Goal: Information Seeking & Learning: Learn about a topic

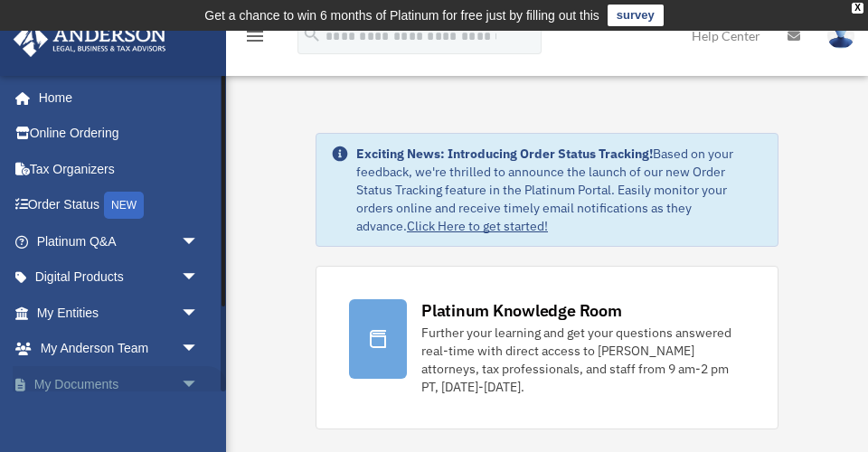
click at [189, 374] on span "arrow_drop_down" at bounding box center [199, 384] width 36 height 37
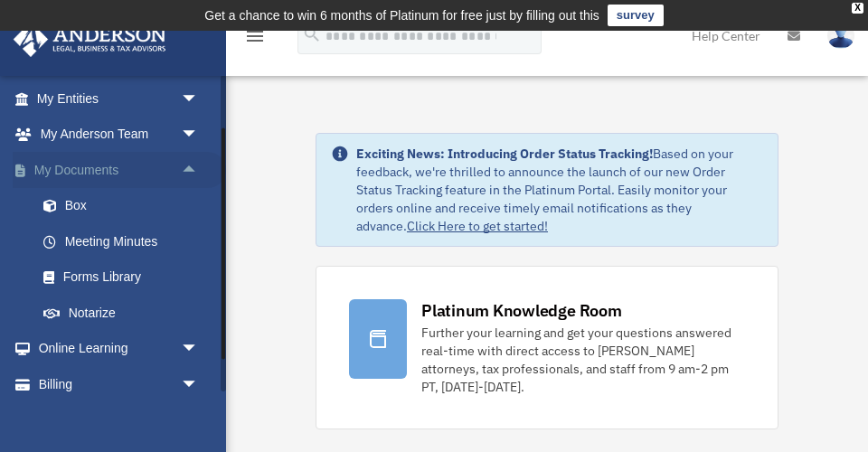
scroll to position [236, 0]
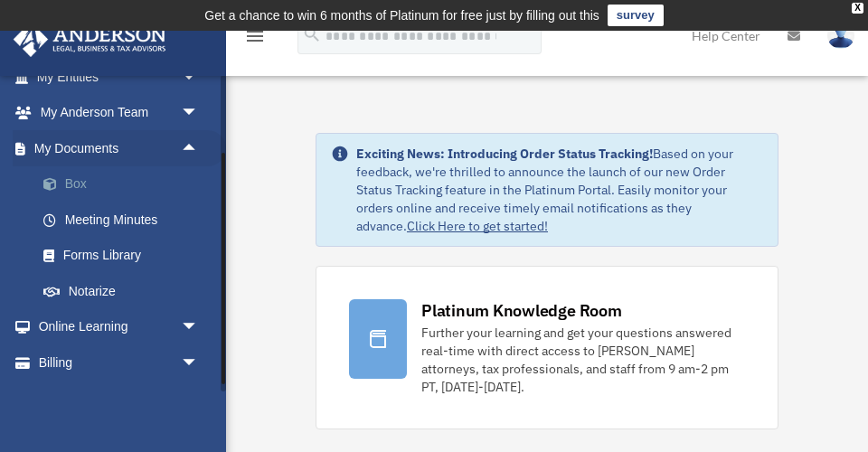
click at [74, 175] on link "Box" at bounding box center [125, 184] width 201 height 36
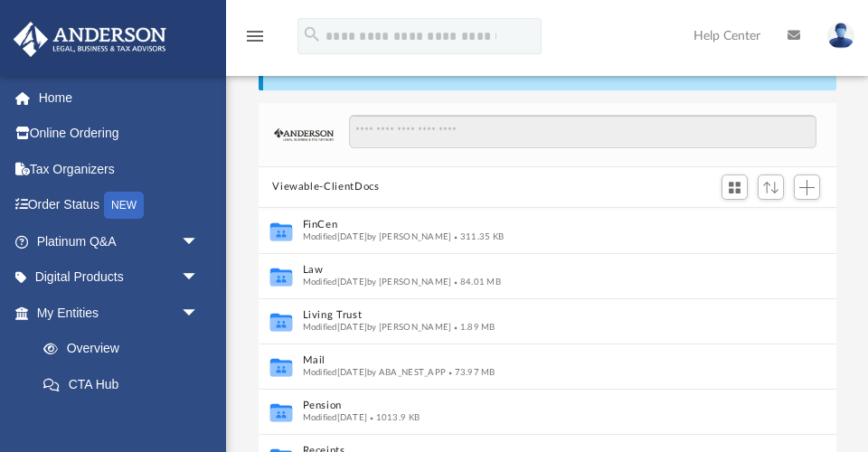
scroll to position [113, 0]
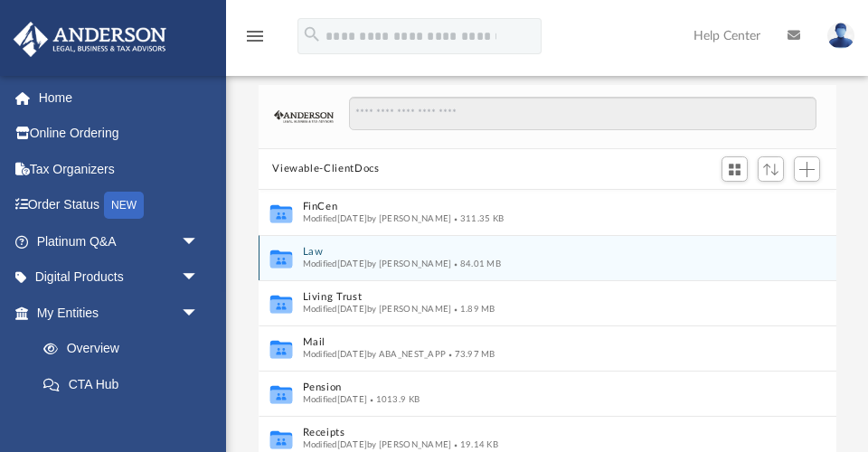
click at [311, 247] on button "Law" at bounding box center [535, 252] width 466 height 12
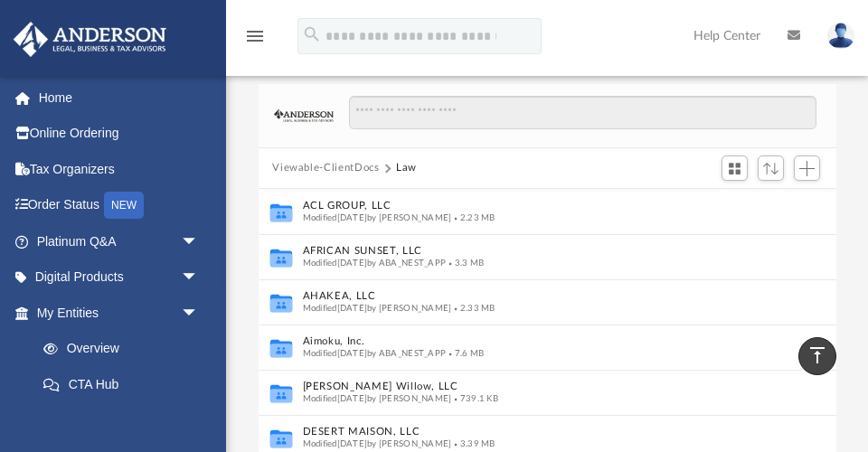
scroll to position [108, 0]
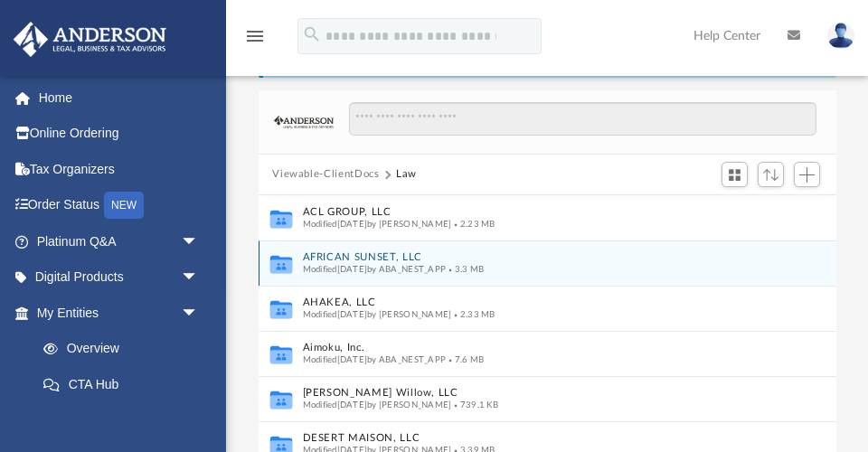
click at [410, 252] on button "AFRICAN SUNSET, LLC" at bounding box center [535, 257] width 466 height 12
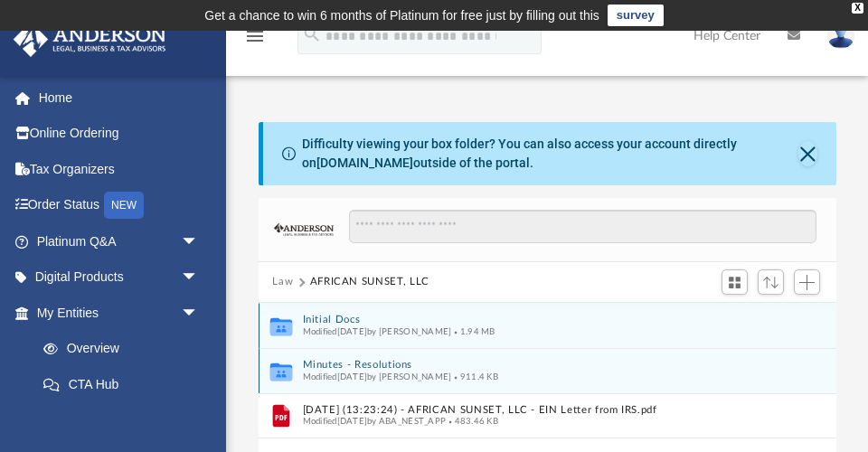
scroll to position [0, 0]
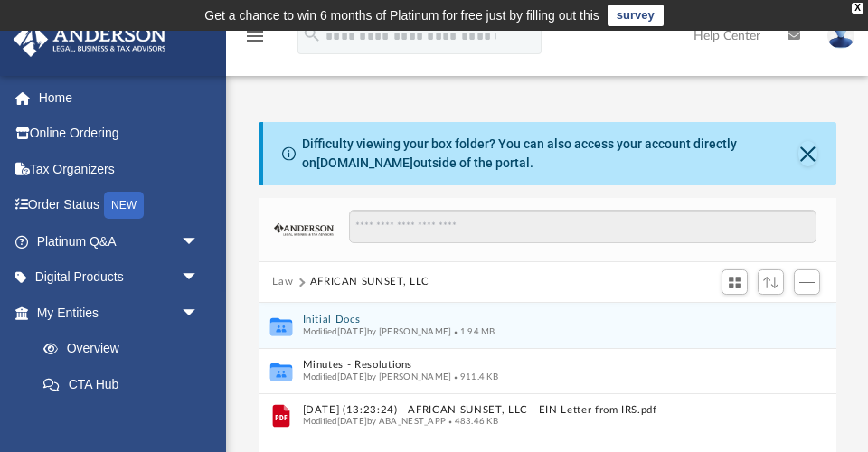
click at [340, 315] on button "Initial Docs" at bounding box center [535, 320] width 466 height 12
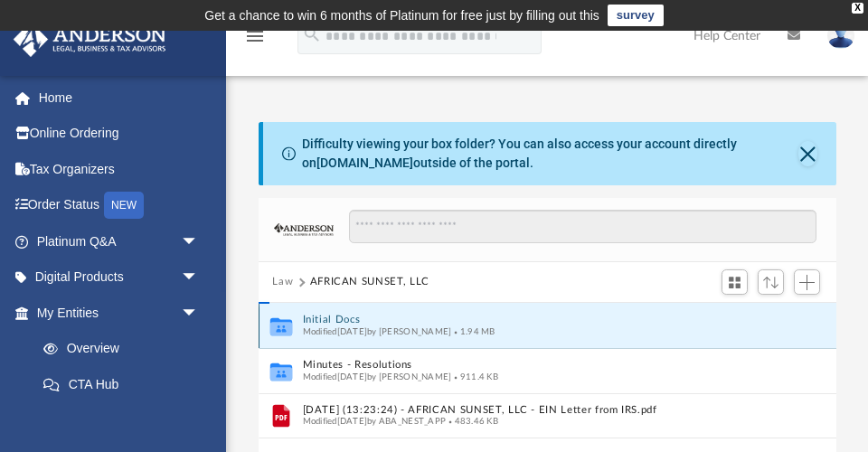
click at [340, 315] on button "Initial Docs" at bounding box center [535, 320] width 466 height 12
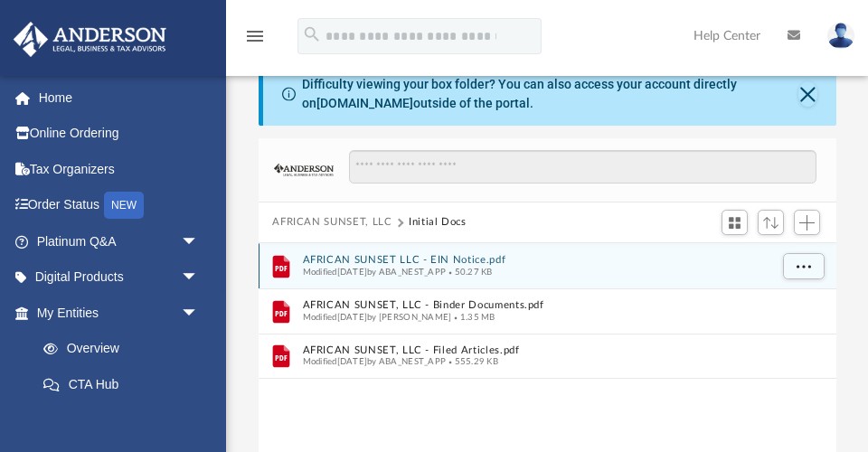
scroll to position [75, 0]
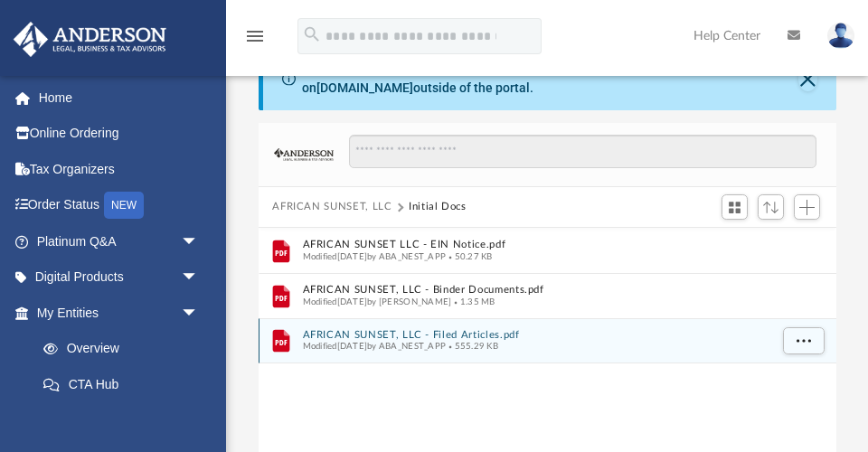
click at [438, 342] on span "Modified Thu Jun 26 2025 by ABA_NEST_APP" at bounding box center [374, 346] width 144 height 9
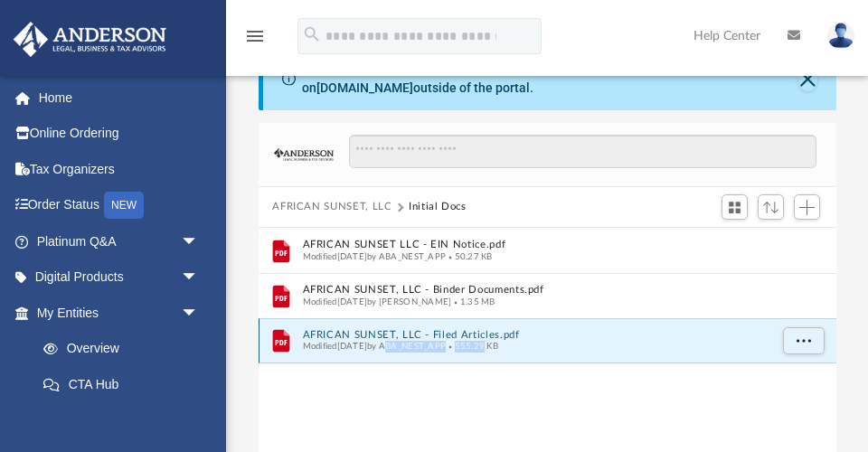
click at [438, 342] on span "Modified Thu Jun 26 2025 by ABA_NEST_APP" at bounding box center [374, 346] width 144 height 9
click at [371, 329] on button "AFRICAN SUNSET, LLC - Filed Articles.pdf" at bounding box center [535, 335] width 466 height 12
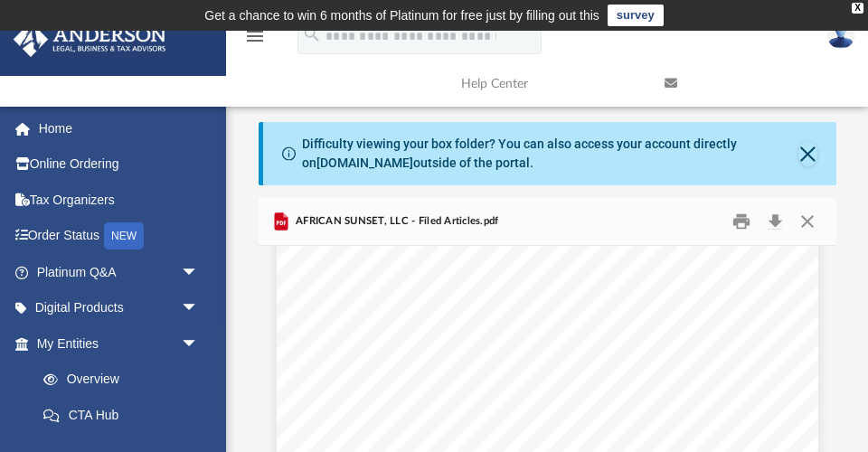
scroll to position [218, 0]
click at [810, 218] on button "Close" at bounding box center [807, 222] width 33 height 28
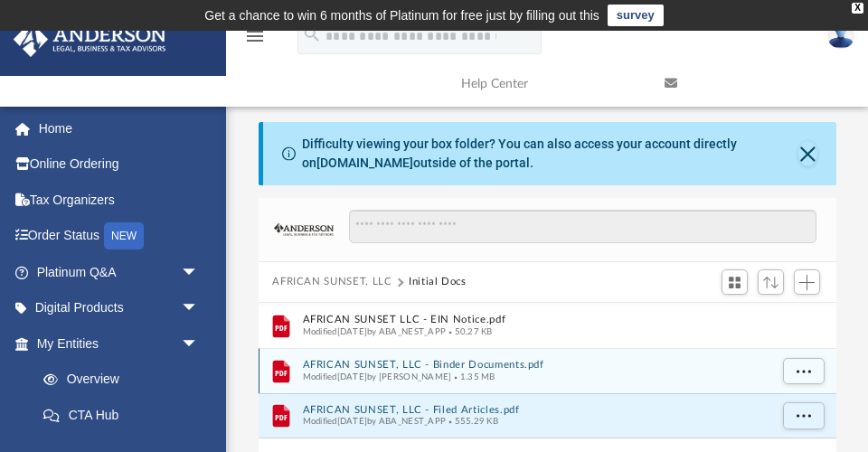
click at [394, 359] on button "AFRICAN SUNSET, LLC - Binder Documents.pdf" at bounding box center [535, 365] width 466 height 12
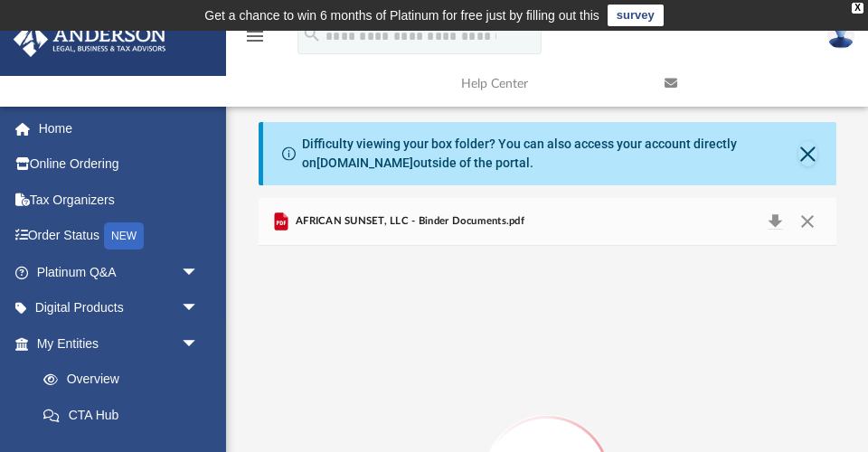
click at [805, 226] on button "Close" at bounding box center [807, 222] width 33 height 28
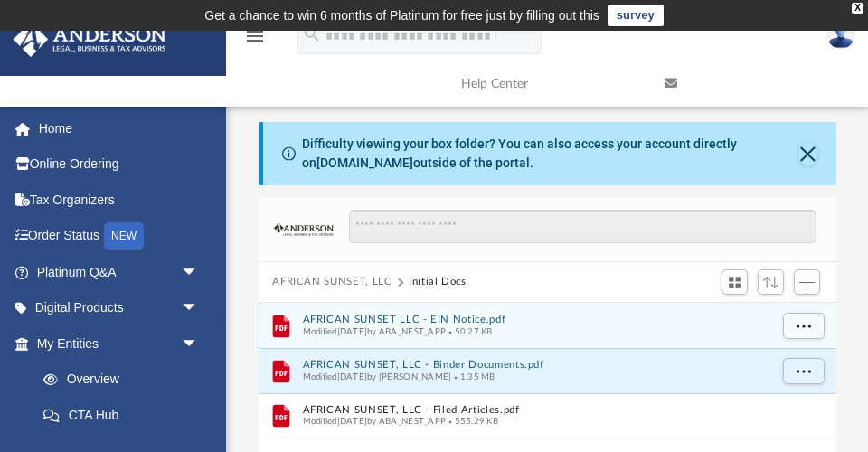
click at [490, 320] on button "AFRICAN SUNSET LLC - EIN Notice.pdf" at bounding box center [535, 320] width 466 height 12
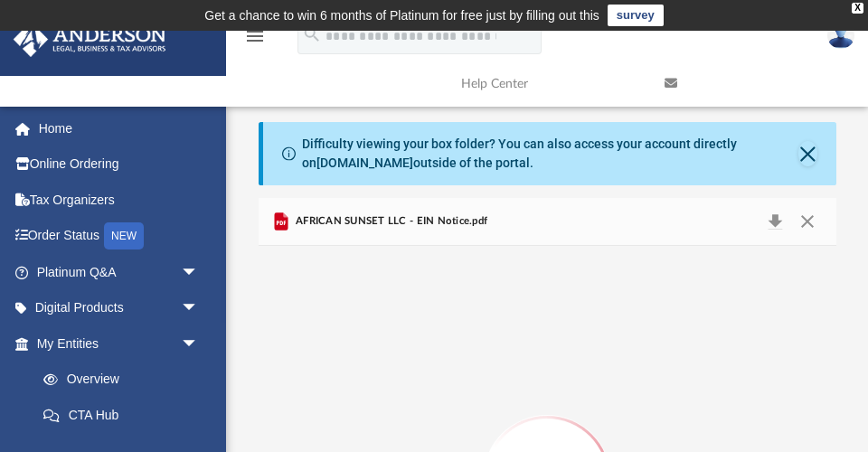
scroll to position [197, 0]
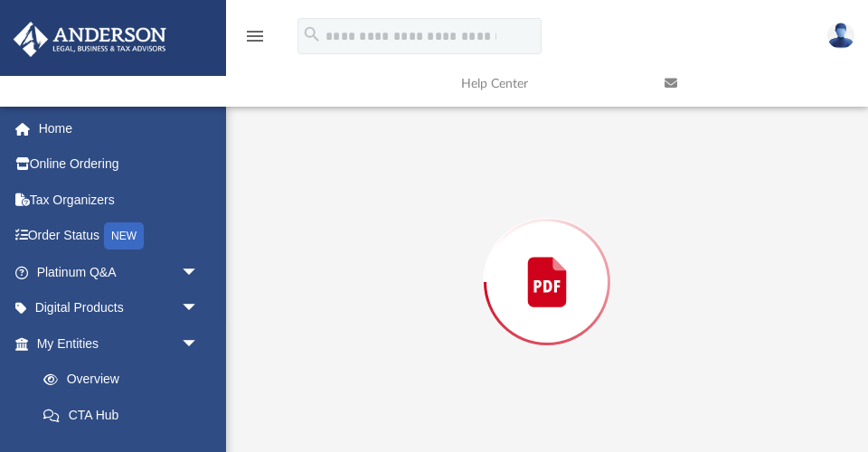
click at [490, 320] on div "Preview" at bounding box center [548, 282] width 578 height 466
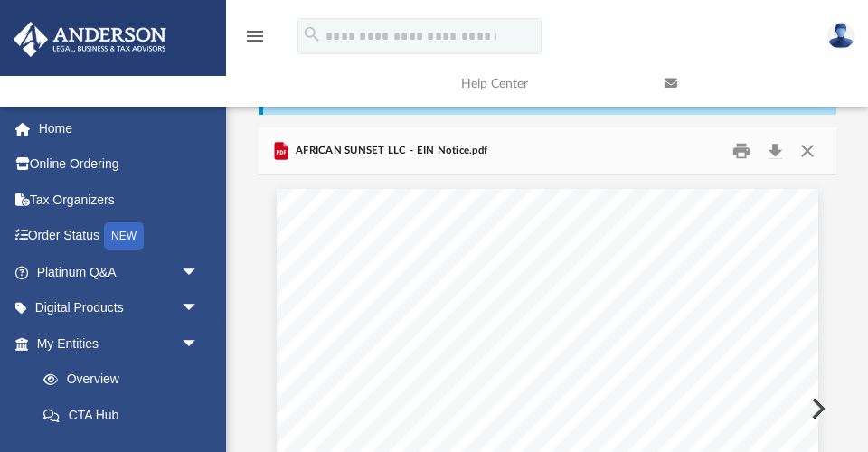
scroll to position [12, 0]
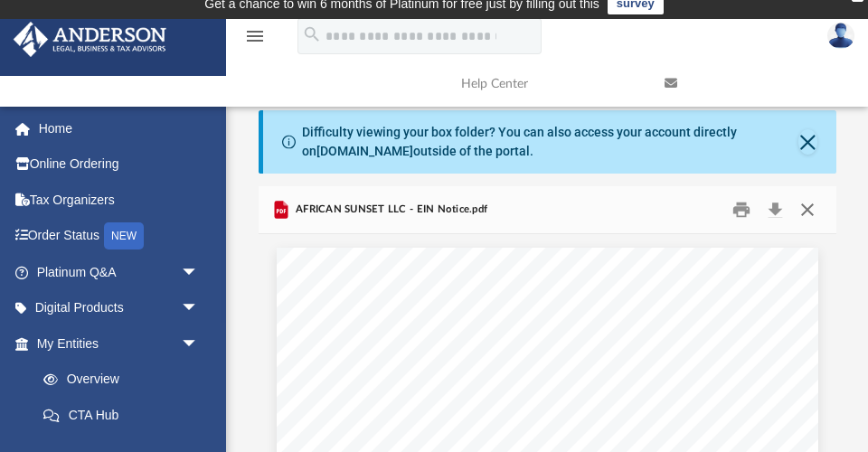
click at [804, 203] on button "Close" at bounding box center [807, 210] width 33 height 28
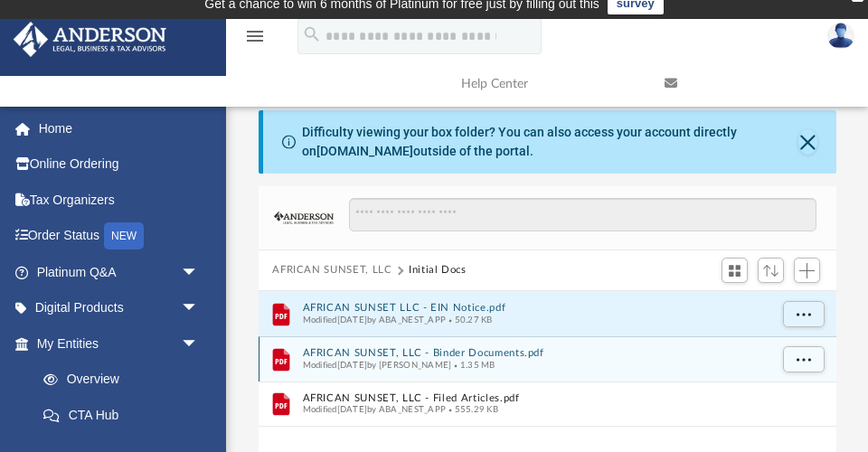
click at [419, 352] on button "AFRICAN SUNSET, LLC - Binder Documents.pdf" at bounding box center [535, 353] width 466 height 12
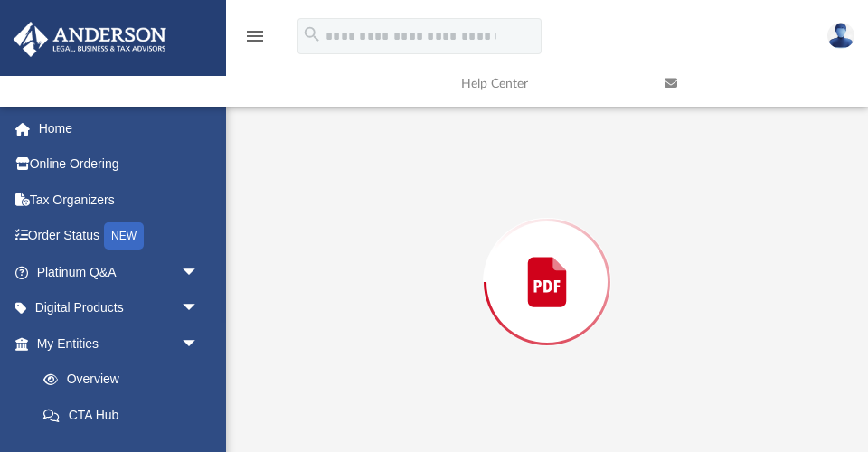
click at [419, 352] on div "Preview" at bounding box center [548, 282] width 578 height 466
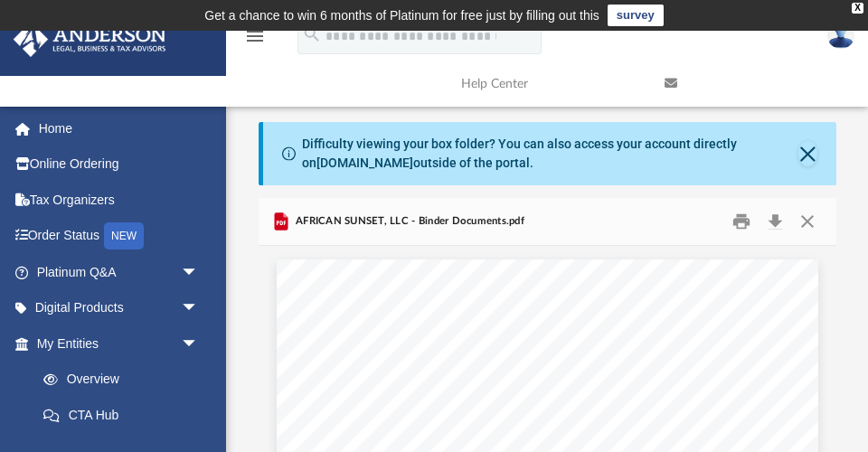
scroll to position [0, 0]
click at [808, 217] on button "Close" at bounding box center [807, 222] width 33 height 28
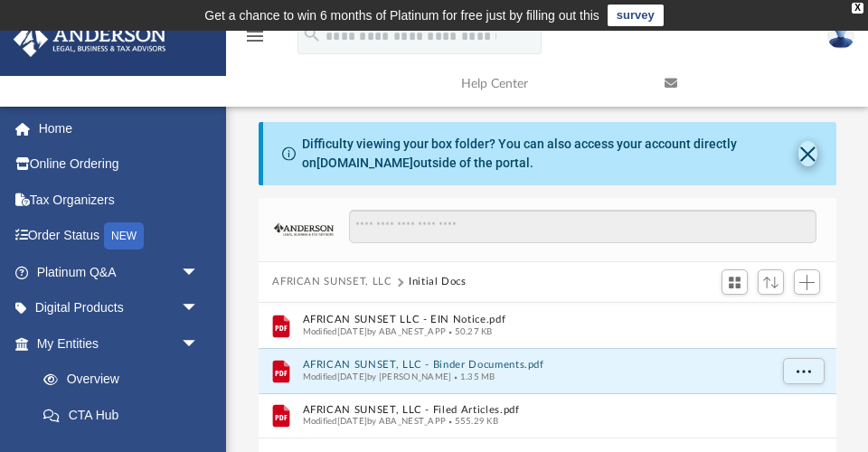
click at [808, 149] on button "Close" at bounding box center [807, 153] width 19 height 25
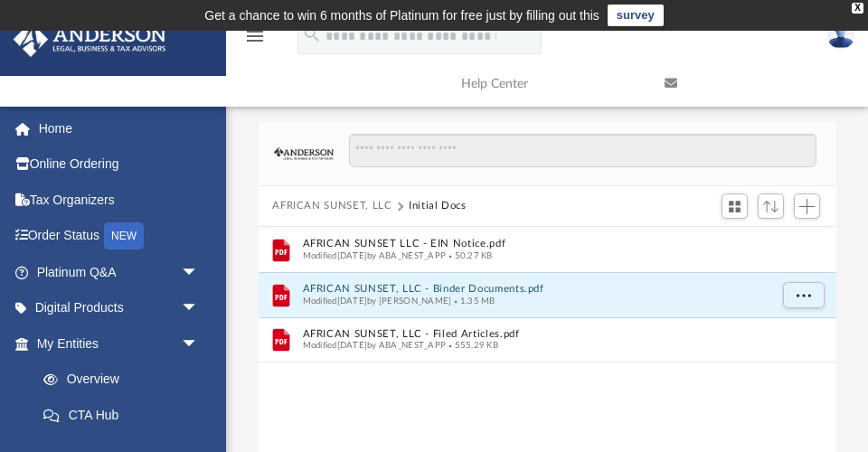
click at [372, 208] on button "AFRICAN SUNSET, LLC" at bounding box center [331, 206] width 119 height 16
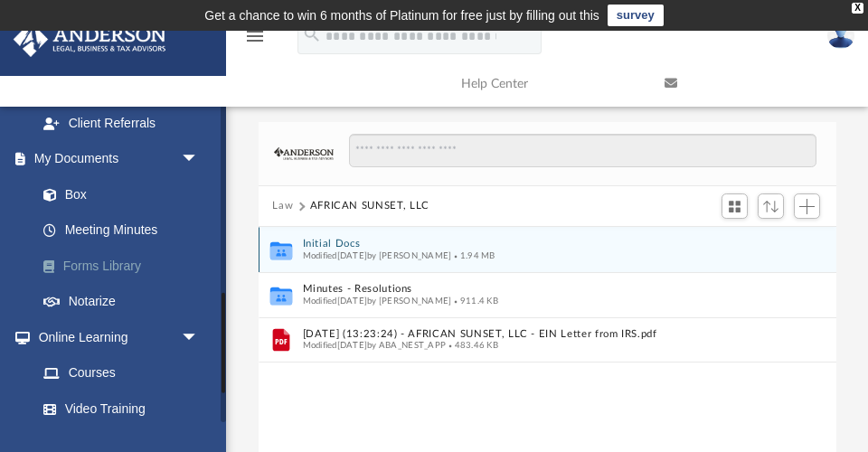
scroll to position [600, 0]
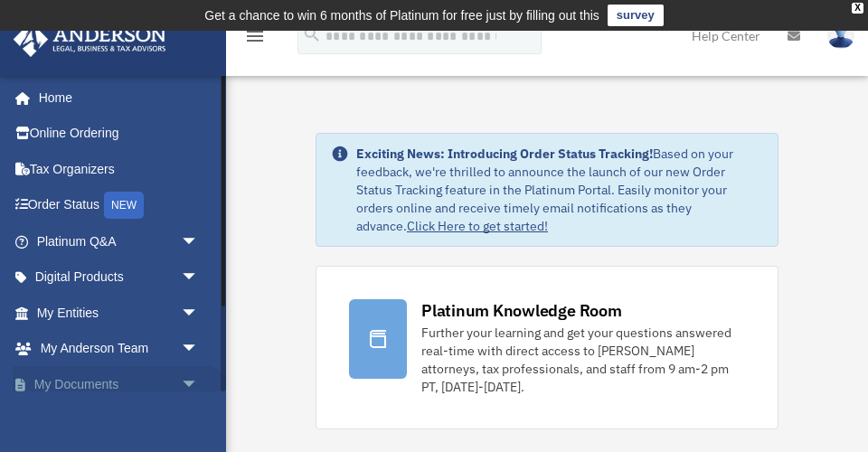
click at [190, 377] on span "arrow_drop_down" at bounding box center [199, 384] width 36 height 37
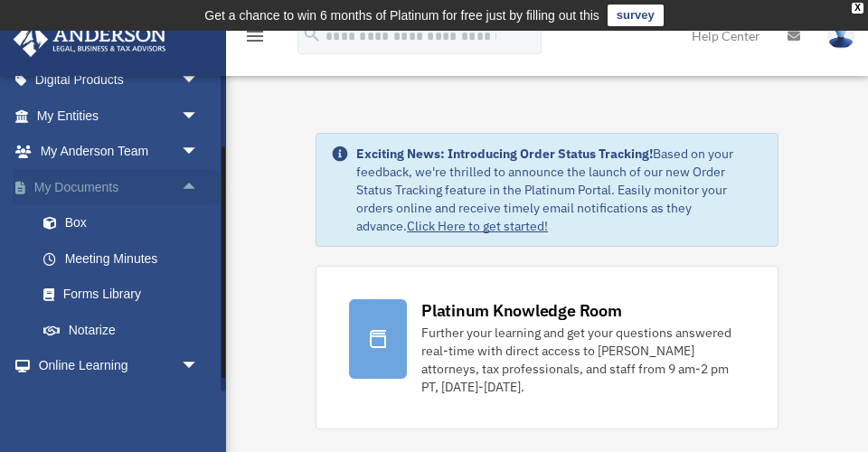
scroll to position [228, 0]
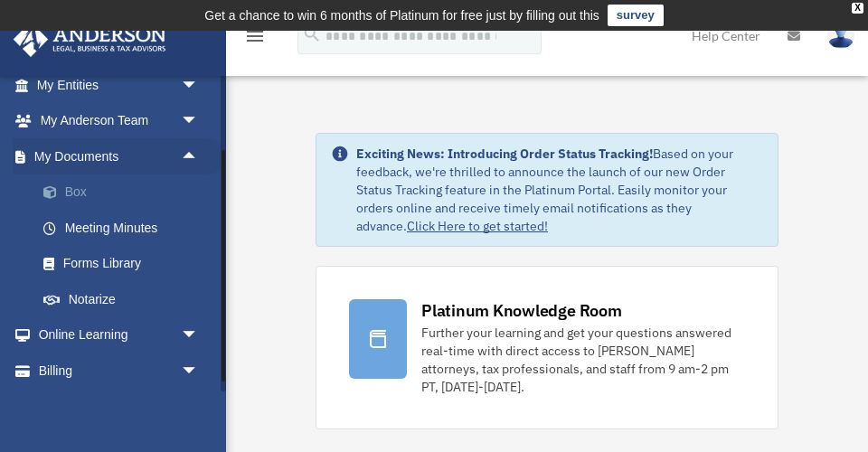
click at [83, 185] on link "Box" at bounding box center [125, 192] width 201 height 36
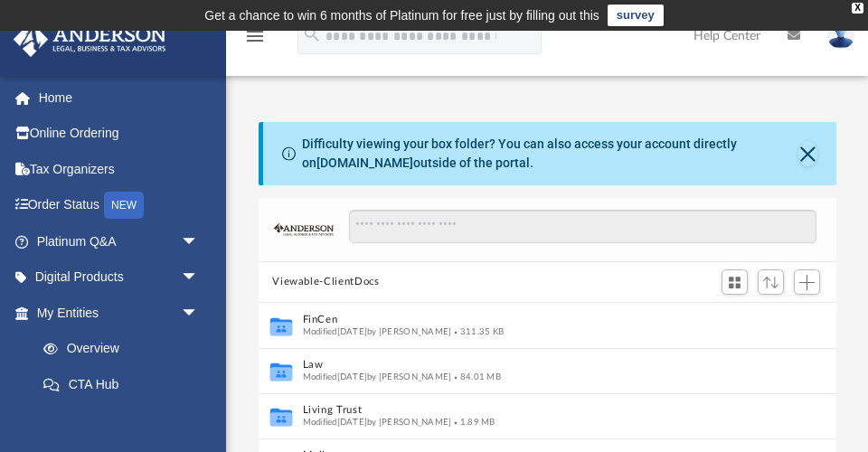
scroll to position [2, 1]
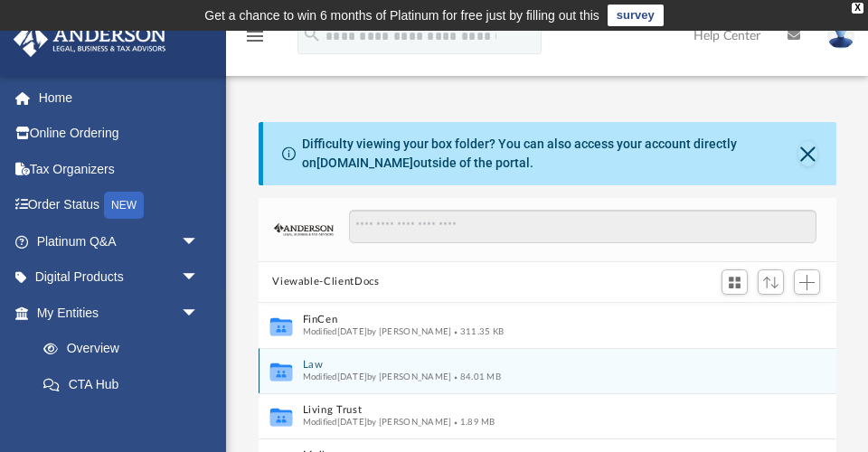
click at [315, 363] on button "Law" at bounding box center [535, 365] width 466 height 12
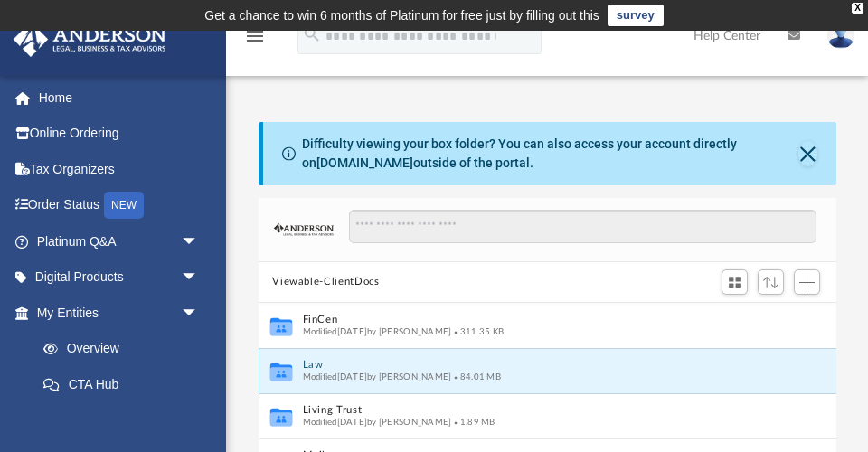
click at [315, 363] on button "Law" at bounding box center [535, 365] width 466 height 12
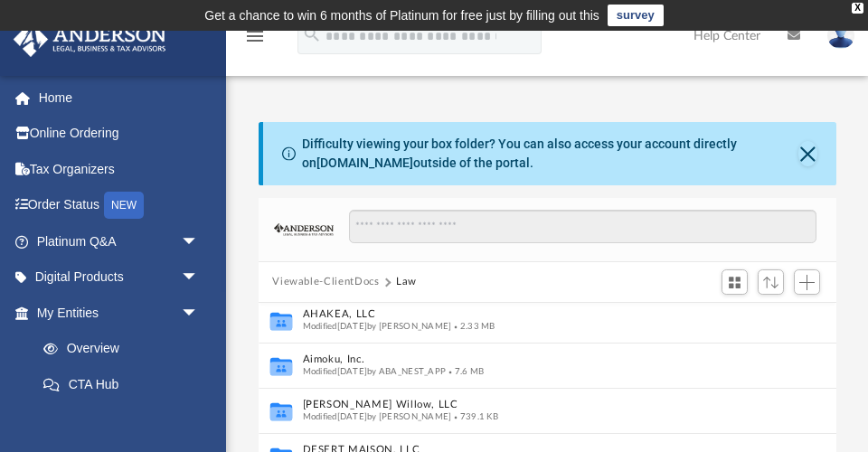
scroll to position [108, 0]
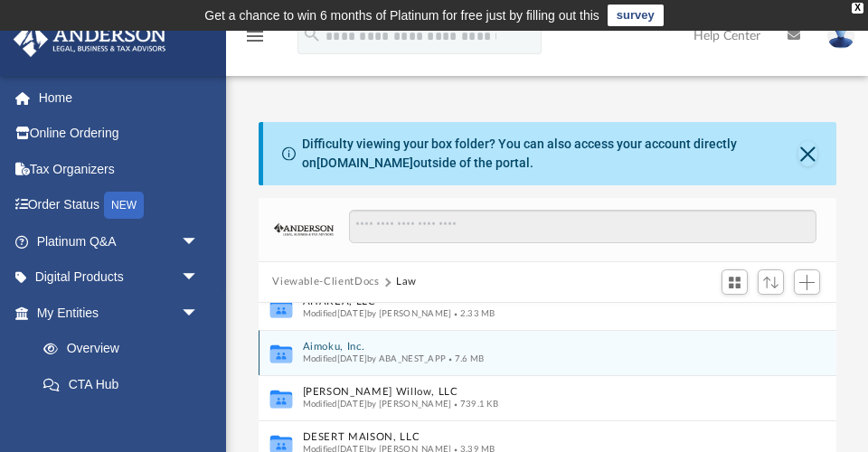
click at [337, 345] on button "Aimoku, Inc." at bounding box center [535, 347] width 466 height 12
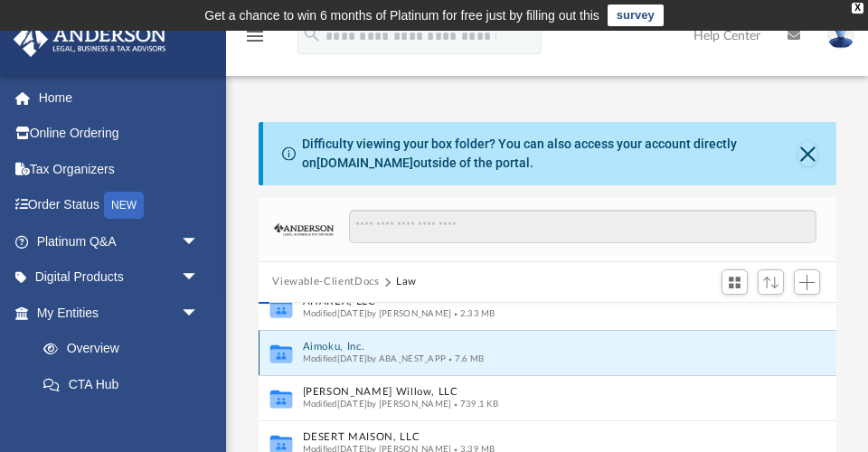
click at [337, 345] on button "Aimoku, Inc." at bounding box center [535, 347] width 466 height 12
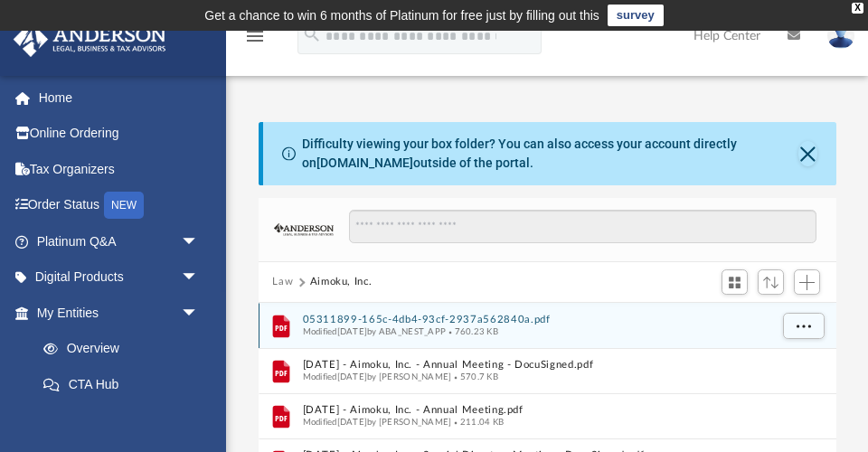
scroll to position [0, 0]
click at [396, 317] on button "05311899-165c-4db4-93cf-2937a562840a.pdf" at bounding box center [535, 320] width 466 height 12
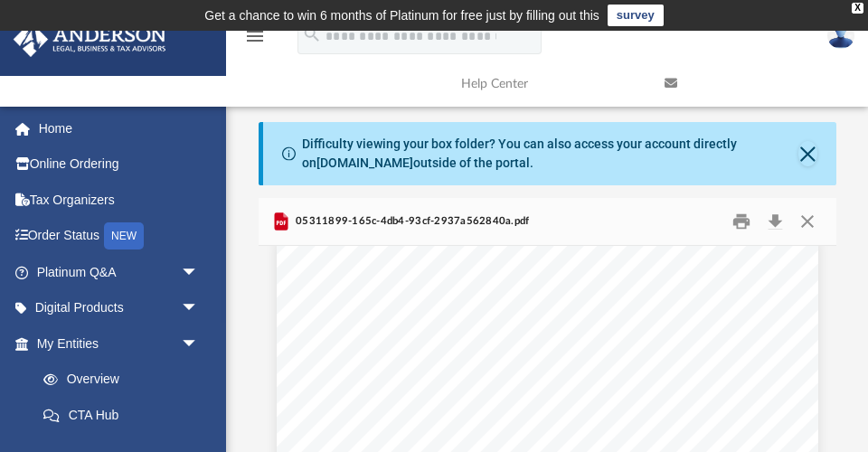
scroll to position [29, 0]
click at [814, 221] on button "Close" at bounding box center [807, 222] width 33 height 28
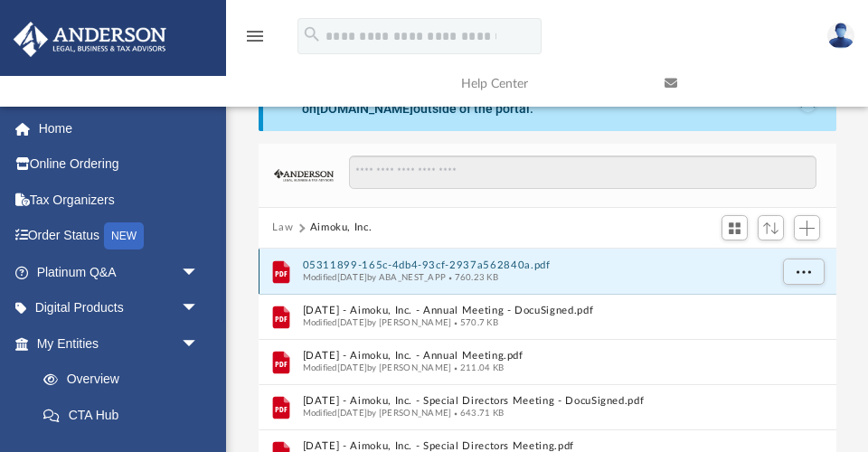
scroll to position [0, 0]
click at [475, 262] on button "05311899-165c-4db4-93cf-2937a562840a.pdf" at bounding box center [535, 265] width 466 height 12
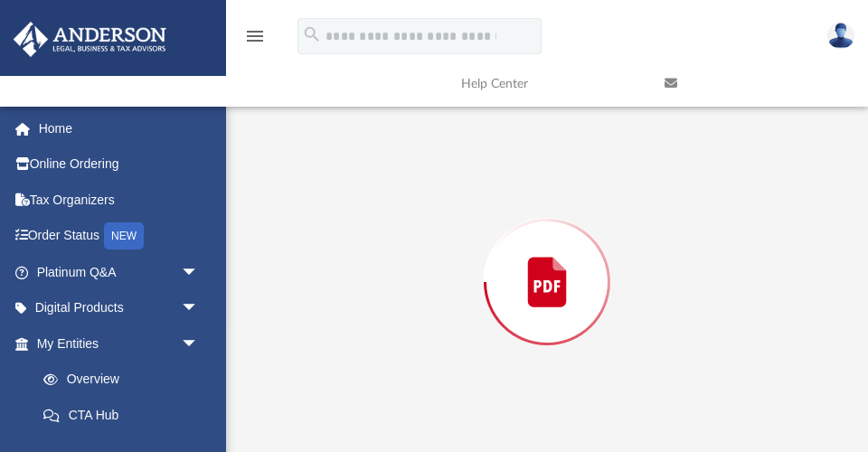
click at [475, 261] on div "Preview" at bounding box center [548, 282] width 578 height 466
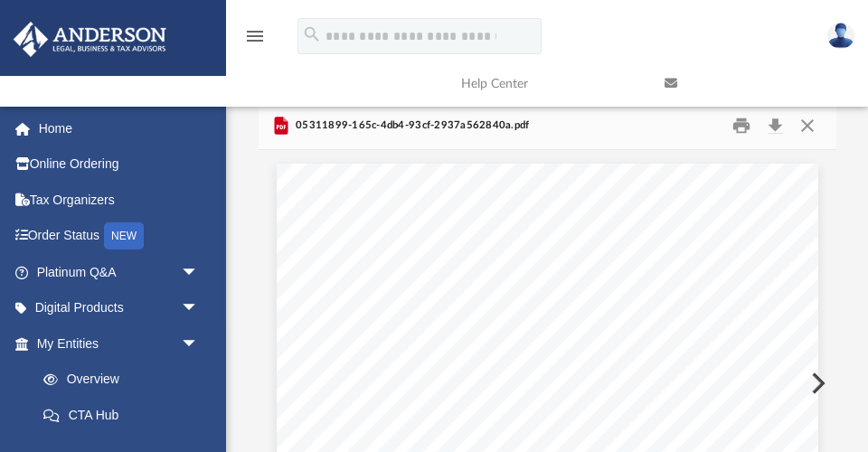
scroll to position [96, 0]
click at [804, 119] on button "Close" at bounding box center [807, 126] width 33 height 28
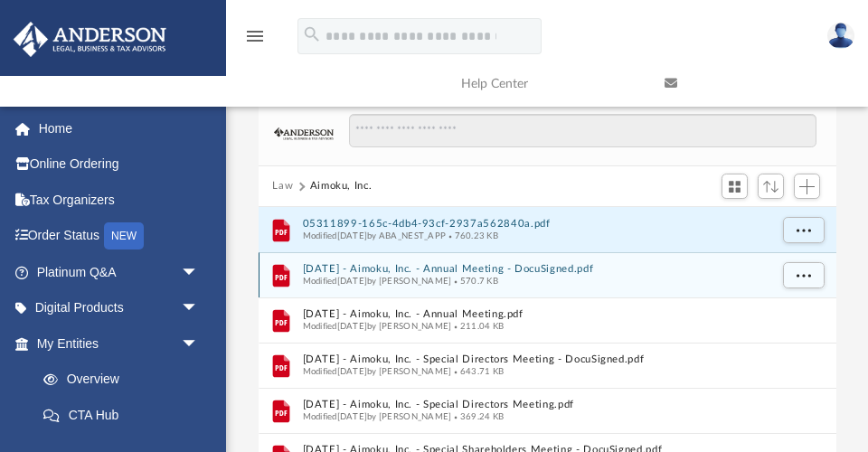
click at [482, 263] on button "2019.12.31 - Aimoku, Inc. - Annual Meeting - DocuSigned.pdf" at bounding box center [535, 269] width 466 height 12
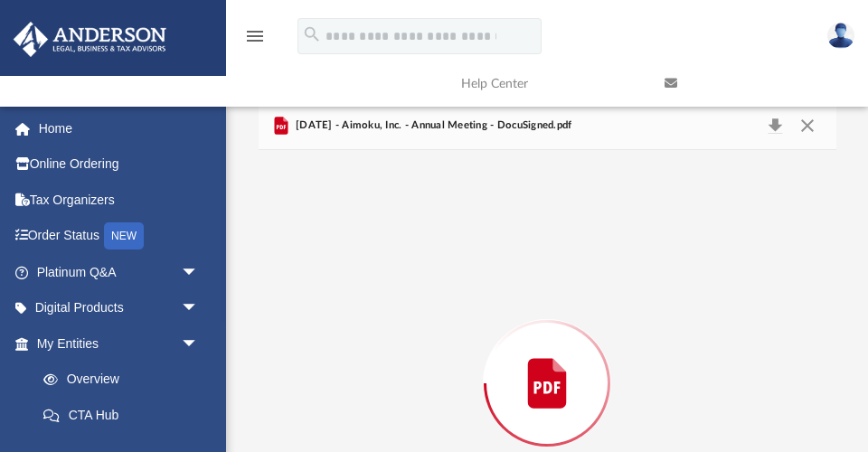
click at [482, 262] on div "Preview" at bounding box center [548, 383] width 578 height 466
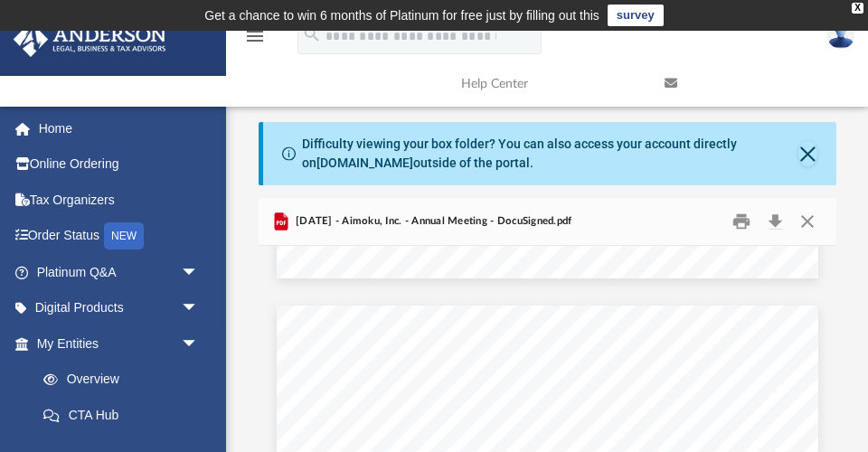
scroll to position [682, 0]
click at [810, 224] on button "Close" at bounding box center [807, 222] width 33 height 28
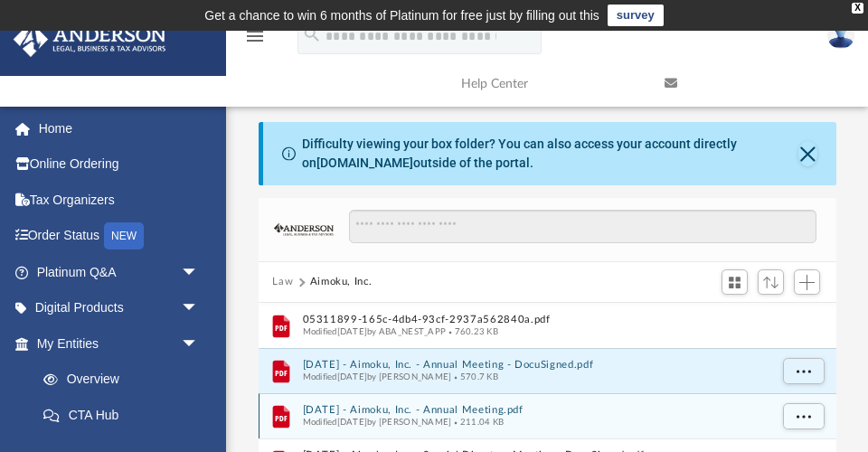
click at [456, 407] on button "2019.12.31 - Aimoku, Inc. - Annual Meeting.pdf" at bounding box center [535, 410] width 466 height 12
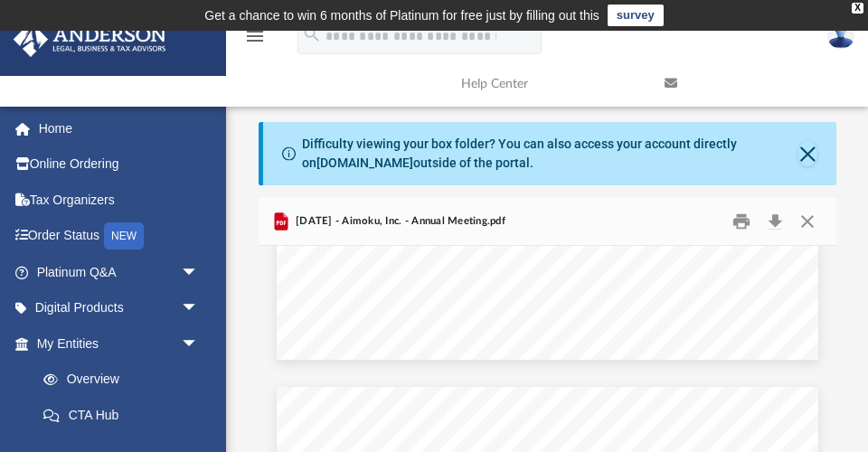
scroll to position [604, 0]
click at [812, 217] on button "Close" at bounding box center [807, 222] width 33 height 28
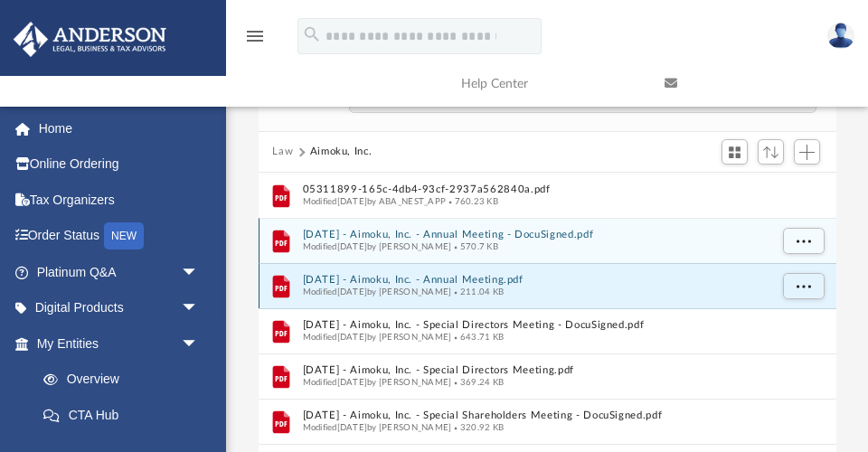
scroll to position [132, 0]
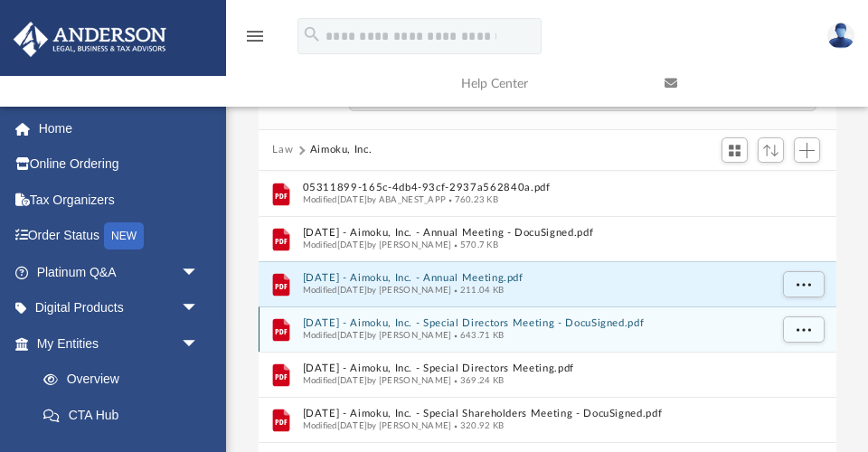
click at [553, 319] on button "2023.12.26 - Aimoku, Inc. - Special Directors Meeting - DocuSigned.pdf" at bounding box center [535, 323] width 466 height 12
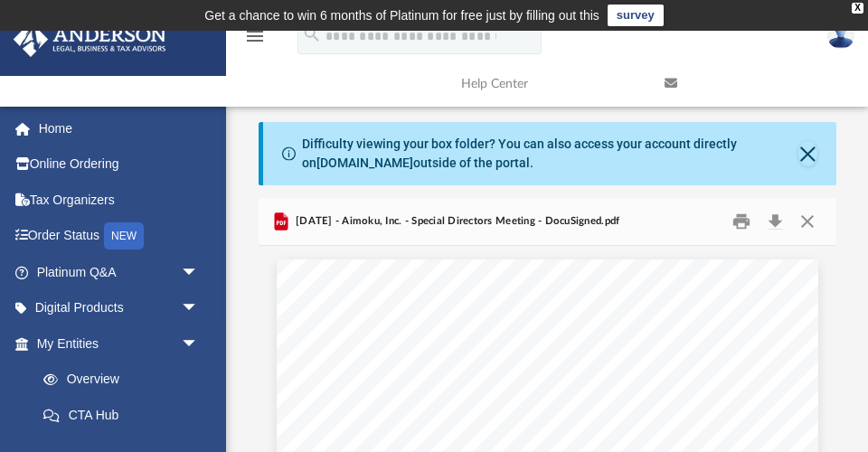
scroll to position [0, 0]
click at [809, 215] on button "Close" at bounding box center [807, 222] width 33 height 28
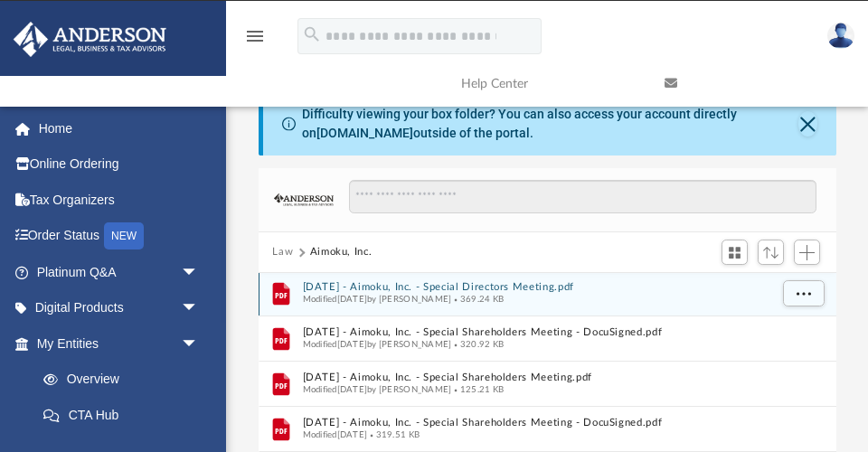
scroll to position [193, 0]
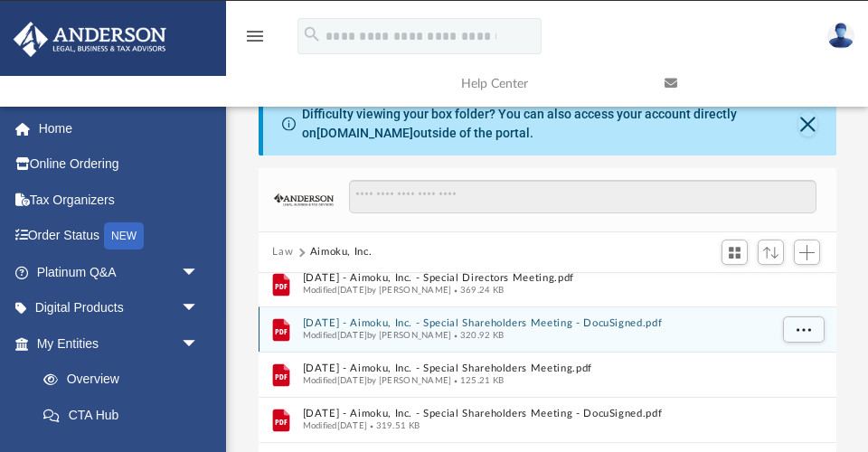
click at [487, 318] on button "2024.02.19 - Aimoku, Inc. - Special Shareholders Meeting - DocuSigned.pdf" at bounding box center [535, 323] width 466 height 12
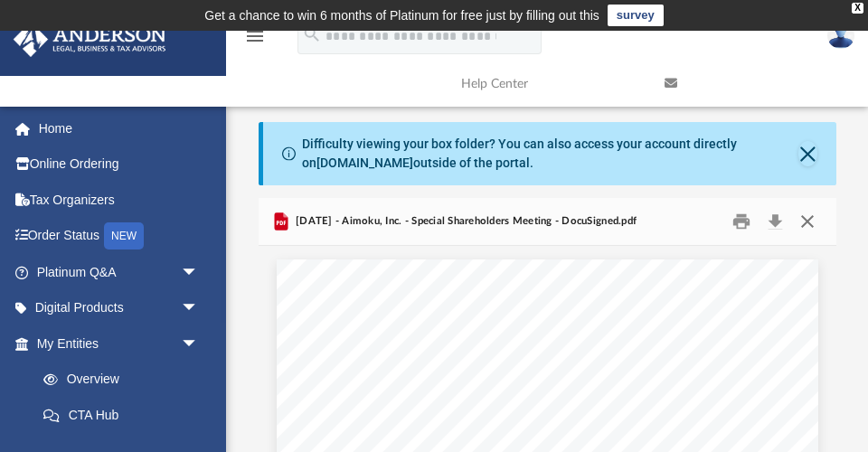
scroll to position [0, 0]
click at [808, 222] on button "Close" at bounding box center [807, 222] width 33 height 28
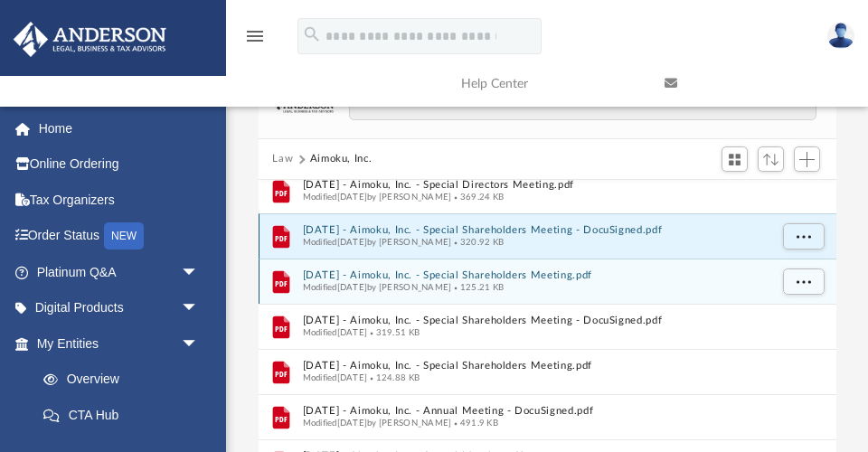
scroll to position [123, 0]
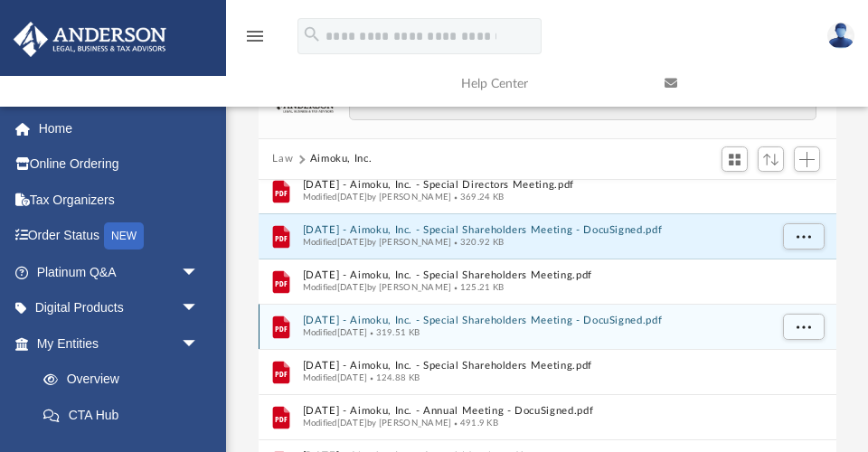
click at [502, 319] on button "[DATE] - Aimoku, Inc. - Special Shareholders Meeting - DocuSigned.pdf" at bounding box center [535, 321] width 466 height 12
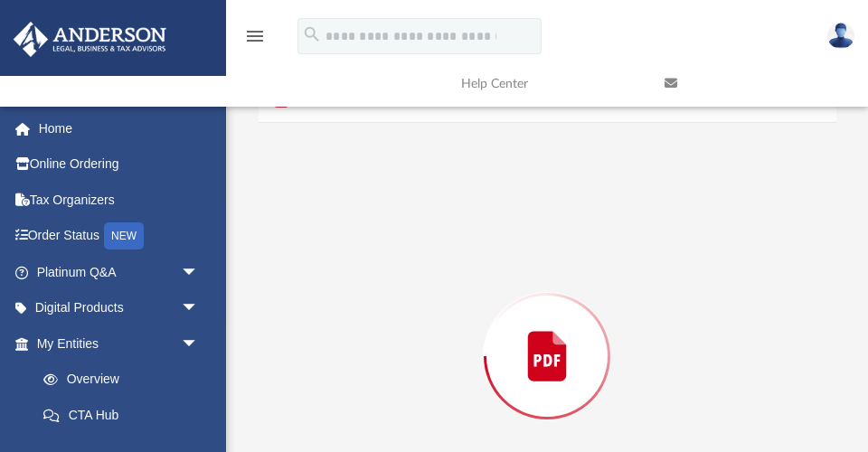
click at [502, 319] on div "Preview" at bounding box center [547, 357] width 122 height 122
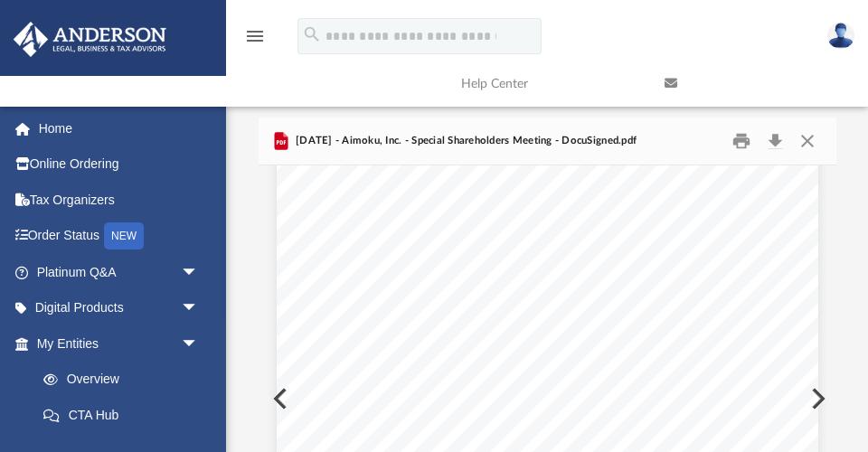
scroll to position [41, 0]
click at [812, 138] on button "Close" at bounding box center [807, 141] width 33 height 28
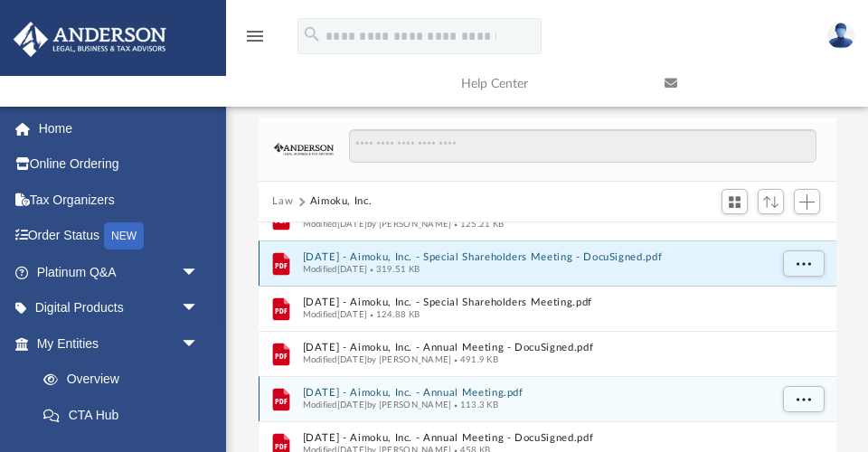
scroll to position [306, 0]
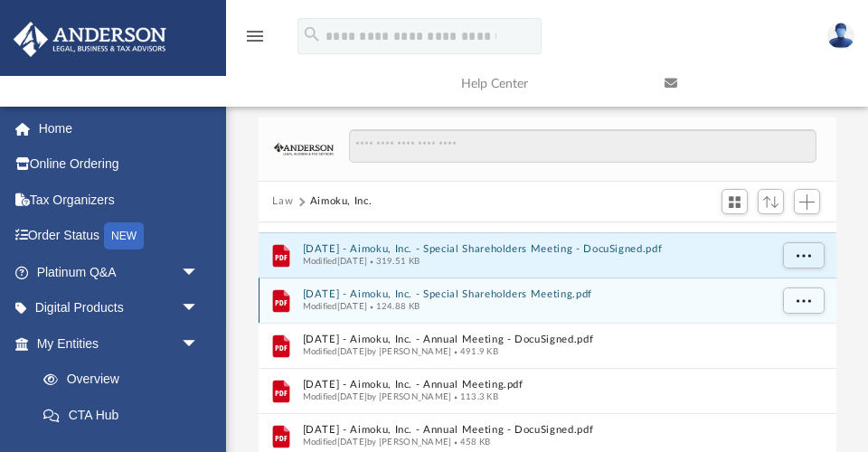
click at [449, 291] on button "2024.06.06 - Aimoku, Inc. - Special Shareholders Meeting.pdf" at bounding box center [535, 294] width 466 height 12
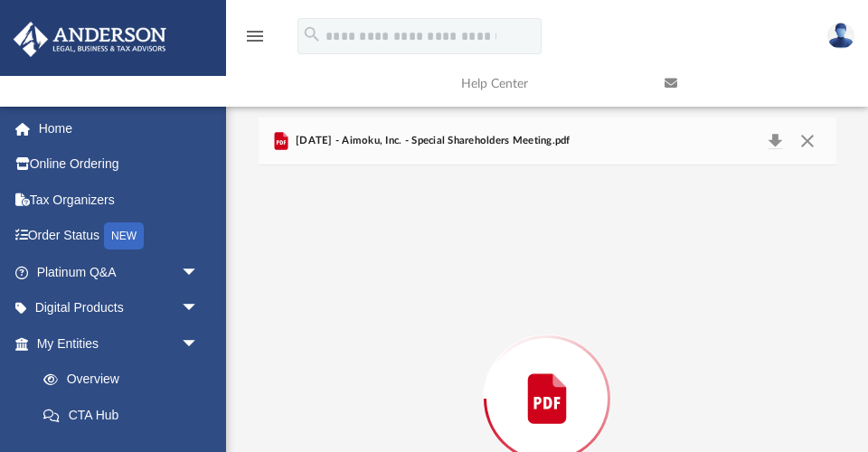
click at [449, 291] on div "Preview" at bounding box center [548, 398] width 578 height 466
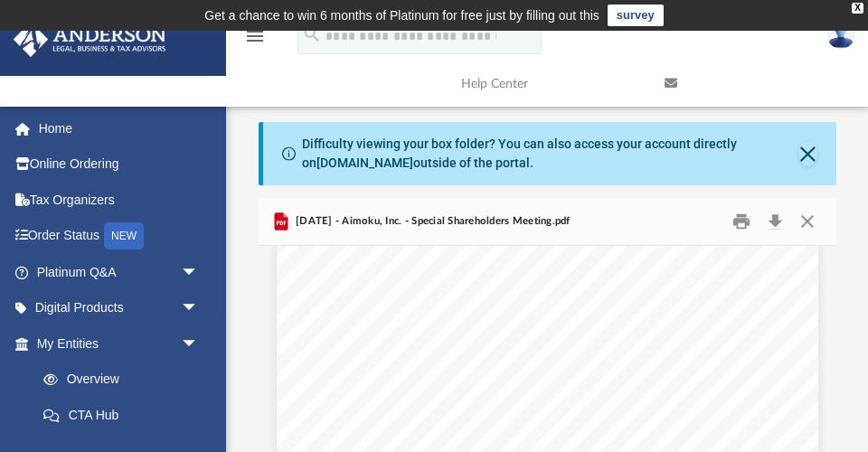
scroll to position [25, 0]
click at [807, 217] on button "Close" at bounding box center [807, 222] width 33 height 28
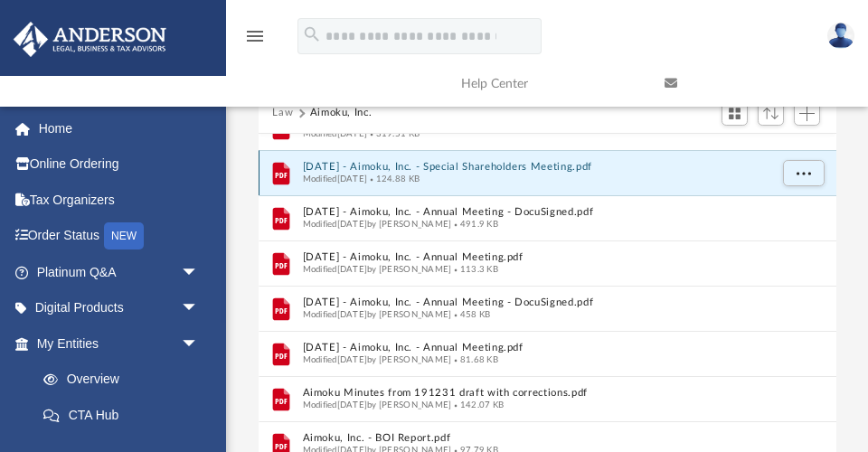
scroll to position [351, 0]
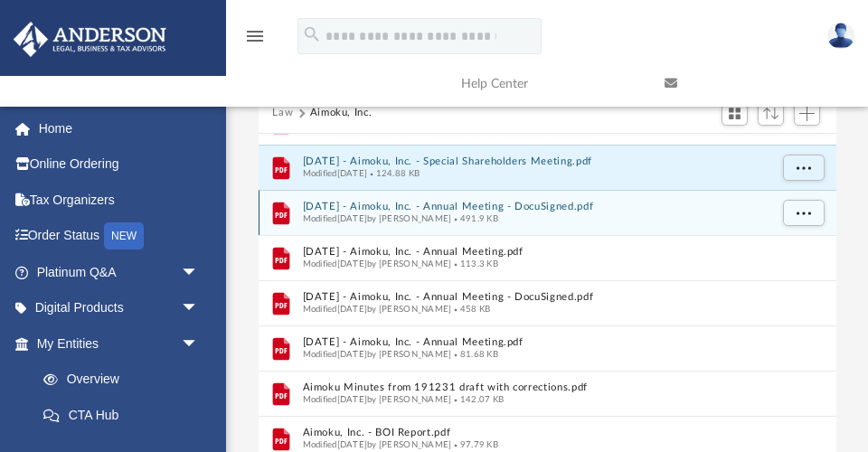
click at [562, 209] on button "2024.06.18 - Aimoku, Inc. - Annual Meeting - DocuSigned.pdf" at bounding box center [535, 207] width 466 height 12
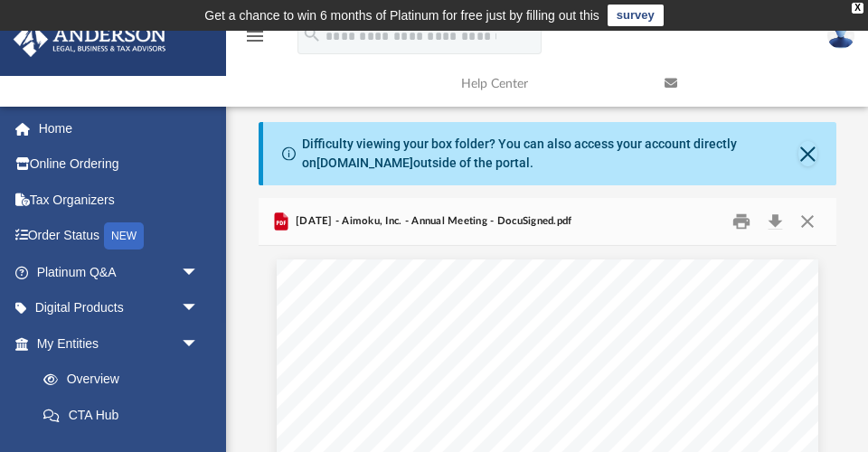
scroll to position [0, 0]
click at [808, 217] on button "Close" at bounding box center [807, 222] width 33 height 28
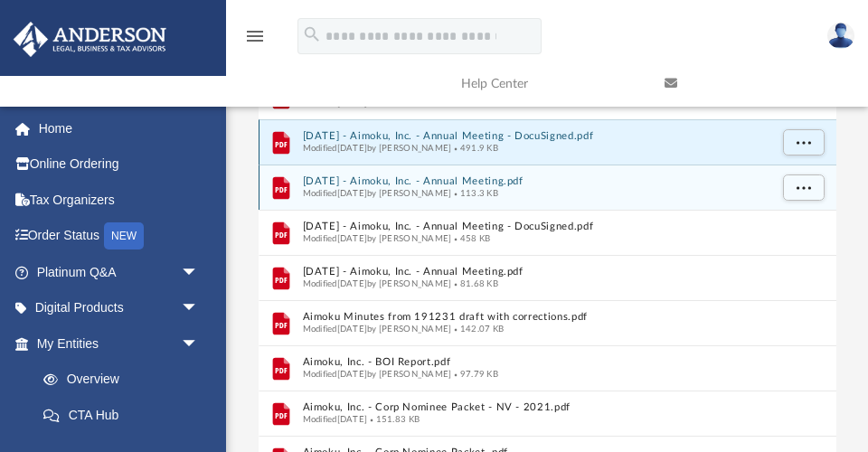
scroll to position [389, 0]
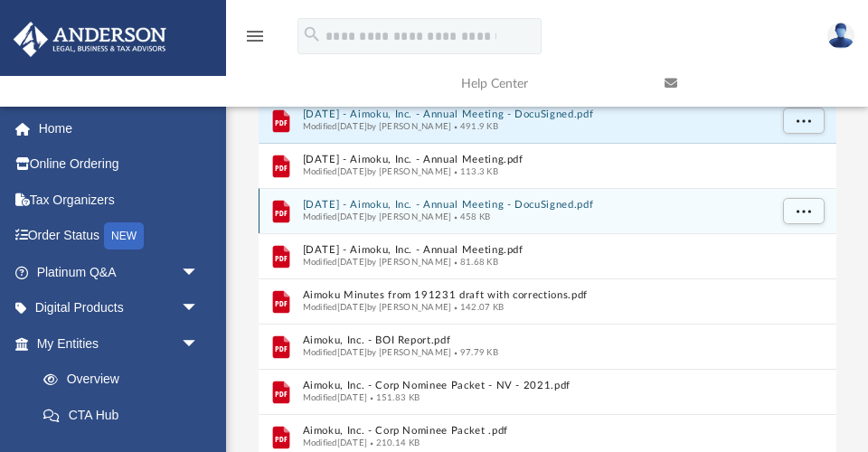
click at [509, 200] on button "2024.12.31 - Aimoku, Inc. - Annual Meeting - DocuSigned.pdf" at bounding box center [535, 205] width 466 height 12
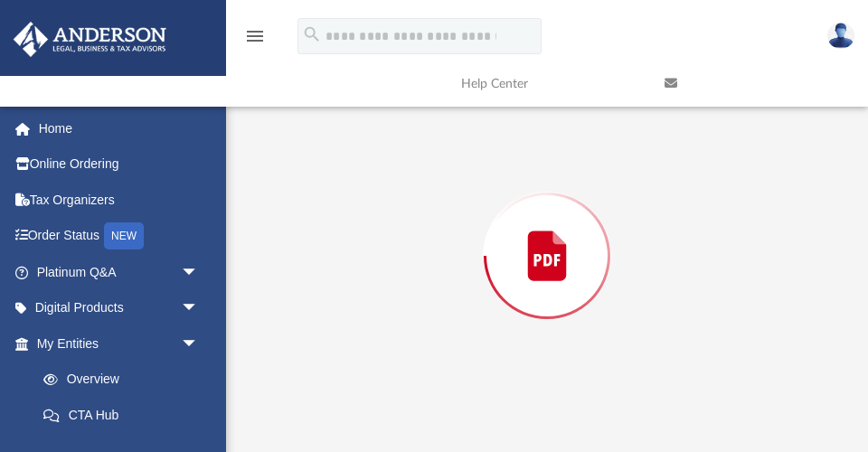
click at [509, 200] on div "Preview" at bounding box center [548, 256] width 578 height 466
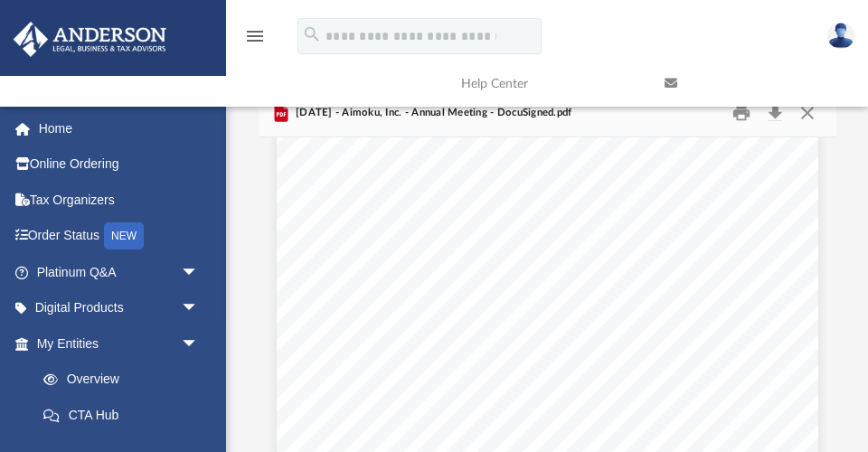
scroll to position [780, 0]
click at [810, 110] on link at bounding box center [752, 83] width 203 height 71
click at [805, 111] on link at bounding box center [752, 83] width 203 height 71
click at [805, 164] on div "There being no further business, the meeting was, on motion, and seconded, adjo…" at bounding box center [547, 449] width 541 height 701
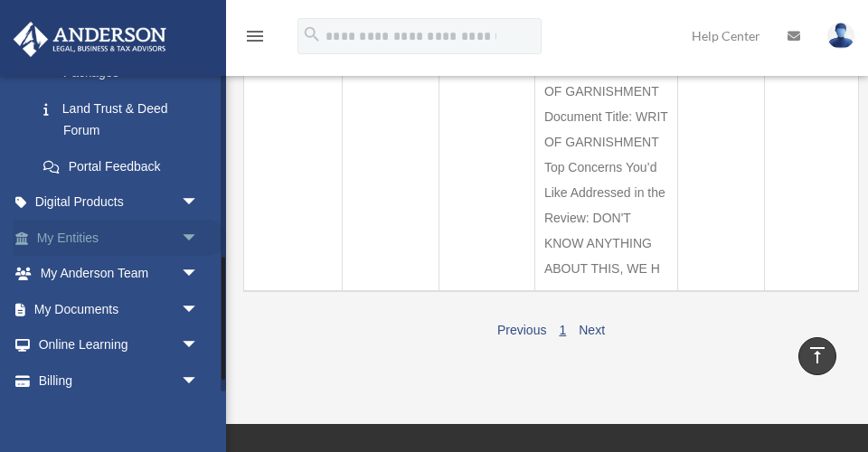
scroll to position [469, 0]
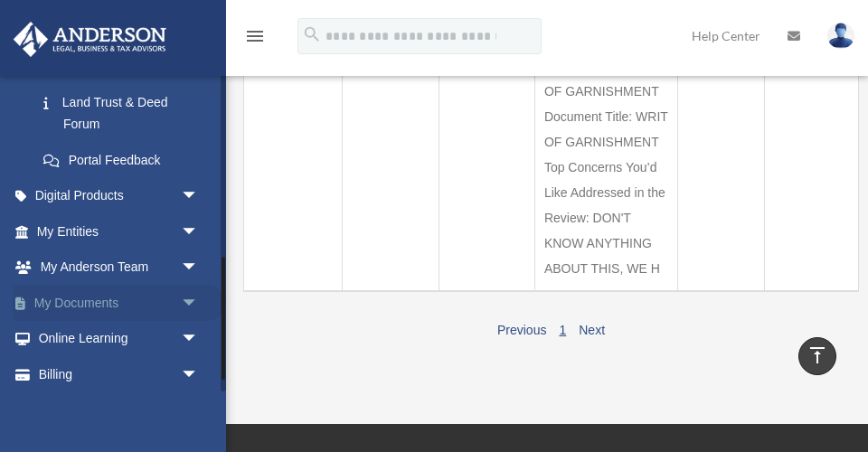
click at [186, 290] on span "arrow_drop_down" at bounding box center [199, 303] width 36 height 37
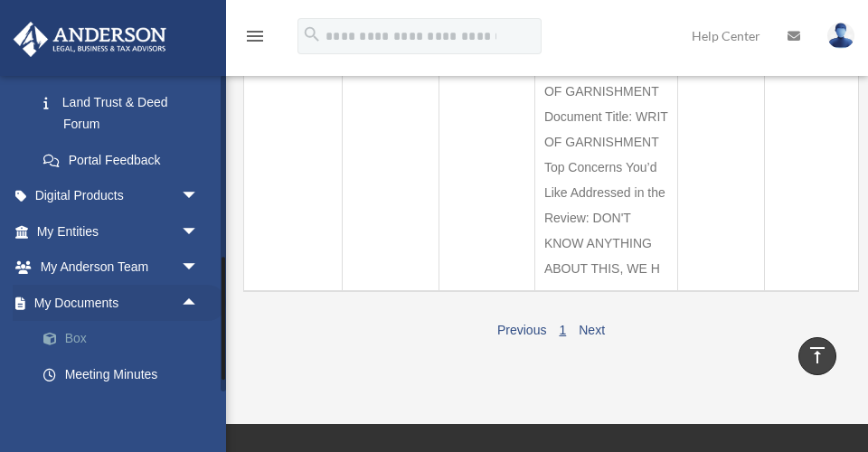
click at [69, 324] on link "Box" at bounding box center [125, 339] width 201 height 36
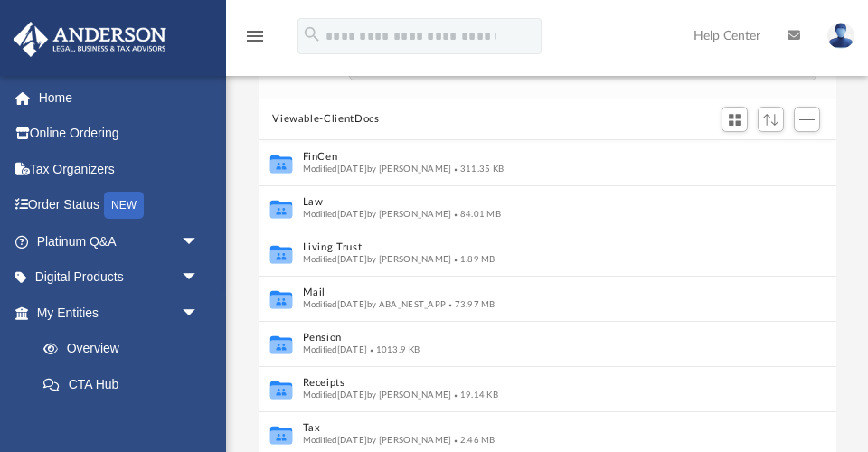
scroll to position [173, 0]
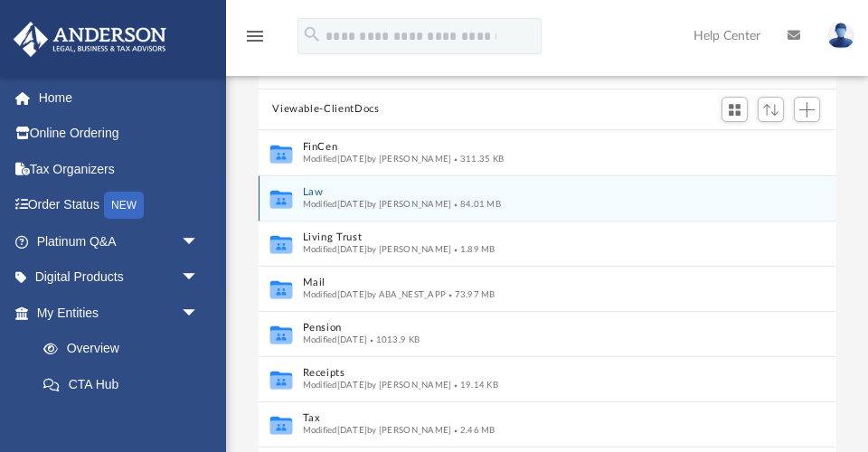
click at [315, 189] on button "Law" at bounding box center [535, 192] width 466 height 12
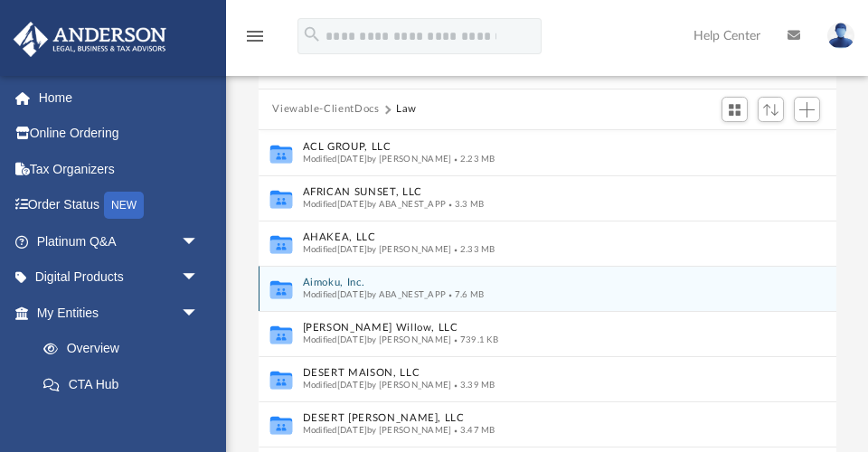
click at [352, 280] on button "Aimoku, Inc." at bounding box center [535, 283] width 466 height 12
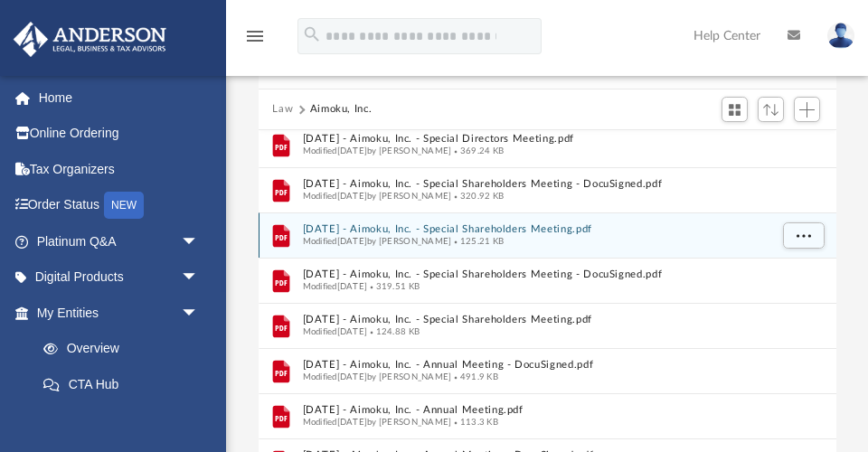
scroll to position [190, 0]
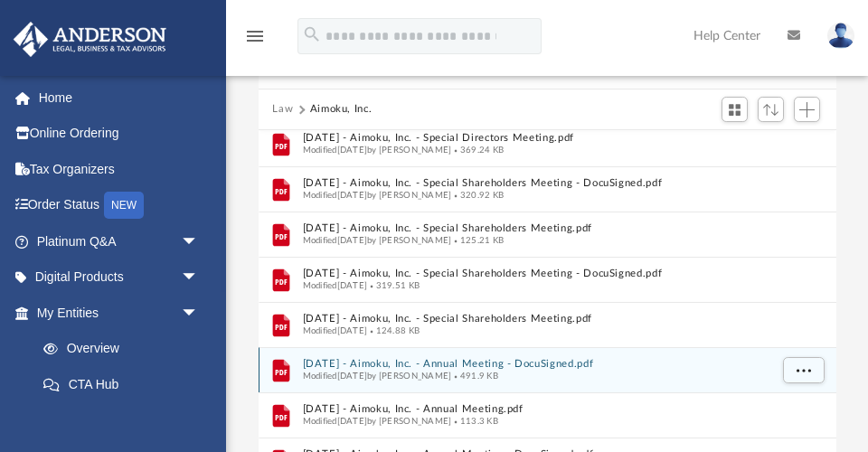
click at [387, 364] on button "2024.06.18 - Aimoku, Inc. - Annual Meeting - DocuSigned.pdf" at bounding box center [535, 364] width 466 height 12
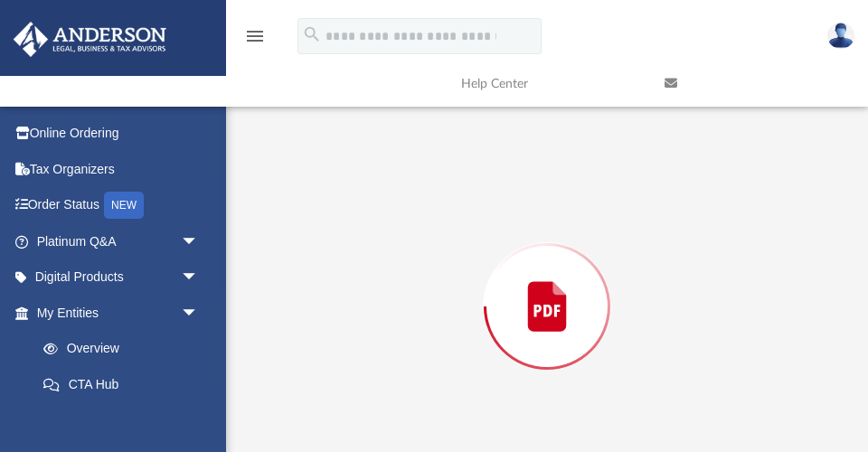
click at [387, 364] on div "Preview" at bounding box center [548, 306] width 578 height 466
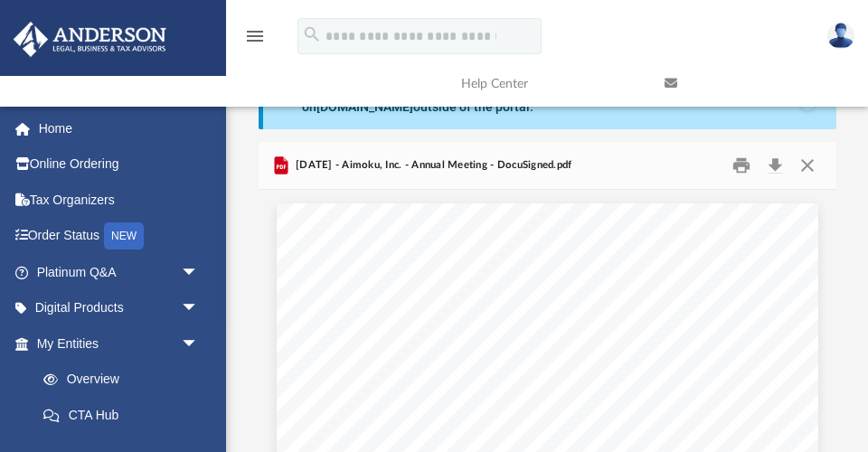
scroll to position [0, 0]
click at [806, 165] on button "Close" at bounding box center [807, 166] width 33 height 28
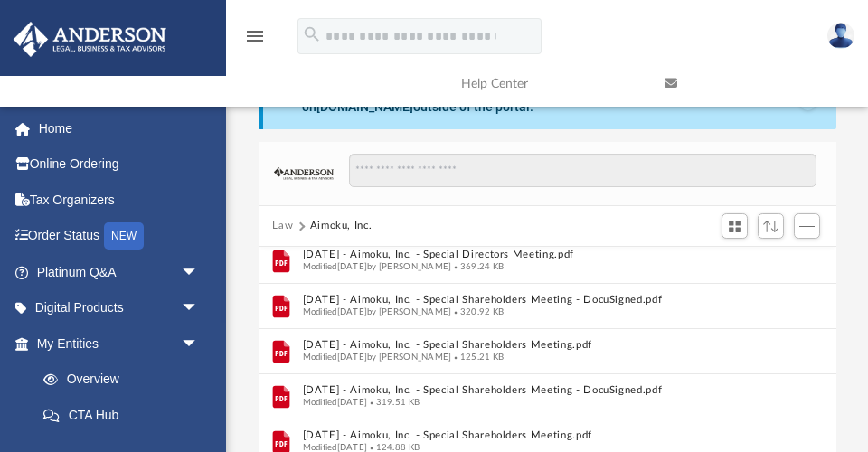
scroll to position [315, 0]
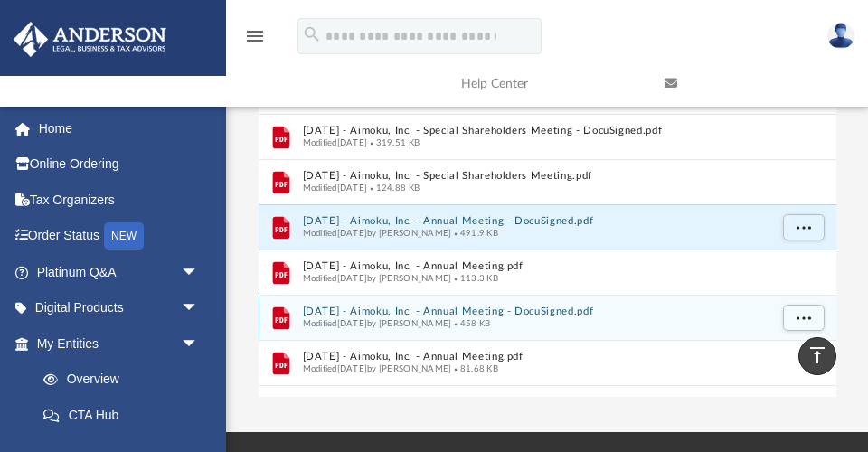
click at [482, 318] on span "458 KB" at bounding box center [470, 322] width 39 height 9
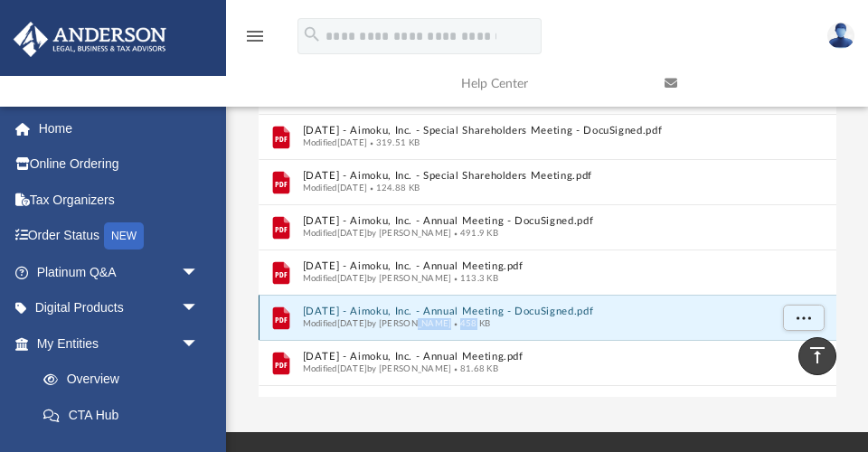
click at [482, 318] on span "458 KB" at bounding box center [470, 322] width 39 height 9
click at [508, 308] on button "2024.12.31 - Aimoku, Inc. - Annual Meeting - DocuSigned.pdf" at bounding box center [535, 312] width 466 height 12
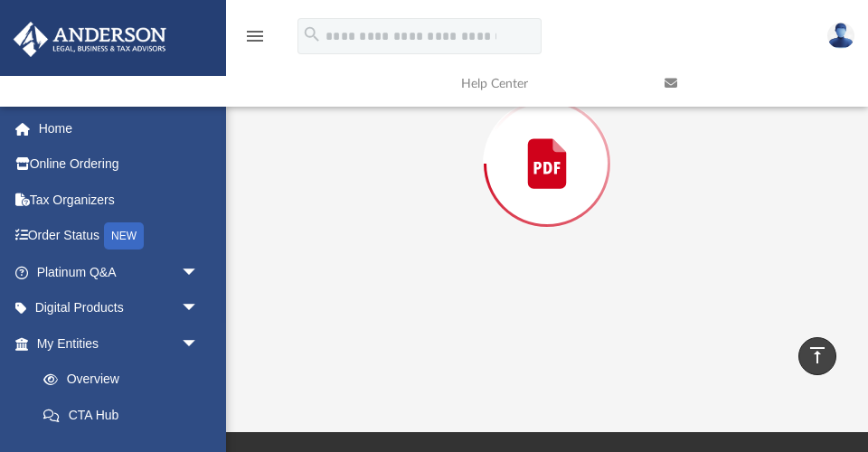
click at [508, 225] on div "Preview" at bounding box center [547, 164] width 122 height 122
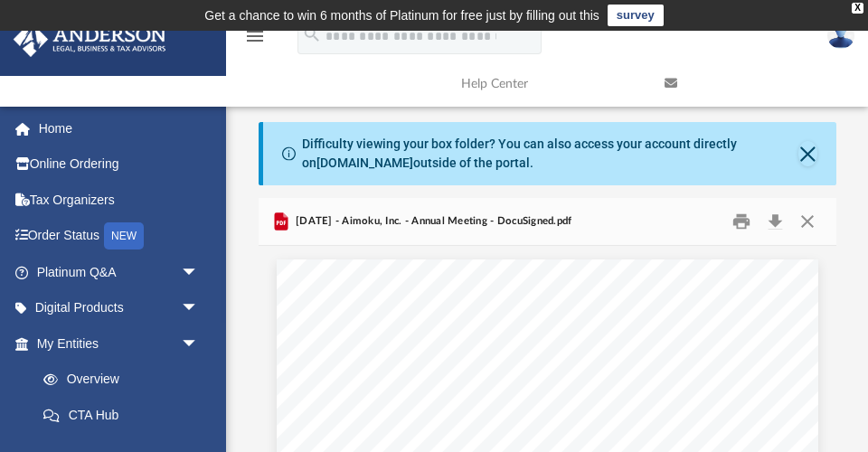
scroll to position [0, 0]
click at [806, 217] on button "Close" at bounding box center [807, 222] width 33 height 28
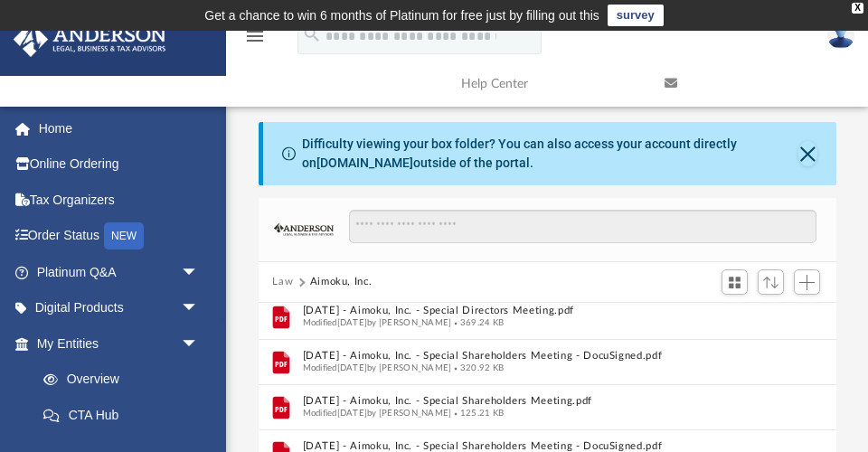
scroll to position [406, 0]
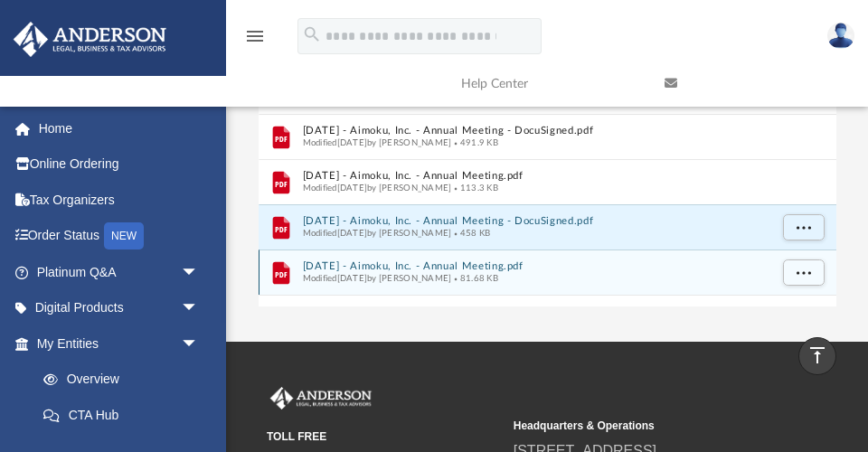
click at [505, 266] on button "2024.12.31 - Aimoku, Inc. - Annual Meeting.pdf" at bounding box center [535, 266] width 466 height 12
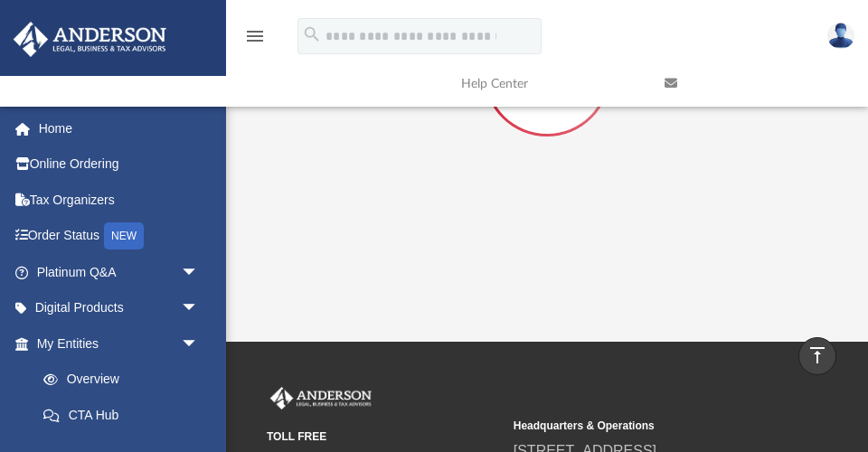
click at [505, 135] on div "Preview" at bounding box center [547, 74] width 122 height 122
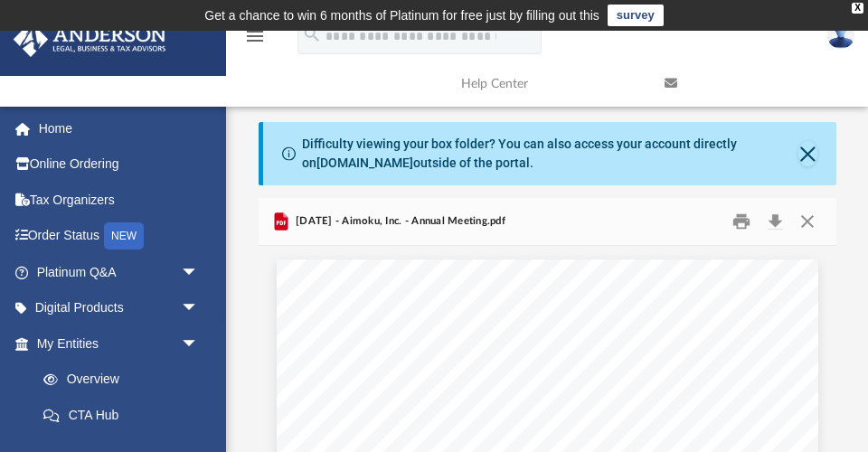
scroll to position [0, 0]
click at [805, 218] on button "Close" at bounding box center [807, 222] width 33 height 28
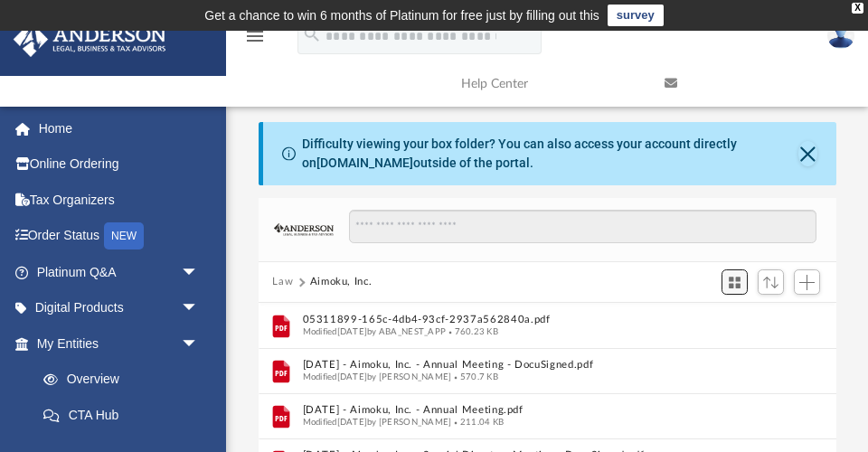
click at [740, 280] on span "Switch to Grid View" at bounding box center [734, 282] width 15 height 15
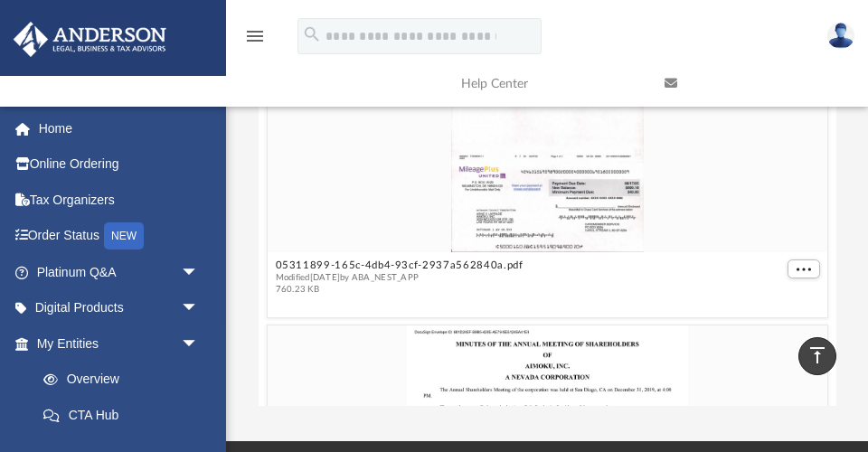
scroll to position [-20, 0]
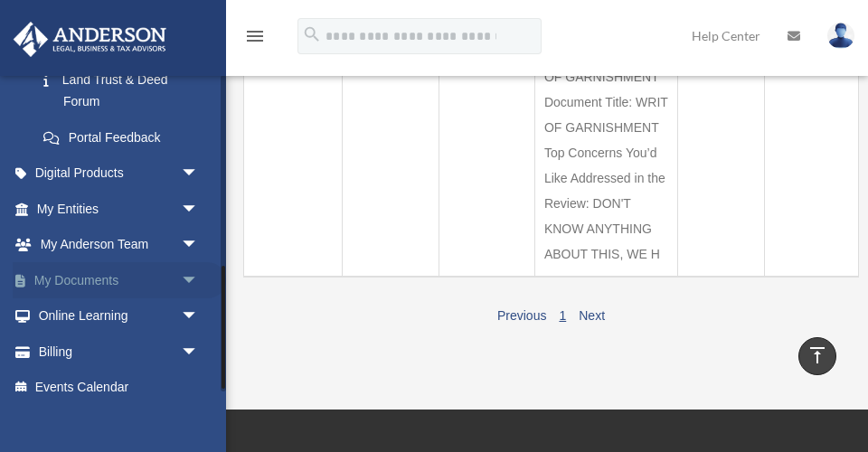
scroll to position [499, 0]
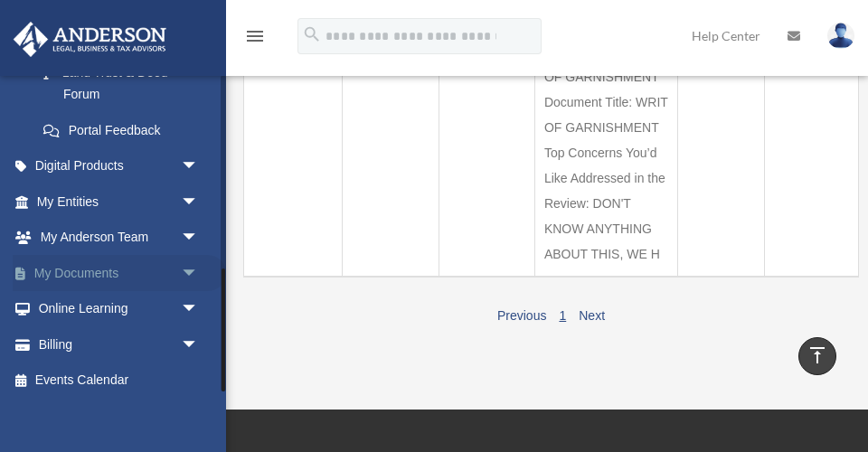
click at [192, 262] on span "arrow_drop_down" at bounding box center [199, 273] width 36 height 37
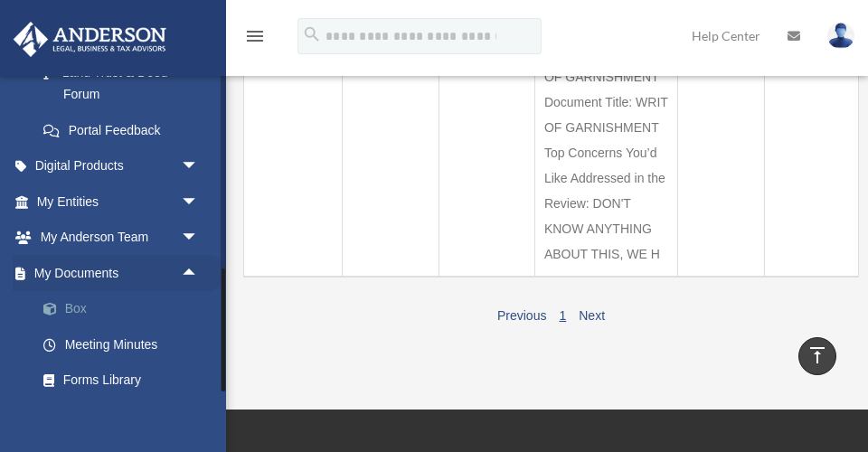
click at [80, 296] on link "Box" at bounding box center [125, 309] width 201 height 36
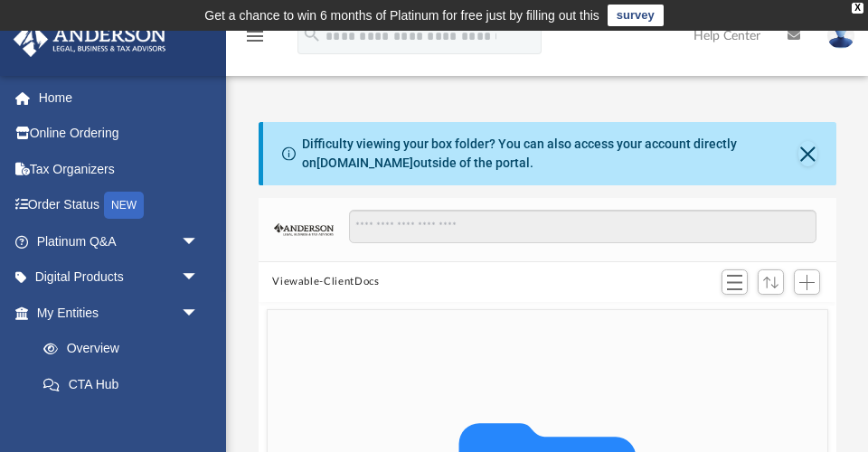
scroll to position [411, 578]
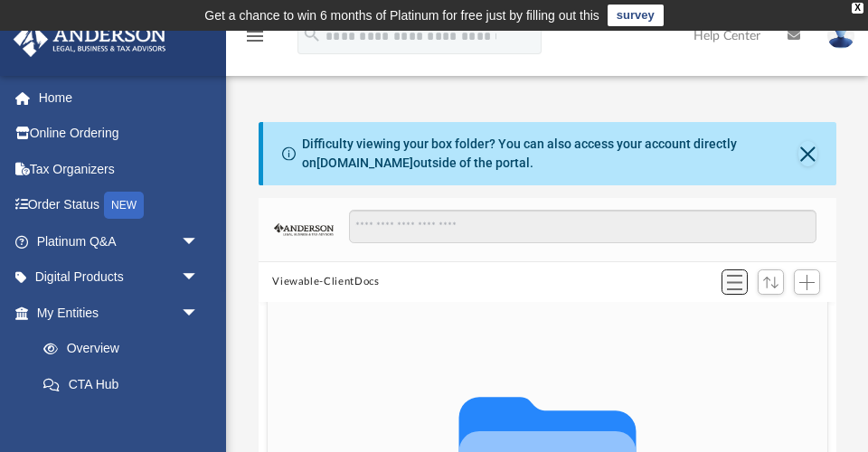
click at [738, 278] on span "Switch to List View" at bounding box center [734, 282] width 15 height 15
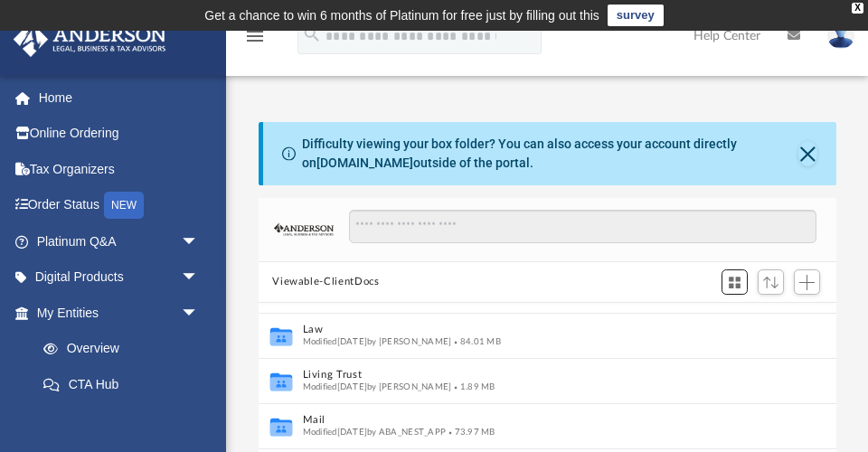
scroll to position [37, 0]
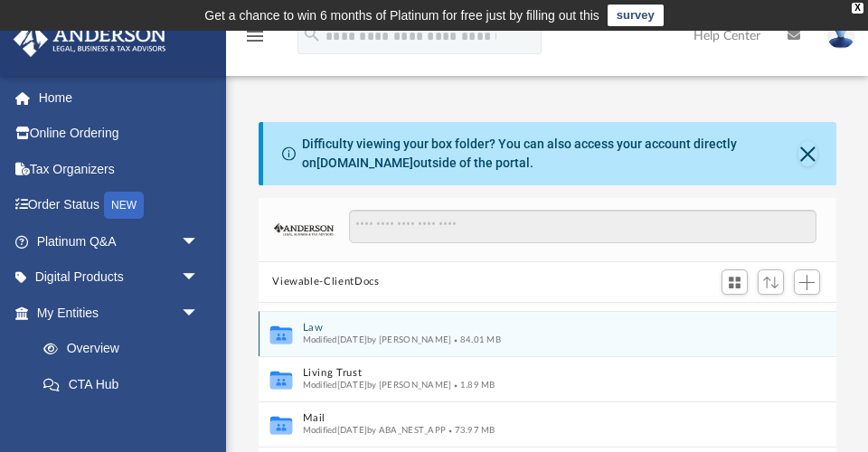
click at [313, 325] on button "Law" at bounding box center [535, 328] width 466 height 12
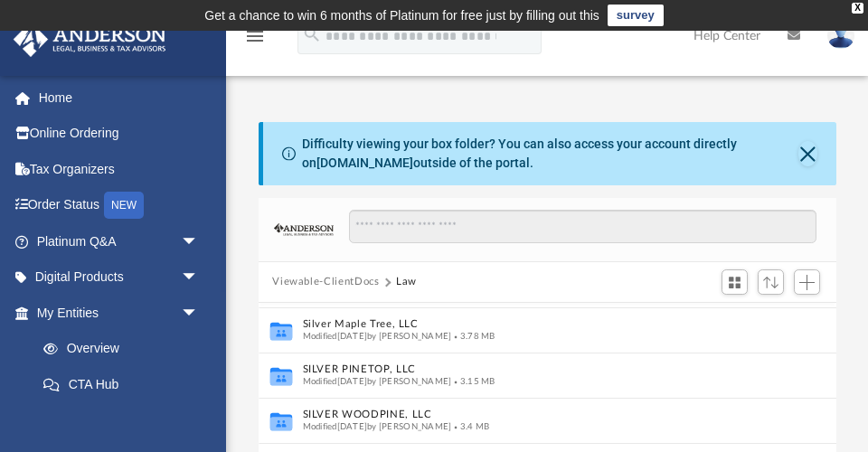
scroll to position [493, 0]
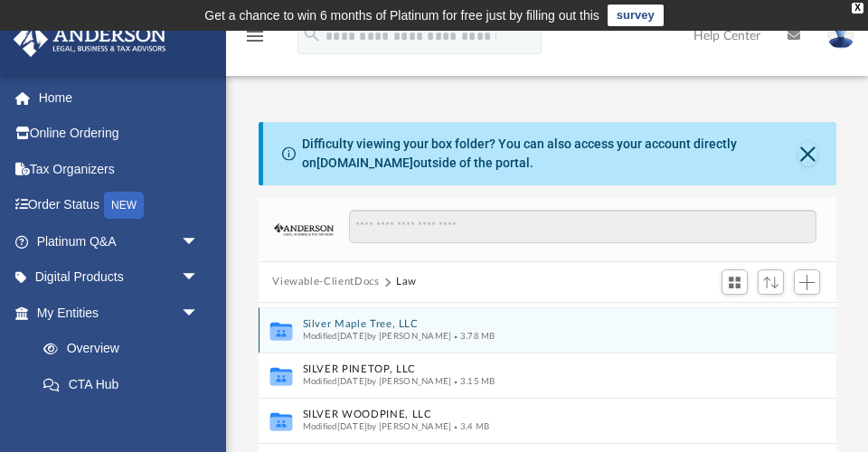
click at [383, 324] on button "Silver Maple Tree, LLC" at bounding box center [535, 324] width 466 height 12
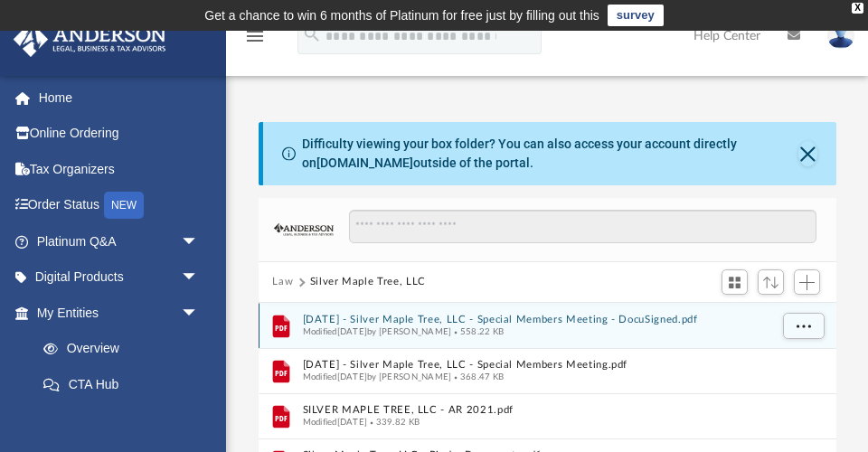
scroll to position [0, 0]
click at [421, 320] on button "2024.12.15 - Silver Maple Tree, LLC - Special Members Meeting - DocuSigned.pdf" at bounding box center [535, 320] width 466 height 12
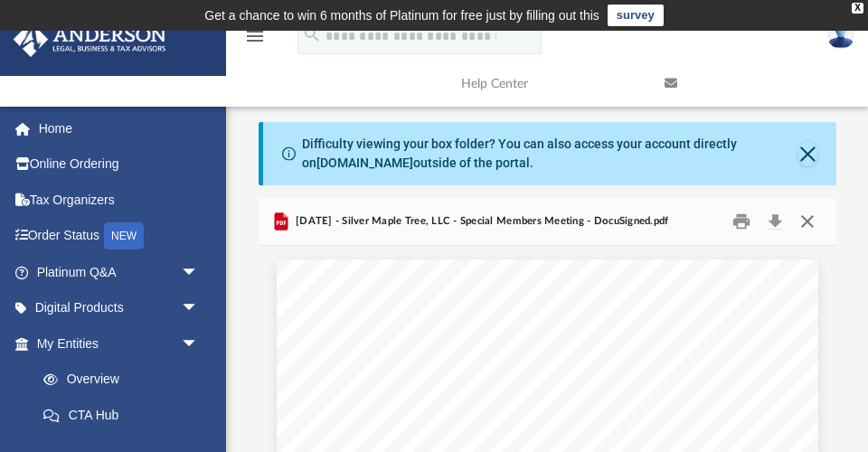
click at [813, 212] on button "Close" at bounding box center [807, 222] width 33 height 28
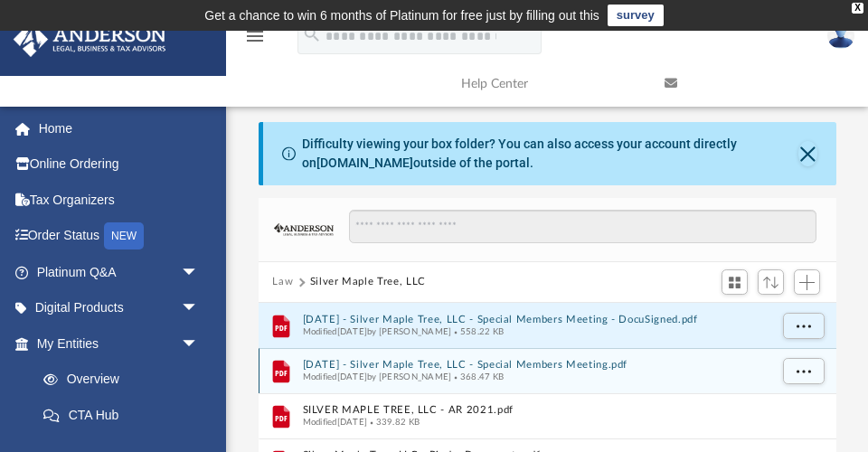
click at [441, 365] on button "2024.12.15 - Silver Maple Tree, LLC - Special Members Meeting.pdf" at bounding box center [535, 365] width 466 height 12
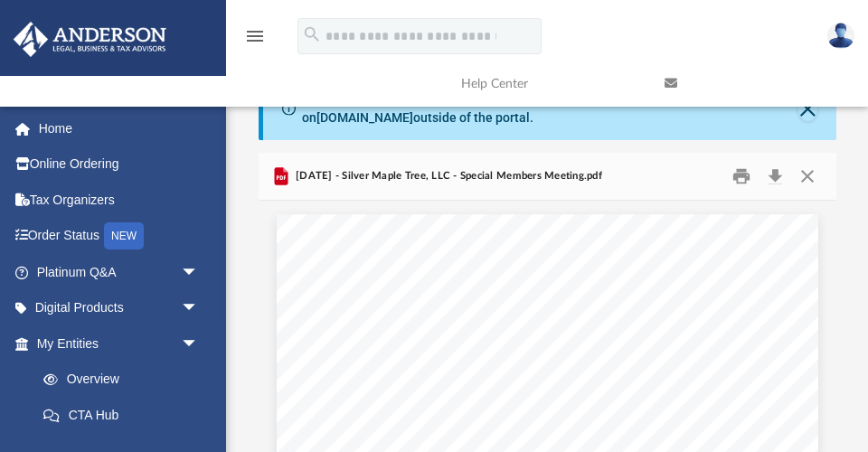
scroll to position [16, 0]
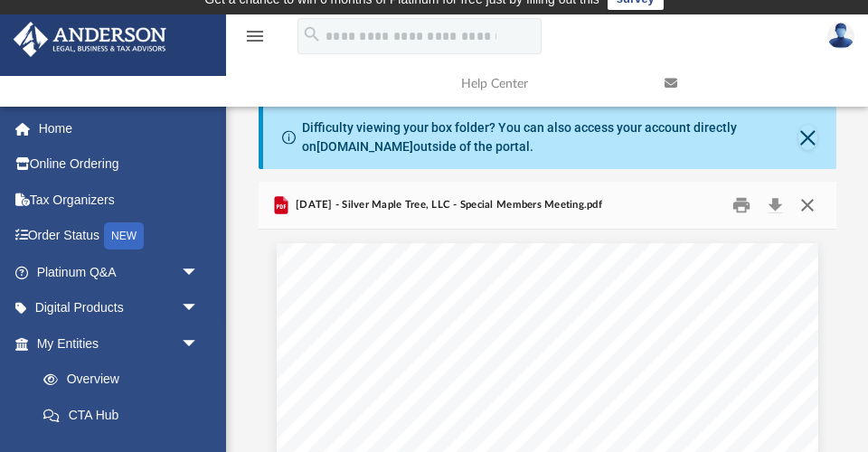
click at [805, 199] on button "Close" at bounding box center [807, 206] width 33 height 28
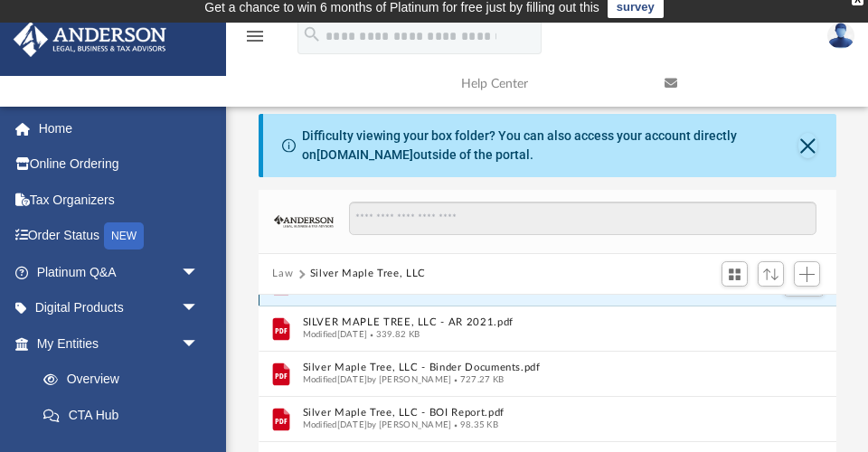
scroll to position [78, 0]
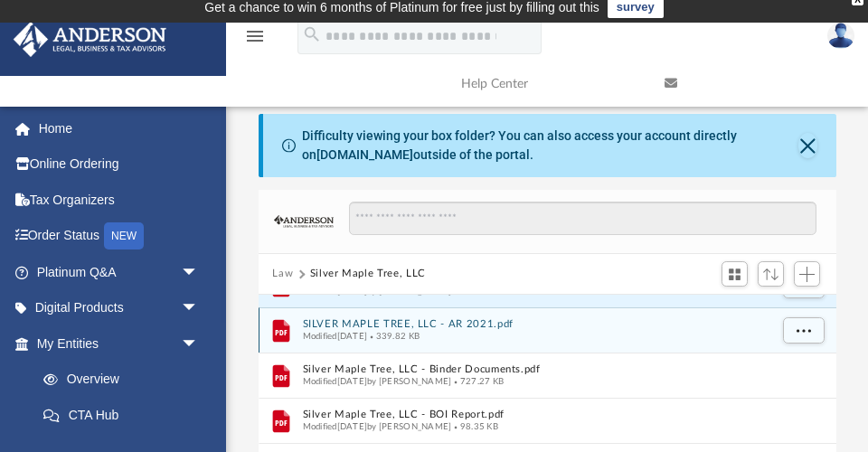
click at [416, 320] on button "SILVER MAPLE TREE, LLC - AR 2021.pdf" at bounding box center [535, 324] width 466 height 12
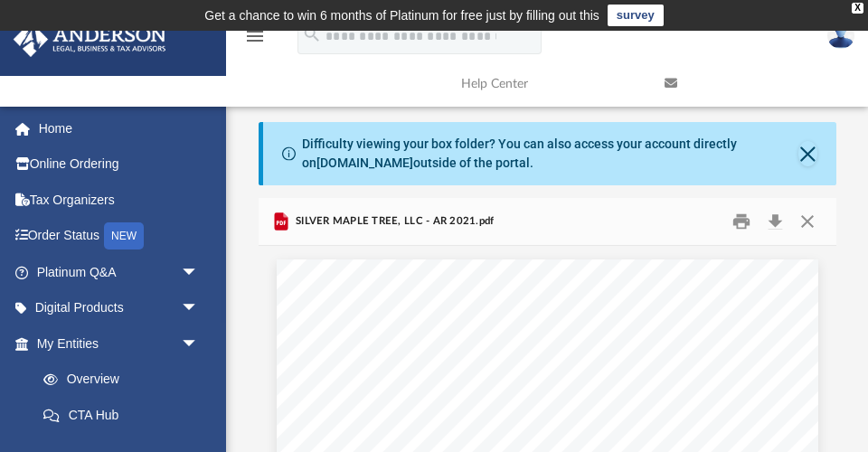
scroll to position [0, 0]
click at [808, 219] on button "Close" at bounding box center [807, 222] width 33 height 28
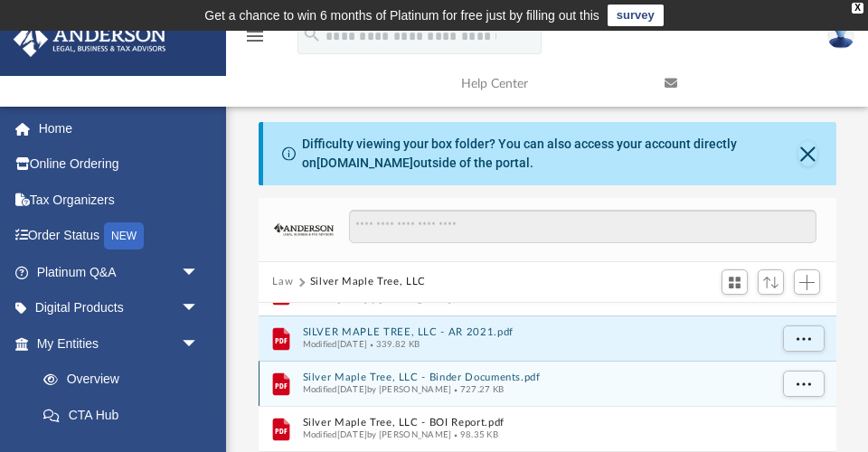
click at [430, 376] on button "Silver Maple Tree, LLC - Binder Documents.pdf" at bounding box center [535, 378] width 466 height 12
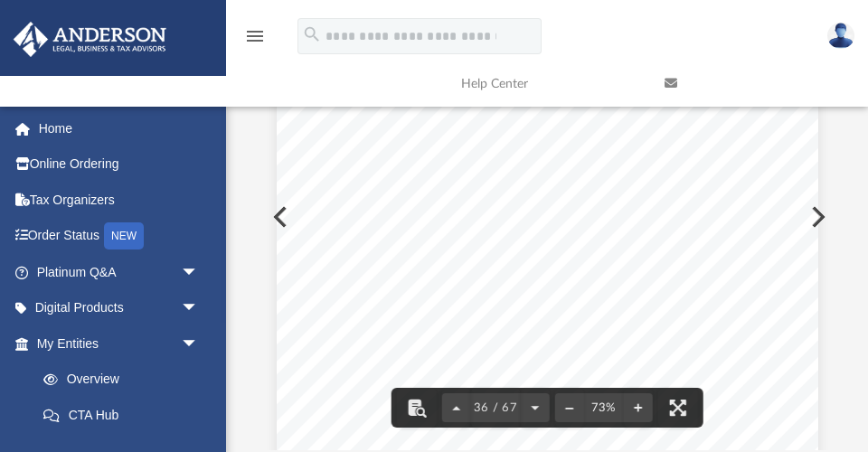
scroll to position [25962, 0]
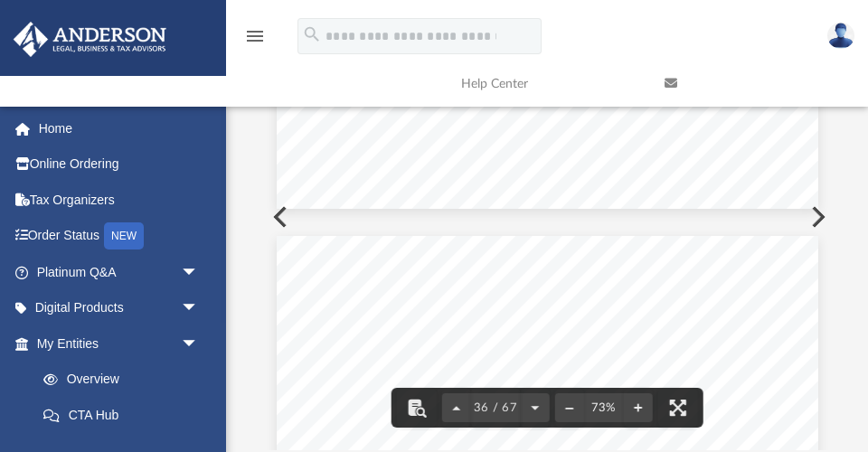
drag, startPoint x: 832, startPoint y: 236, endPoint x: 829, endPoint y: 318, distance: 82.3
click at [829, 318] on div "Operating Agreement of Silver Maple Tree, LLC Page 17 of 45 Section 10.07 Budge…" at bounding box center [548, 217] width 578 height 466
drag, startPoint x: 831, startPoint y: 238, endPoint x: 833, endPoint y: 338, distance: 100.4
click at [833, 338] on body "X Get a chance to win 6 months of Platinum for free just by filling out this su…" at bounding box center [434, 284] width 868 height 1092
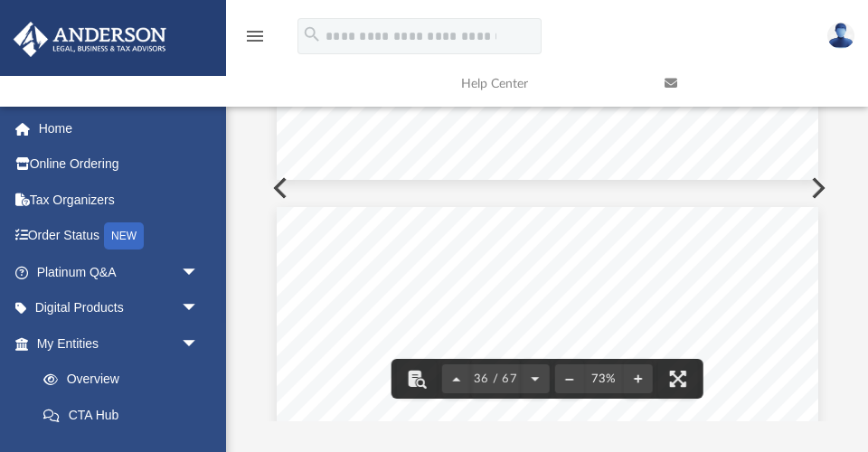
scroll to position [296, 0]
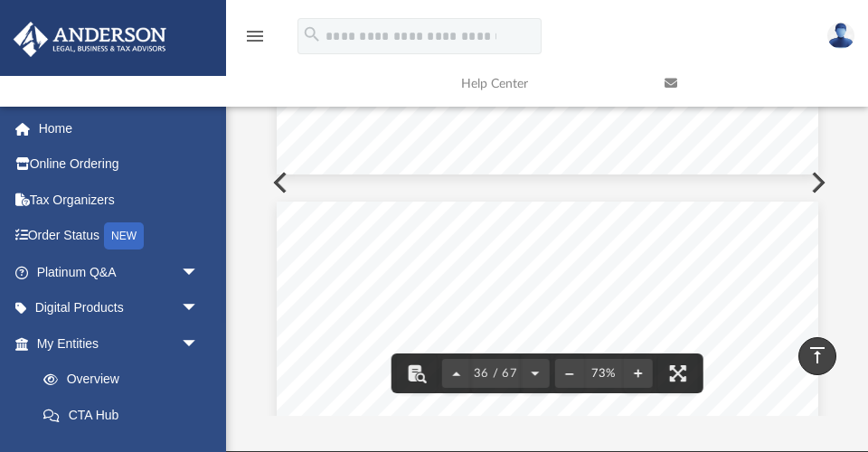
drag, startPoint x: 833, startPoint y: 201, endPoint x: 839, endPoint y: 282, distance: 81.6
click at [839, 282] on div "Difficulty viewing your box folder? You can also access your account directly o…" at bounding box center [547, 121] width 642 height 590
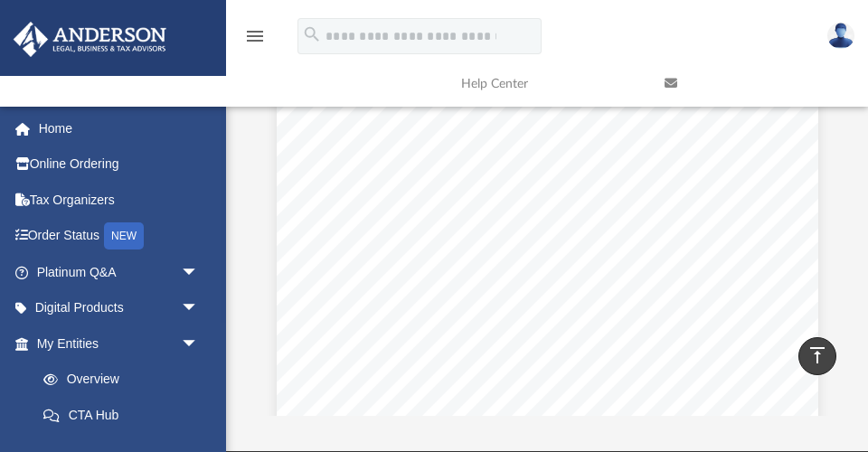
scroll to position [2737, 0]
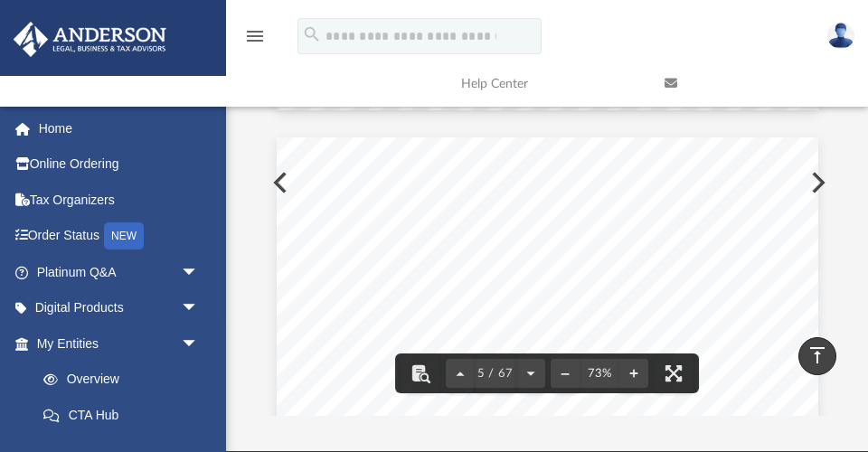
click at [679, 269] on span "of State. These articles are important to your company and will be used to open…" at bounding box center [546, 264] width 413 height 11
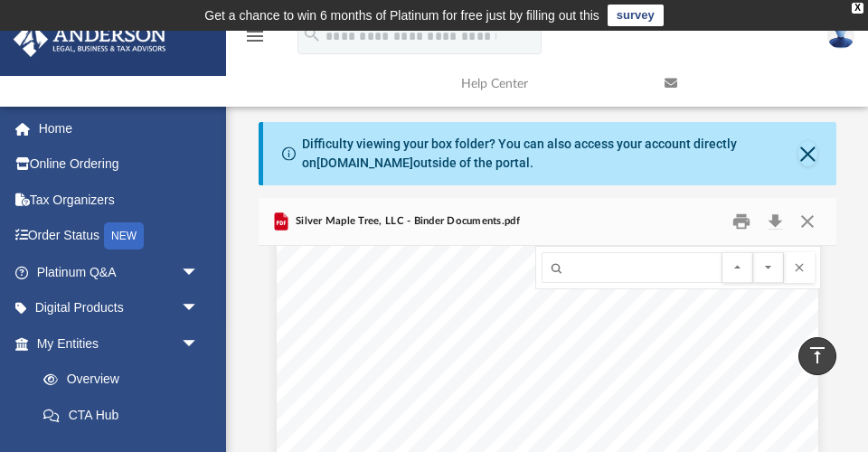
scroll to position [0, 0]
click at [597, 265] on input "Search input" at bounding box center [631, 267] width 181 height 31
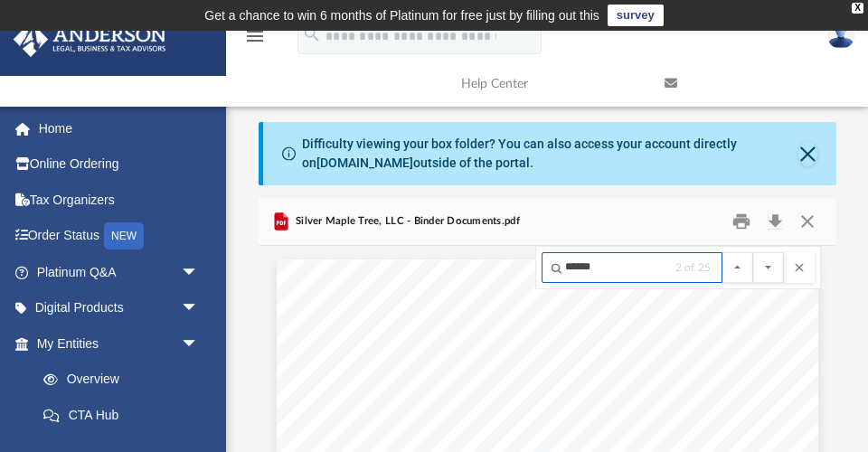
scroll to position [6551, 0]
type input "**********"
click at [767, 266] on button "File preview" at bounding box center [768, 267] width 31 height 31
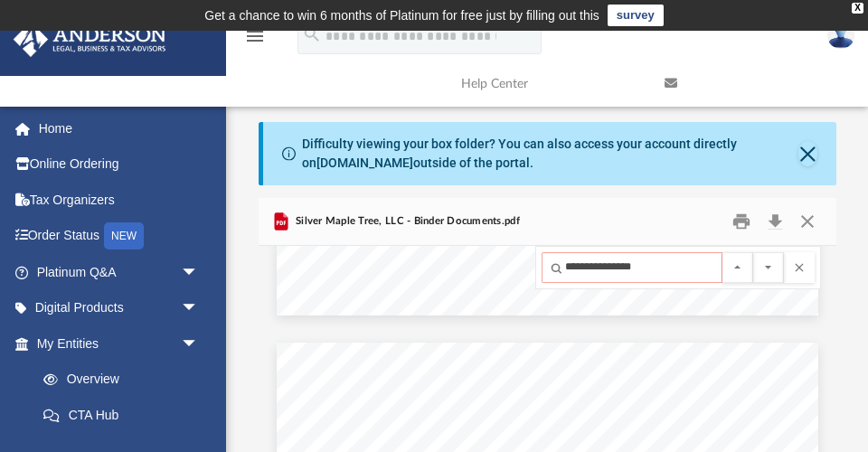
scroll to position [7203, 0]
click at [698, 277] on input "**********" at bounding box center [631, 267] width 181 height 31
click at [767, 266] on button "File preview" at bounding box center [768, 267] width 31 height 31
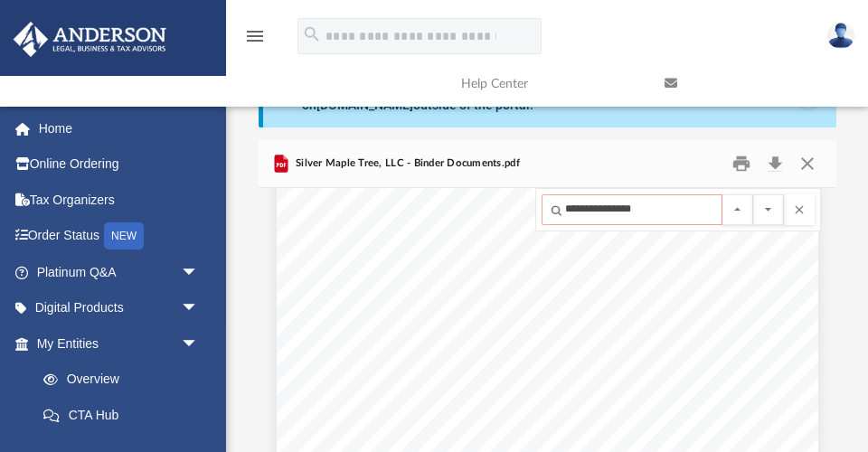
scroll to position [4075, 0]
click at [808, 156] on button "Close" at bounding box center [807, 164] width 33 height 28
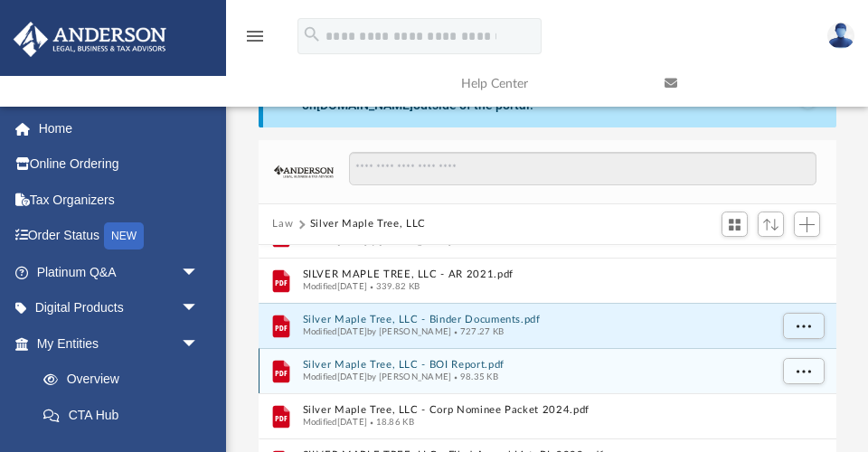
click at [359, 361] on button "Silver Maple Tree, LLC - BOI Report.pdf" at bounding box center [535, 365] width 466 height 12
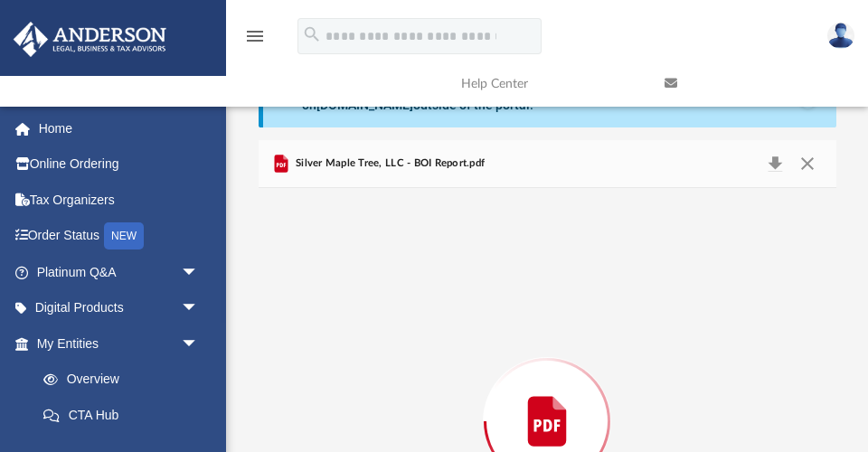
click at [359, 361] on div "Preview" at bounding box center [548, 421] width 578 height 466
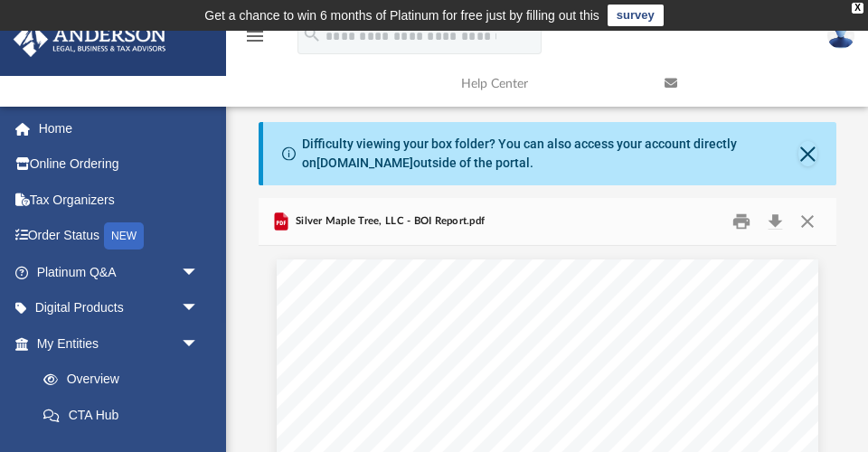
scroll to position [0, 0]
click at [803, 223] on button "Close" at bounding box center [807, 222] width 33 height 28
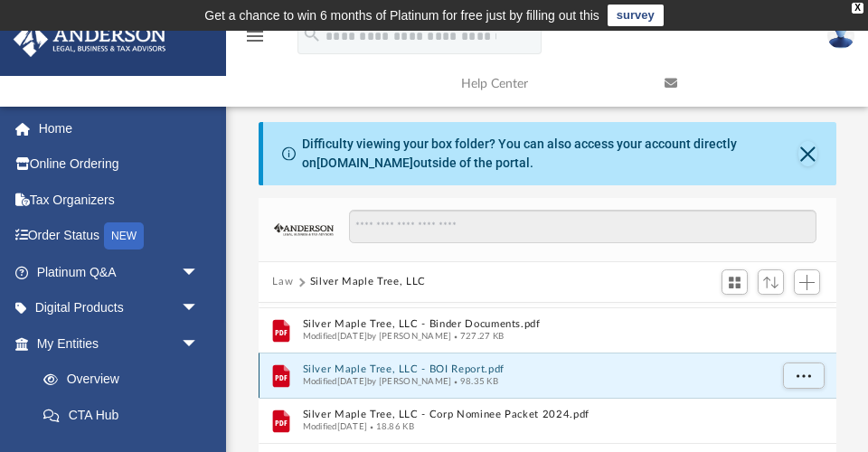
scroll to position [131, 0]
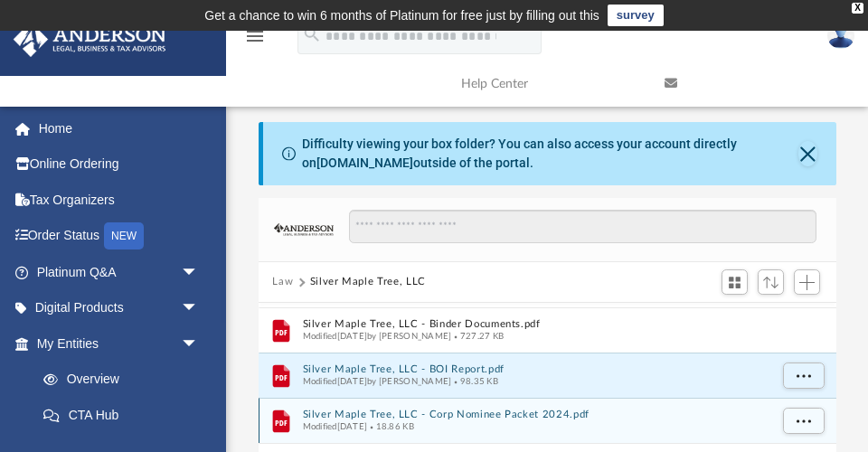
click at [519, 410] on button "Silver Maple Tree, LLC - Corp Nominee Packet 2024.pdf" at bounding box center [535, 415] width 466 height 12
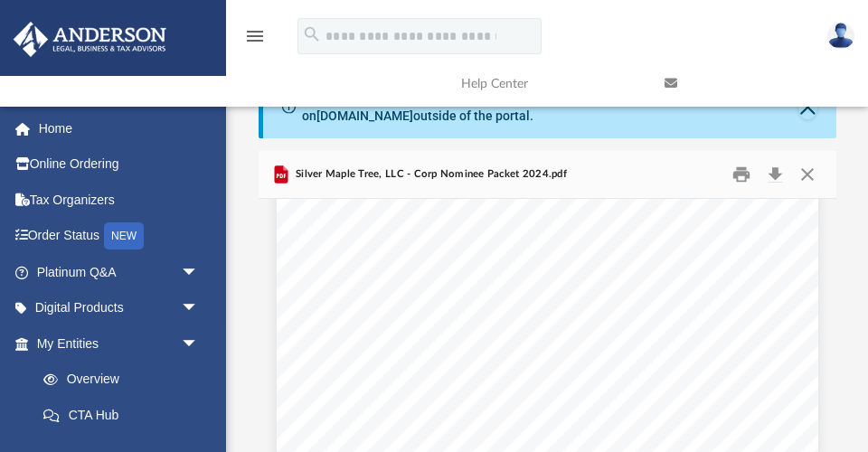
scroll to position [786, 0]
click at [804, 165] on button "Close" at bounding box center [807, 175] width 33 height 28
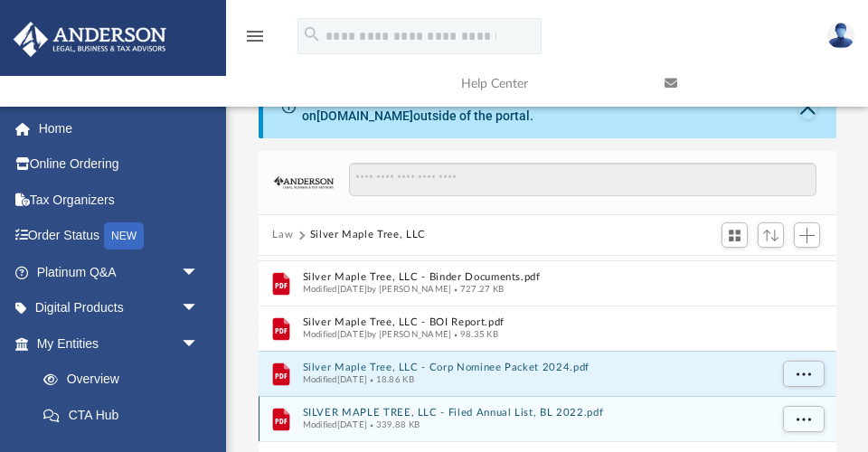
click at [420, 408] on button "SILVER MAPLE TREE, LLC - Filed Annual List, BL 2022.pdf" at bounding box center [535, 413] width 466 height 12
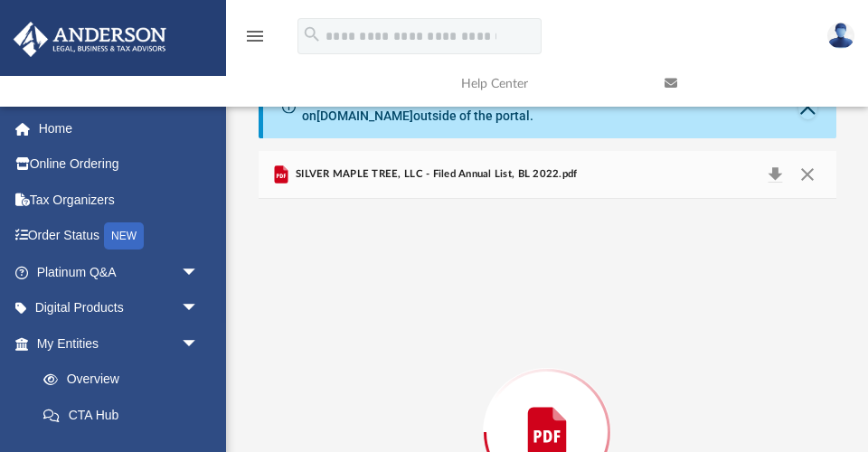
click at [420, 408] on div "Preview" at bounding box center [548, 432] width 578 height 466
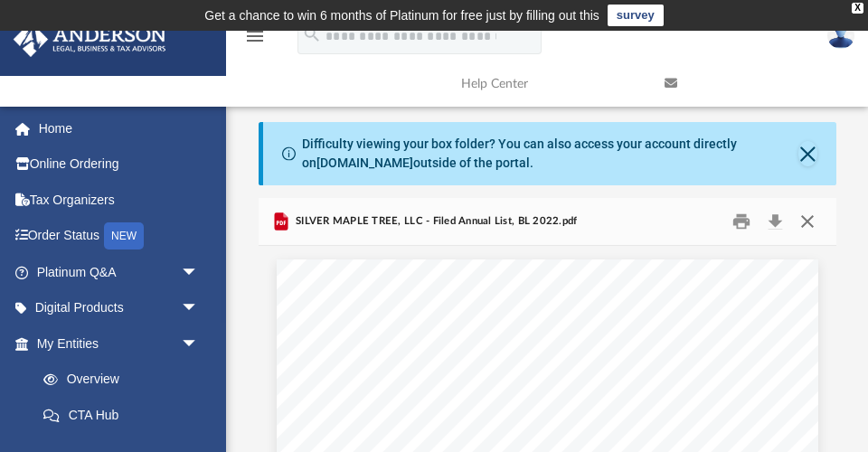
scroll to position [0, 0]
click at [814, 221] on button "Close" at bounding box center [807, 222] width 33 height 28
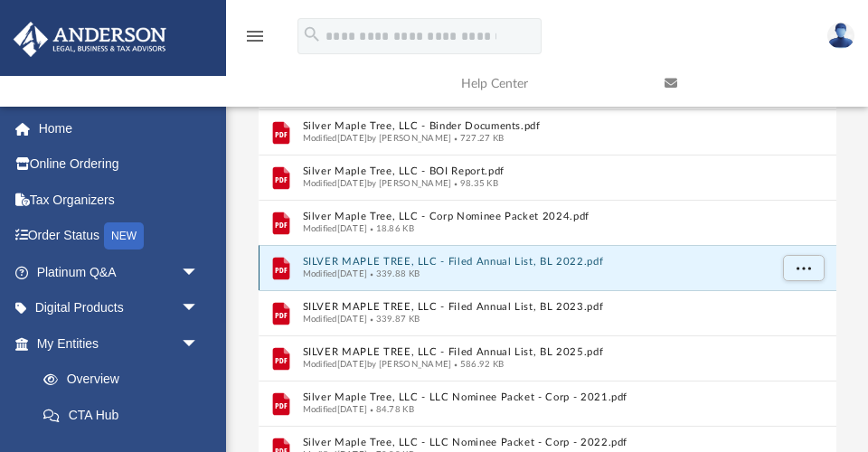
scroll to position [202, 0]
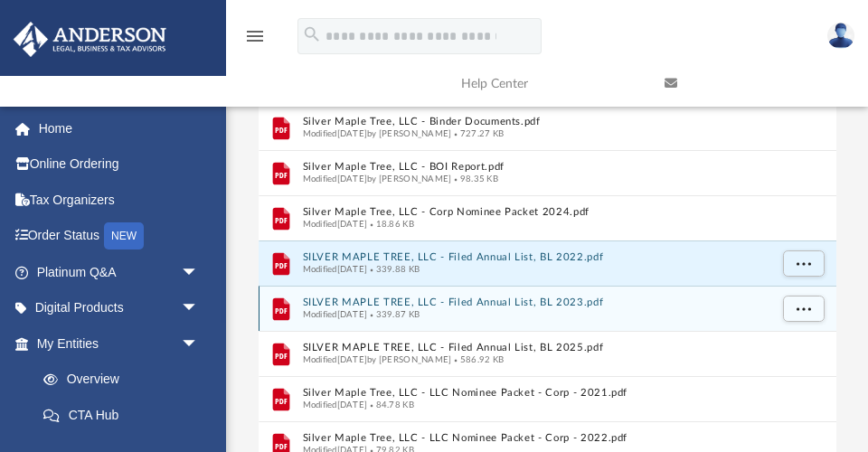
click at [435, 299] on button "SILVER MAPLE TREE, LLC - Filed Annual List, BL 2023.pdf" at bounding box center [535, 302] width 466 height 12
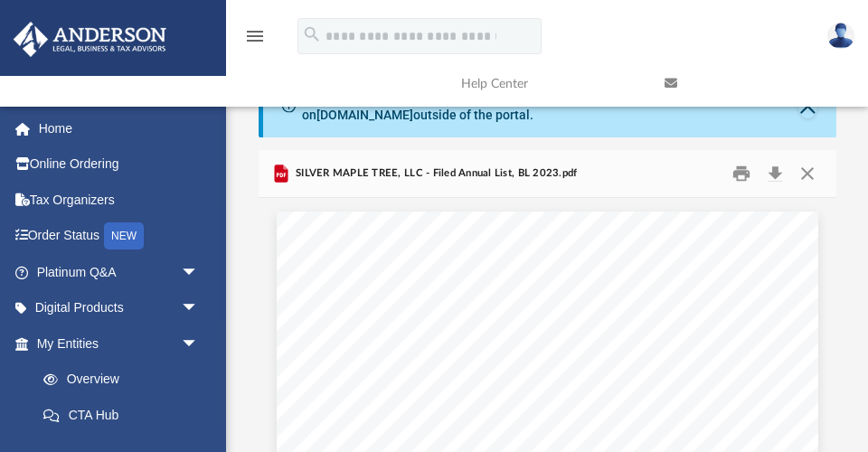
scroll to position [45, 0]
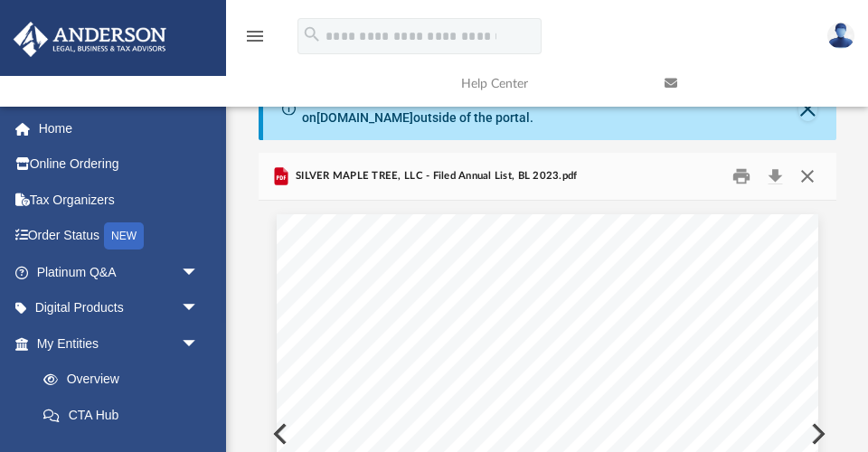
click at [810, 174] on button "Close" at bounding box center [807, 177] width 33 height 28
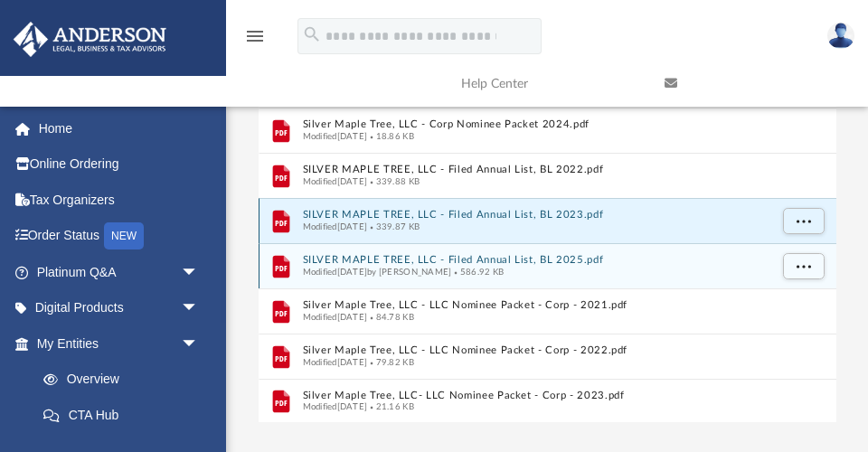
scroll to position [291, 0]
click at [492, 253] on button "SILVER MAPLE TREE, LLC - Filed Annual List, BL 2025.pdf" at bounding box center [535, 259] width 466 height 12
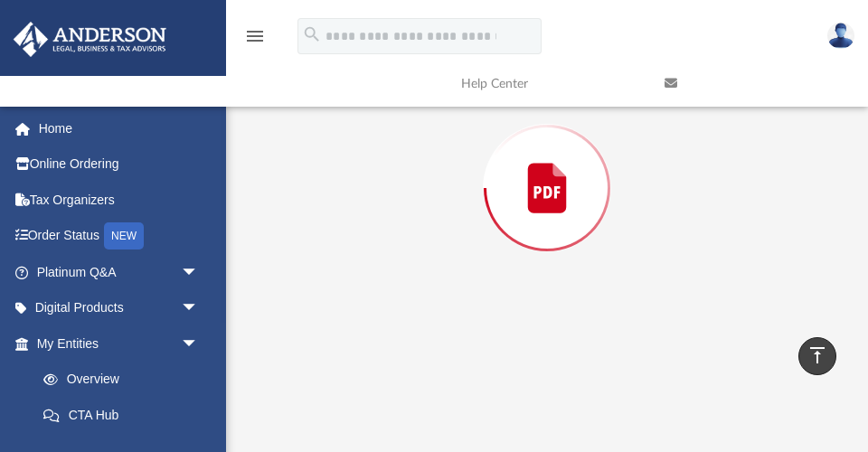
click at [492, 249] on div "Preview" at bounding box center [547, 188] width 122 height 122
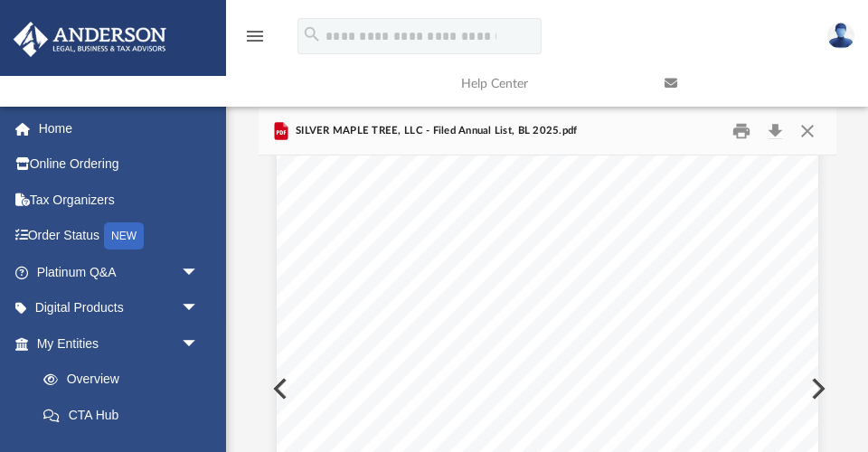
scroll to position [72, 0]
click at [806, 132] on button "Close" at bounding box center [807, 132] width 33 height 28
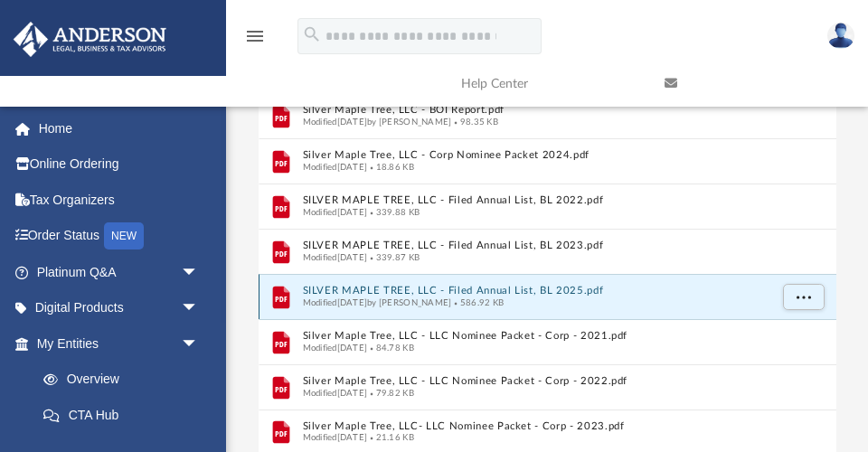
scroll to position [260, 0]
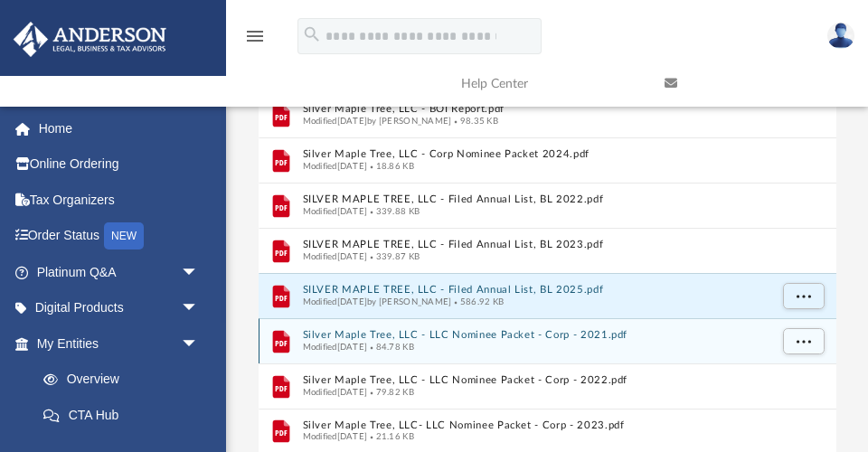
click at [475, 330] on button "Silver Maple Tree, LLC - LLC Nominee Packet - Corp - 2021.pdf" at bounding box center [535, 335] width 466 height 12
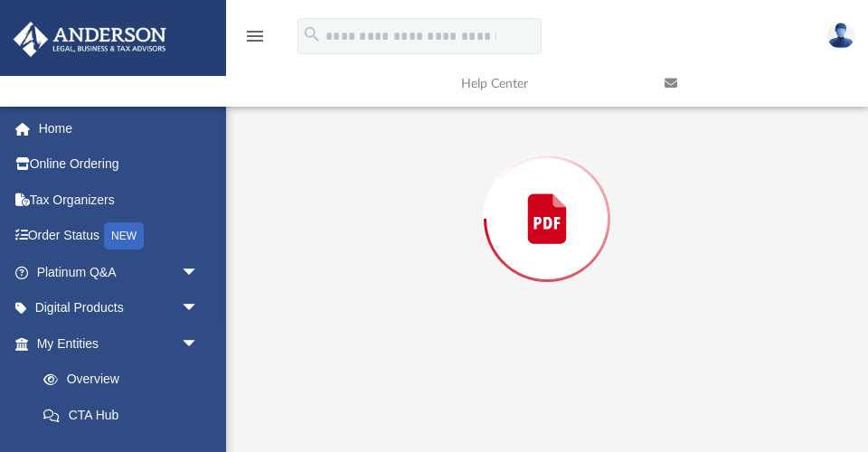
click at [475, 330] on div "Preview" at bounding box center [548, 219] width 578 height 466
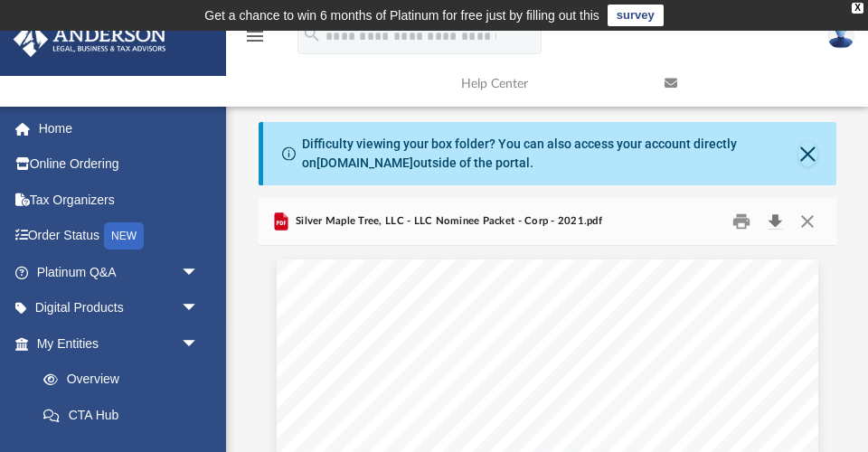
scroll to position [0, 0]
click at [811, 221] on button "Close" at bounding box center [807, 222] width 33 height 28
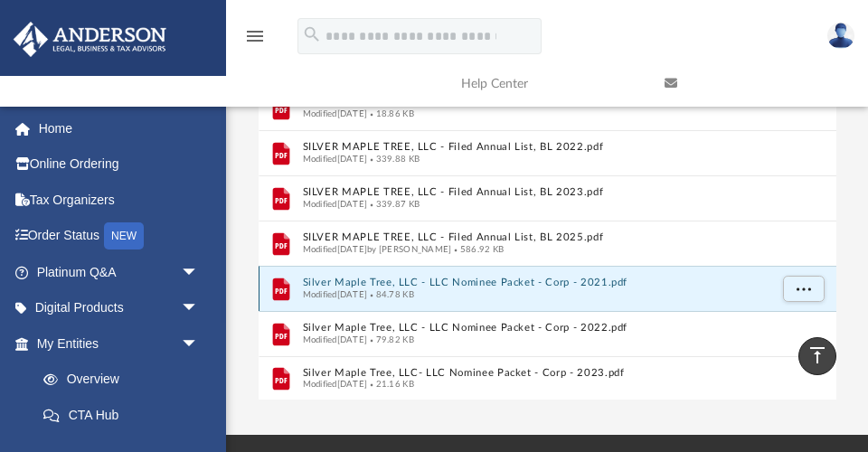
scroll to position [131, 0]
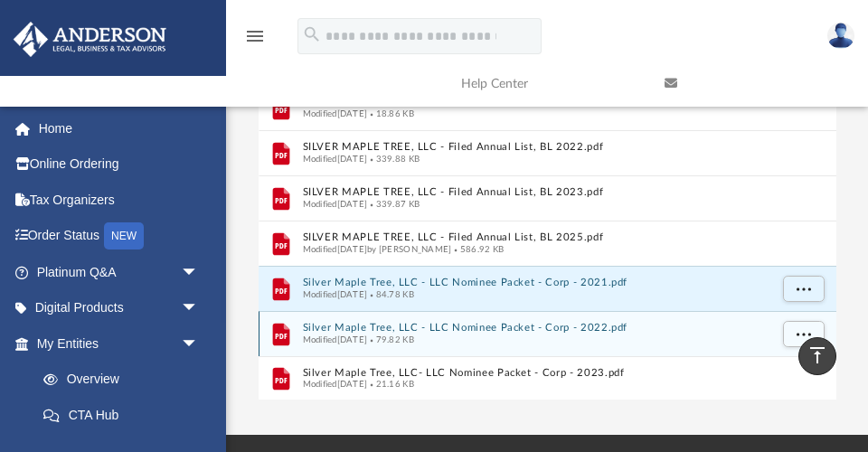
click at [459, 322] on button "Silver Maple Tree, LLC - LLC Nominee Packet - Corp - 2022.pdf" at bounding box center [535, 328] width 466 height 12
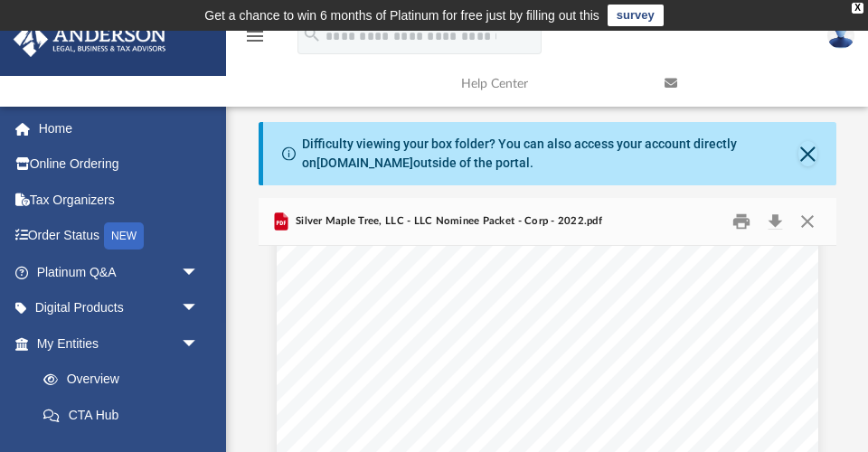
scroll to position [0, 0]
click at [806, 218] on button "Close" at bounding box center [807, 222] width 33 height 28
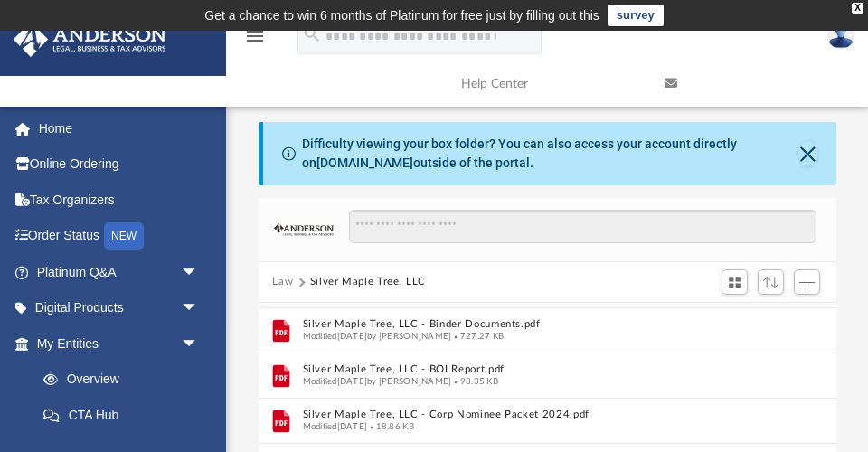
scroll to position [419, 0]
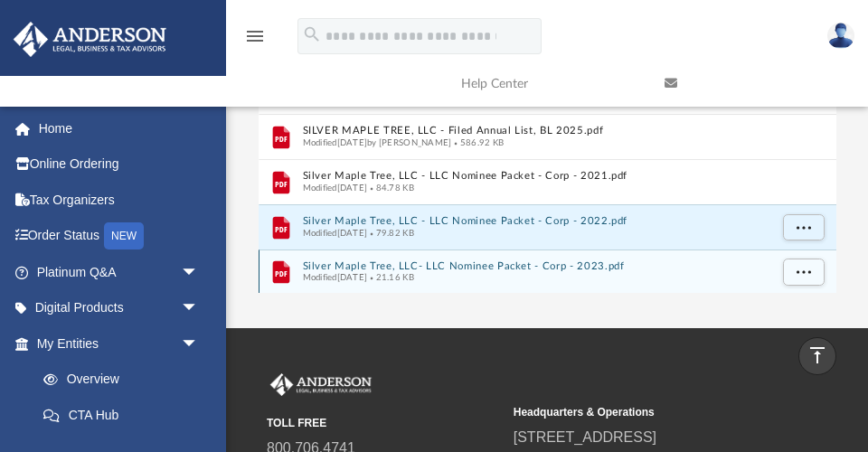
click at [503, 264] on button "Silver Maple Tree, LLC- LLC Nominee Packet - Corp - 2023.pdf" at bounding box center [535, 266] width 466 height 12
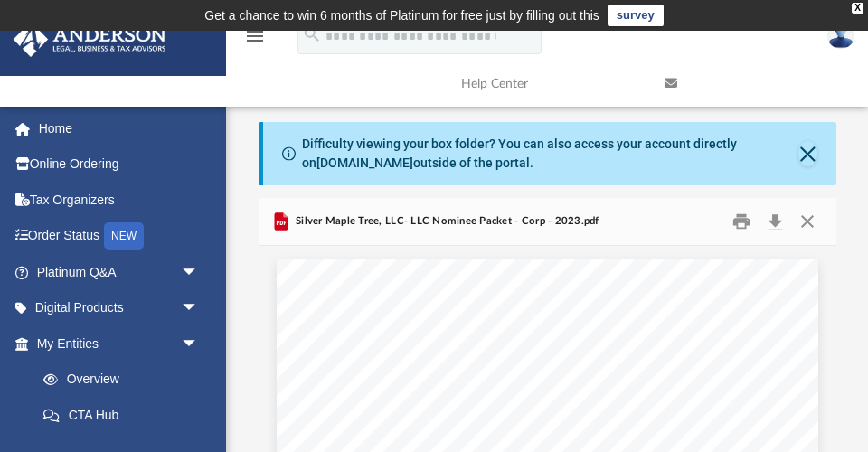
scroll to position [0, 0]
click at [812, 219] on button "Close" at bounding box center [807, 222] width 33 height 28
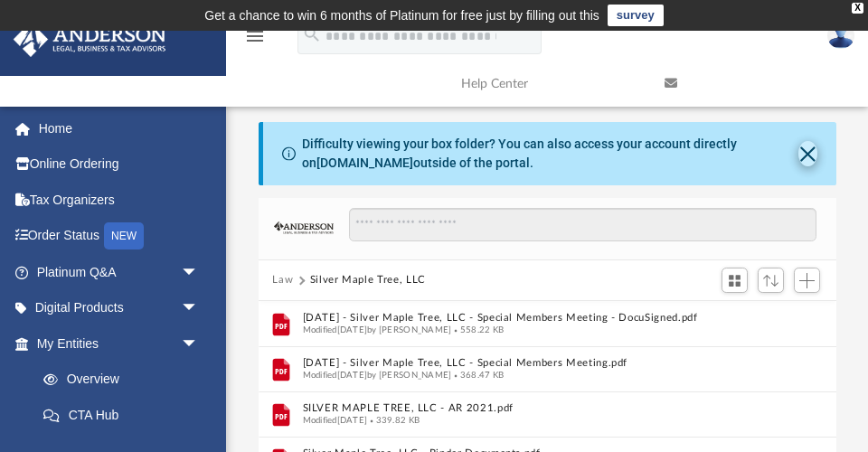
click at [803, 147] on button "Close" at bounding box center [807, 153] width 19 height 25
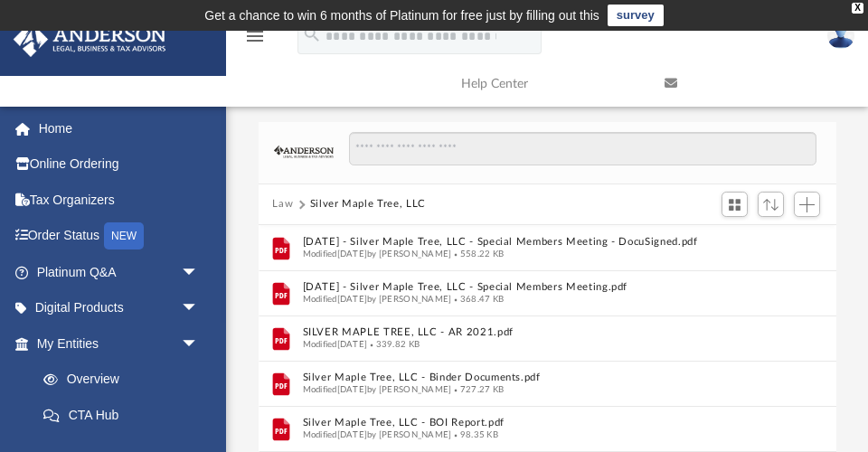
click at [324, 202] on button "Silver Maple Tree, LLC" at bounding box center [368, 204] width 116 height 16
click at [290, 202] on button "Law" at bounding box center [282, 204] width 21 height 16
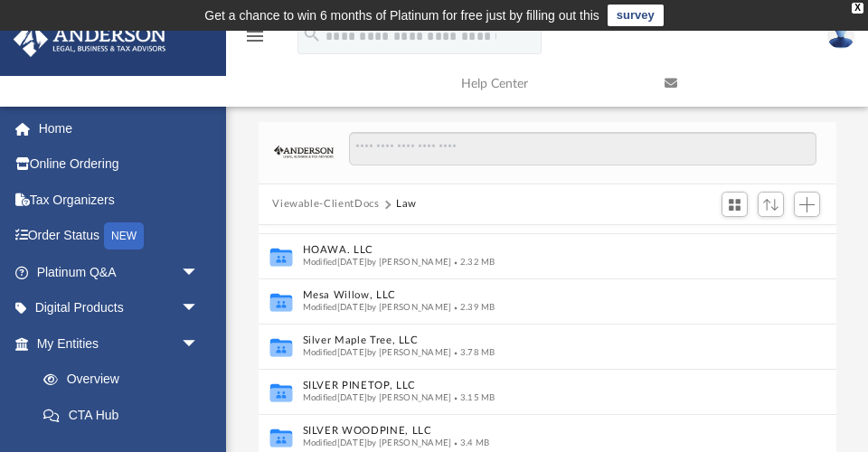
scroll to position [400, 0]
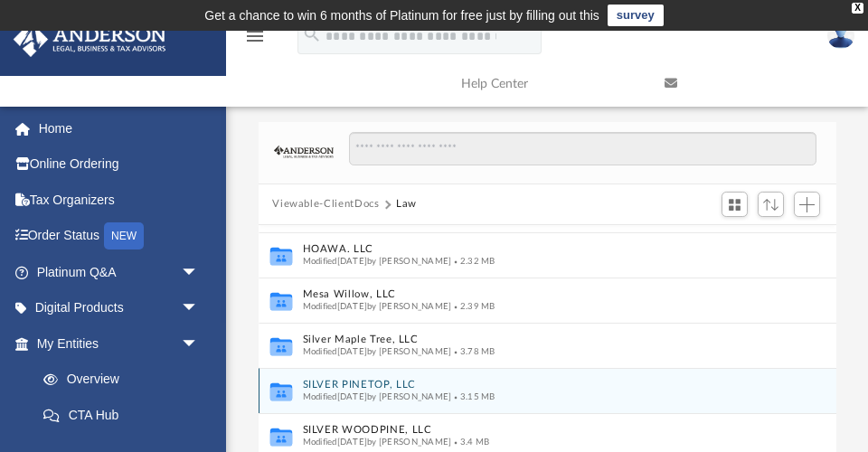
click at [363, 380] on button "SILVER PINETOP, LLC" at bounding box center [535, 385] width 466 height 12
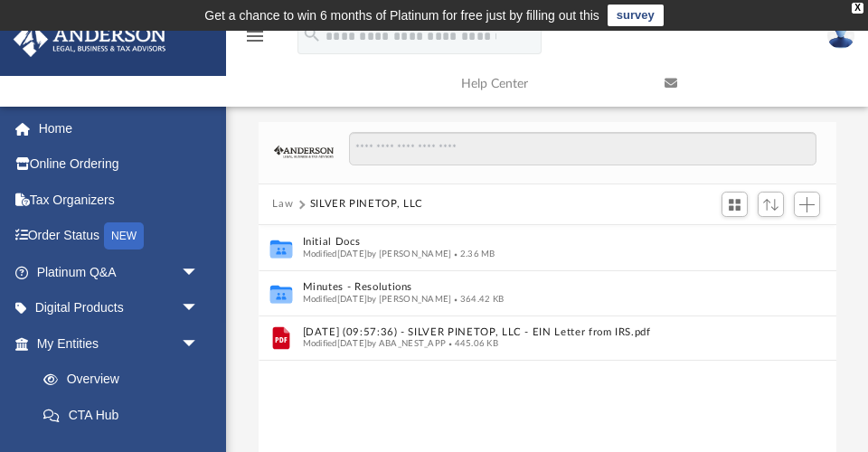
scroll to position [0, 0]
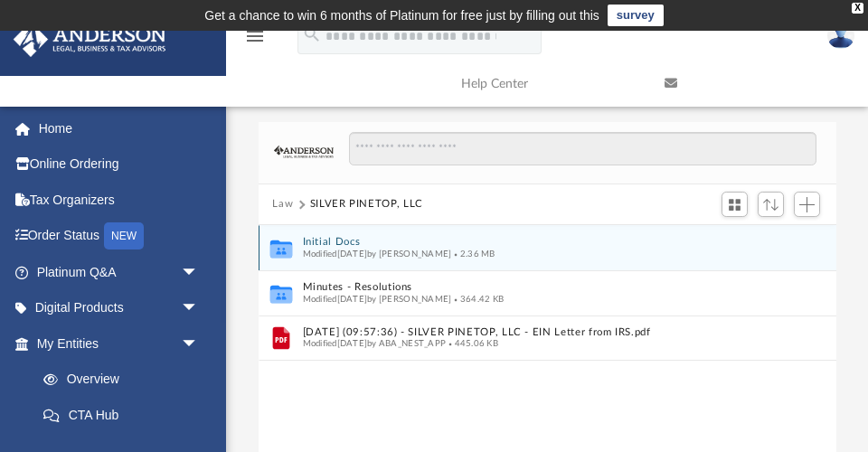
click at [347, 242] on button "Initial Docs" at bounding box center [535, 242] width 466 height 12
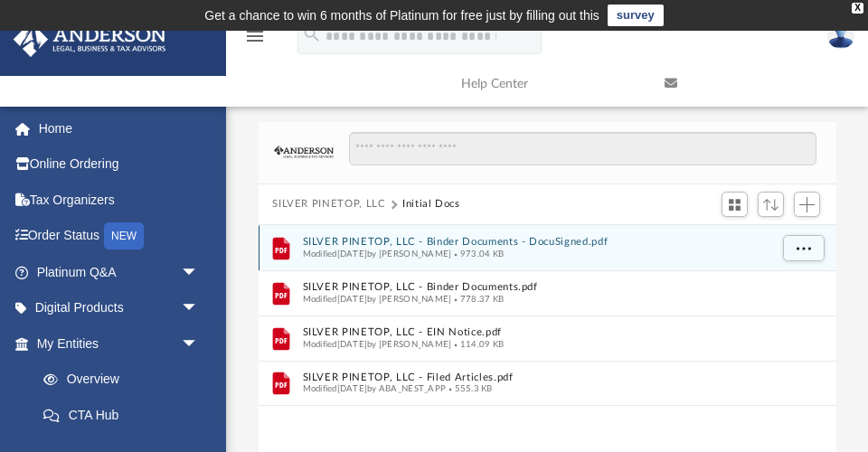
click at [380, 242] on button "SILVER PINETOP, LLC - Binder Documents - DocuSigned.pdf" at bounding box center [535, 242] width 466 height 12
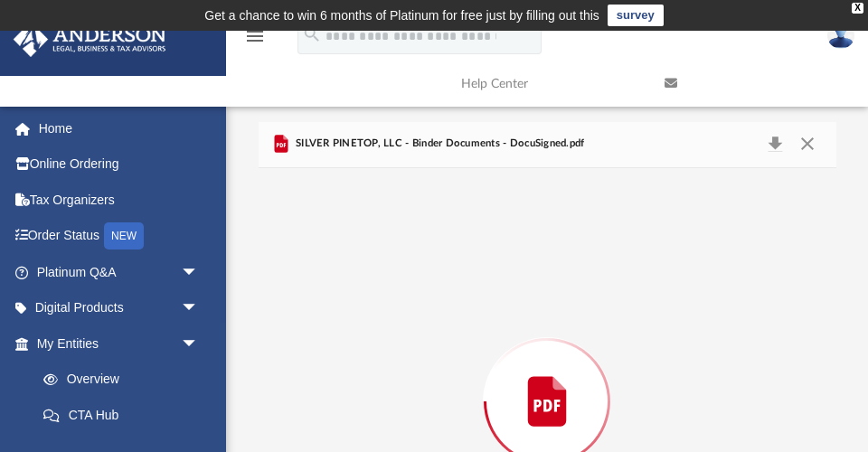
scroll to position [122, 0]
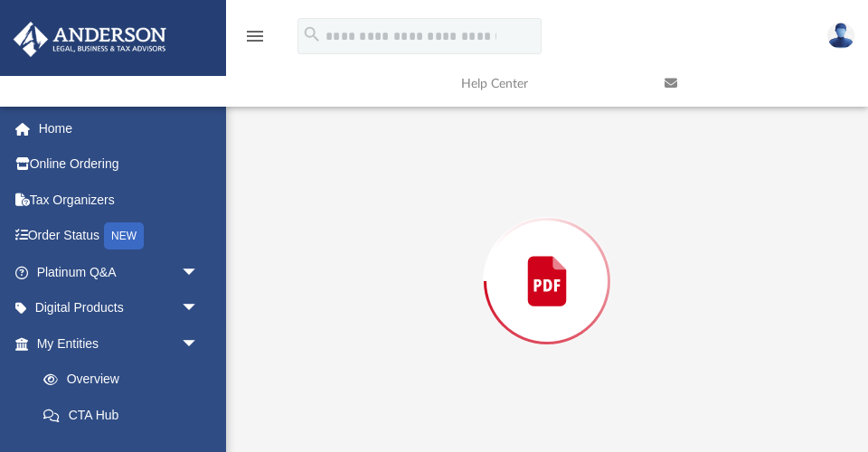
click at [380, 242] on div "Preview" at bounding box center [548, 281] width 578 height 466
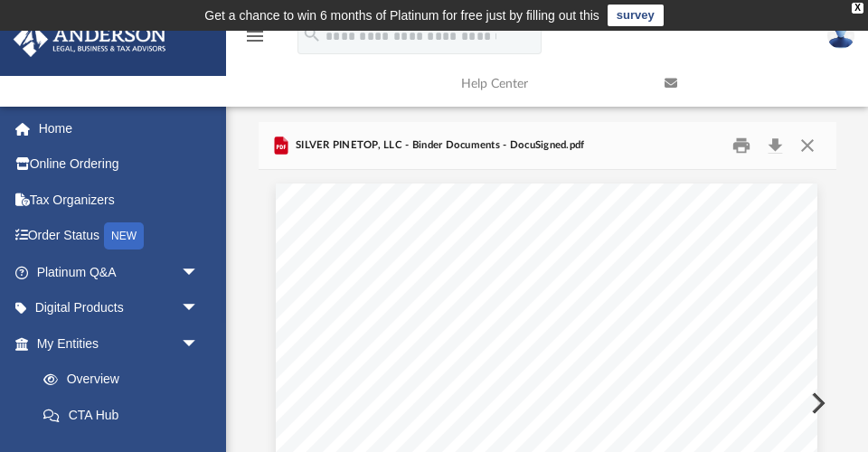
scroll to position [0, 0]
click at [810, 140] on button "Close" at bounding box center [807, 146] width 33 height 28
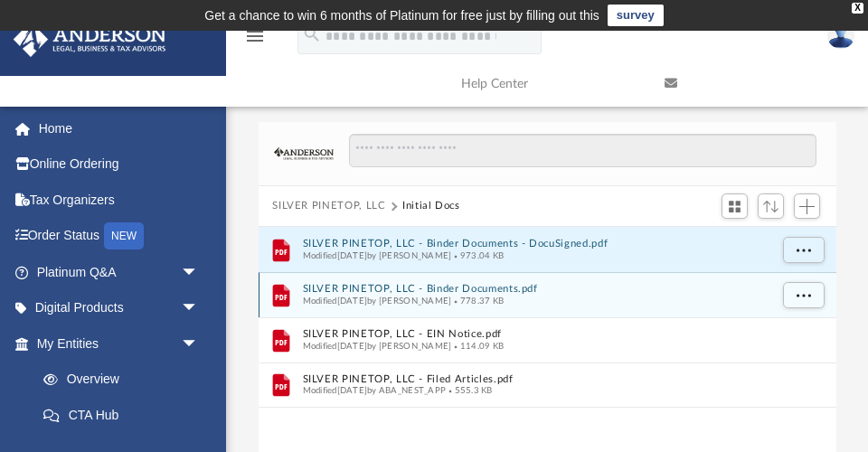
click at [512, 289] on button "SILVER PINETOP, LLC - Binder Documents.pdf" at bounding box center [535, 289] width 466 height 12
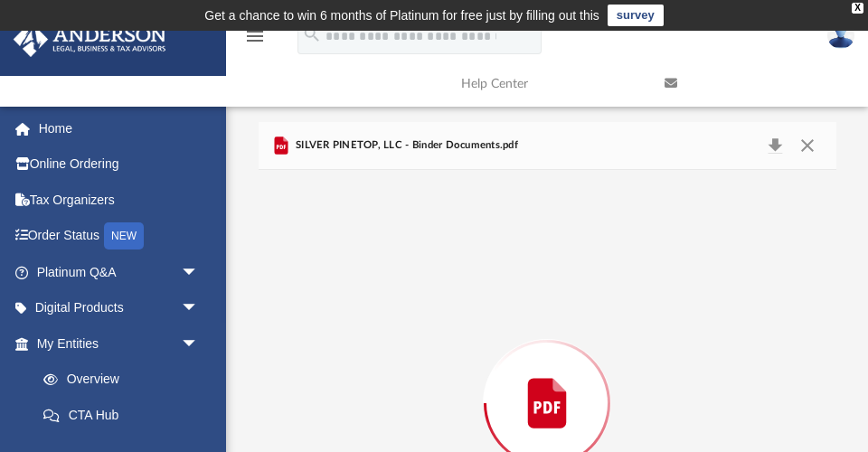
scroll to position [122, 0]
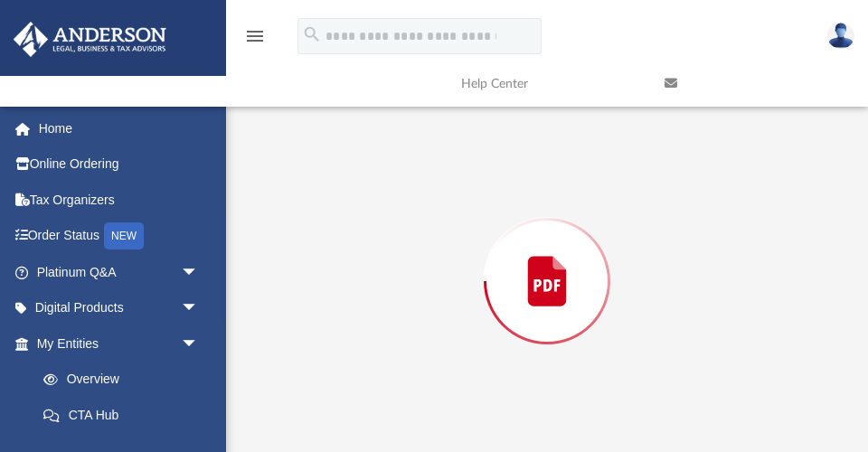
click at [512, 288] on div "Preview" at bounding box center [547, 282] width 122 height 122
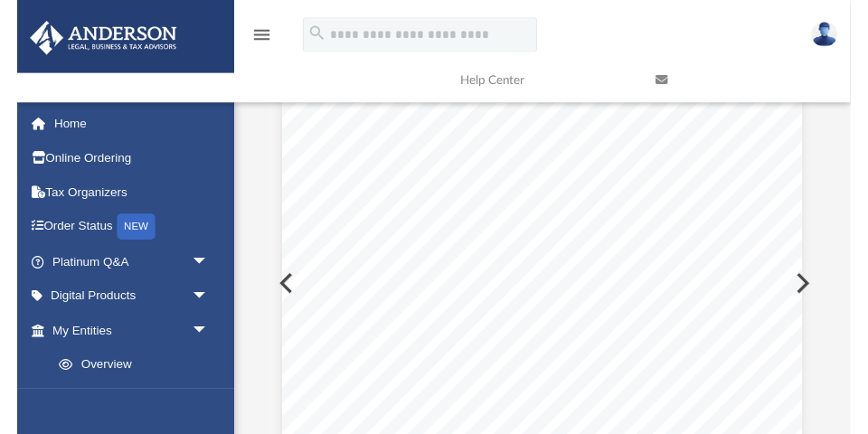
scroll to position [662, 0]
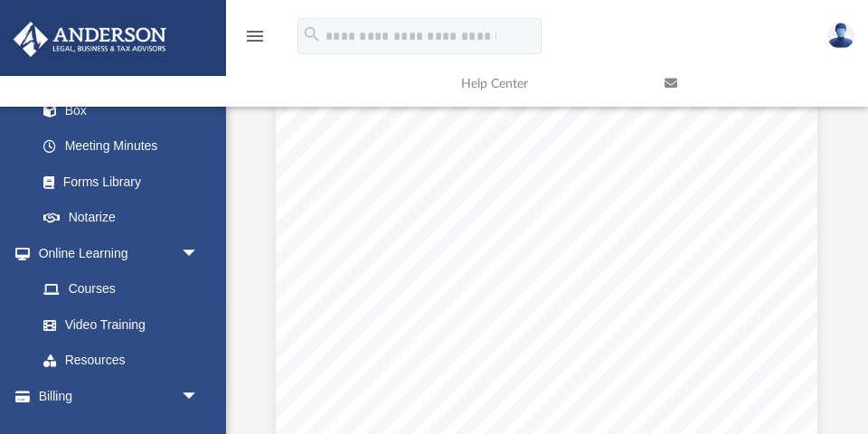
click at [693, 191] on div "Arne LaPrade 857 Kealohou Street Honolulu, Hawaii 96825 Re: SILVER PINETOP, LLC…" at bounding box center [546, 425] width 541 height 701
click at [669, 188] on div "Arne LaPrade 857 Kealohou Street Honolulu, Hawaii 96825 Re: SILVER PINETOP, LLC…" at bounding box center [546, 425] width 541 height 701
click at [614, 276] on span "responsible for reading and reviewing, for accuracy, all of the information in …" at bounding box center [537, 276] width 397 height 10
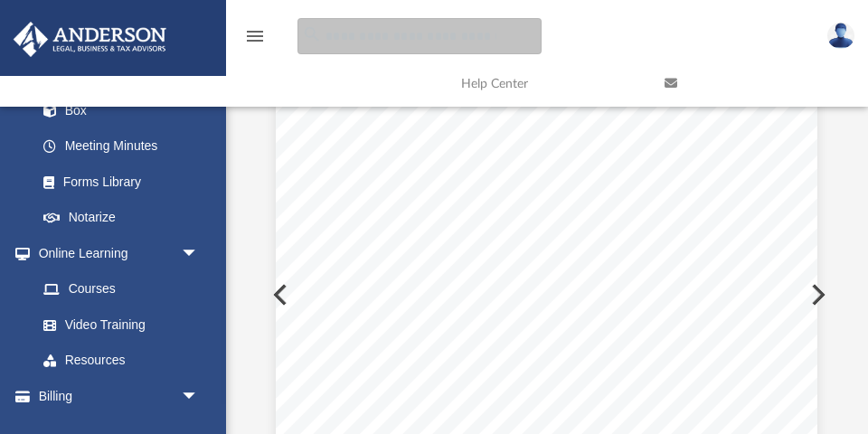
click at [384, 37] on input "search" at bounding box center [419, 36] width 244 height 36
type input "**********"
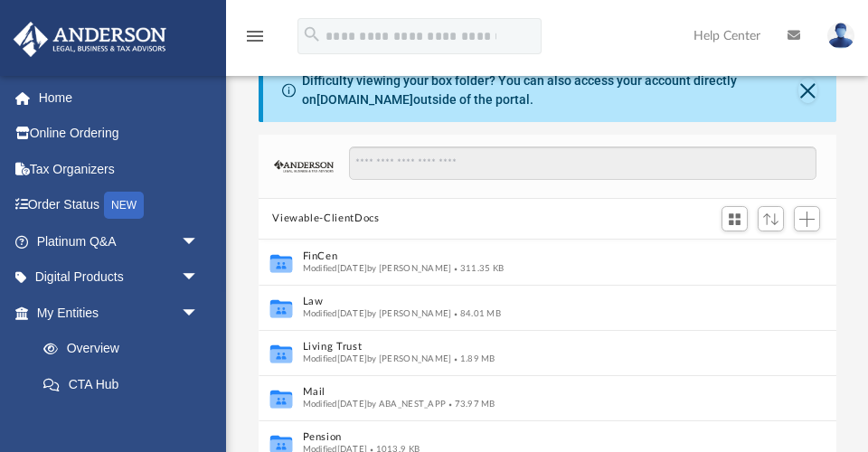
scroll to position [411, 578]
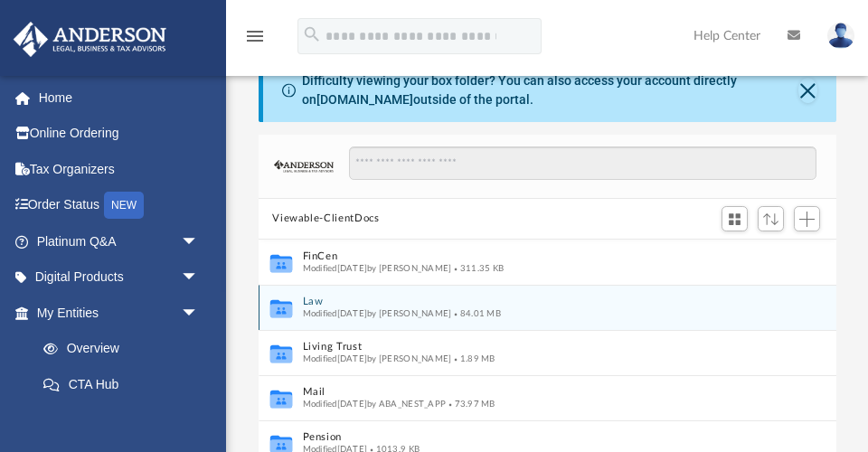
click at [315, 296] on button "Law" at bounding box center [535, 302] width 466 height 12
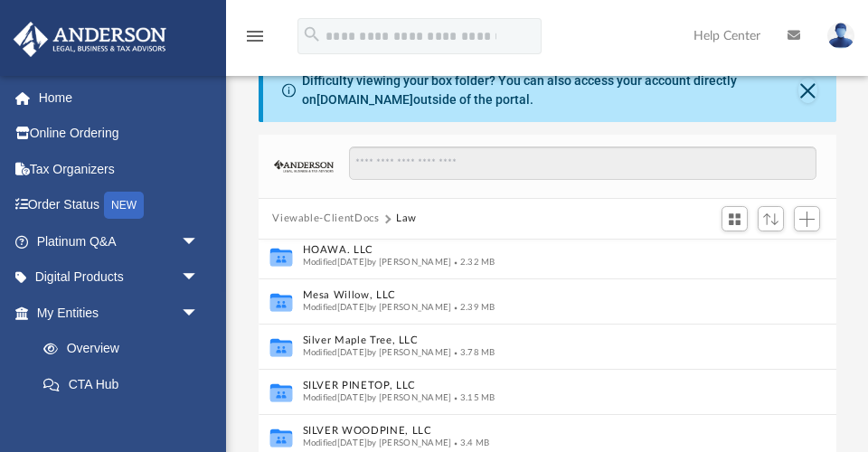
scroll to position [416, 0]
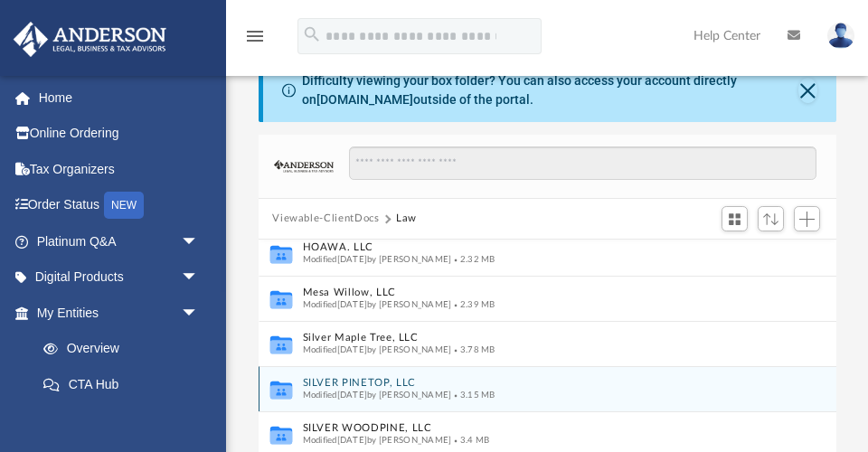
click at [378, 390] on span "Modified [DATE] by [PERSON_NAME]" at bounding box center [376, 394] width 149 height 9
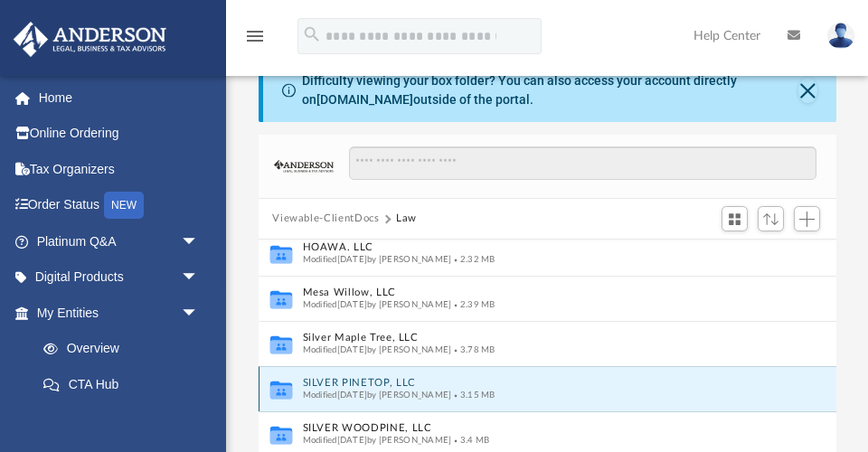
click at [383, 384] on button "SILVER PINETOP, LLC" at bounding box center [535, 383] width 466 height 12
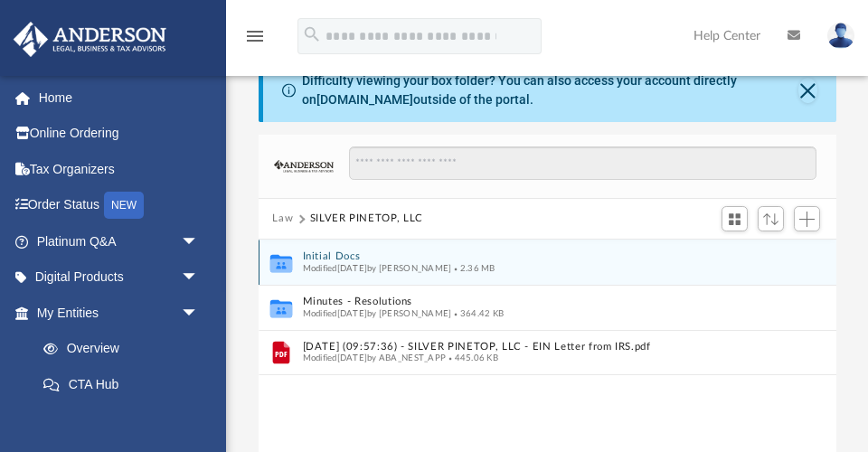
click at [338, 258] on button "Initial Docs" at bounding box center [535, 256] width 466 height 12
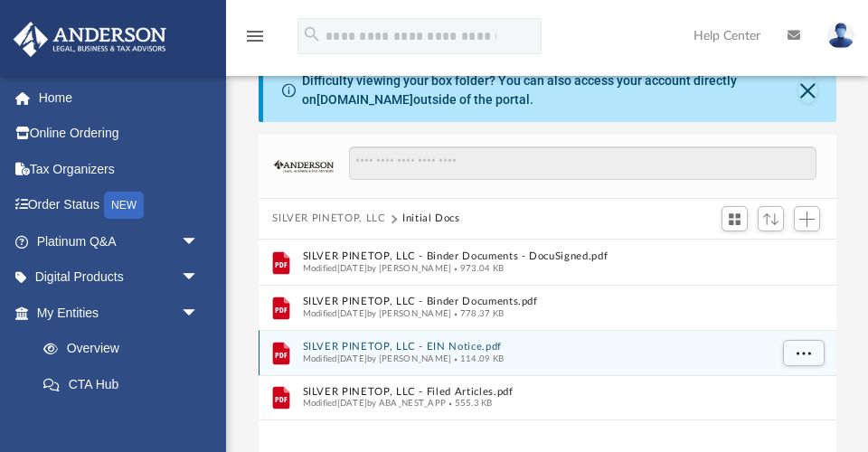
click at [466, 344] on button "SILVER PINETOP, LLC - EIN Notice.pdf" at bounding box center [535, 347] width 466 height 12
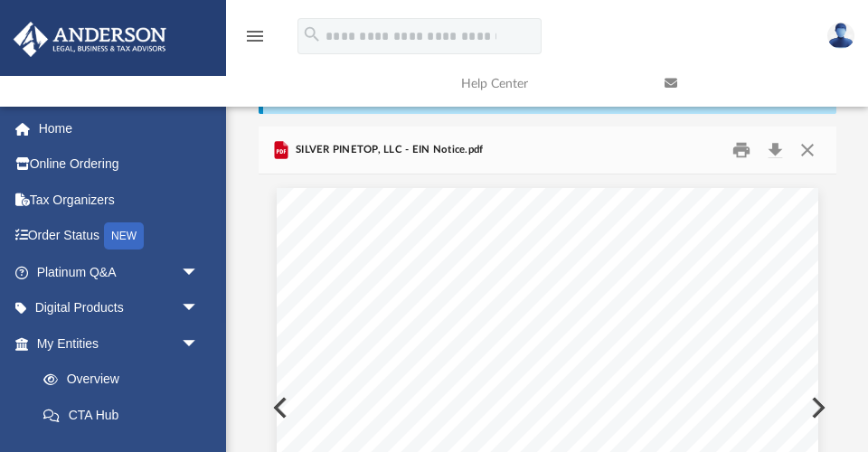
scroll to position [76, 0]
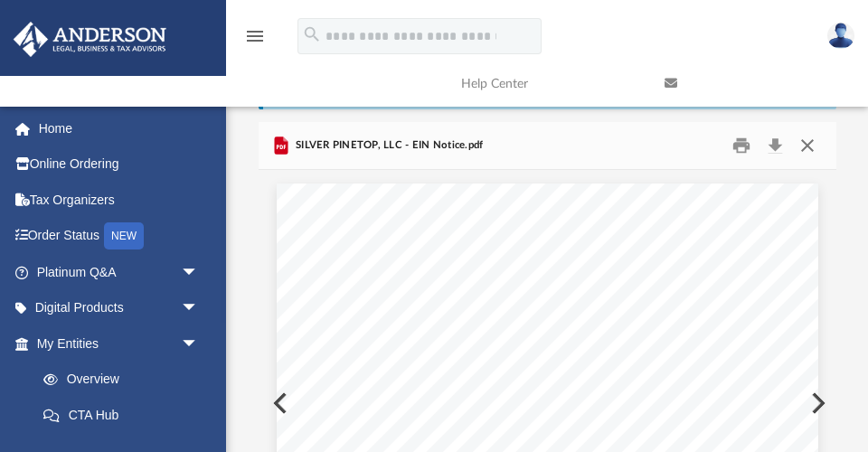
click at [810, 144] on button "Close" at bounding box center [807, 146] width 33 height 28
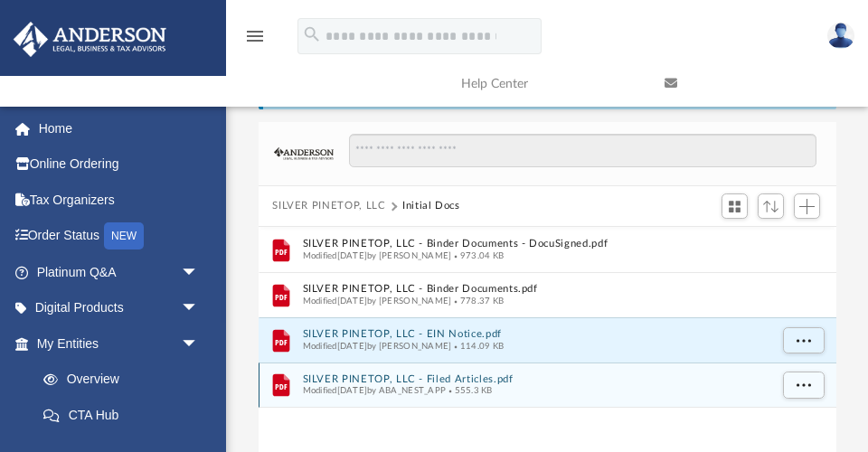
click at [432, 377] on button "SILVER PINETOP, LLC - Filed Articles.pdf" at bounding box center [535, 379] width 466 height 12
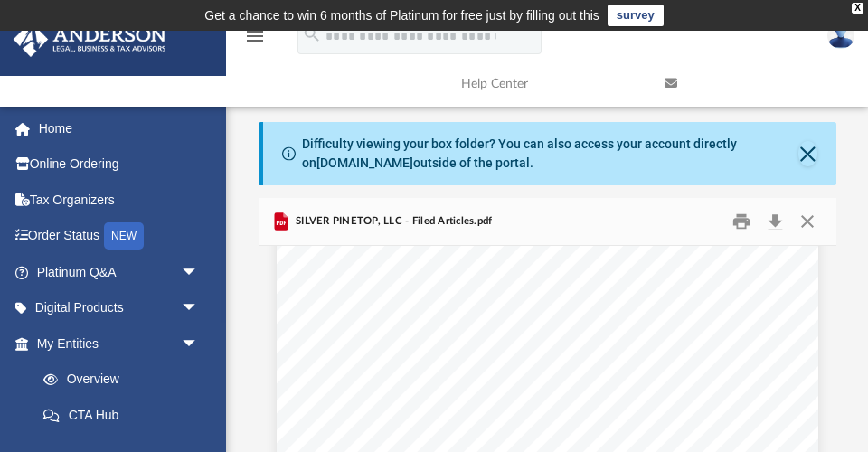
scroll to position [6675, 0]
click at [806, 219] on button "Close" at bounding box center [807, 222] width 33 height 28
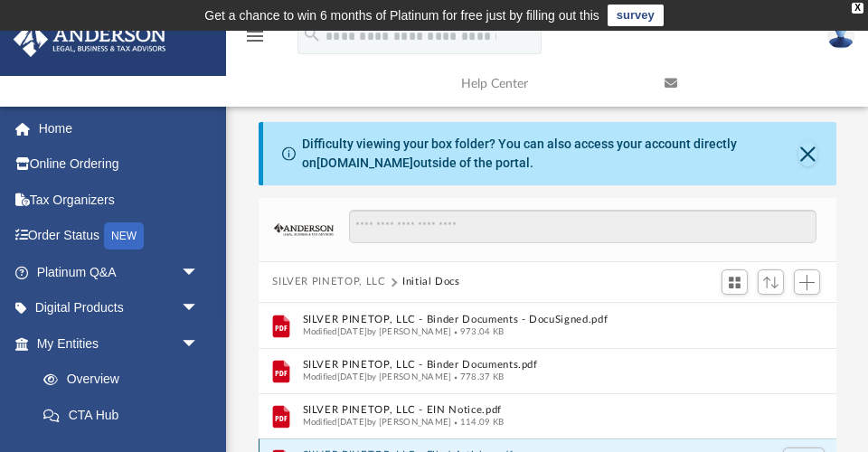
scroll to position [0, 0]
click at [315, 276] on button "SILVER PINETOP, LLC" at bounding box center [328, 282] width 113 height 16
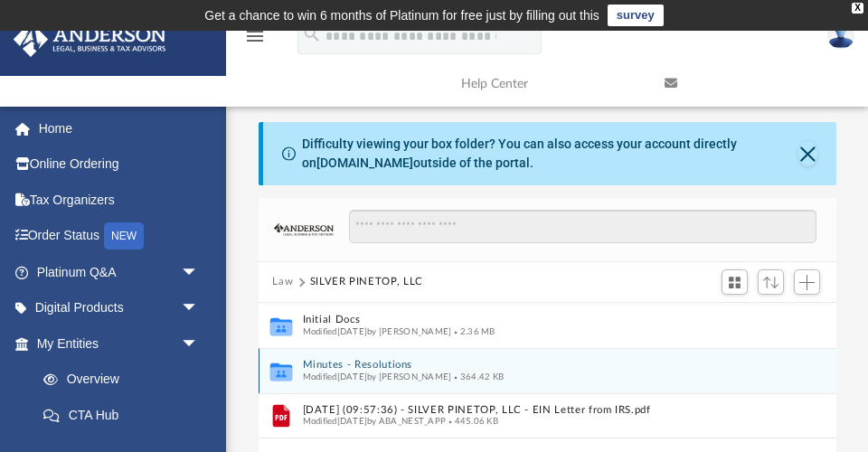
click at [327, 360] on button "Minutes - Resolutions" at bounding box center [535, 365] width 466 height 12
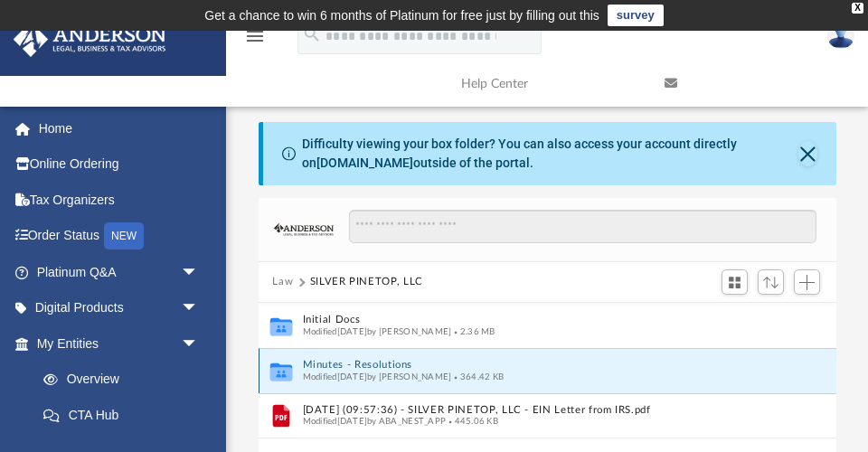
click at [327, 360] on button "Minutes - Resolutions" at bounding box center [535, 365] width 466 height 12
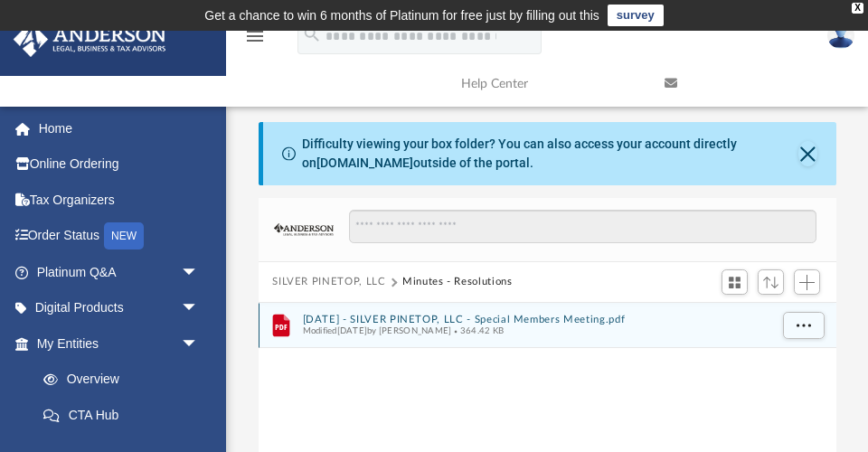
click at [333, 314] on button "2025.04.29 - SILVER PINETOP, LLC - Special Members Meeting.pdf" at bounding box center [535, 320] width 466 height 12
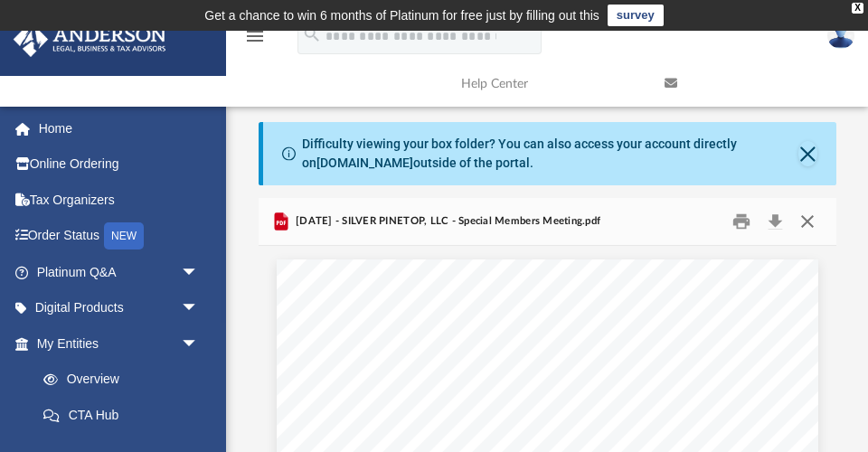
click at [808, 221] on button "Close" at bounding box center [807, 222] width 33 height 28
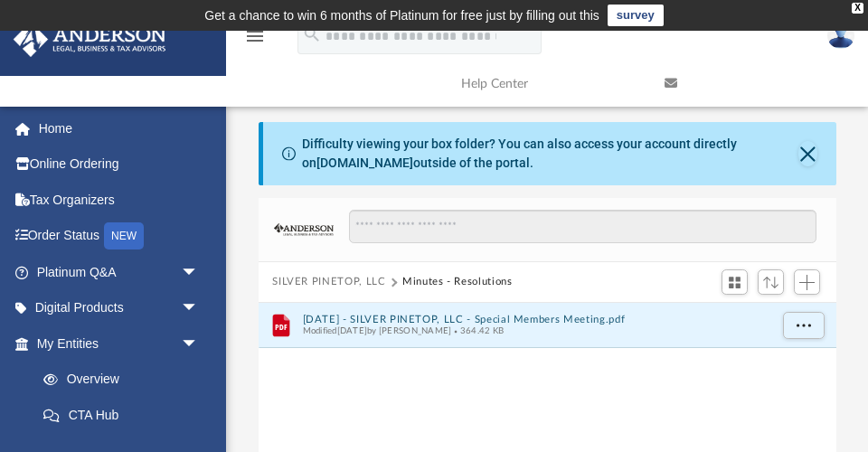
click at [341, 278] on button "SILVER PINETOP, LLC" at bounding box center [328, 282] width 113 height 16
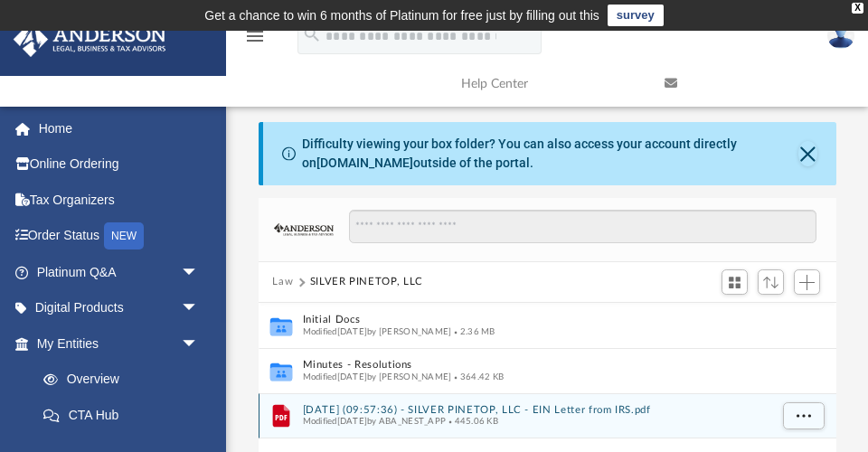
click at [434, 407] on button "2025.05.20 (09:57:36) - SILVER PINETOP, LLC - EIN Letter from IRS.pdf" at bounding box center [535, 410] width 466 height 12
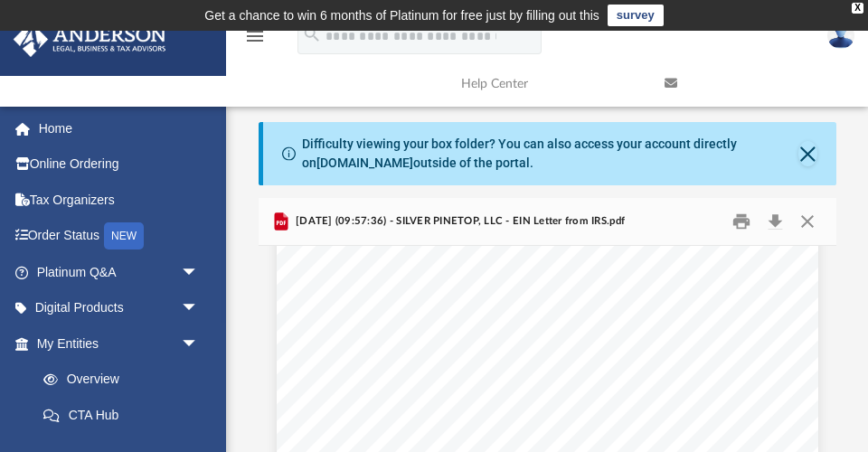
scroll to position [34, 0]
click at [804, 221] on button "Close" at bounding box center [807, 222] width 33 height 28
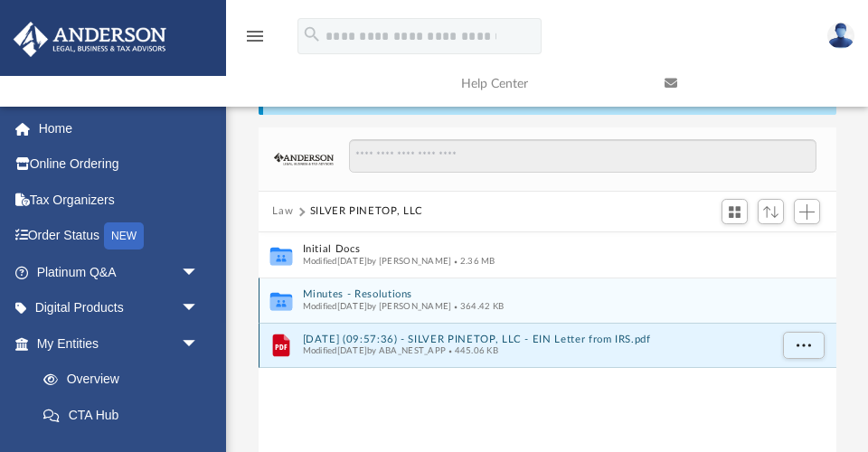
scroll to position [72, 0]
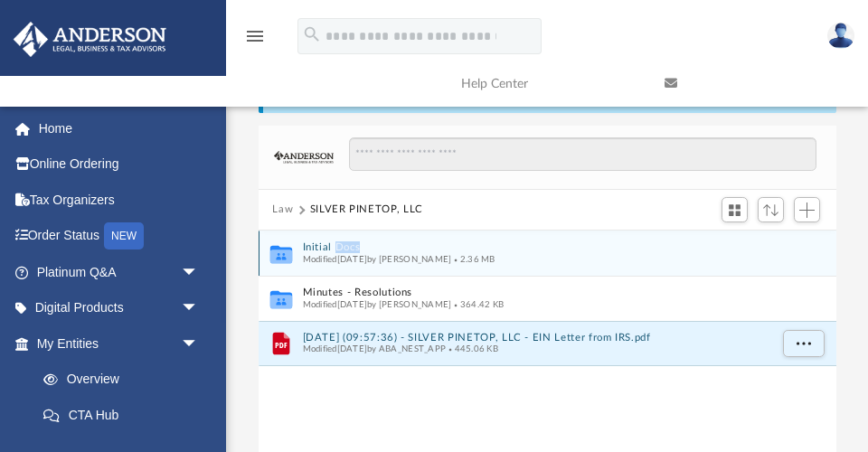
click at [315, 244] on button "Initial Docs" at bounding box center [535, 247] width 466 height 12
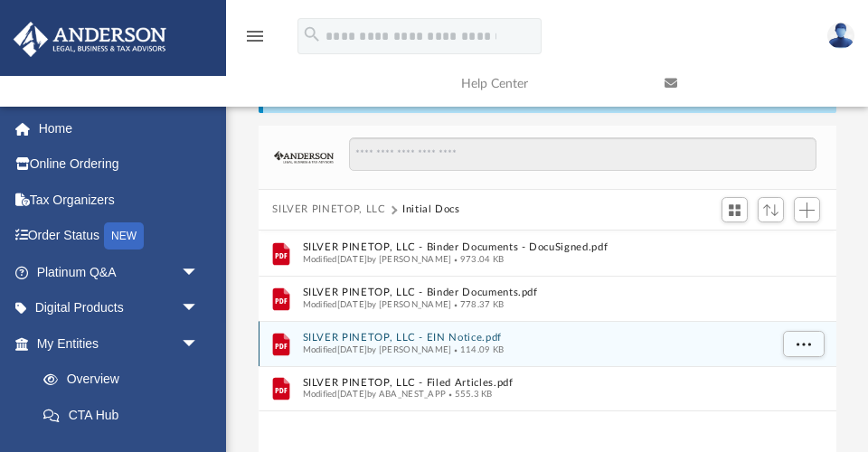
click at [447, 336] on button "SILVER PINETOP, LLC - EIN Notice.pdf" at bounding box center [535, 338] width 466 height 12
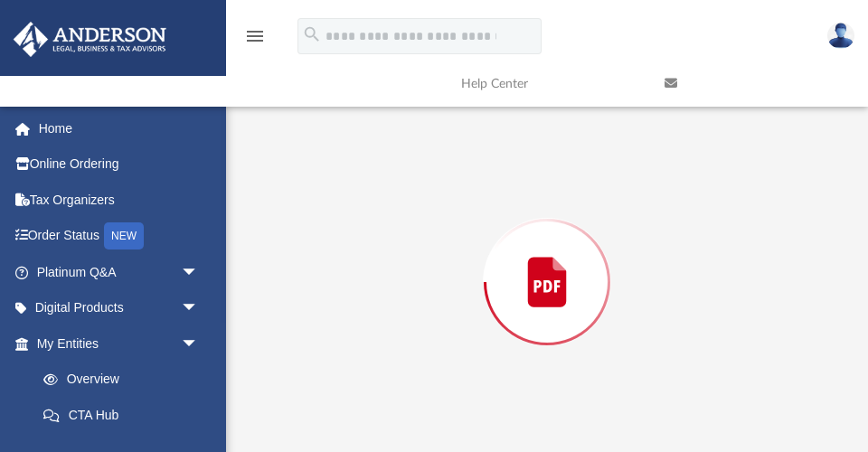
click at [447, 336] on div "Preview" at bounding box center [548, 282] width 578 height 466
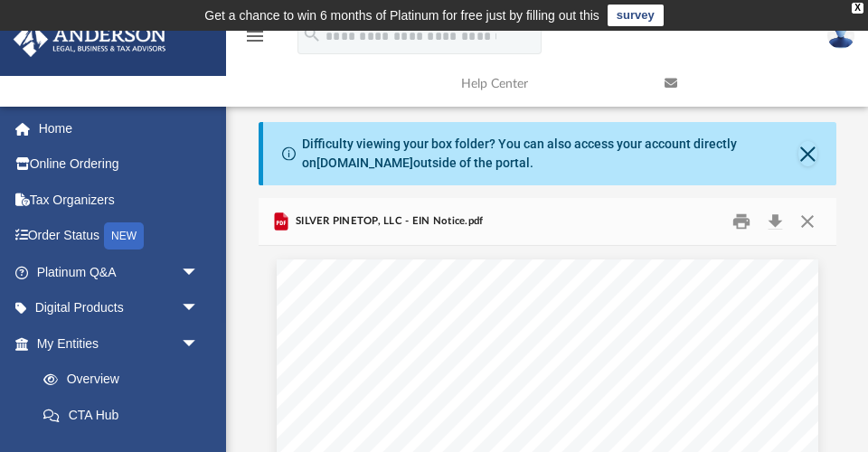
scroll to position [0, 0]
click at [810, 221] on button "Close" at bounding box center [807, 222] width 33 height 28
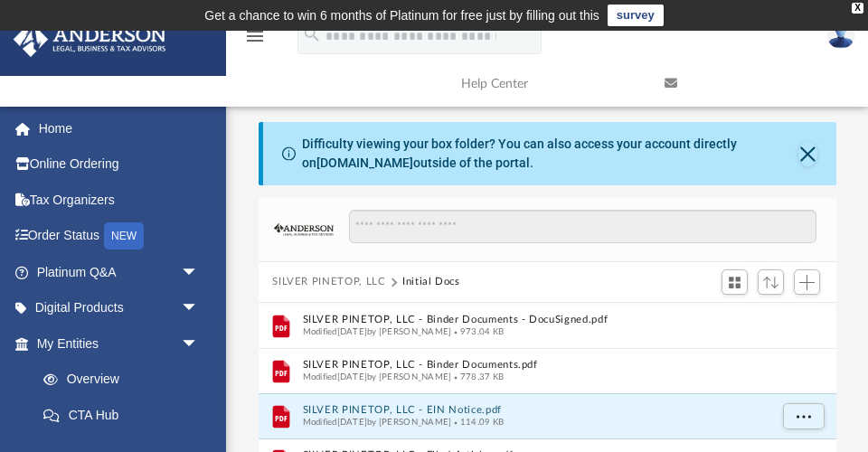
click at [313, 277] on button "SILVER PINETOP, LLC" at bounding box center [328, 282] width 113 height 16
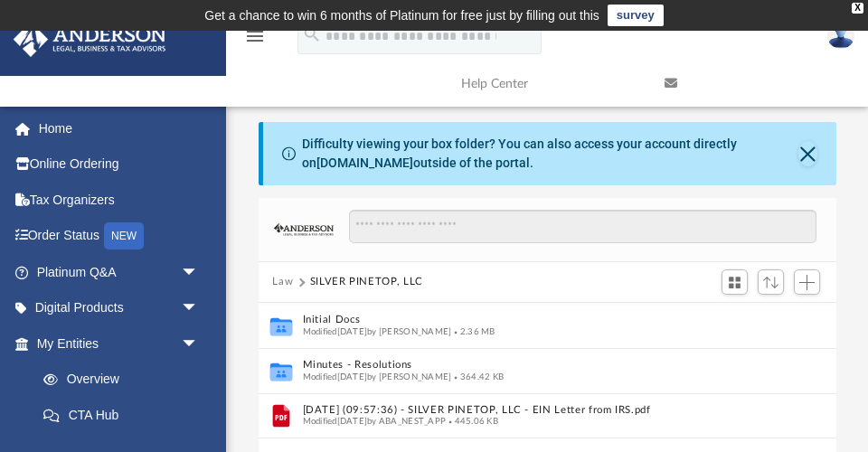
click at [278, 280] on button "Law" at bounding box center [282, 282] width 21 height 16
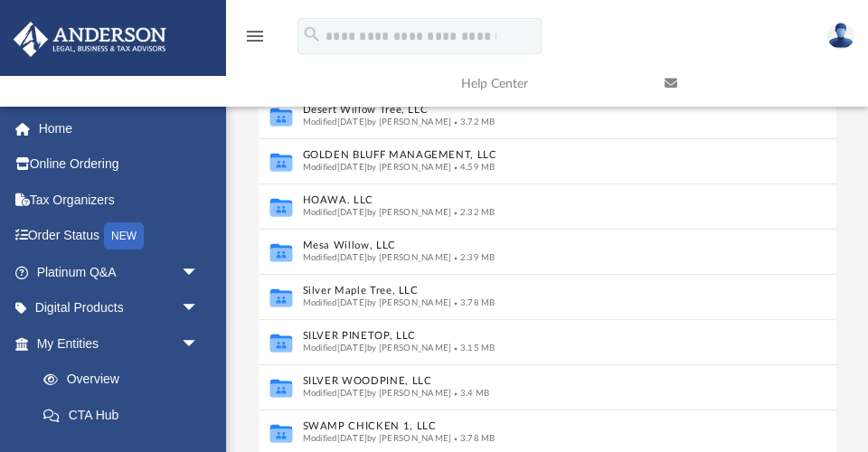
scroll to position [317, 0]
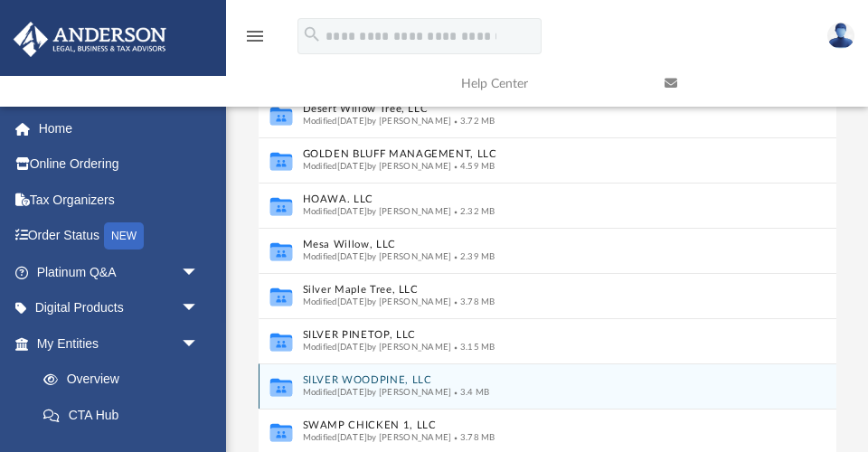
click at [361, 376] on button "SILVER WOODPINE, LLC" at bounding box center [535, 380] width 466 height 12
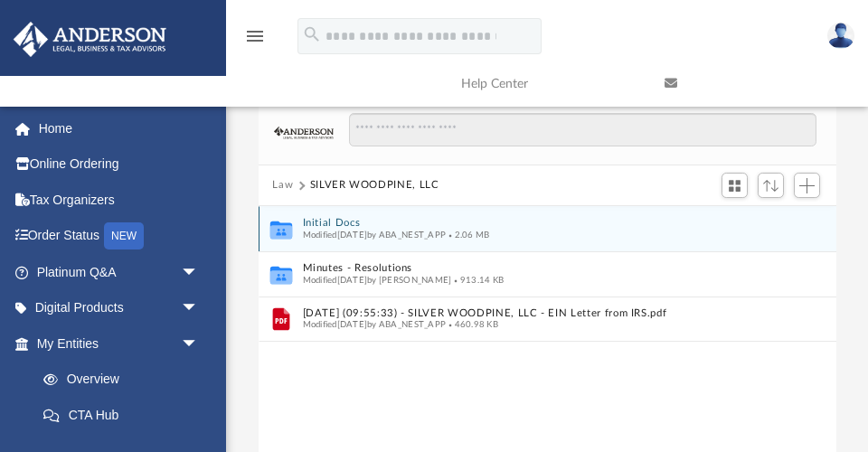
scroll to position [96, 0]
click at [335, 222] on button "Initial Docs" at bounding box center [535, 224] width 466 height 12
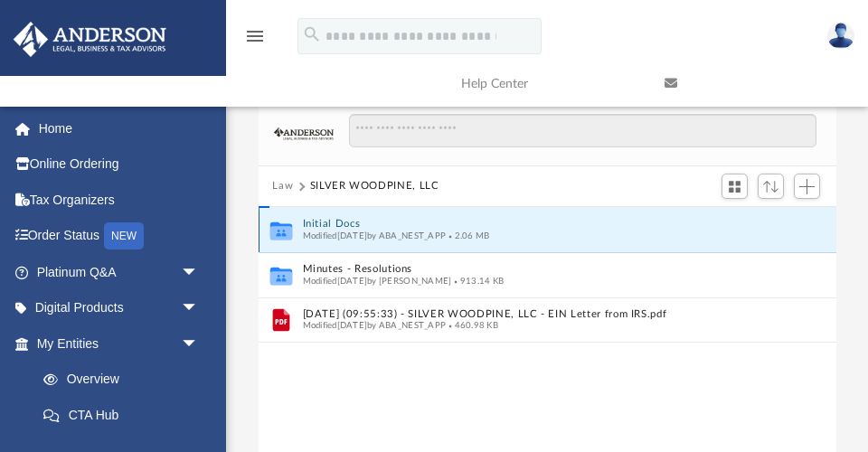
click at [335, 222] on button "Initial Docs" at bounding box center [535, 224] width 466 height 12
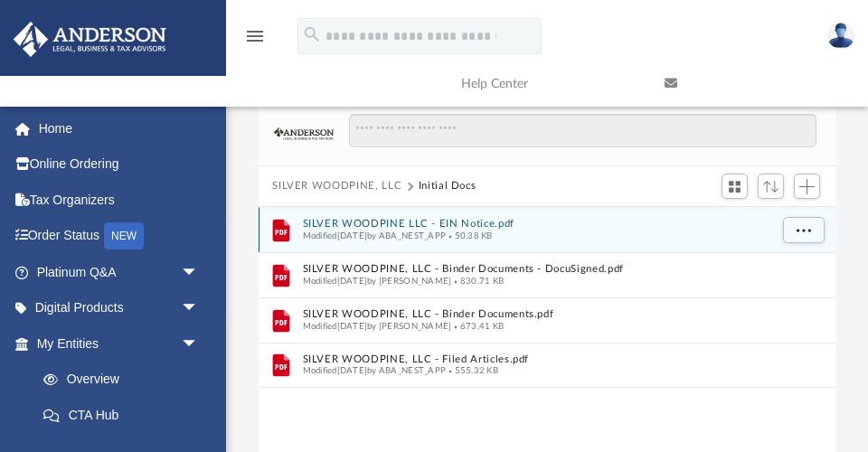
click at [497, 223] on button "SILVER WOODPINE LLC - EIN Notice.pdf" at bounding box center [535, 224] width 466 height 12
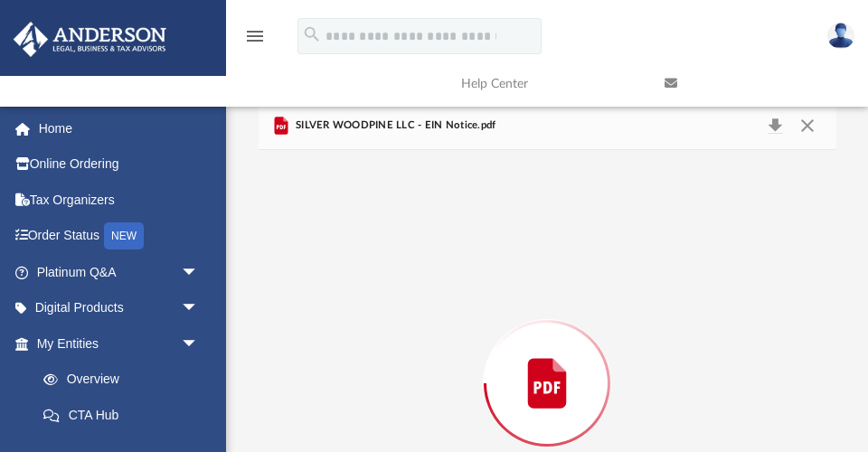
click at [497, 223] on div "Preview" at bounding box center [548, 383] width 578 height 466
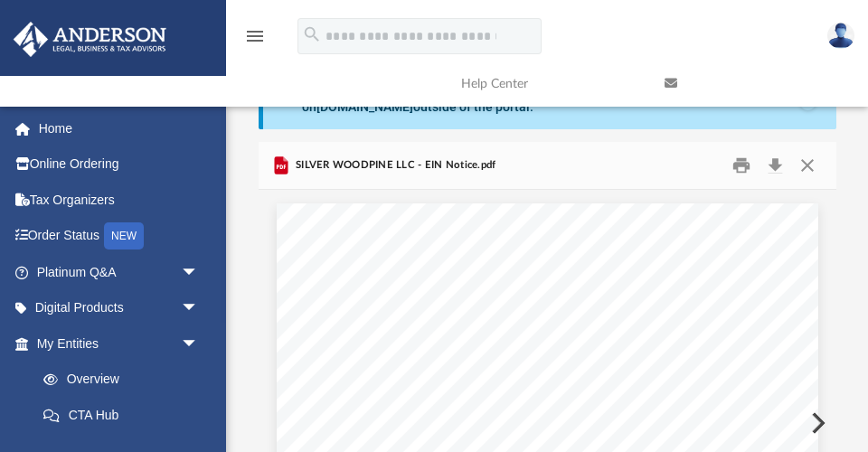
scroll to position [37, 0]
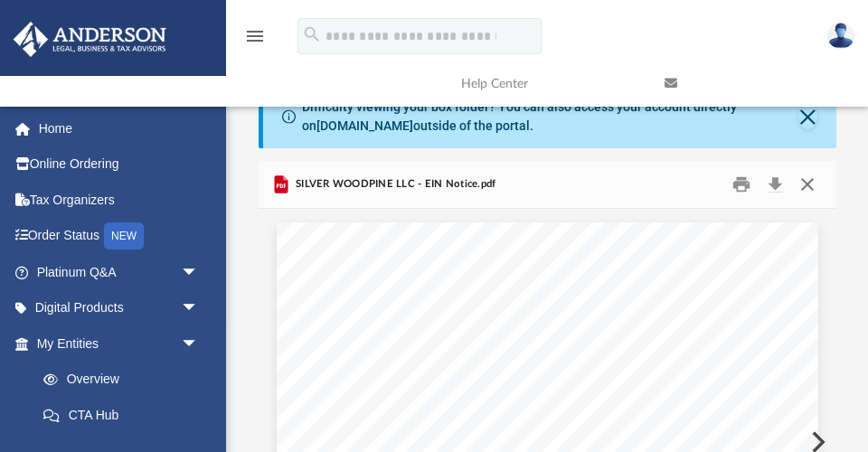
click at [810, 177] on button "Close" at bounding box center [807, 185] width 33 height 28
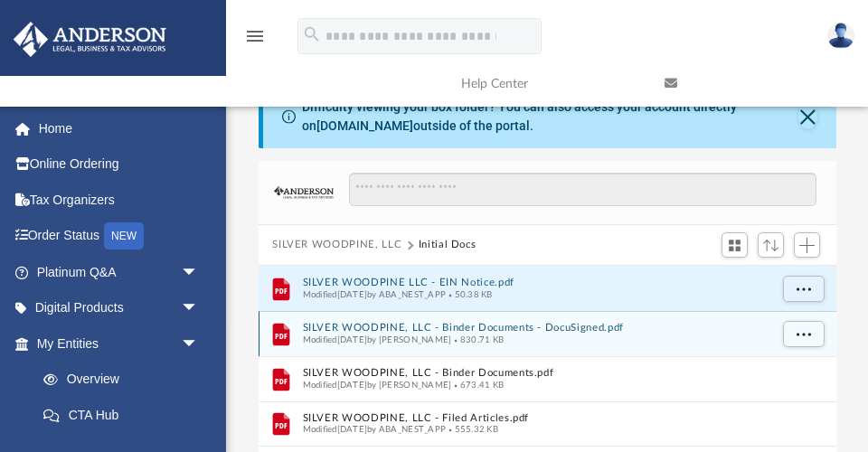
click at [434, 326] on button "SILVER WOODPINE, LLC - Binder Documents - DocuSigned.pdf" at bounding box center [535, 328] width 466 height 12
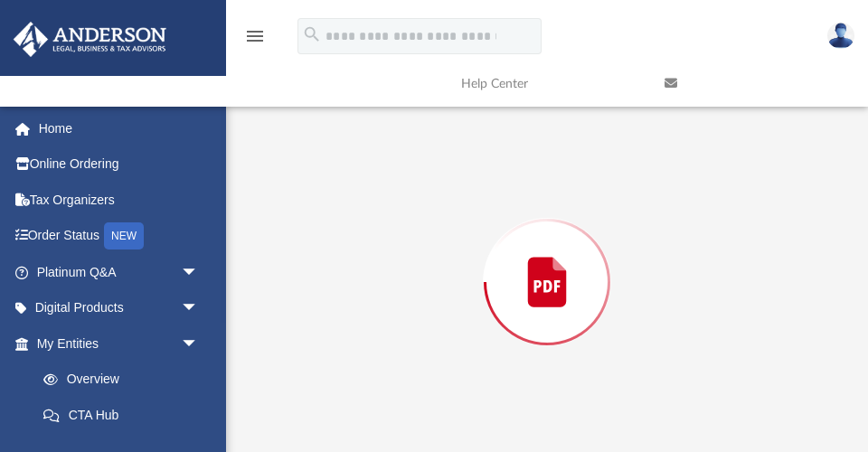
click at [434, 326] on div "Preview" at bounding box center [548, 282] width 578 height 466
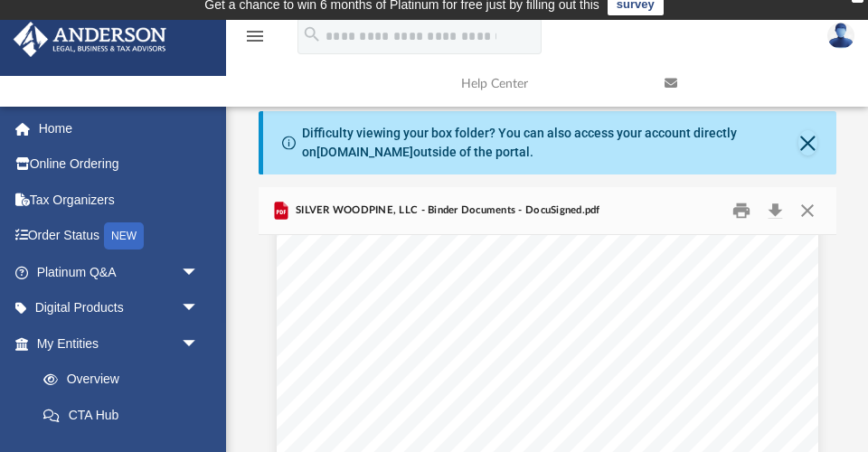
scroll to position [16704, 0]
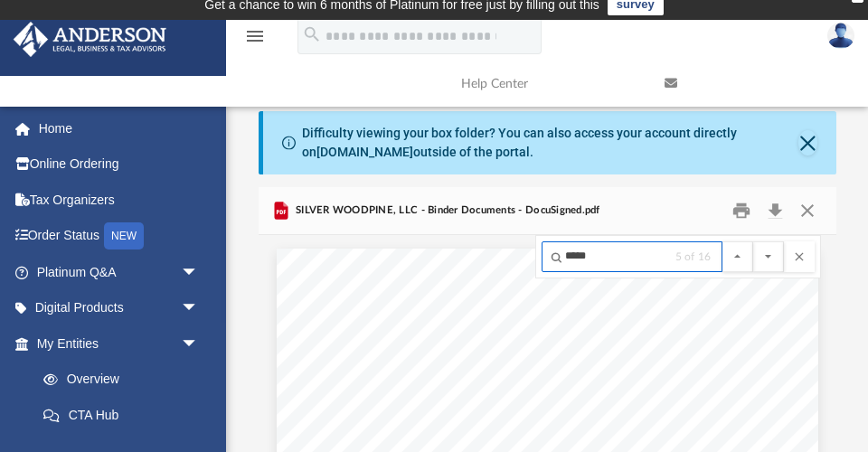
scroll to position [18924, 0]
type input "**********"
click at [767, 254] on button "File preview" at bounding box center [768, 256] width 31 height 31
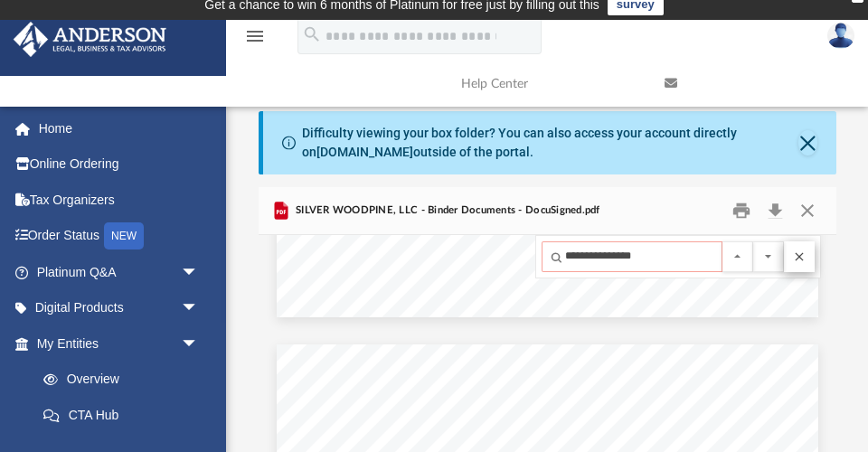
click at [801, 250] on button "File preview" at bounding box center [799, 256] width 31 height 31
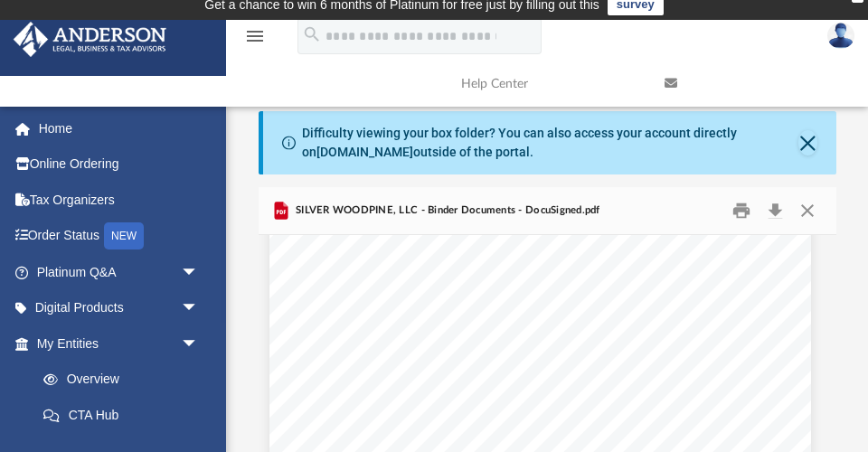
scroll to position [9592, 7]
click at [434, 387] on span "The street address of the principal office in the [GEOGRAPHIC_DATA] where the C…" at bounding box center [561, 392] width 456 height 11
type input "**********"
click at [660, 252] on input "**********" at bounding box center [631, 256] width 181 height 31
click at [767, 254] on button "File preview" at bounding box center [768, 256] width 31 height 31
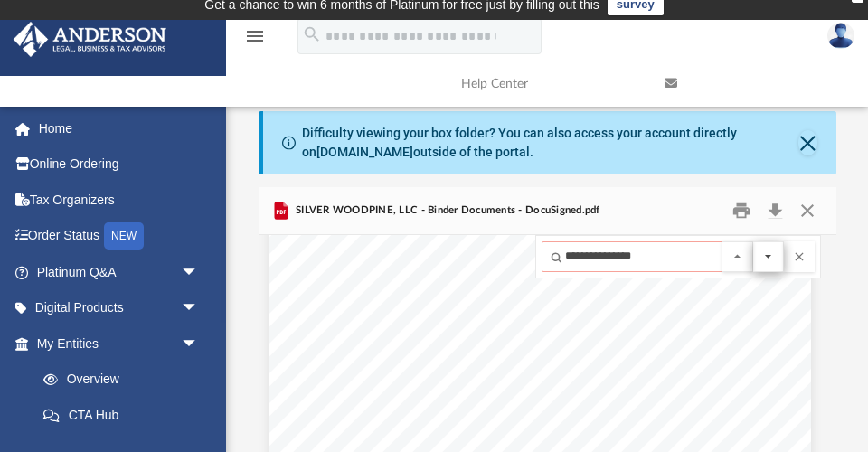
click at [774, 254] on button "File preview" at bounding box center [768, 256] width 31 height 31
click at [768, 252] on button "File preview" at bounding box center [768, 256] width 31 height 31
click at [739, 250] on button "File preview" at bounding box center [737, 256] width 31 height 31
click at [804, 250] on button "File preview" at bounding box center [799, 256] width 31 height 31
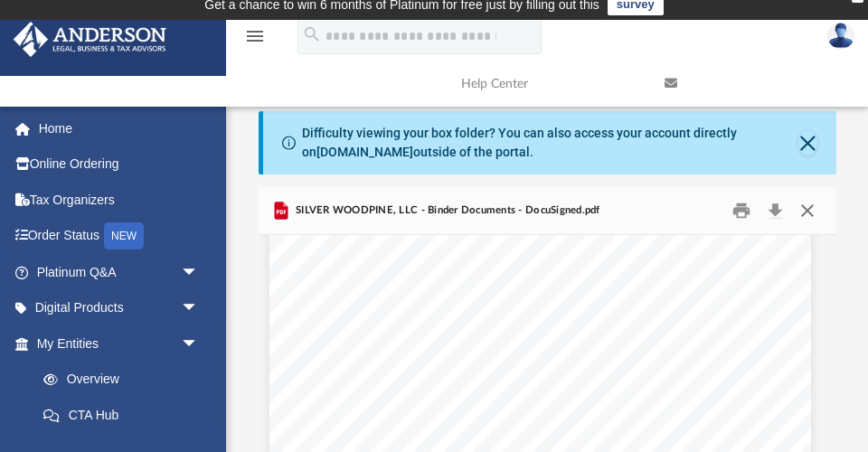
click at [805, 206] on button "Close" at bounding box center [807, 211] width 33 height 28
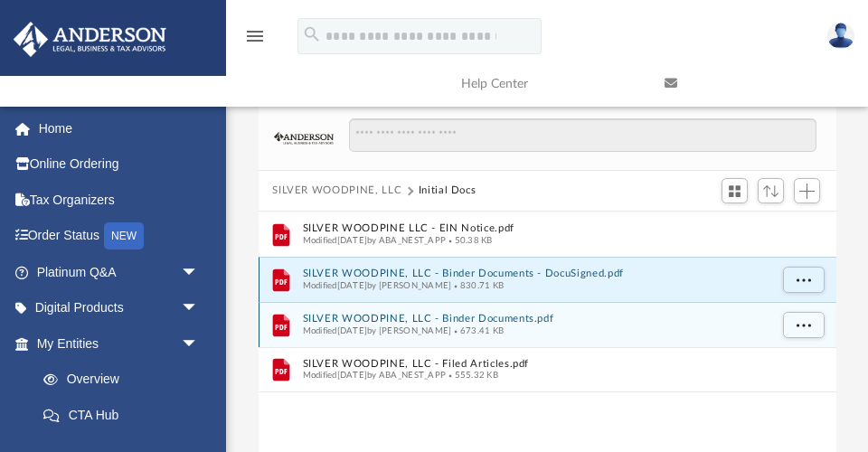
scroll to position [94, 0]
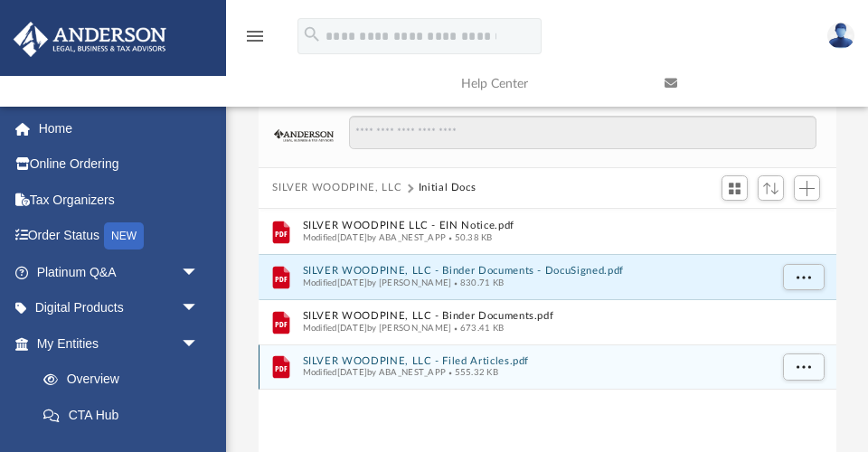
click at [490, 358] on button "SILVER WOODPINE, LLC - Filed Articles.pdf" at bounding box center [535, 361] width 466 height 12
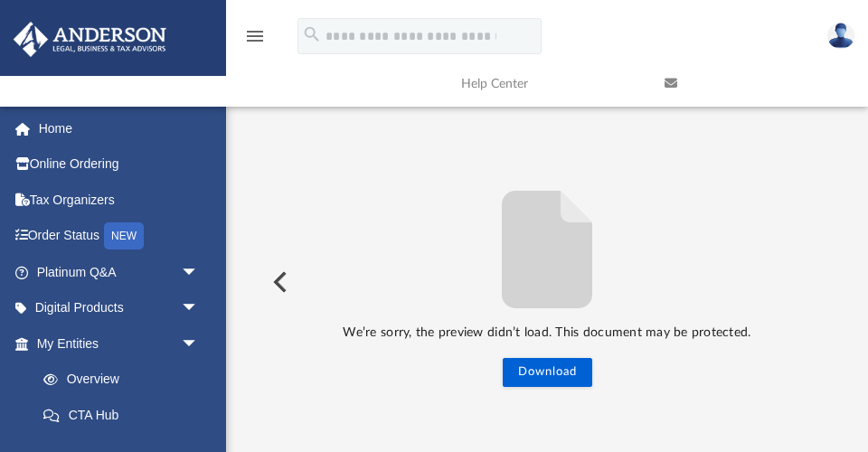
scroll to position [244, 0]
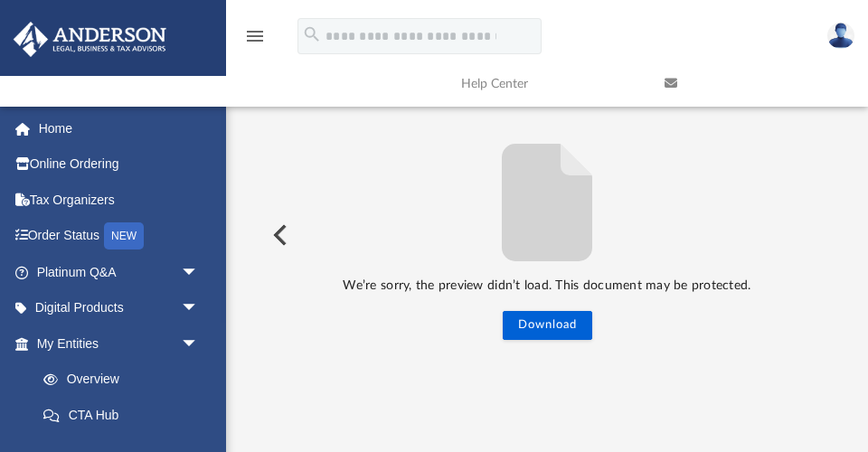
click at [753, 216] on div "We’re sorry, the preview didn’t load. This document may be protected. Download" at bounding box center [548, 235] width 578 height 210
click at [739, 214] on div "We’re sorry, the preview didn’t load. This document may be protected. Download" at bounding box center [548, 235] width 578 height 210
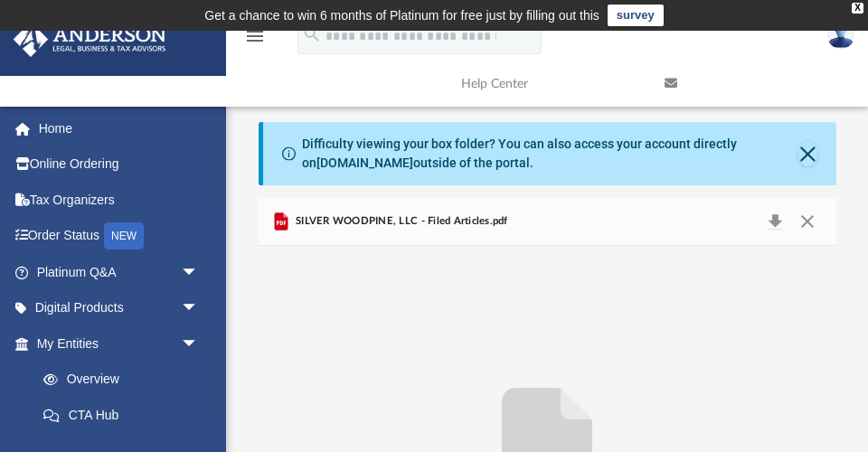
scroll to position [0, 0]
click at [812, 221] on button "Close" at bounding box center [807, 221] width 33 height 25
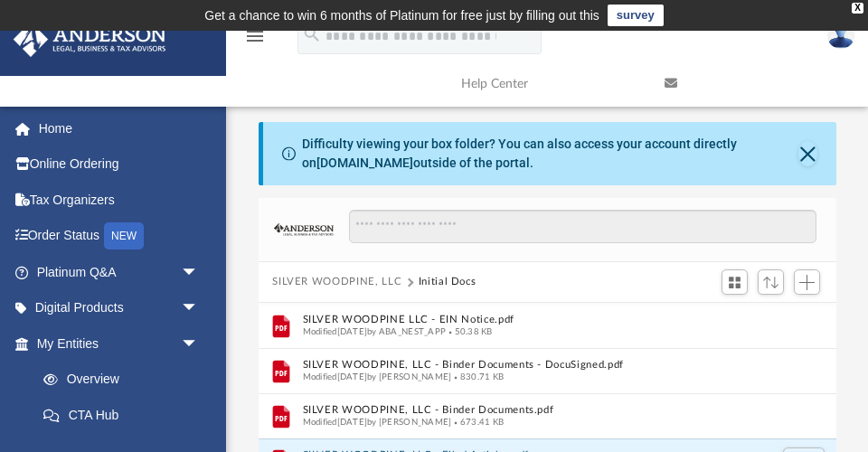
click at [330, 274] on button "SILVER WOODPINE, LLC" at bounding box center [336, 282] width 129 height 16
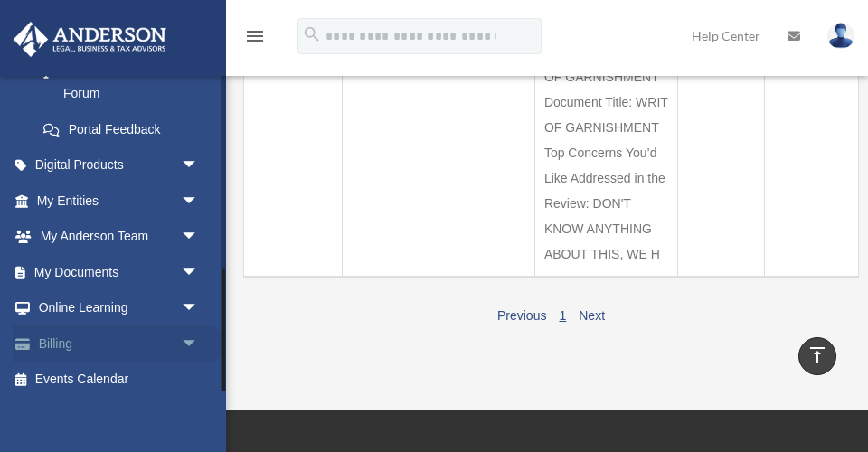
scroll to position [499, 0]
click at [186, 259] on span "arrow_drop_down" at bounding box center [199, 273] width 36 height 37
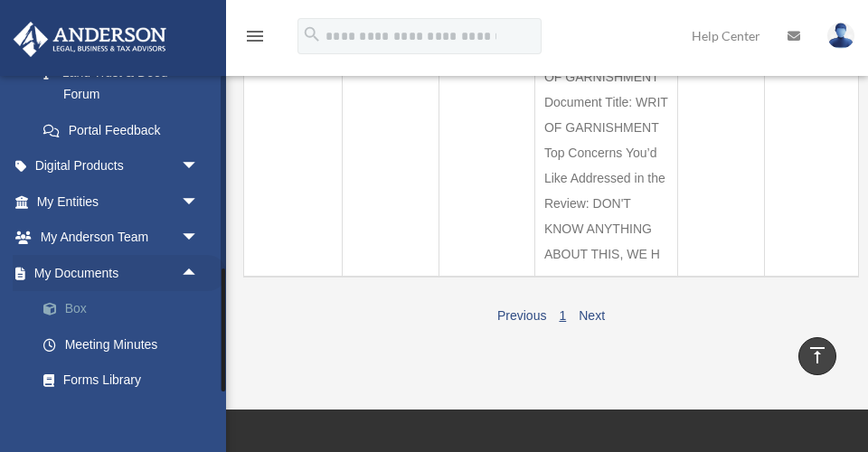
click at [78, 296] on link "Box" at bounding box center [125, 309] width 201 height 36
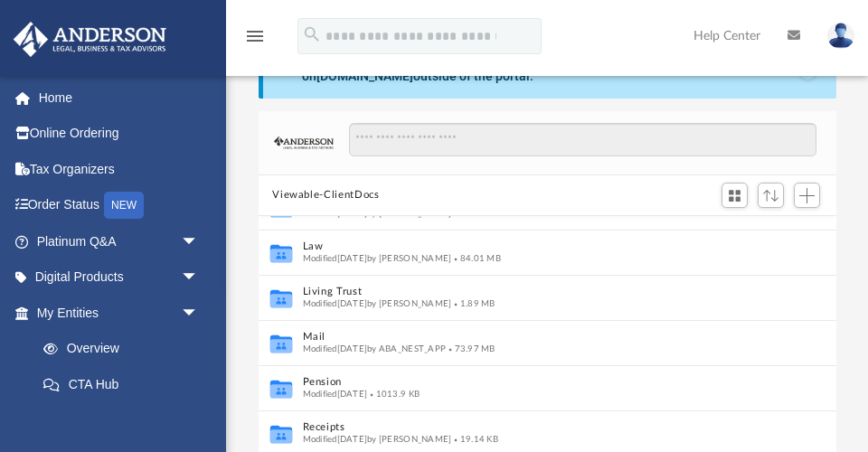
scroll to position [32, 0]
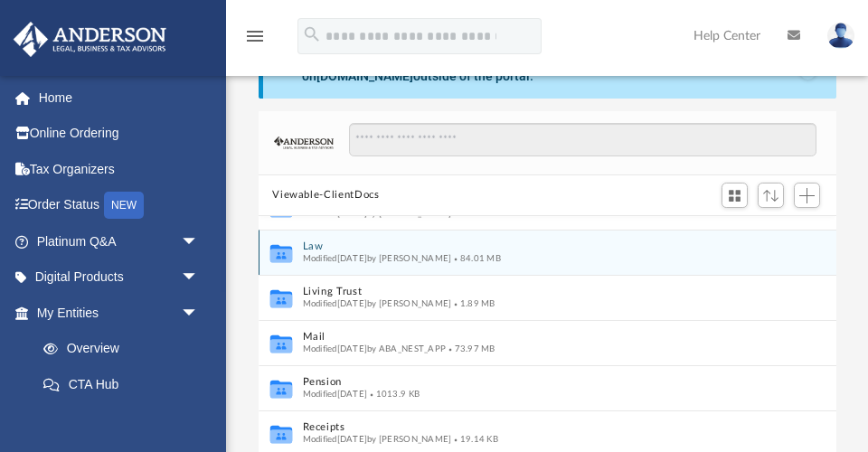
click at [315, 248] on button "Law" at bounding box center [535, 246] width 466 height 12
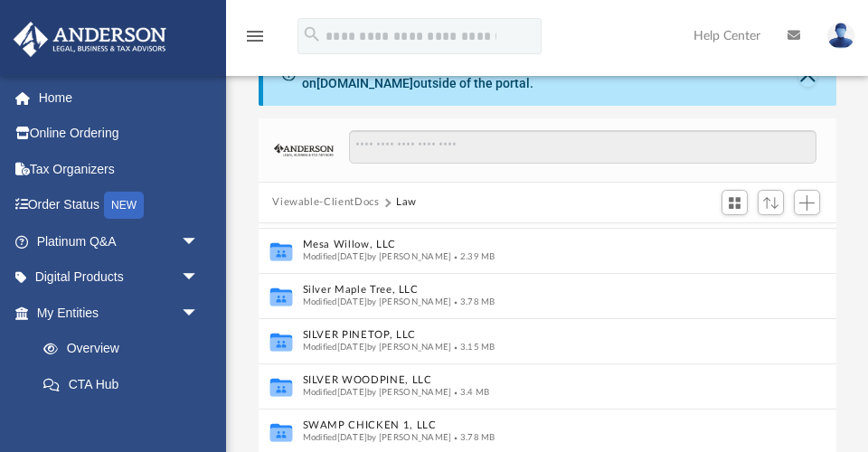
scroll to position [448, 0]
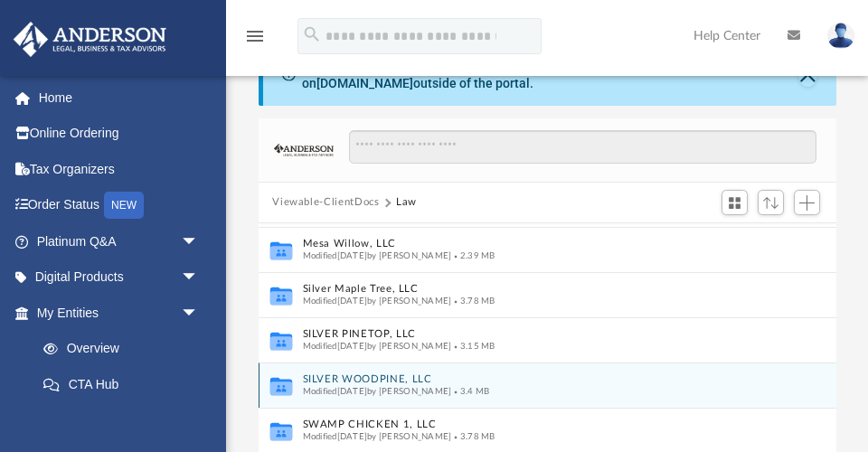
click at [391, 381] on button "SILVER WOODPINE, LLC" at bounding box center [535, 379] width 466 height 12
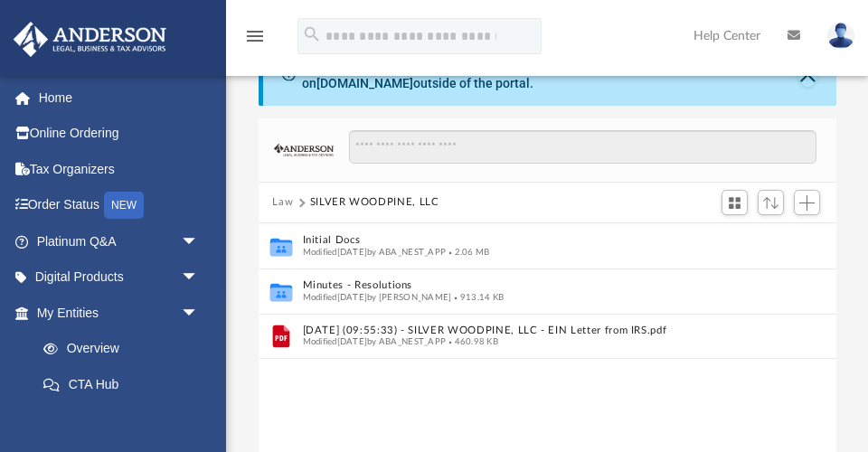
scroll to position [0, 0]
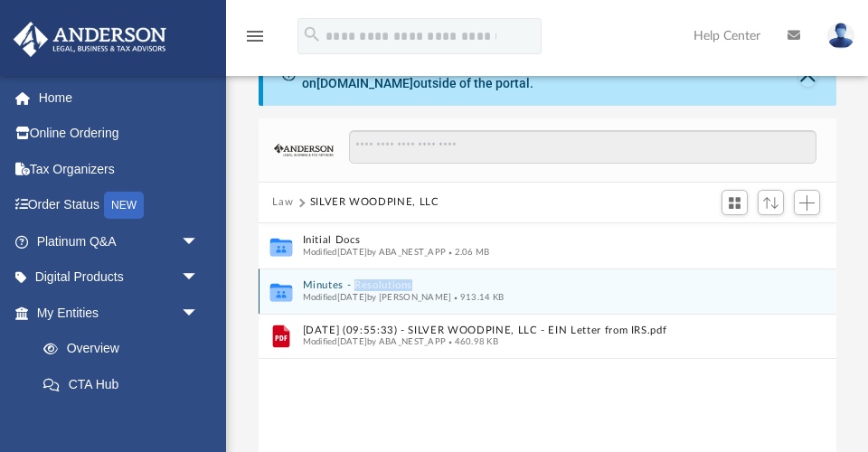
click at [387, 281] on button "Minutes - Resolutions" at bounding box center [535, 285] width 466 height 12
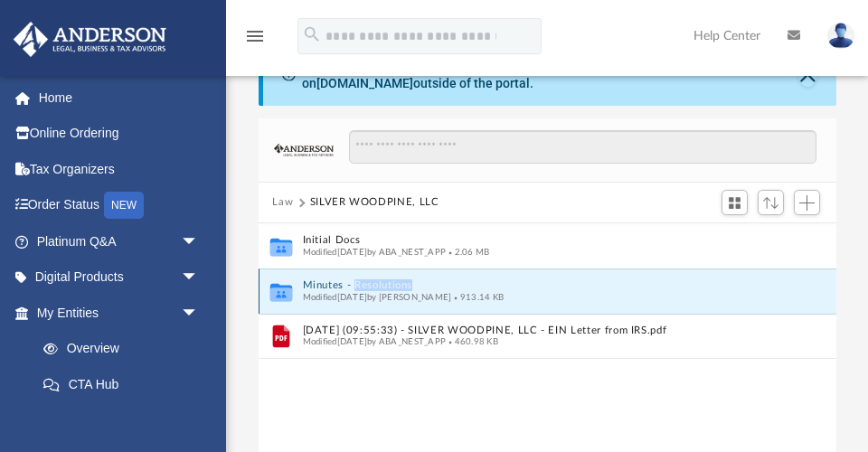
click at [387, 281] on button "Minutes - Resolutions" at bounding box center [535, 285] width 466 height 12
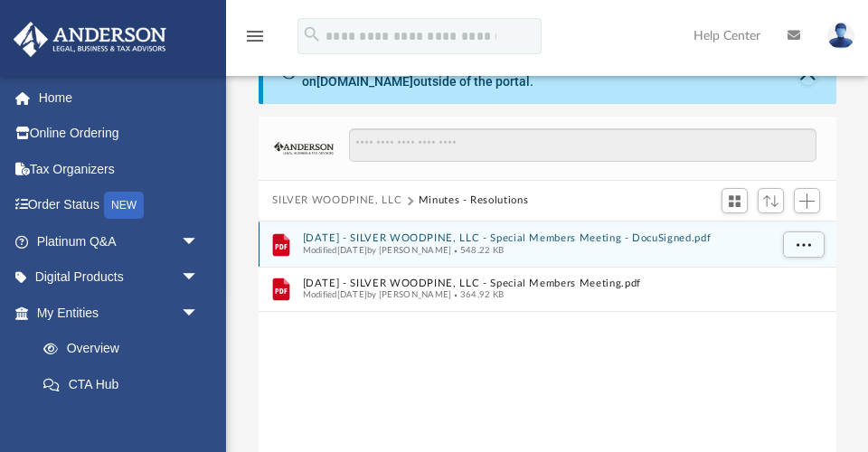
scroll to position [82, 0]
click at [456, 234] on button "[DATE] - SILVER WOODPINE, LLC - Special Members Meeting - DocuSigned.pdf" at bounding box center [535, 237] width 466 height 12
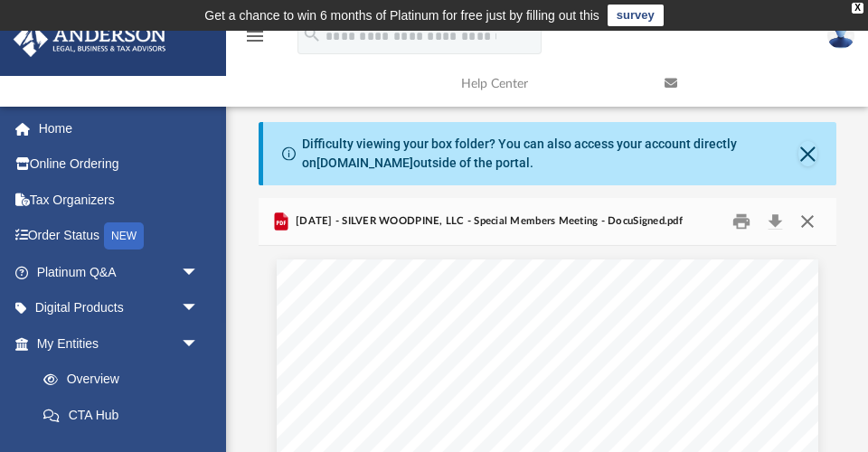
scroll to position [0, 0]
click at [804, 216] on button "Close" at bounding box center [807, 222] width 33 height 28
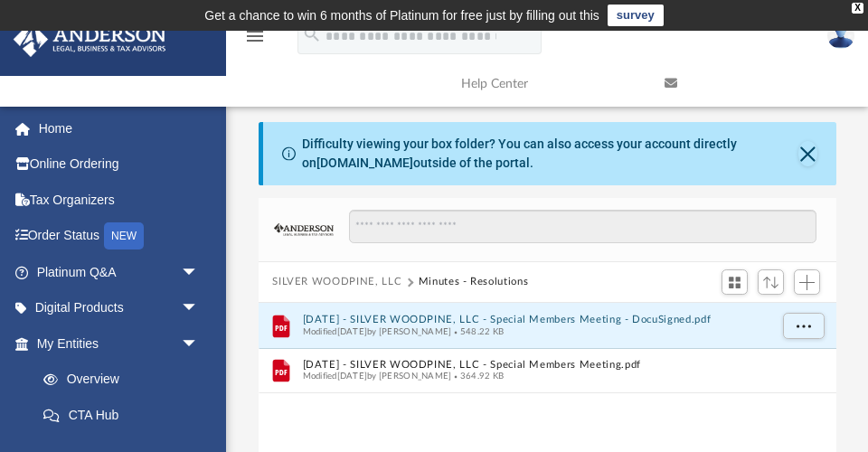
click at [325, 280] on button "SILVER WOODPINE, LLC" at bounding box center [336, 282] width 129 height 16
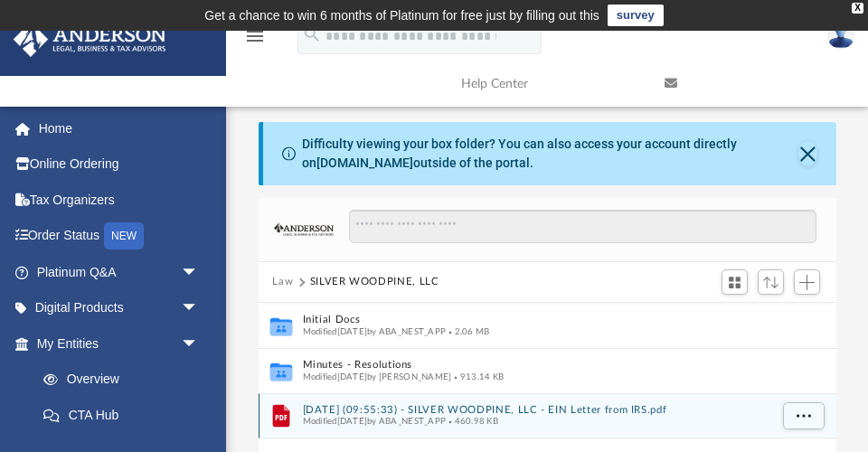
click at [395, 408] on button "[DATE] (09:55:33) - SILVER WOODPINE, LLC - EIN Letter from IRS.pdf" at bounding box center [535, 410] width 466 height 12
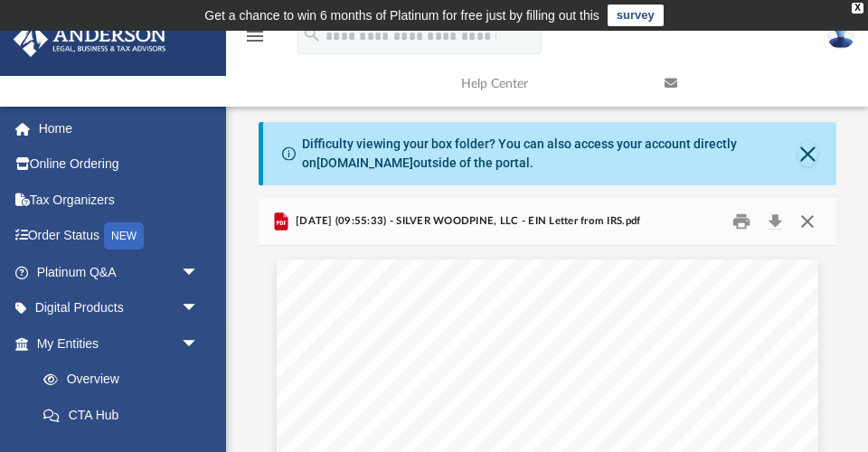
click at [807, 221] on button "Close" at bounding box center [807, 222] width 33 height 28
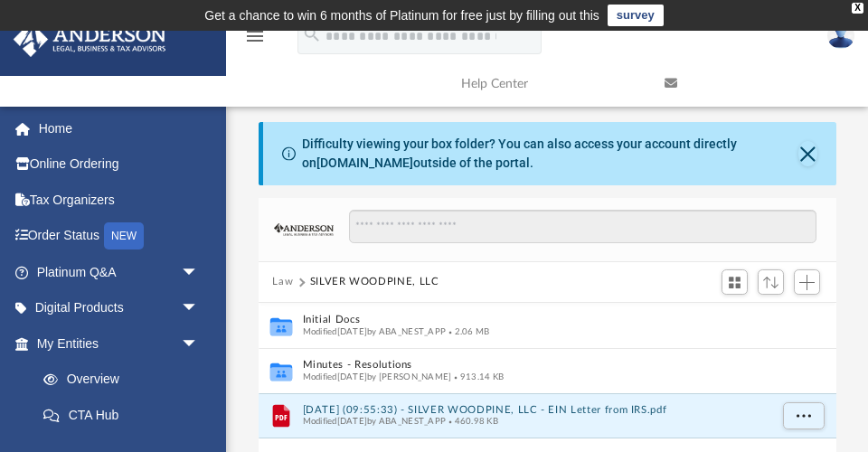
click at [279, 278] on button "Law" at bounding box center [282, 282] width 21 height 16
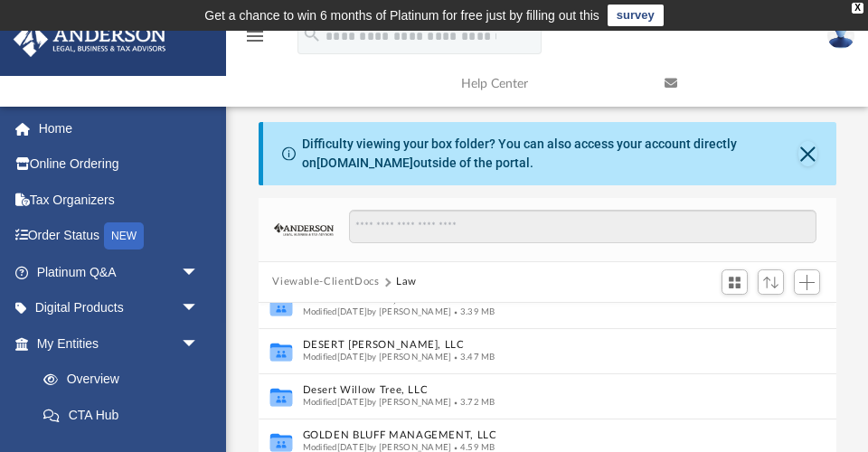
scroll to position [249, 0]
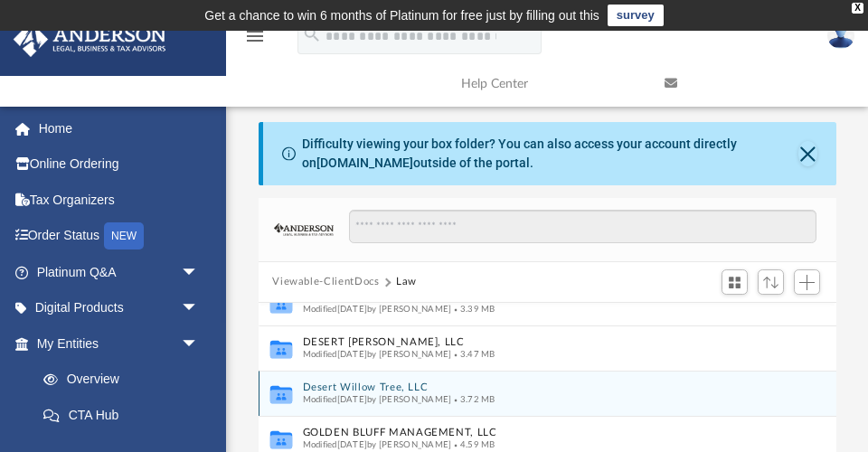
click at [390, 389] on button "Desert Willow Tree, LLC" at bounding box center [535, 387] width 466 height 12
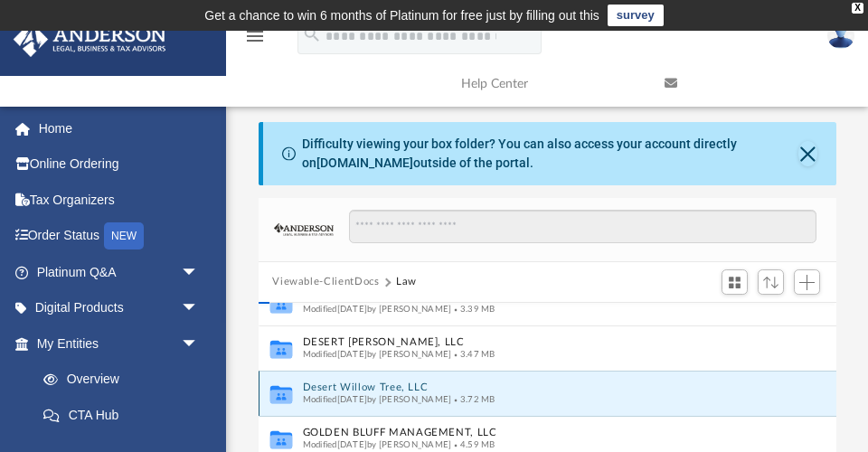
click at [390, 389] on button "Desert Willow Tree, LLC" at bounding box center [535, 387] width 466 height 12
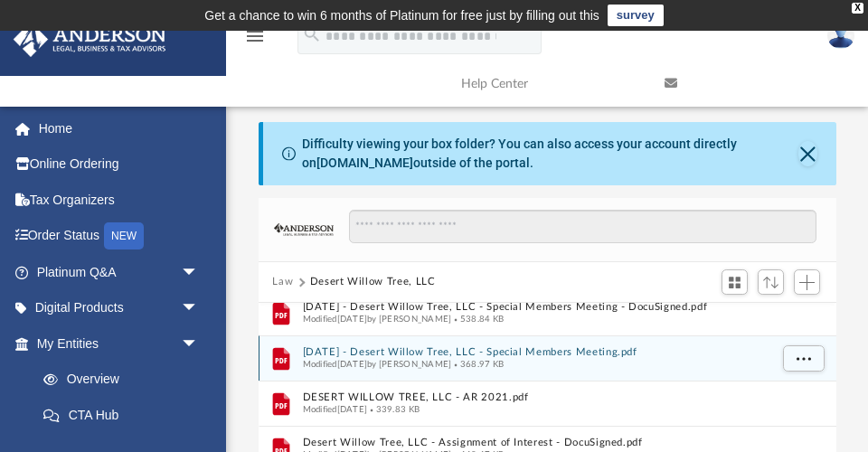
scroll to position [0, 0]
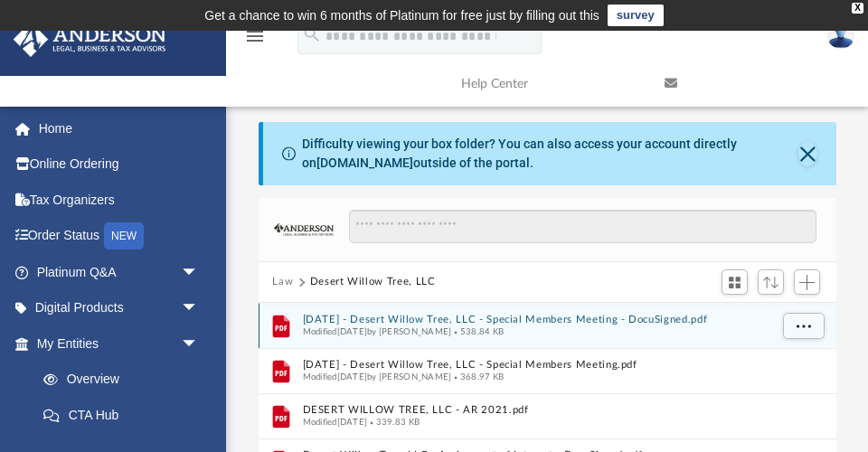
click at [526, 314] on button "[DATE] - Desert Willow Tree, LLC - Special Members Meeting - DocuSigned.pdf" at bounding box center [535, 320] width 466 height 12
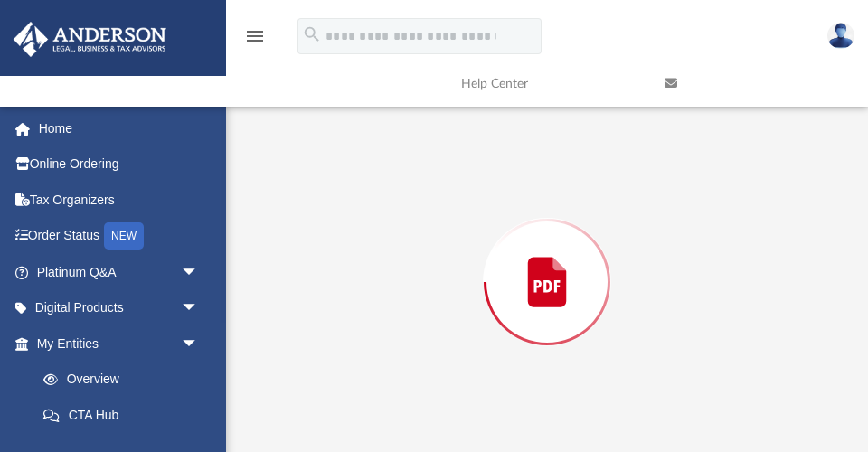
click at [526, 313] on div "Preview" at bounding box center [547, 282] width 122 height 122
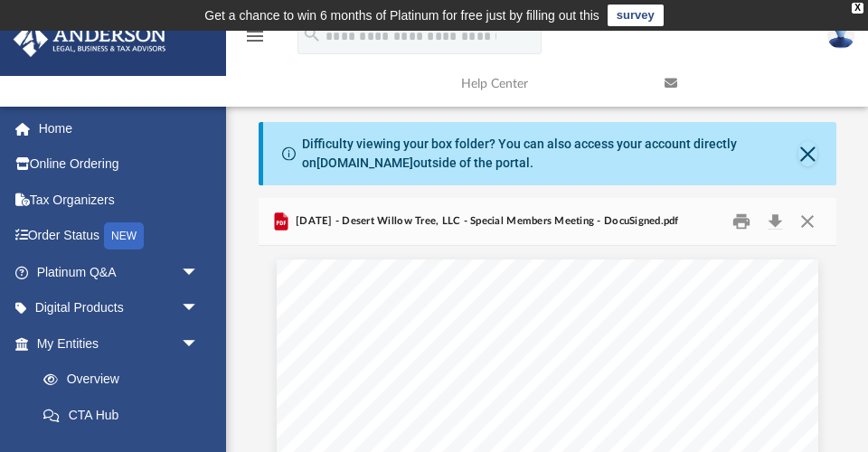
scroll to position [0, 0]
click at [804, 222] on button "Close" at bounding box center [807, 222] width 33 height 28
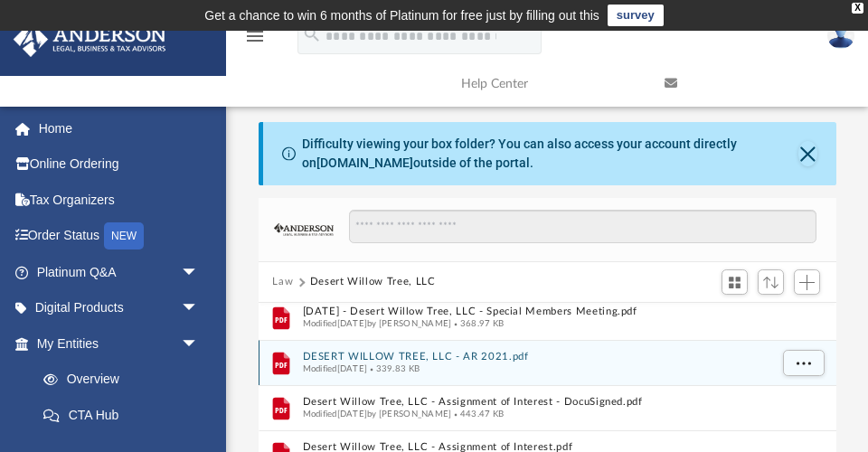
scroll to position [59, 0]
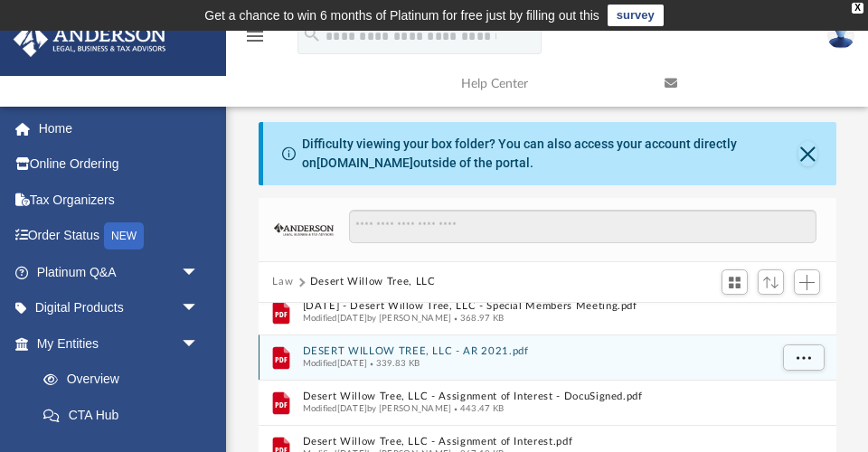
click at [429, 347] on button "DESERT WILLOW TREE, LLC - AR 2021.pdf" at bounding box center [535, 351] width 466 height 12
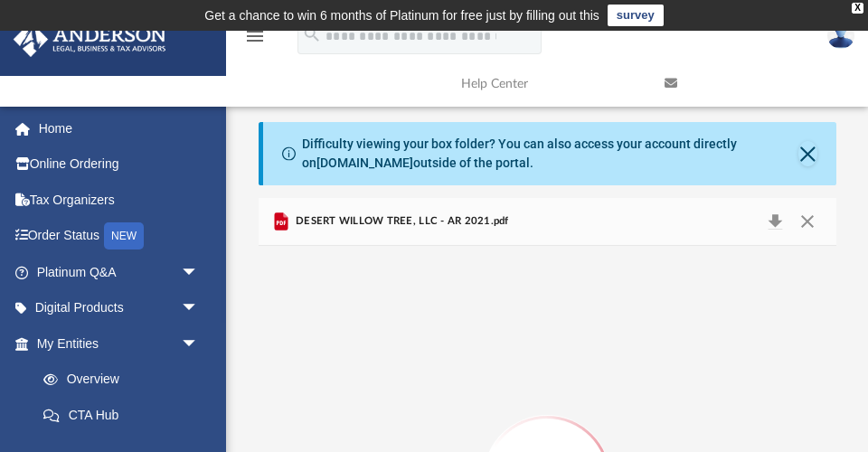
scroll to position [197, 0]
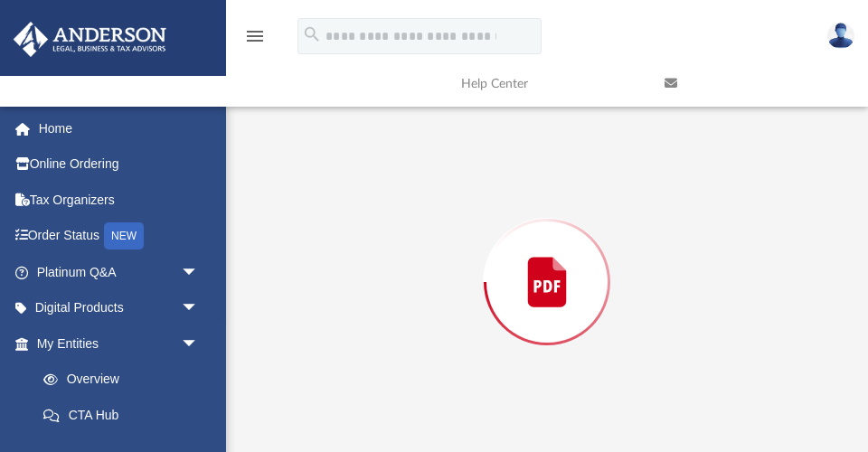
click at [429, 346] on div "Preview" at bounding box center [548, 282] width 578 height 466
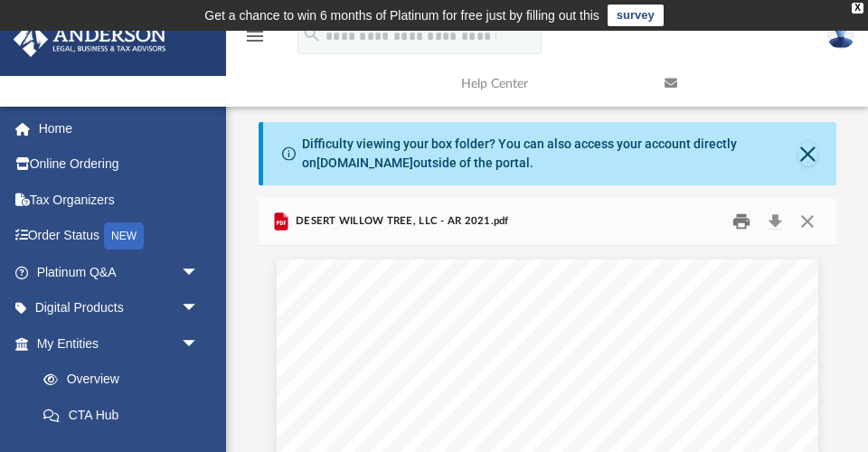
scroll to position [0, 0]
click at [808, 221] on button "Close" at bounding box center [807, 222] width 33 height 28
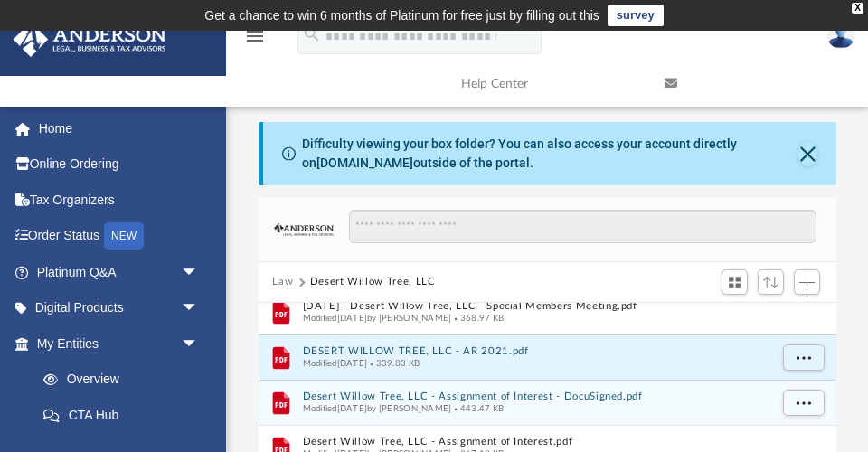
click at [377, 398] on button "Desert Willow Tree, LLC - Assignment of Interest - DocuSigned.pdf" at bounding box center [535, 396] width 466 height 12
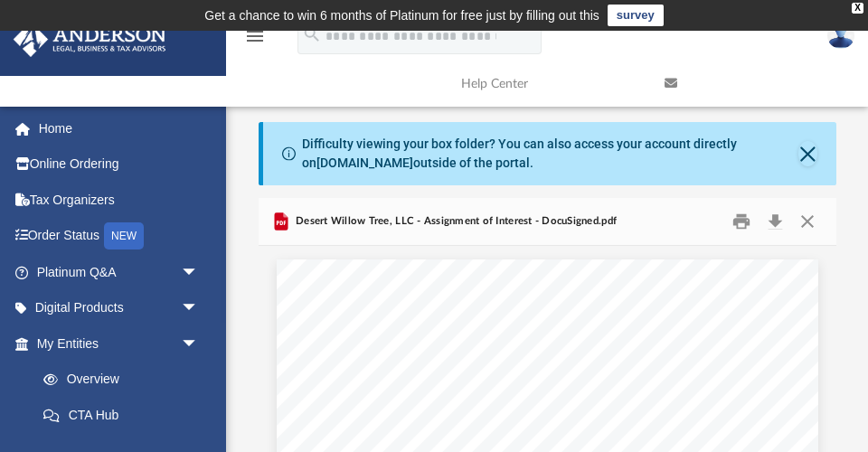
drag, startPoint x: 804, startPoint y: 215, endPoint x: 676, endPoint y: 324, distance: 168.1
click at [676, 324] on div "Desert Willow Tree, LLC - Assignment of Interest - DocuSigned.pdf Assignment of…" at bounding box center [548, 455] width 578 height 514
click at [803, 220] on button "Close" at bounding box center [807, 222] width 33 height 28
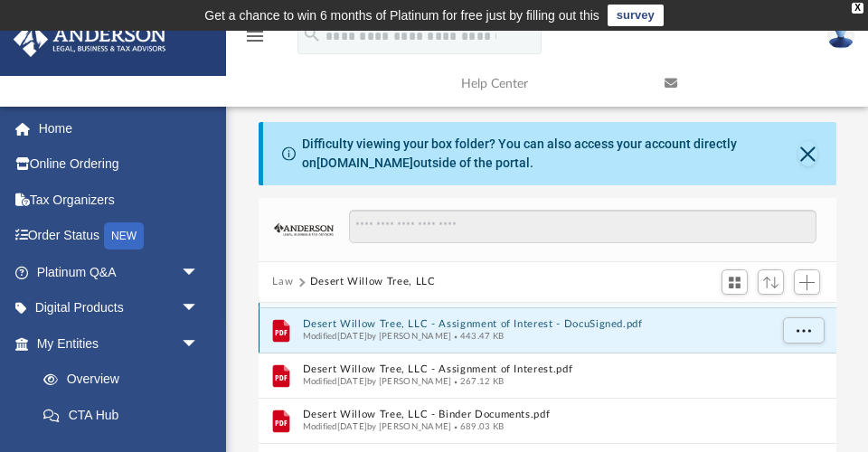
scroll to position [131, 0]
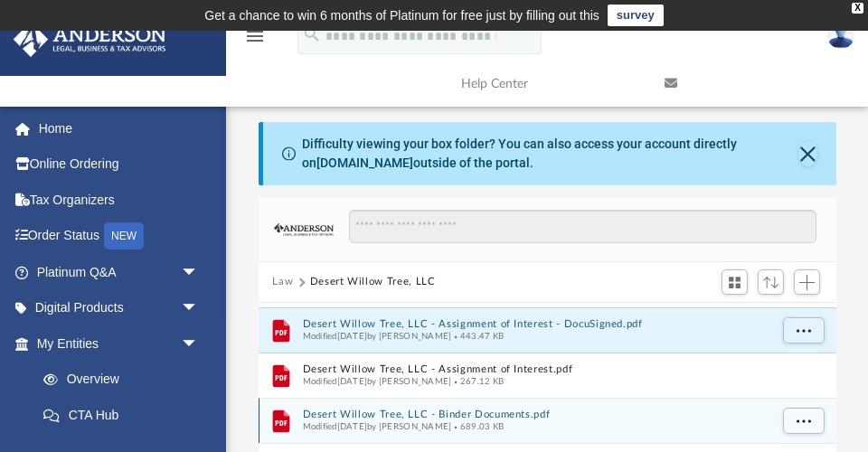
click at [481, 414] on button "Desert Willow Tree, LLC - Binder Documents.pdf" at bounding box center [535, 415] width 466 height 12
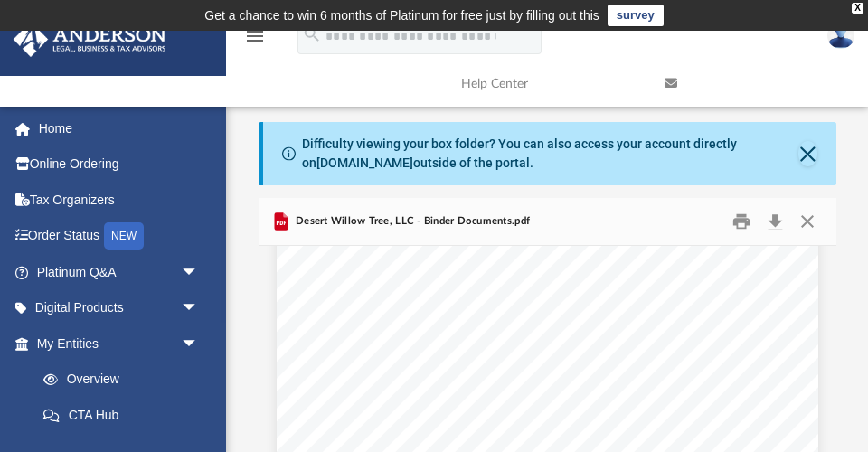
scroll to position [5308, 0]
click at [481, 405] on span "Legal and Accounting Costs for Tax Matters" at bounding box center [545, 401] width 189 height 11
type input "********"
click at [767, 266] on button "File preview" at bounding box center [768, 267] width 31 height 31
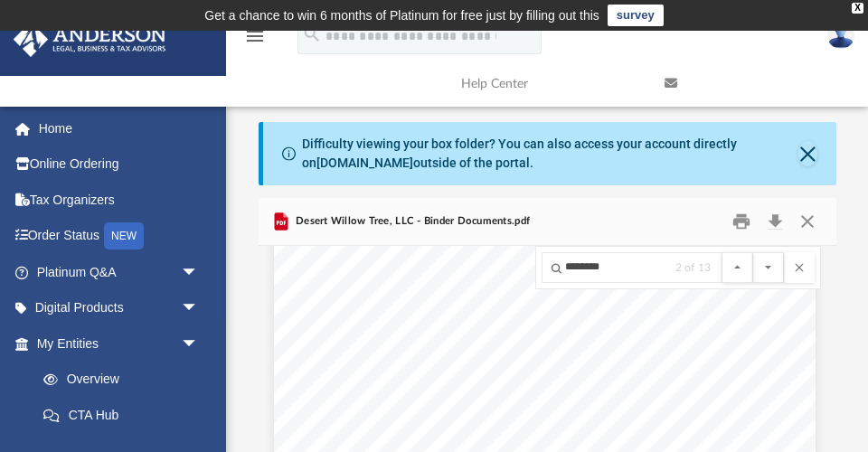
scroll to position [7409, 3]
click at [801, 267] on button "File preview" at bounding box center [799, 267] width 31 height 31
click at [804, 215] on button "Close" at bounding box center [807, 222] width 33 height 28
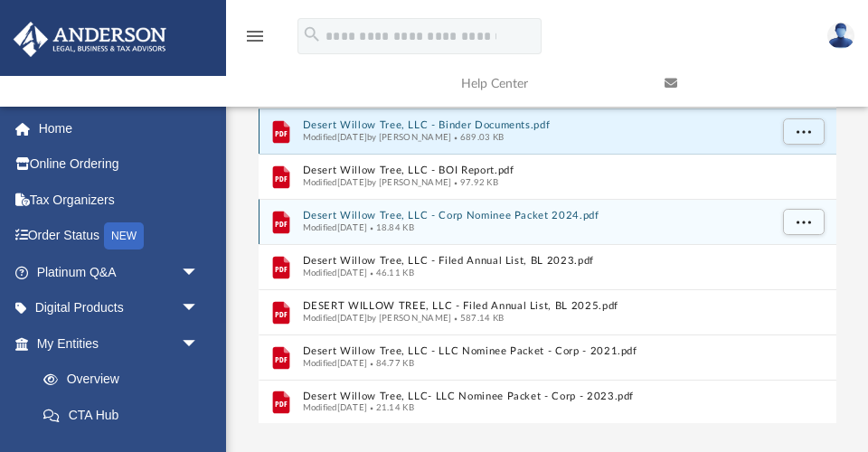
scroll to position [291, 0]
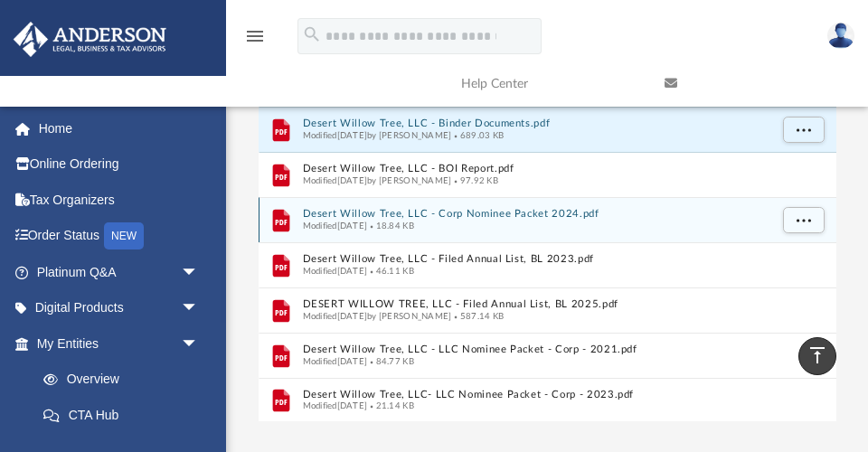
click at [468, 208] on button "Desert Willow Tree, LLC - Corp Nominee Packet 2024.pdf" at bounding box center [535, 214] width 466 height 12
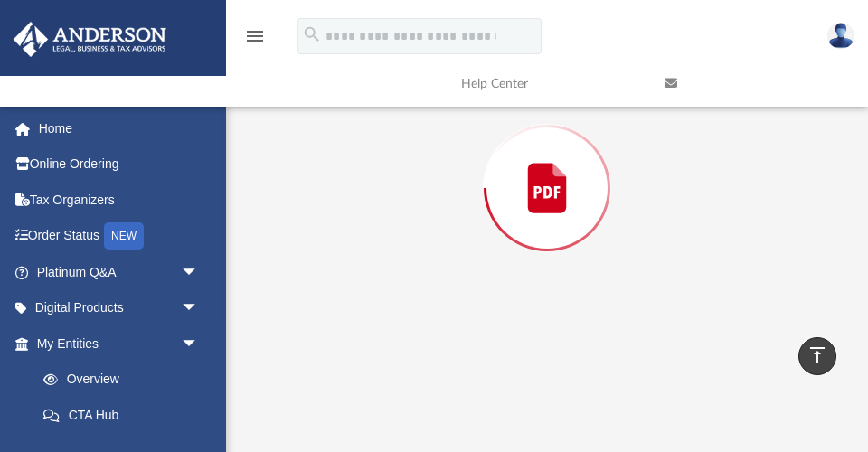
scroll to position [197, 0]
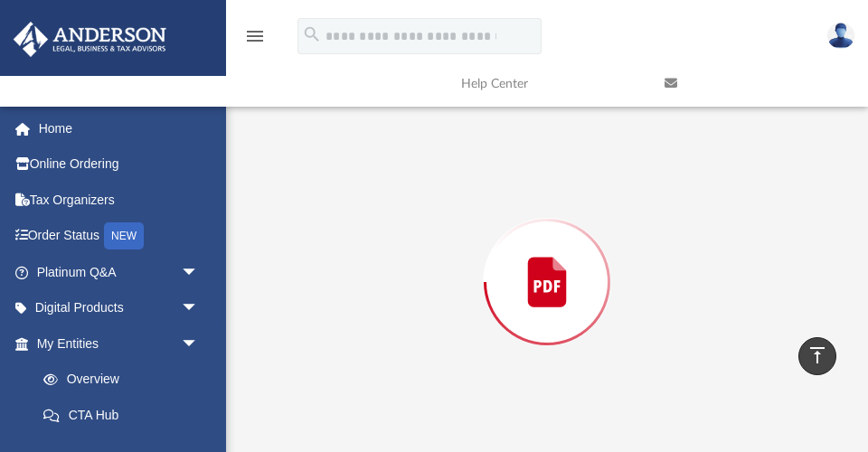
click at [468, 208] on div "Preview" at bounding box center [548, 282] width 578 height 466
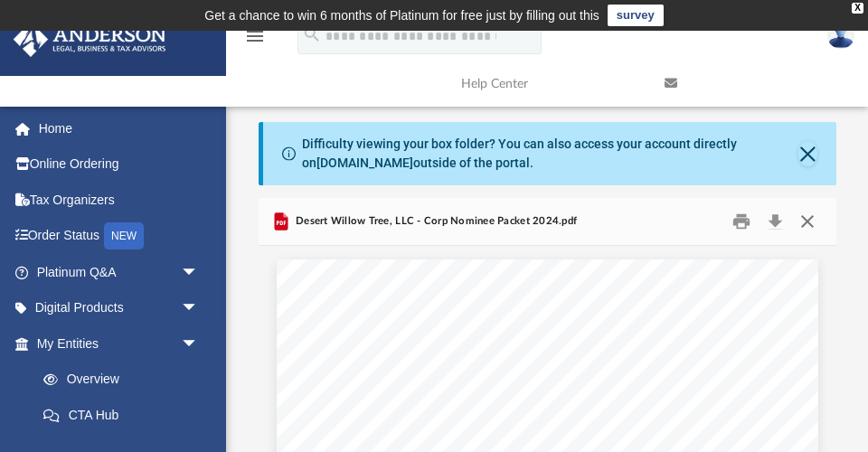
scroll to position [0, 0]
click at [804, 214] on button "Close" at bounding box center [807, 222] width 33 height 28
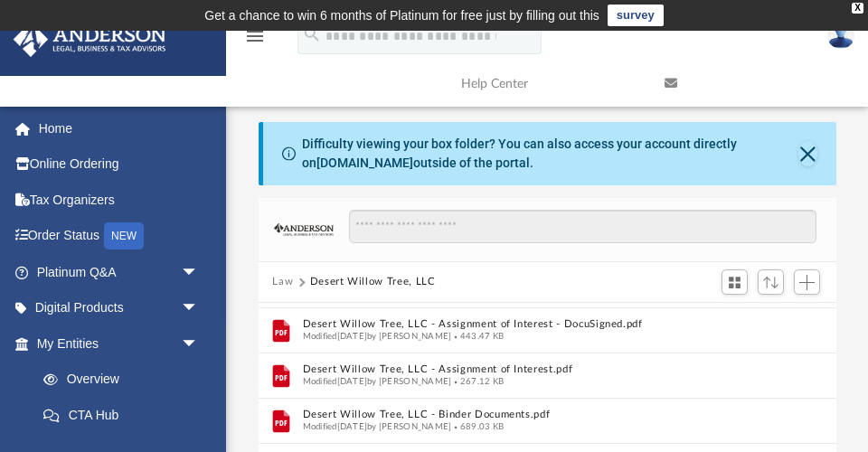
scroll to position [284, 0]
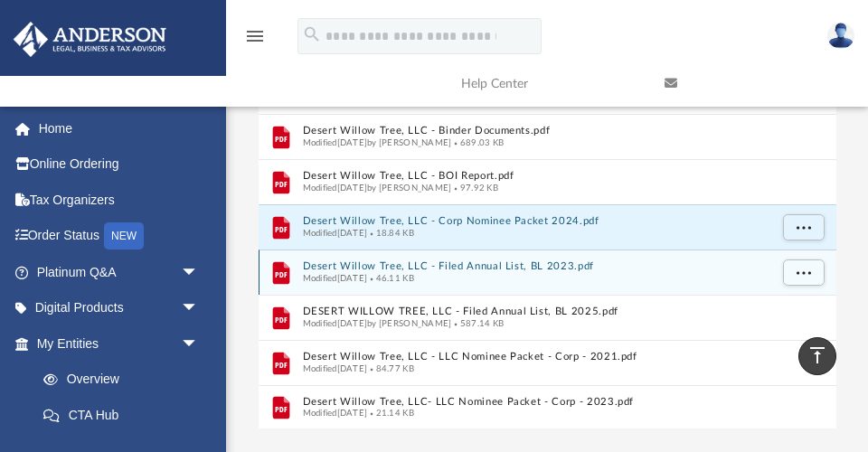
click at [466, 266] on button "Desert Willow Tree, LLC - Filed Annual List, BL 2023.pdf" at bounding box center [535, 266] width 466 height 12
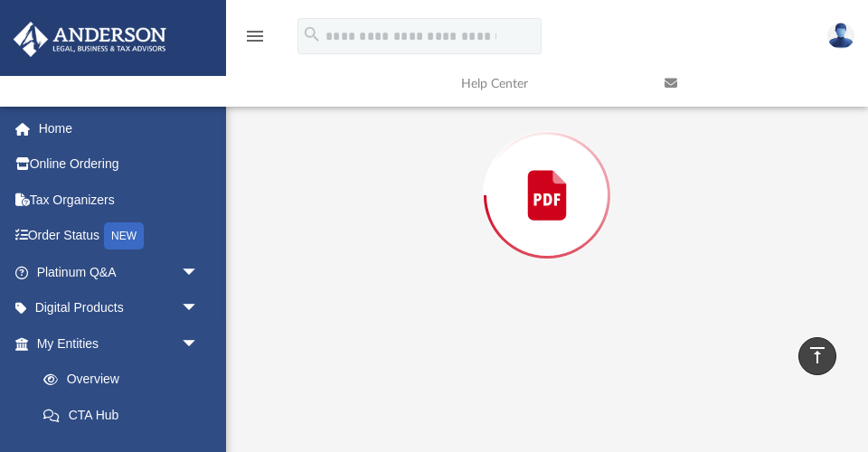
scroll to position [197, 0]
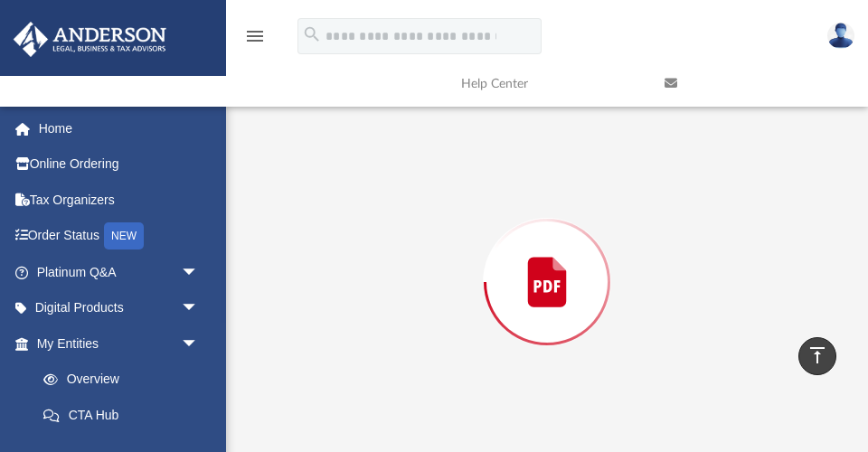
click at [466, 266] on div "Preview" at bounding box center [548, 282] width 578 height 466
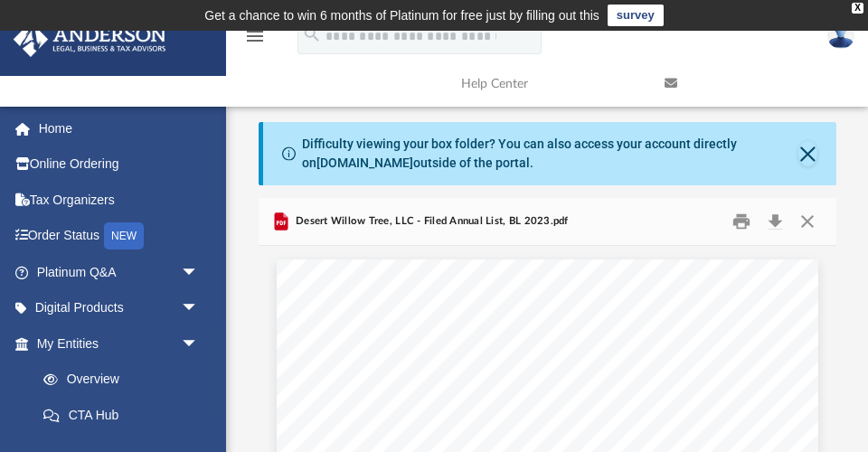
scroll to position [0, 0]
click at [805, 217] on button "Close" at bounding box center [807, 222] width 33 height 28
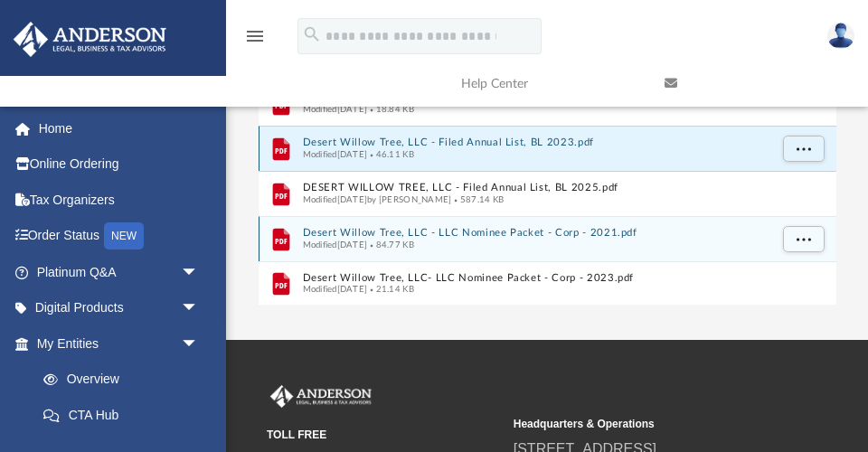
scroll to position [409, 0]
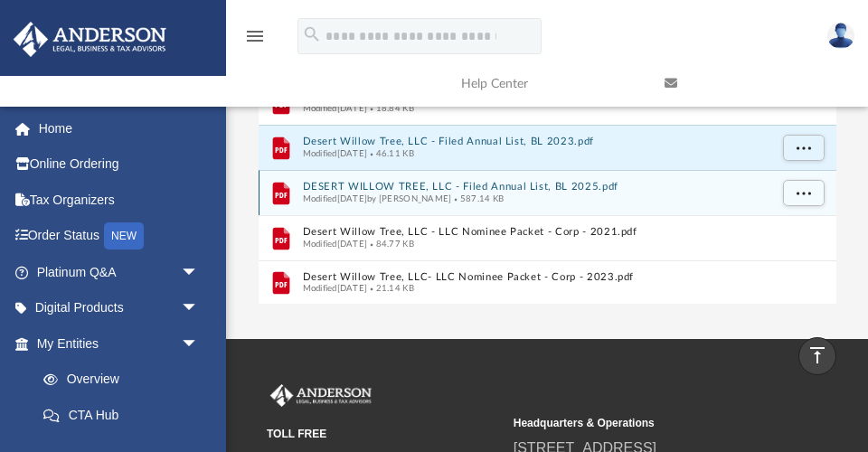
click at [501, 186] on button "DESERT WILLOW TREE, LLC - Filed Annual List, BL 2025.pdf" at bounding box center [535, 187] width 466 height 12
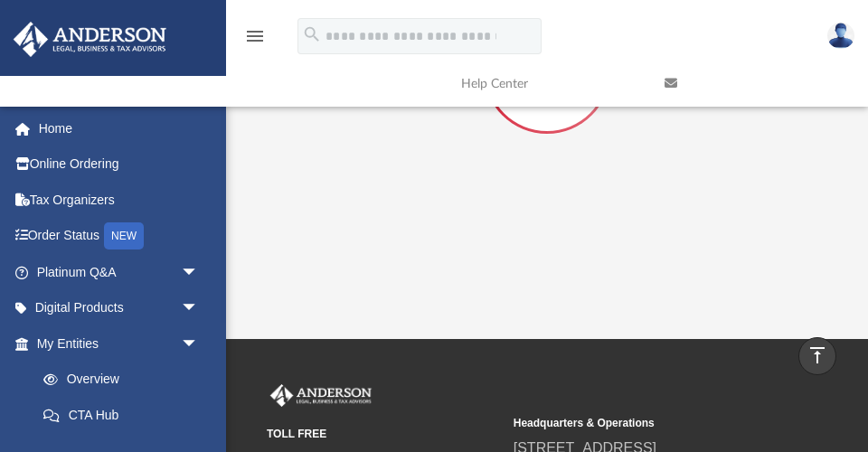
scroll to position [197, 0]
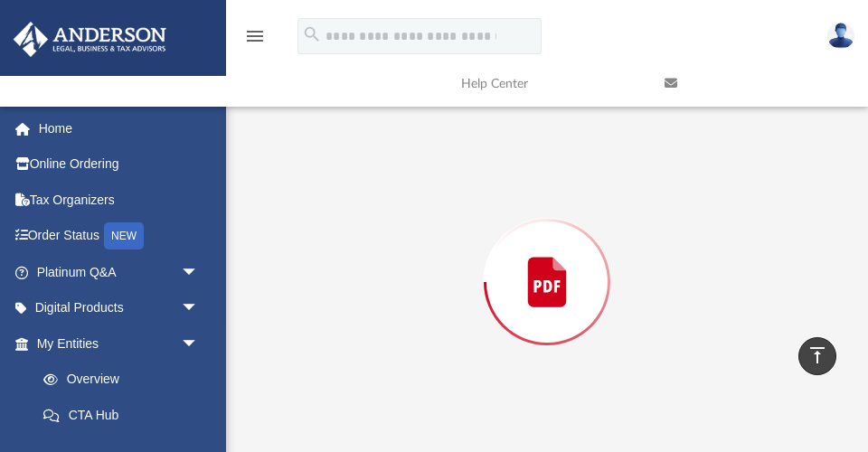
click at [501, 185] on div "Preview" at bounding box center [548, 282] width 578 height 466
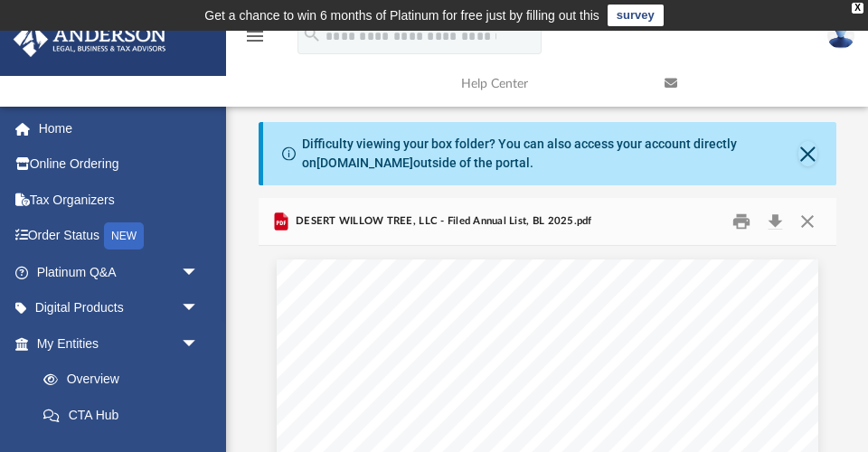
scroll to position [0, 0]
click at [811, 217] on button "Close" at bounding box center [807, 222] width 33 height 28
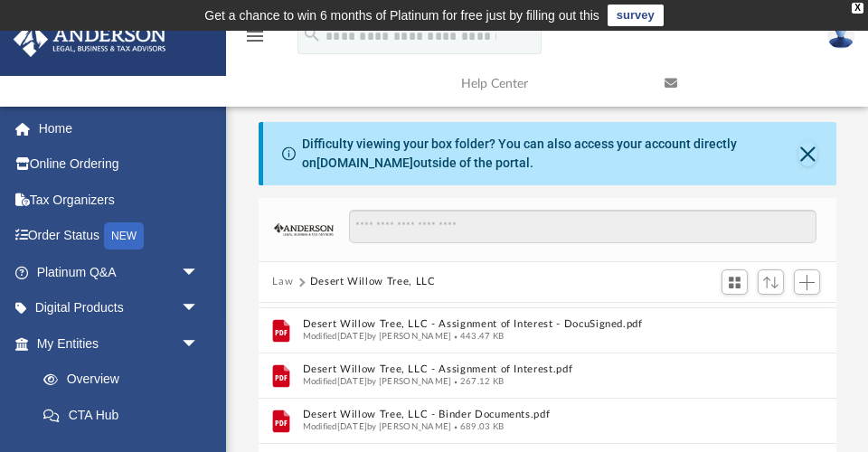
scroll to position [374, 0]
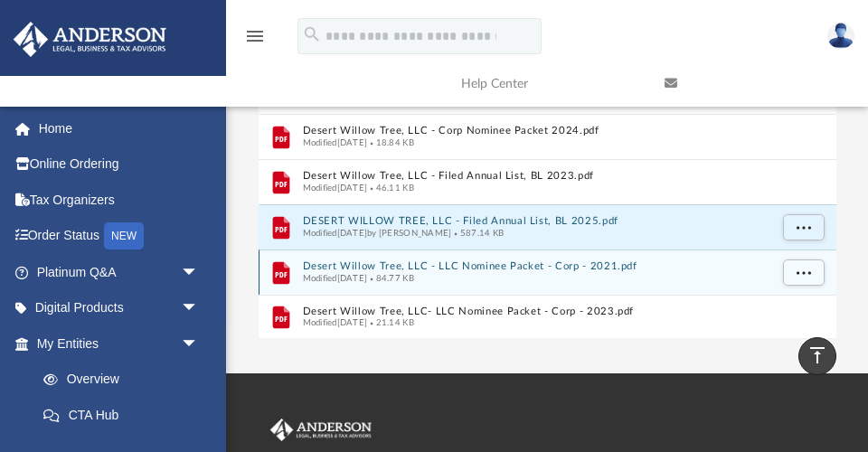
click at [499, 268] on button "Desert Willow Tree, LLC - LLC Nominee Packet - Corp - 2021.pdf" at bounding box center [535, 266] width 466 height 12
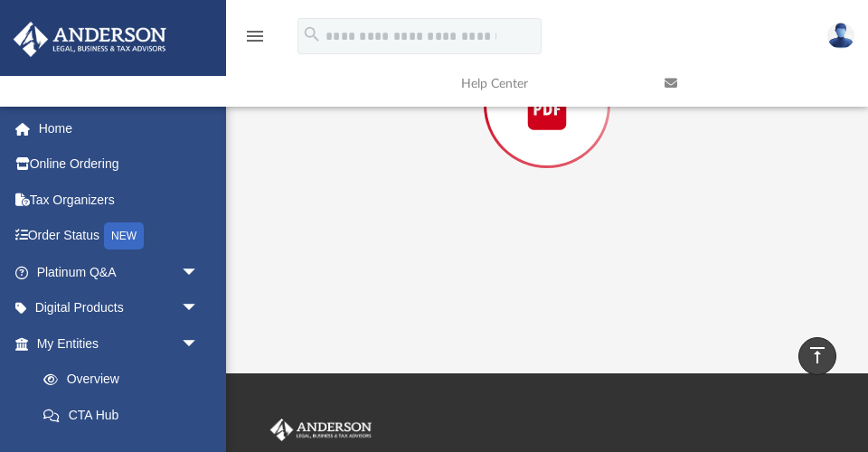
scroll to position [197, 0]
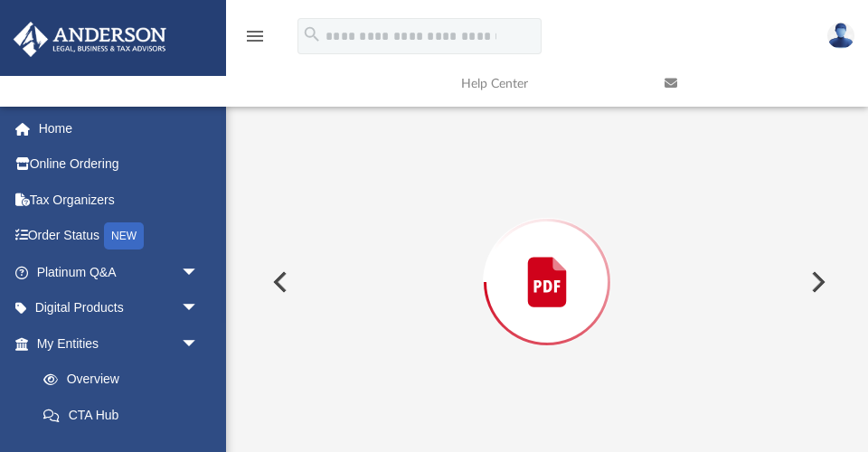
click at [499, 268] on div "Preview" at bounding box center [547, 282] width 122 height 122
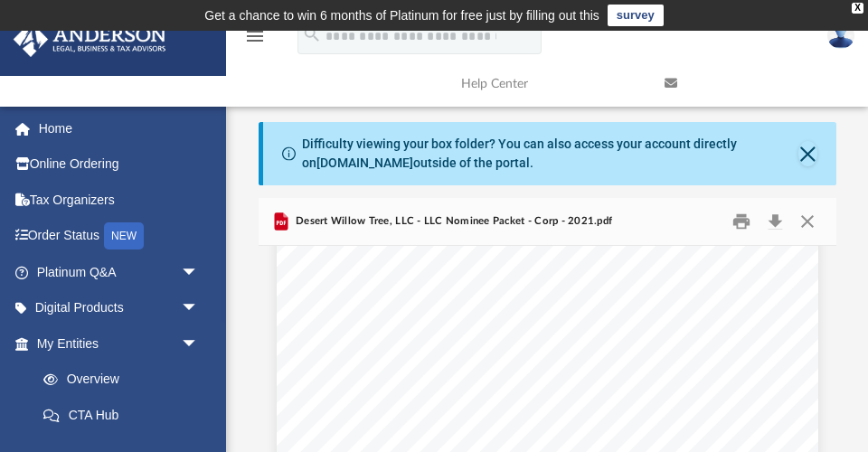
scroll to position [990, 0]
click at [799, 217] on button "Close" at bounding box center [807, 222] width 33 height 28
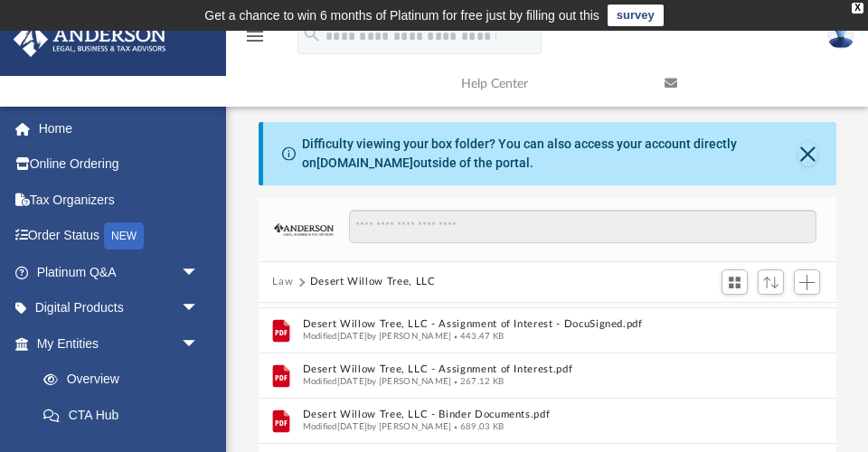
scroll to position [419, 0]
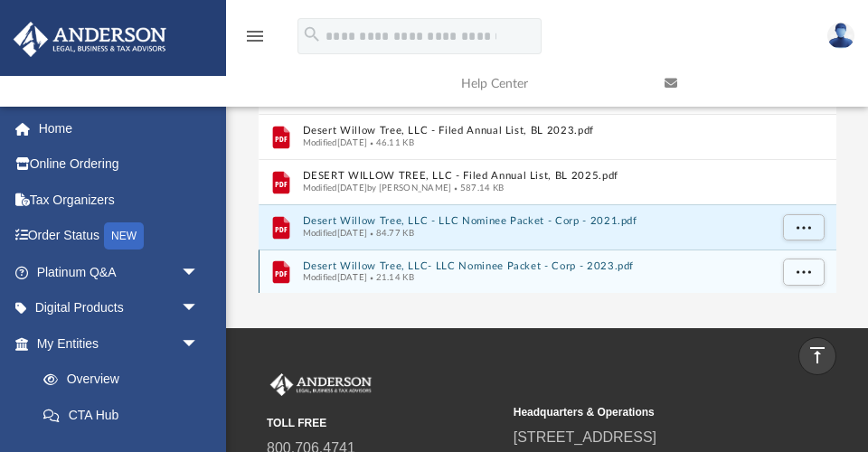
click at [576, 264] on button "Desert Willow Tree, LLC- LLC Nominee Packet - Corp - 2023.pdf" at bounding box center [535, 266] width 466 height 12
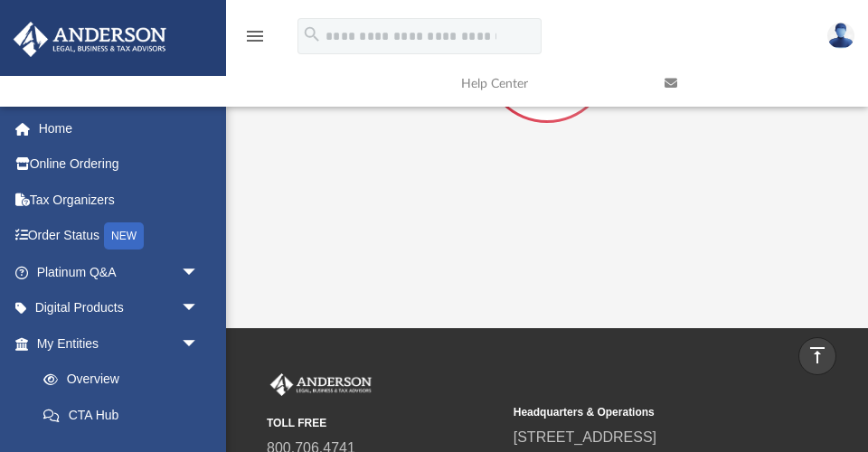
scroll to position [197, 0]
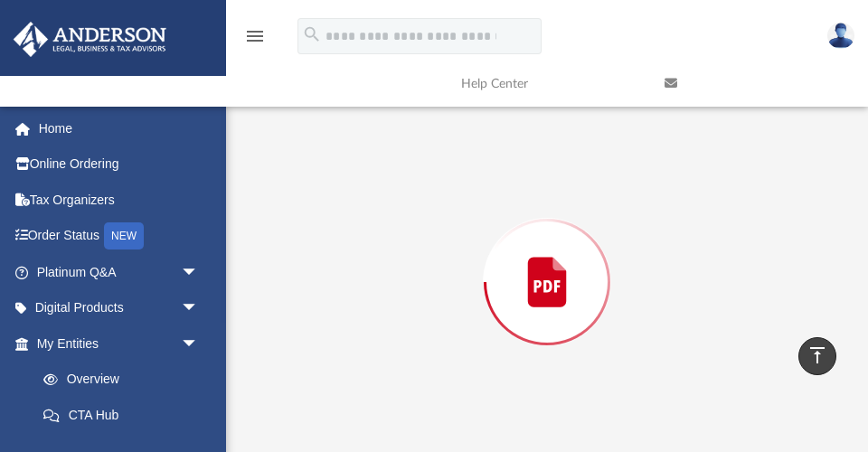
click at [576, 263] on icon "Preview" at bounding box center [546, 281] width 61 height 61
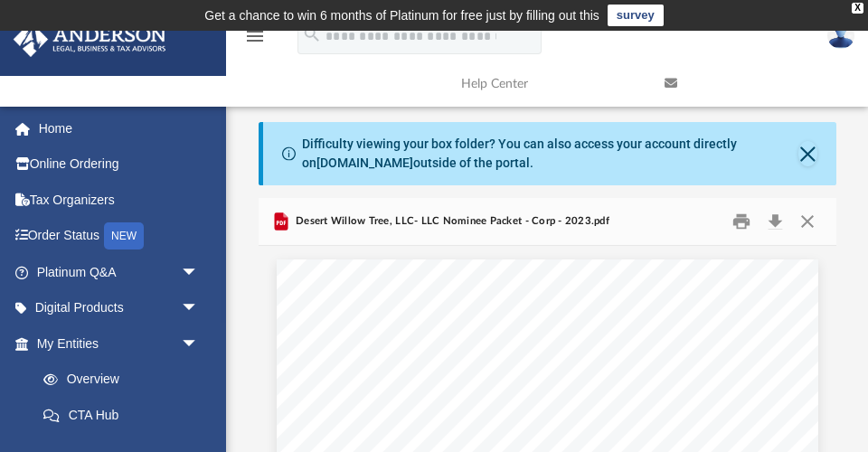
scroll to position [0, 0]
click at [808, 217] on button "Close" at bounding box center [807, 222] width 33 height 28
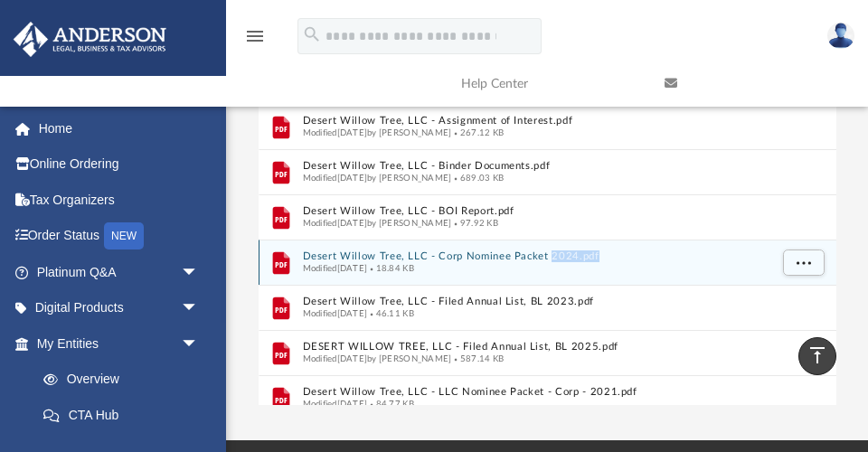
click at [488, 250] on button "Desert Willow Tree, LLC - Corp Nominee Packet 2024.pdf" at bounding box center [535, 256] width 466 height 12
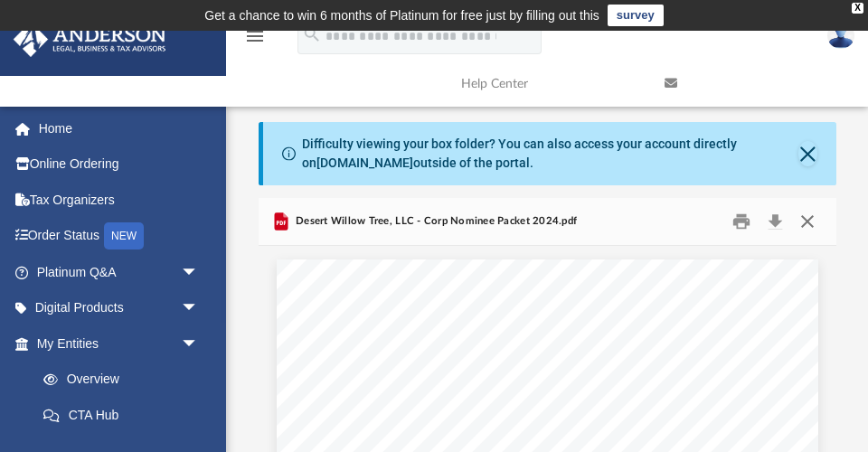
click at [803, 217] on button "Close" at bounding box center [807, 222] width 33 height 28
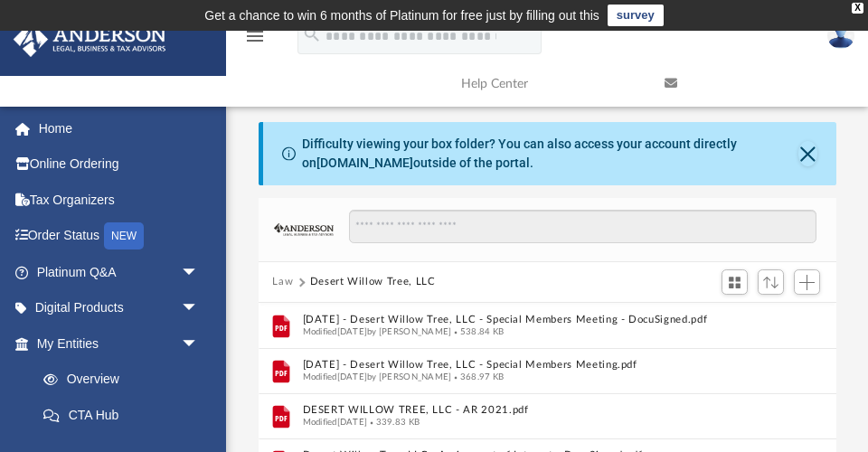
click at [284, 279] on button "Law" at bounding box center [282, 282] width 21 height 16
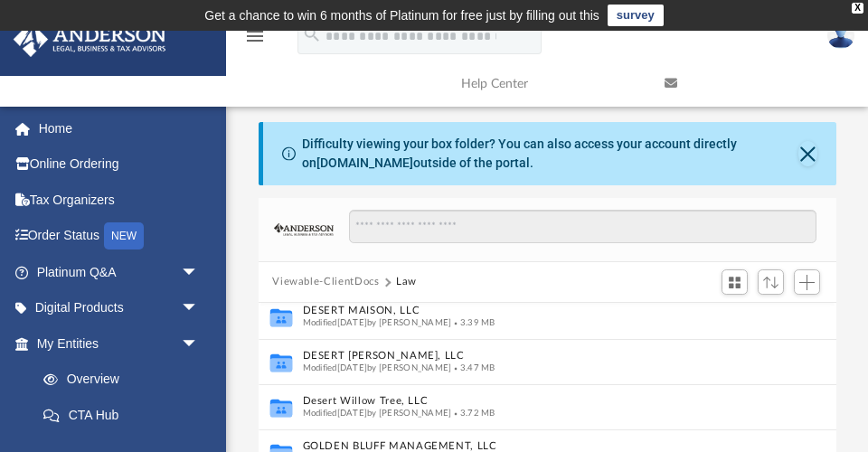
scroll to position [245, 0]
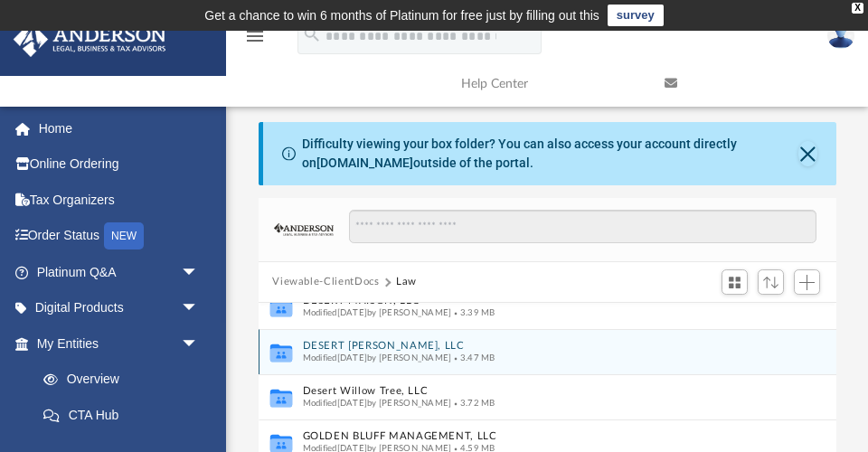
click at [371, 340] on button "DESERT [PERSON_NAME], LLC" at bounding box center [535, 346] width 466 height 12
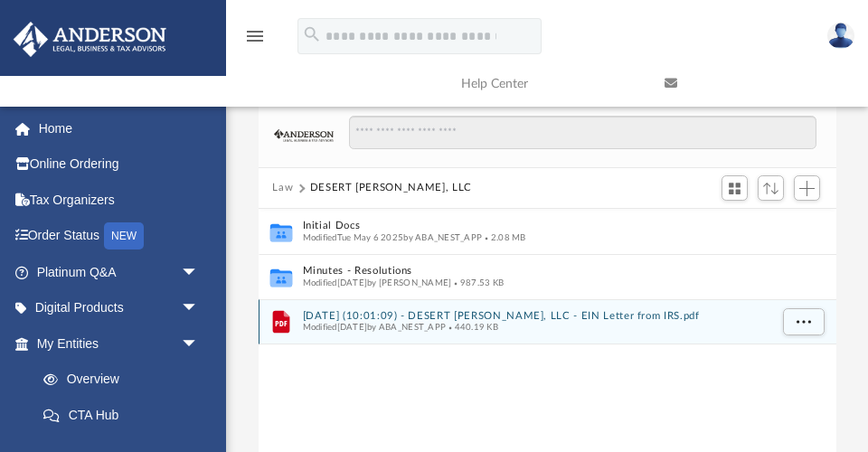
scroll to position [94, 0]
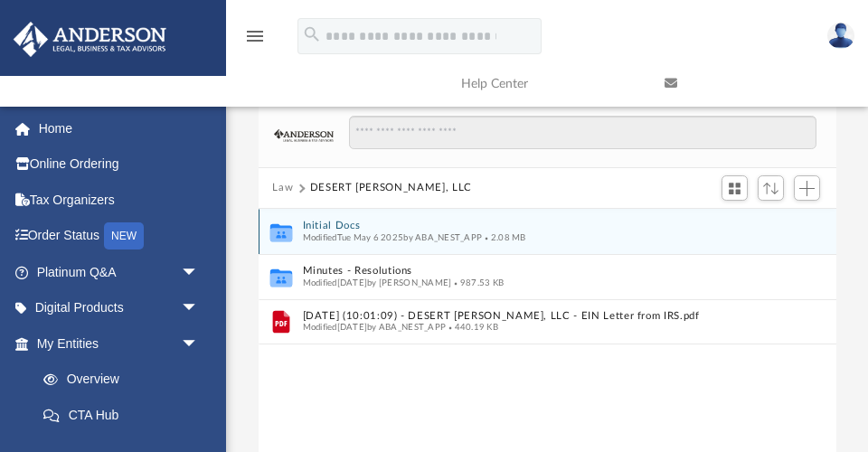
click at [338, 223] on button "Initial Docs" at bounding box center [535, 226] width 466 height 12
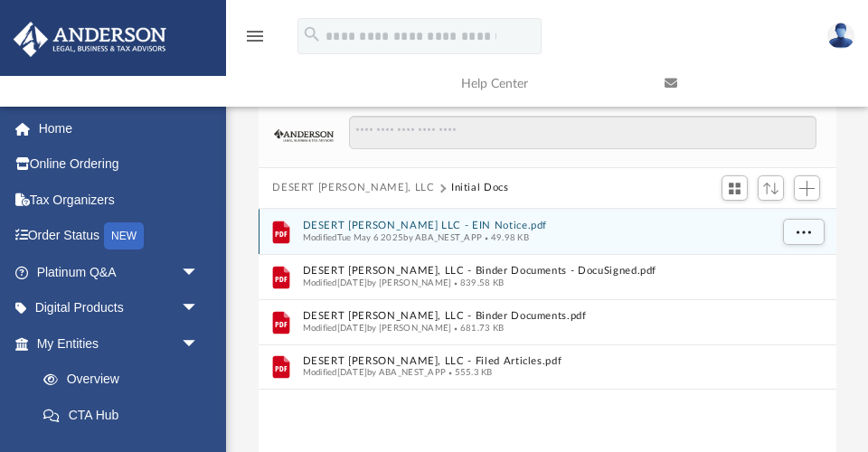
click at [460, 223] on button "DESERT ROSALIE LLC - EIN Notice.pdf" at bounding box center [535, 226] width 466 height 12
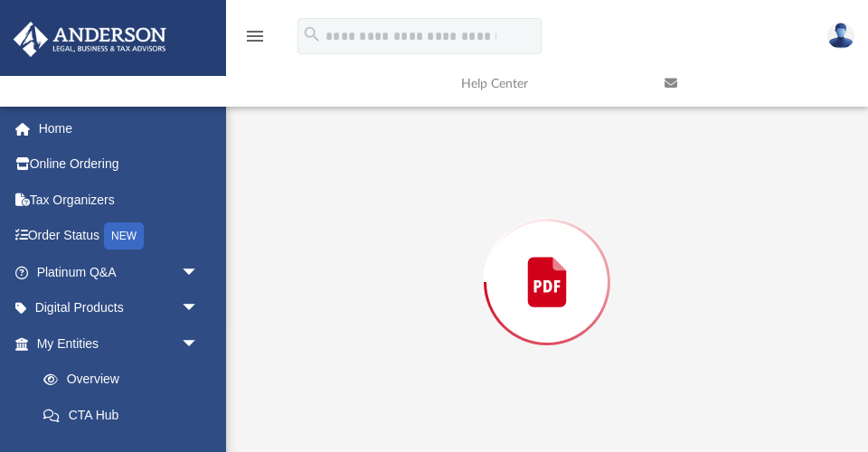
click at [460, 223] on div "Preview" at bounding box center [548, 282] width 578 height 466
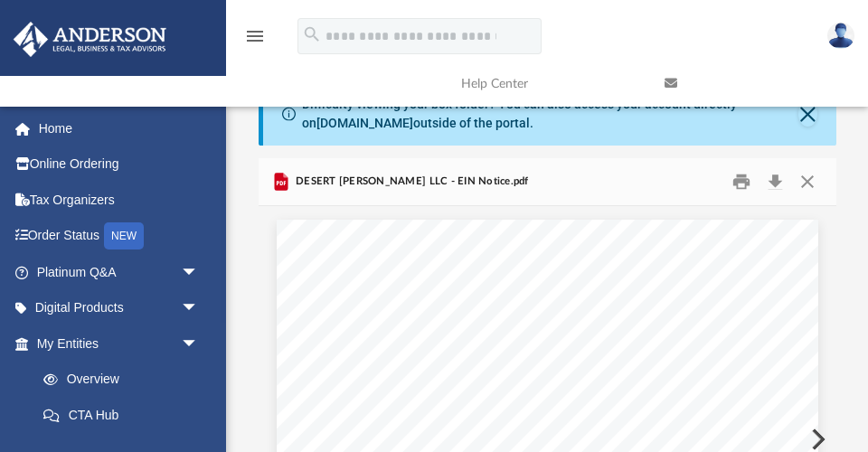
scroll to position [36, 0]
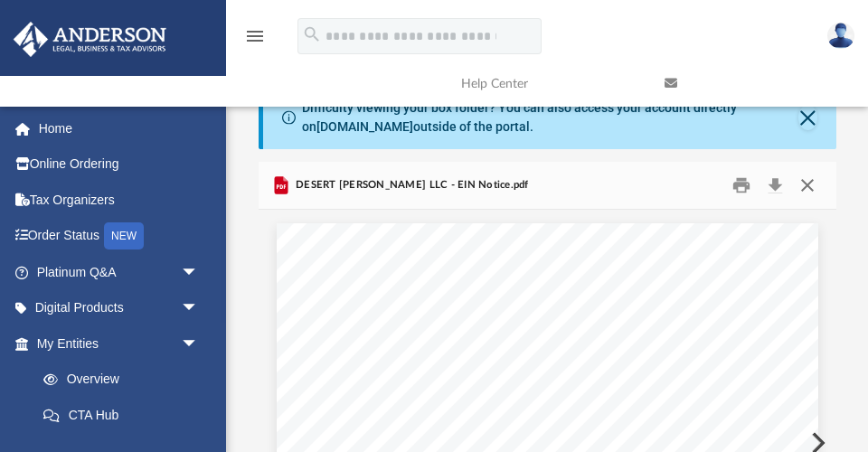
click at [806, 181] on button "Close" at bounding box center [807, 186] width 33 height 28
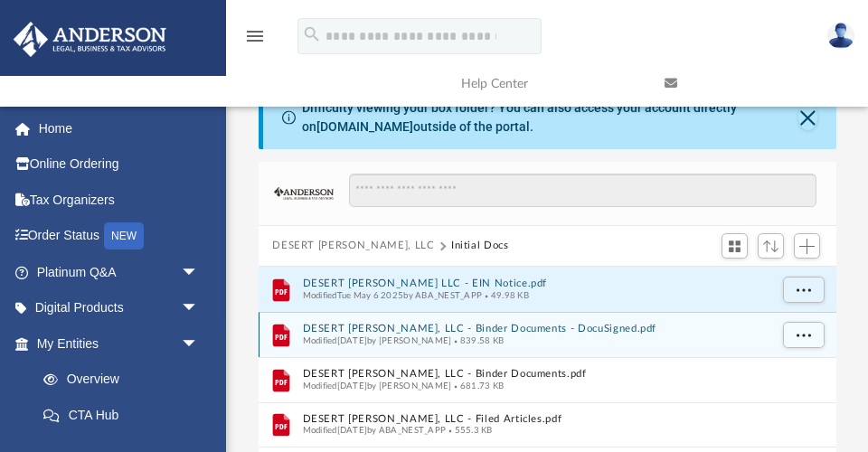
click at [474, 325] on button "DESERT ROSALIE, LLC - Binder Documents - DocuSigned.pdf" at bounding box center [535, 329] width 466 height 12
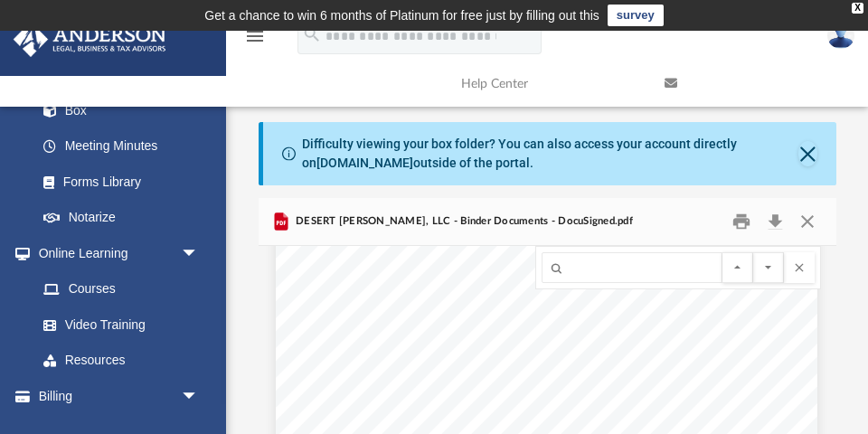
scroll to position [27112, 1]
click at [803, 264] on button "File preview" at bounding box center [799, 267] width 31 height 31
click at [804, 212] on button "Close" at bounding box center [807, 222] width 33 height 28
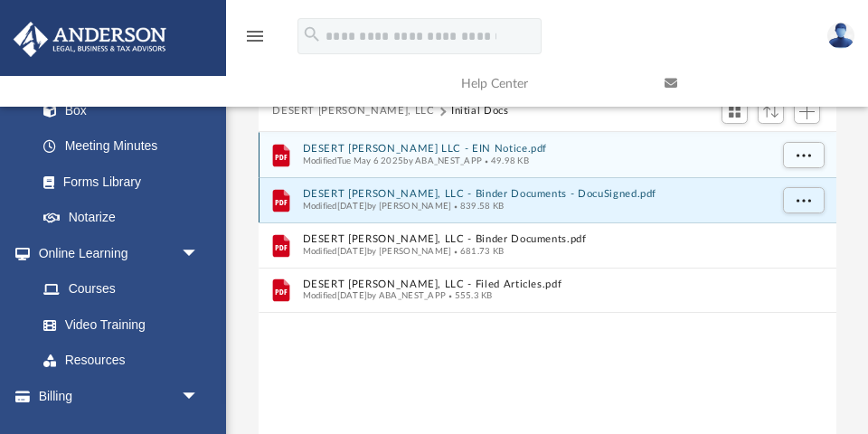
scroll to position [180, 0]
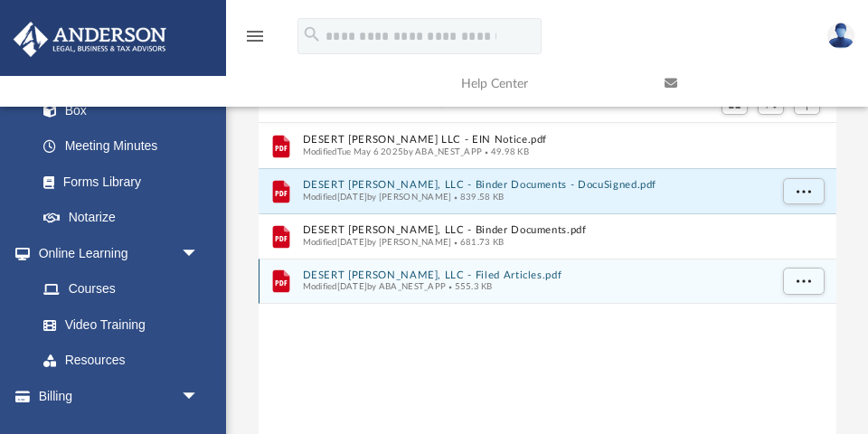
click at [461, 270] on button "DESERT ROSALIE, LLC - Filed Articles.pdf" at bounding box center [535, 275] width 466 height 12
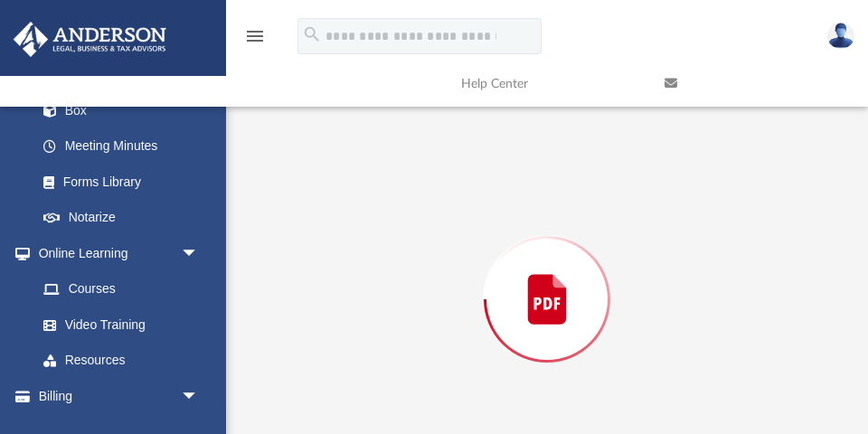
scroll to position [197, 0]
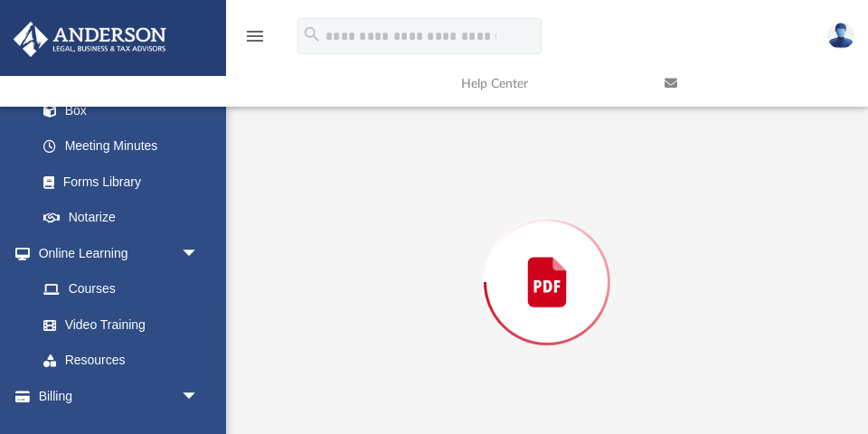
click at [461, 270] on div "Preview" at bounding box center [548, 282] width 578 height 466
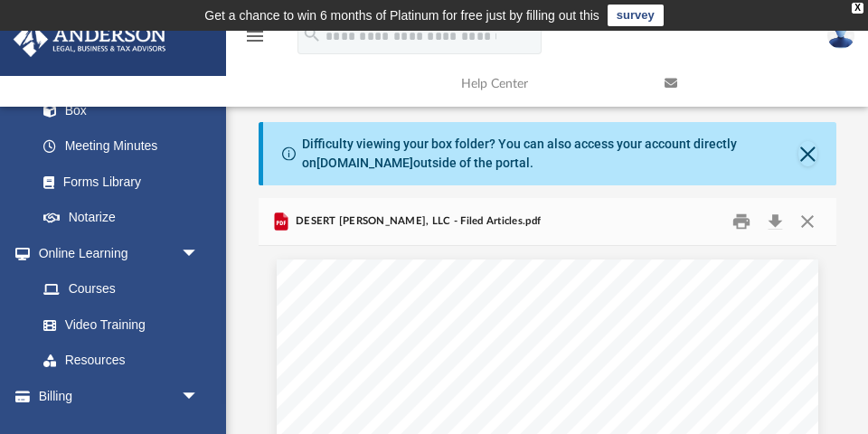
scroll to position [0, 0]
click at [803, 219] on button "Close" at bounding box center [807, 222] width 33 height 28
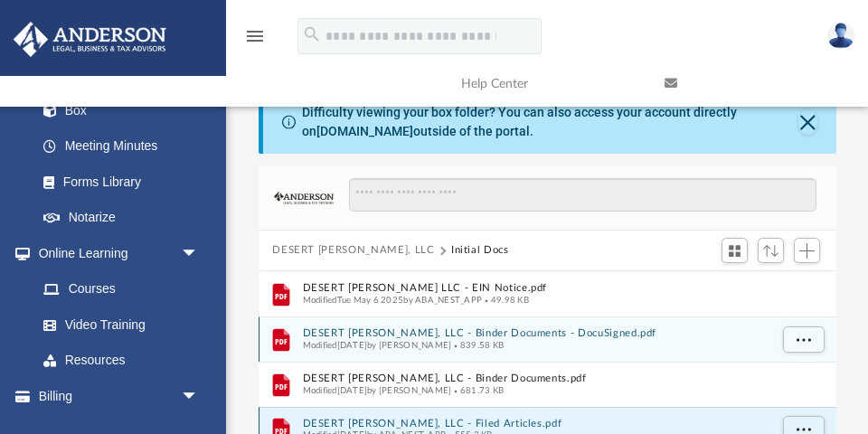
scroll to position [16, 0]
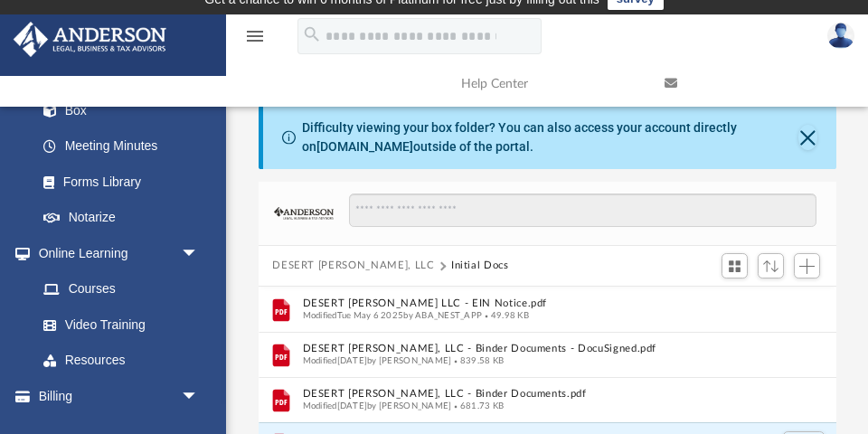
click at [362, 262] on button "DESERT [PERSON_NAME], LLC" at bounding box center [353, 266] width 162 height 16
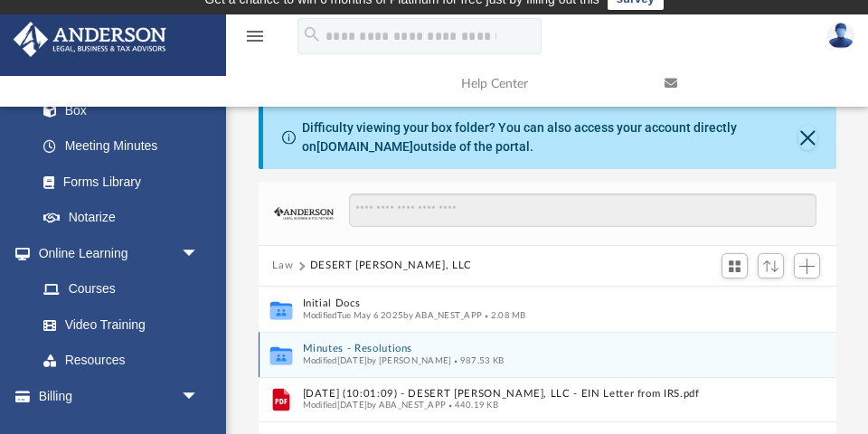
click at [386, 349] on button "Minutes - Resolutions" at bounding box center [535, 349] width 466 height 12
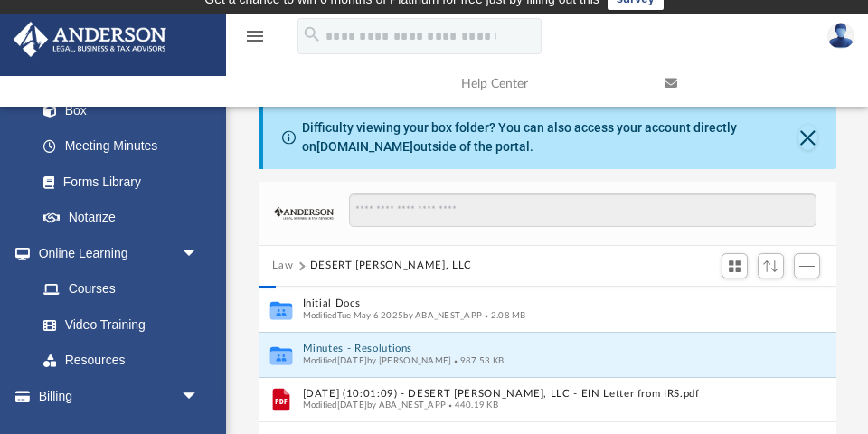
click at [386, 349] on button "Minutes - Resolutions" at bounding box center [535, 349] width 466 height 12
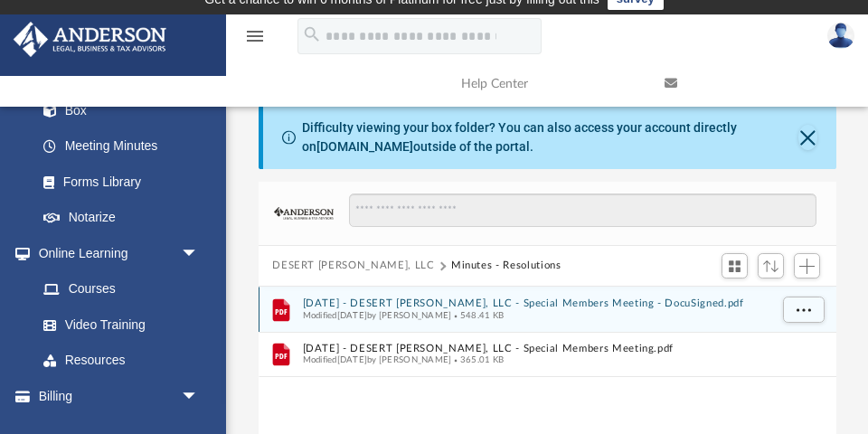
click at [448, 298] on button "2025.04.29 - DESERT ROSALIE, LLC - Special Members Meeting - DocuSigned.pdf" at bounding box center [535, 303] width 466 height 12
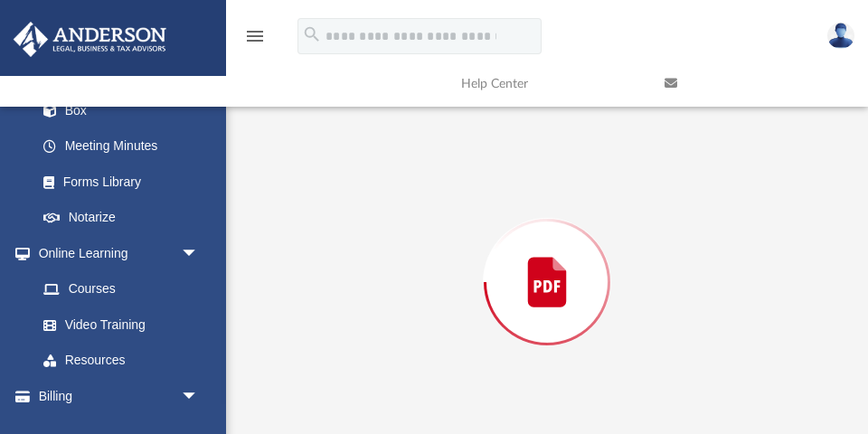
click at [448, 298] on div "Preview" at bounding box center [548, 282] width 578 height 466
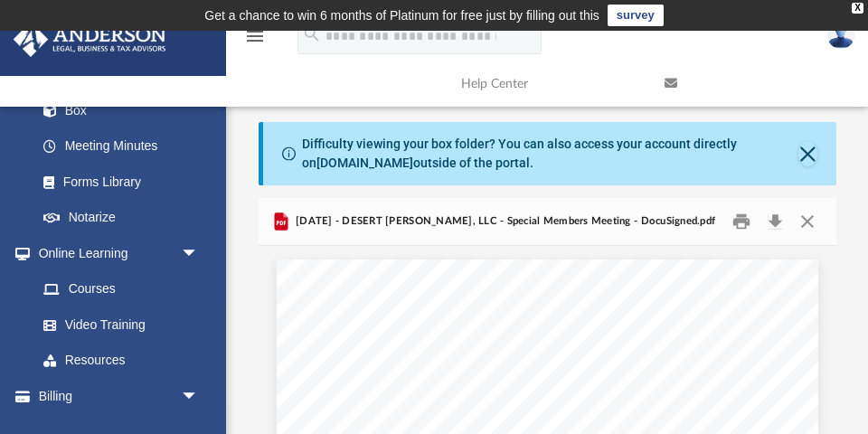
scroll to position [0, 0]
click at [810, 226] on button "Close" at bounding box center [807, 222] width 33 height 28
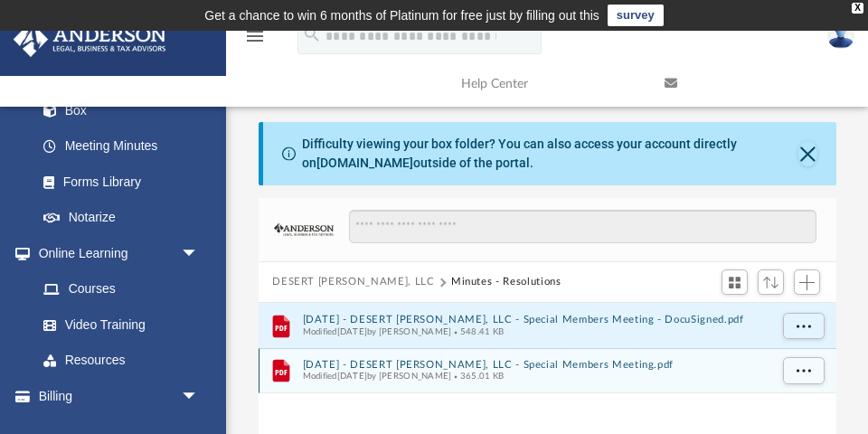
click at [409, 359] on button "2025.04.29 - DESERT ROSALIE, LLC - Special Members Meeting.pdf" at bounding box center [535, 365] width 466 height 12
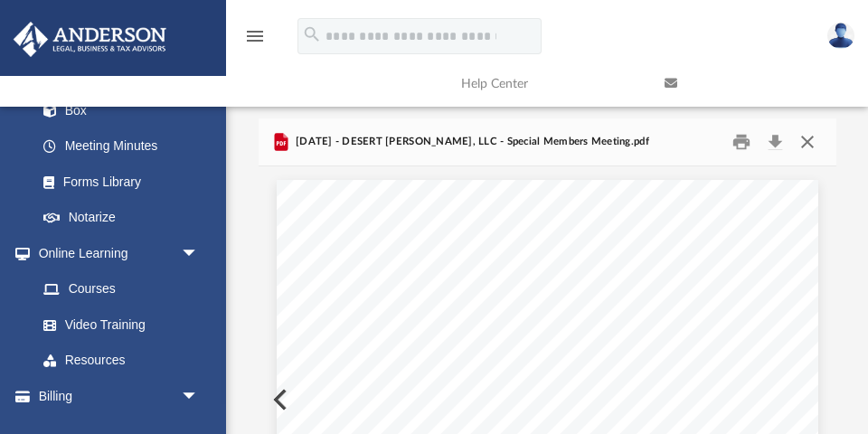
click at [803, 140] on button "Close" at bounding box center [807, 142] width 33 height 28
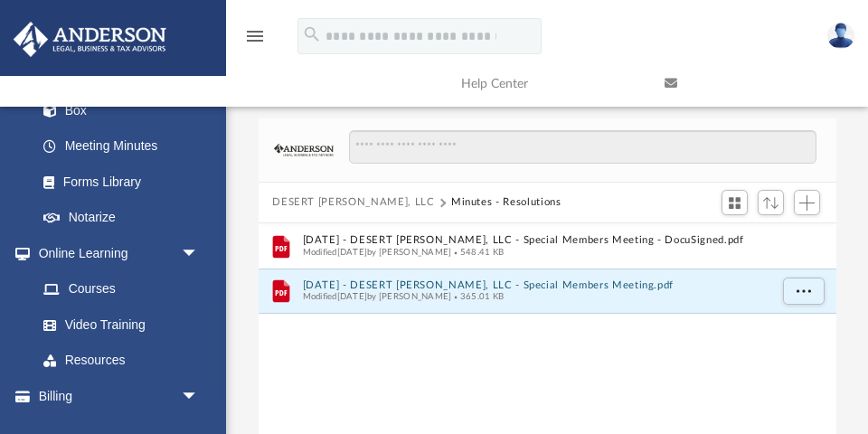
click at [339, 198] on button "DESERT [PERSON_NAME], LLC" at bounding box center [353, 202] width 162 height 16
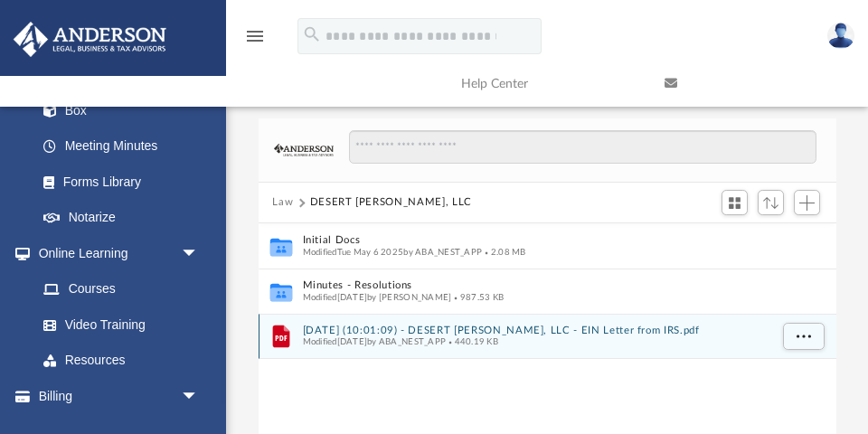
click at [387, 321] on div "File 2025.05.20 (10:01:09) - DESERT ROSALIE, LLC - EIN Letter from IRS.pdf Modi…" at bounding box center [548, 336] width 578 height 45
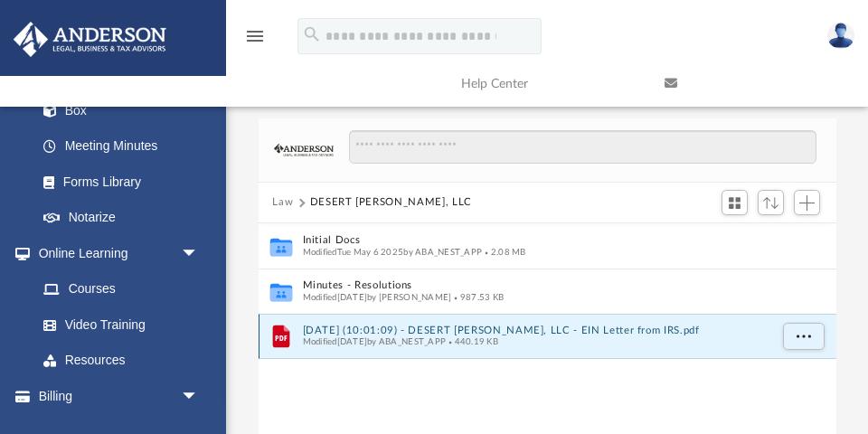
click at [475, 330] on button "2025.05.20 (10:01:09) - DESERT ROSALIE, LLC - EIN Letter from IRS.pdf" at bounding box center [535, 331] width 466 height 12
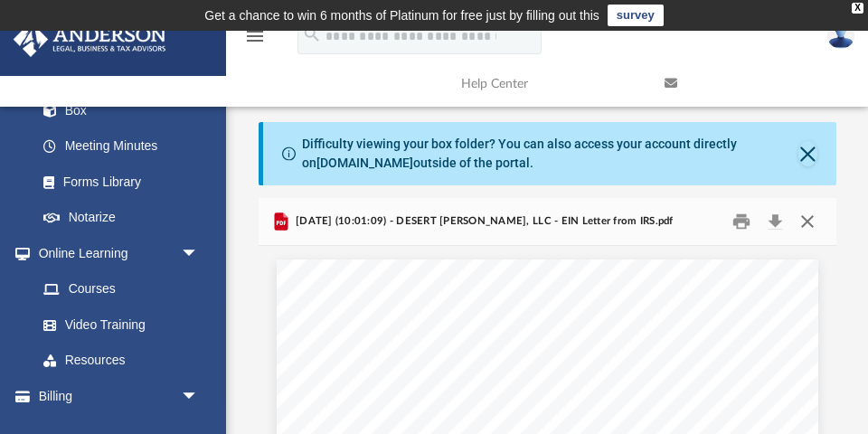
click at [808, 216] on button "Close" at bounding box center [807, 222] width 33 height 28
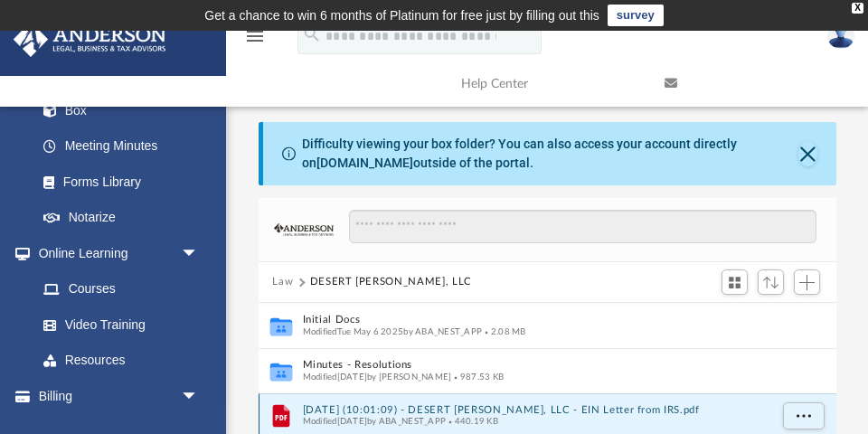
scroll to position [4, 0]
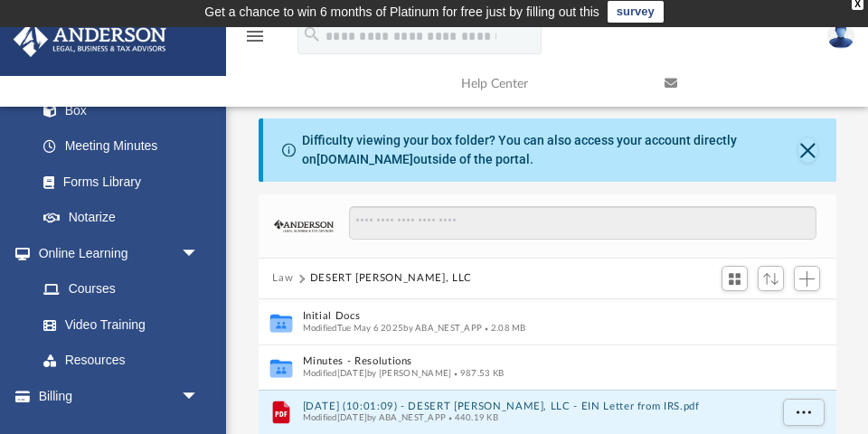
click at [328, 273] on button "DESERT [PERSON_NAME], LLC" at bounding box center [391, 278] width 162 height 16
click at [287, 270] on button "Law" at bounding box center [282, 278] width 21 height 16
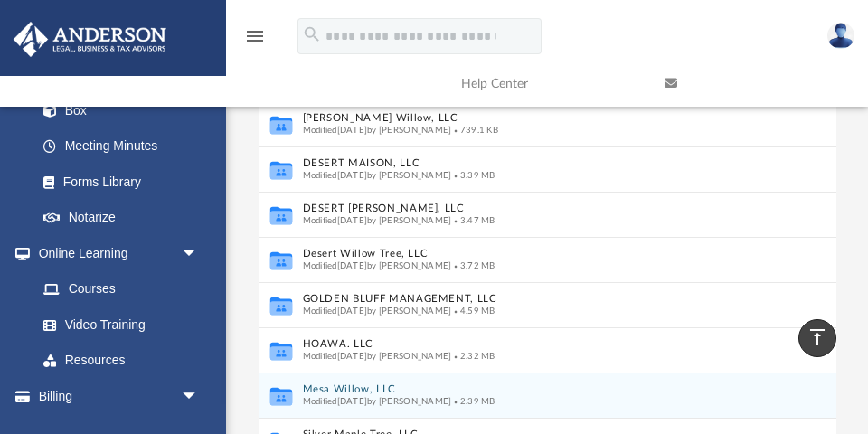
scroll to position [107, 0]
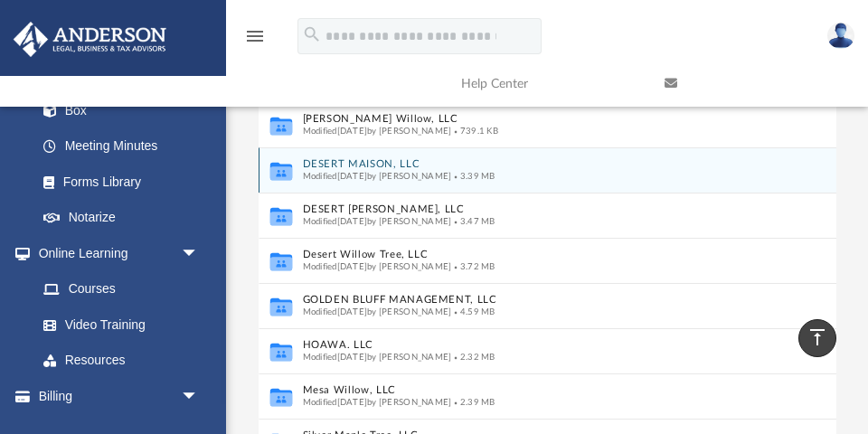
click at [374, 158] on button "DESERT MAISON, LLC" at bounding box center [535, 164] width 466 height 12
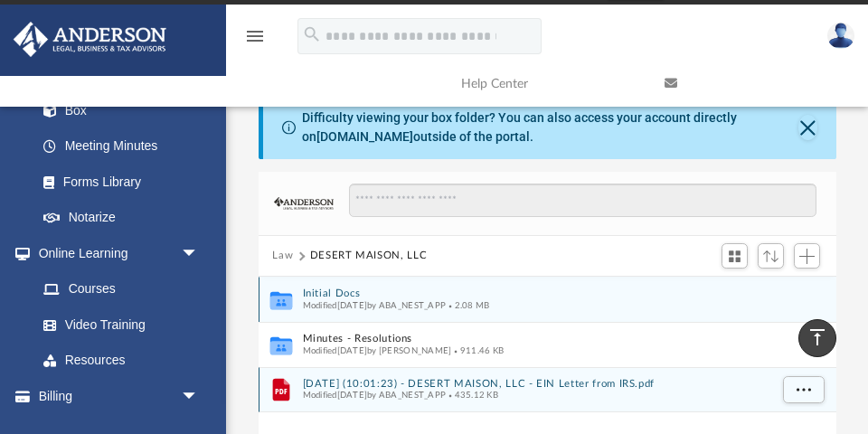
scroll to position [27, 0]
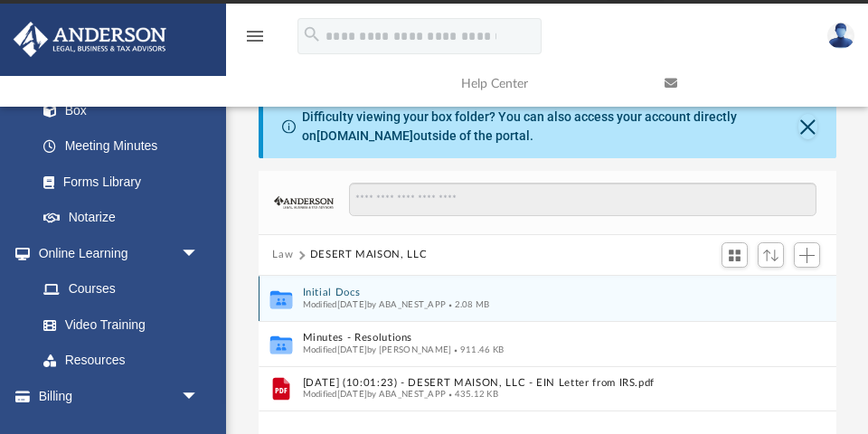
click at [342, 288] on button "Initial Docs" at bounding box center [535, 293] width 466 height 12
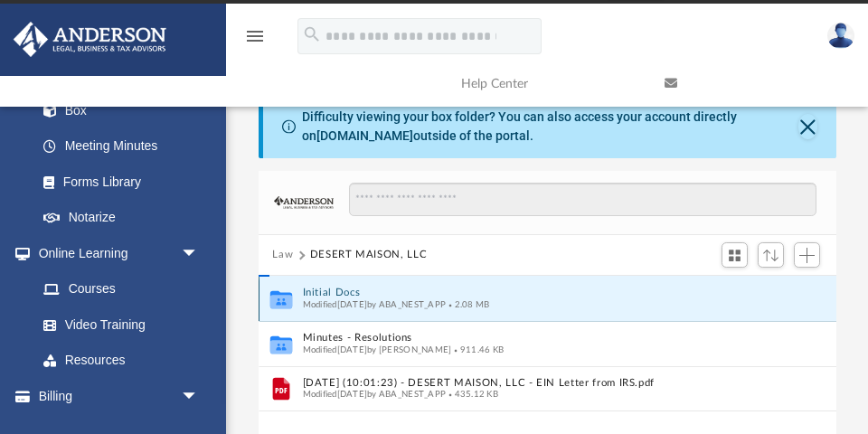
click at [342, 288] on button "Initial Docs" at bounding box center [535, 293] width 466 height 12
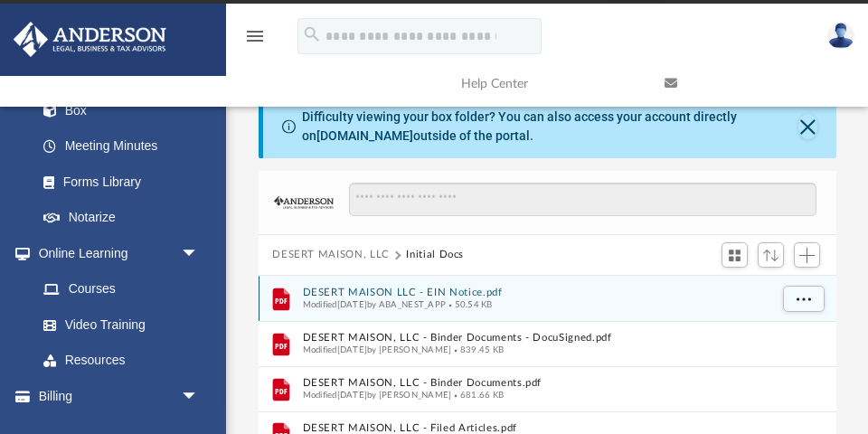
click at [386, 290] on button "DESERT MAISON LLC - EIN Notice.pdf" at bounding box center [535, 293] width 466 height 12
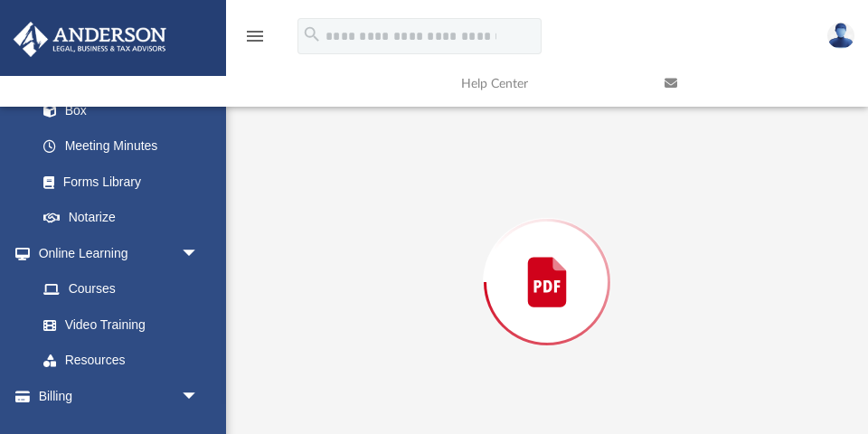
click at [386, 290] on div "Preview" at bounding box center [548, 282] width 578 height 466
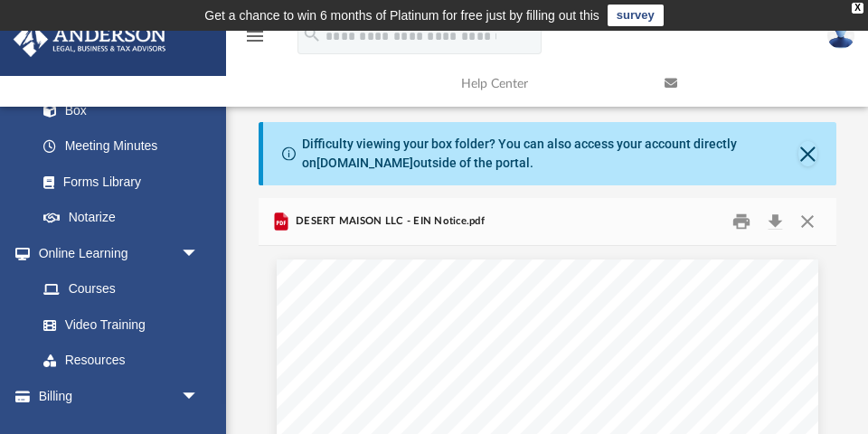
scroll to position [0, 0]
click at [806, 217] on button "Close" at bounding box center [807, 222] width 33 height 28
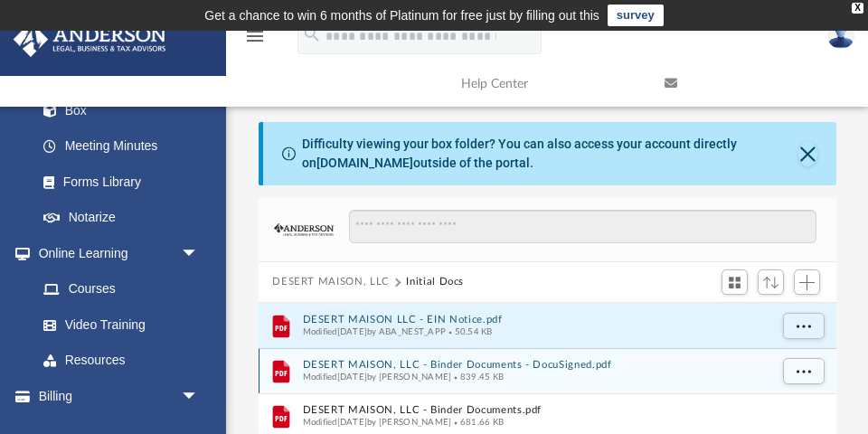
click at [473, 363] on button "DESERT MAISON, LLC - Binder Documents - DocuSigned.pdf" at bounding box center [535, 365] width 466 height 12
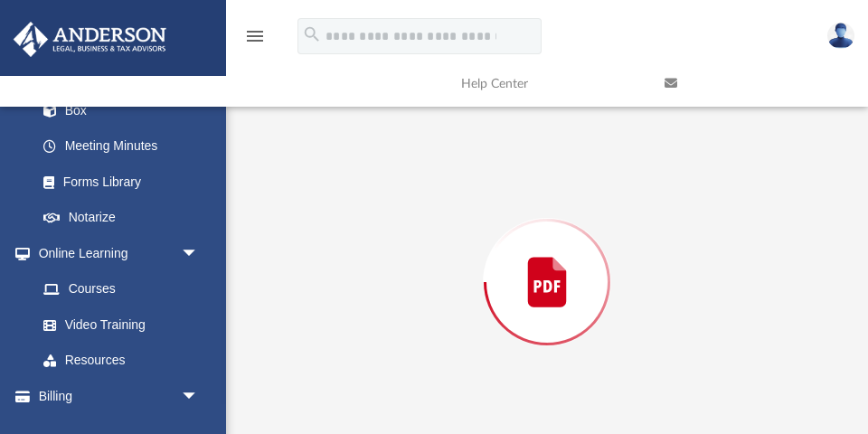
click at [473, 363] on div "Preview" at bounding box center [548, 282] width 578 height 466
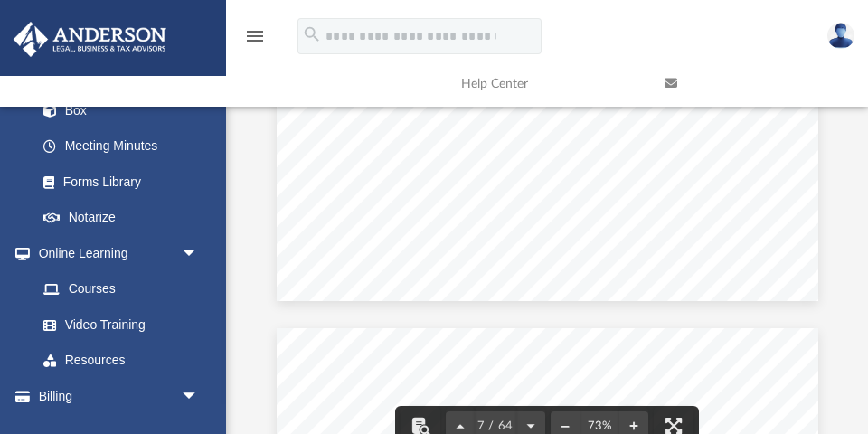
scroll to position [4840, 0]
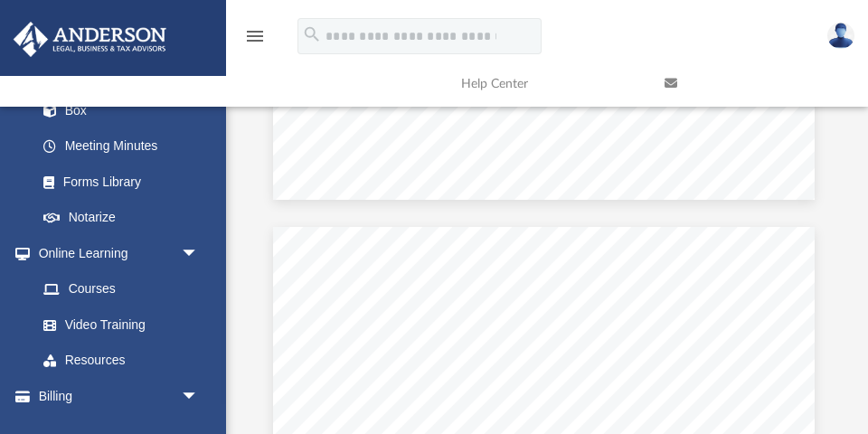
scroll to position [6365, 4]
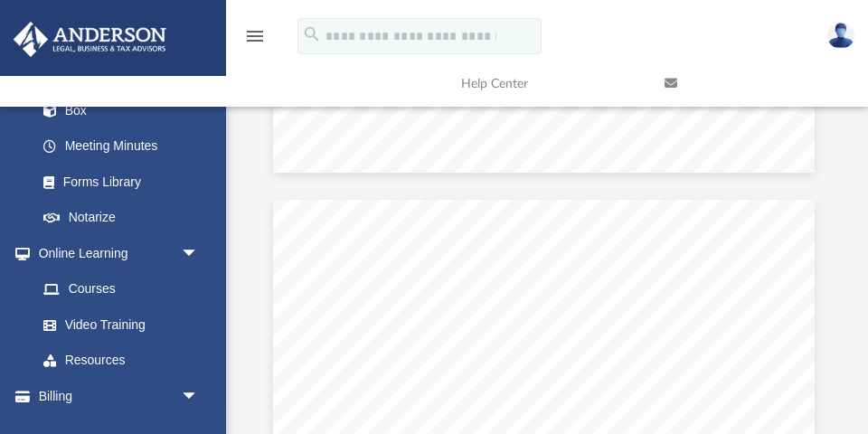
click at [631, 312] on span "................................" at bounding box center [647, 307] width 85 height 11
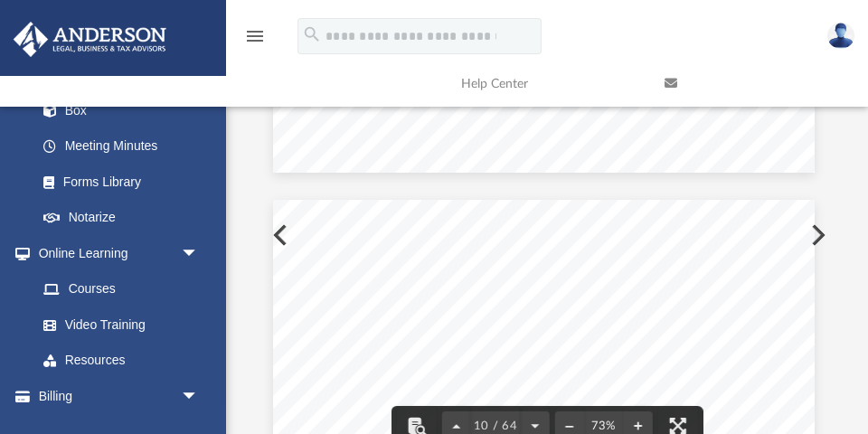
click at [629, 334] on span "Covenants, Representations, and Warranties" at bounding box center [548, 335] width 203 height 11
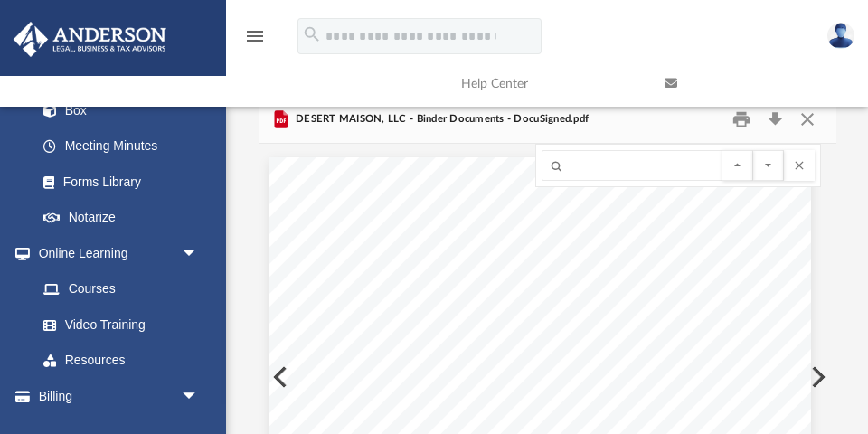
scroll to position [102, 0]
click at [796, 156] on button "File preview" at bounding box center [799, 165] width 31 height 31
click at [805, 121] on button "Close" at bounding box center [807, 120] width 33 height 28
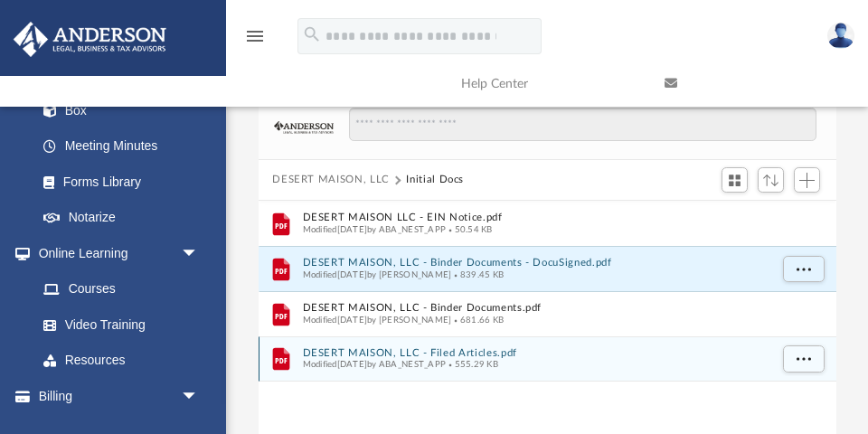
click at [431, 347] on button "DESERT MAISON, LLC - Filed Articles.pdf" at bounding box center [535, 353] width 466 height 12
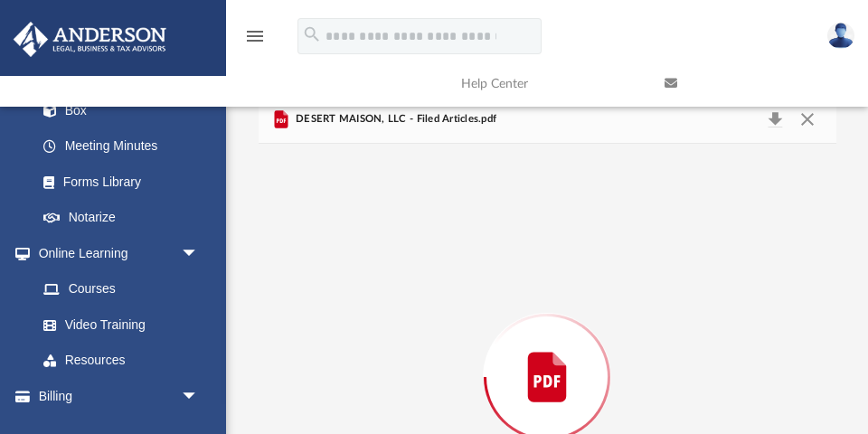
scroll to position [197, 0]
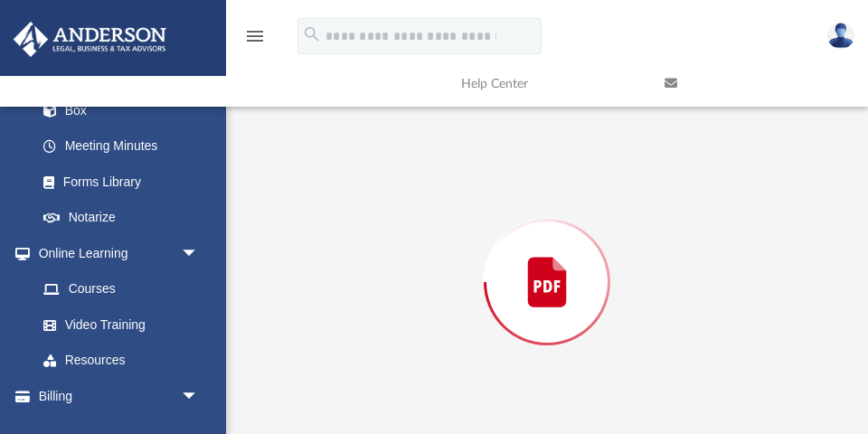
click at [431, 345] on div "Preview" at bounding box center [548, 282] width 578 height 466
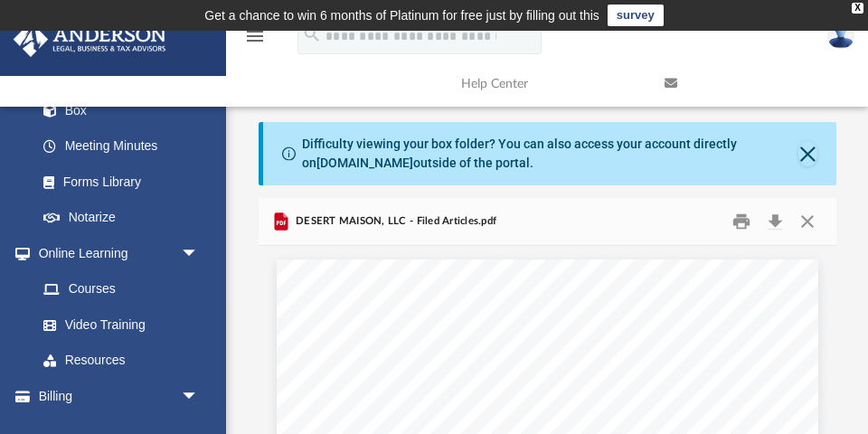
scroll to position [0, 0]
click at [804, 220] on button "Close" at bounding box center [807, 222] width 33 height 28
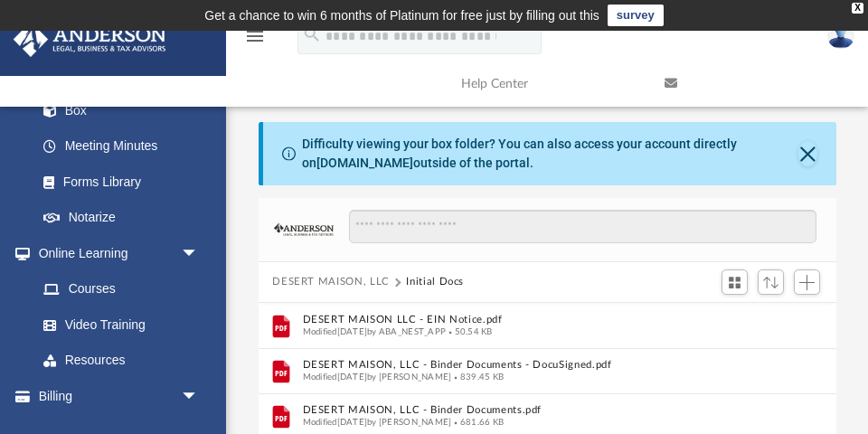
click at [302, 279] on button "DESERT MAISON, LLC" at bounding box center [331, 282] width 118 height 16
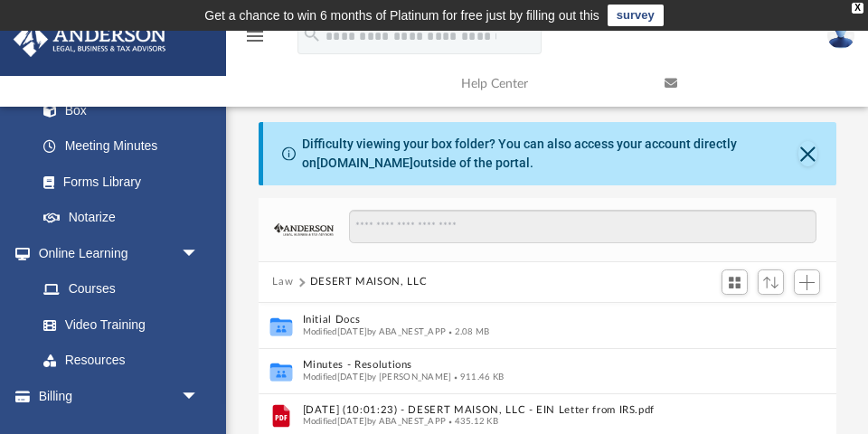
click at [284, 275] on button "Law" at bounding box center [282, 282] width 21 height 16
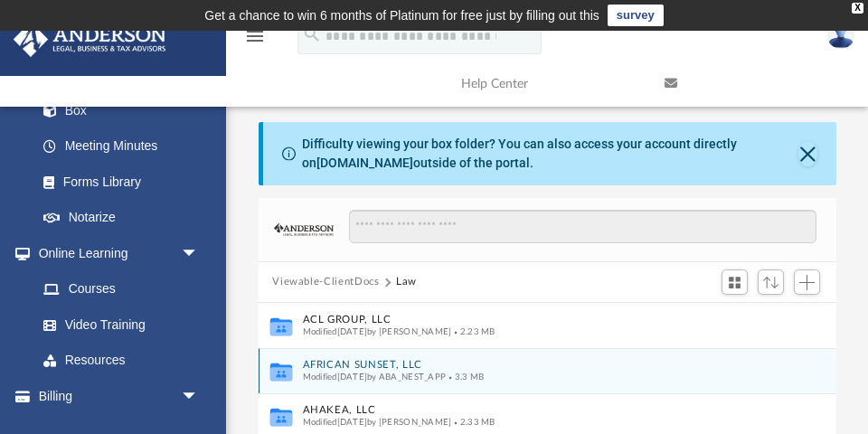
click at [342, 365] on button "AFRICAN SUNSET, LLC" at bounding box center [535, 365] width 466 height 12
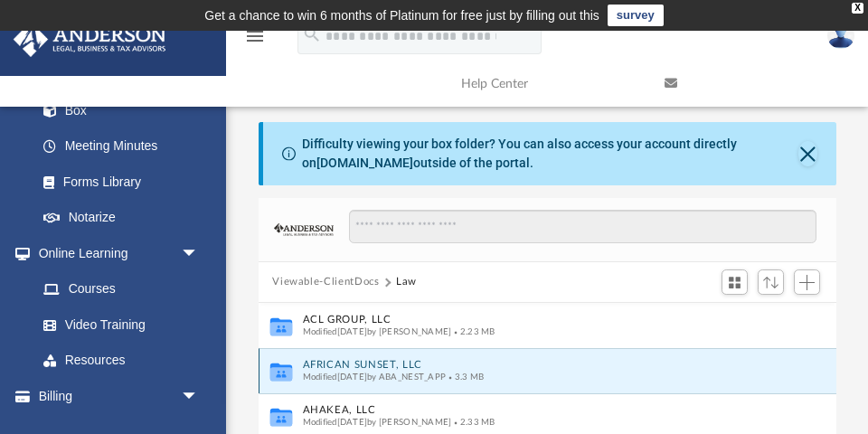
click at [342, 365] on button "AFRICAN SUNSET, LLC" at bounding box center [535, 365] width 466 height 12
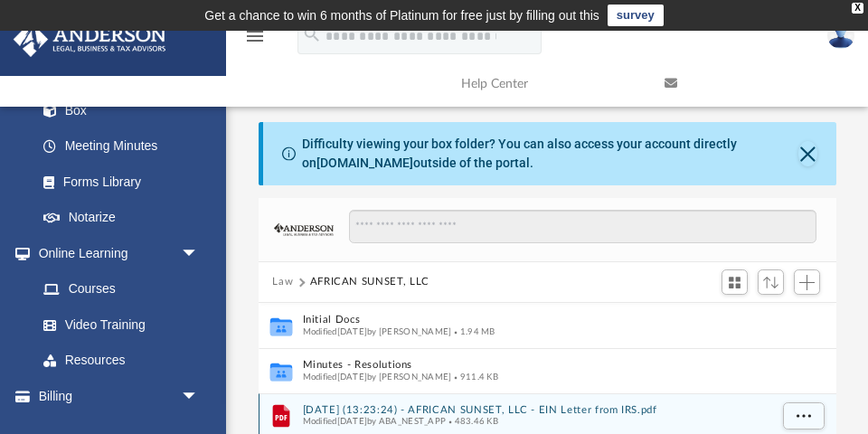
click at [427, 408] on button "2025.07.09 (13:23:24) - AFRICAN SUNSET, LLC - EIN Letter from IRS.pdf" at bounding box center [535, 410] width 466 height 12
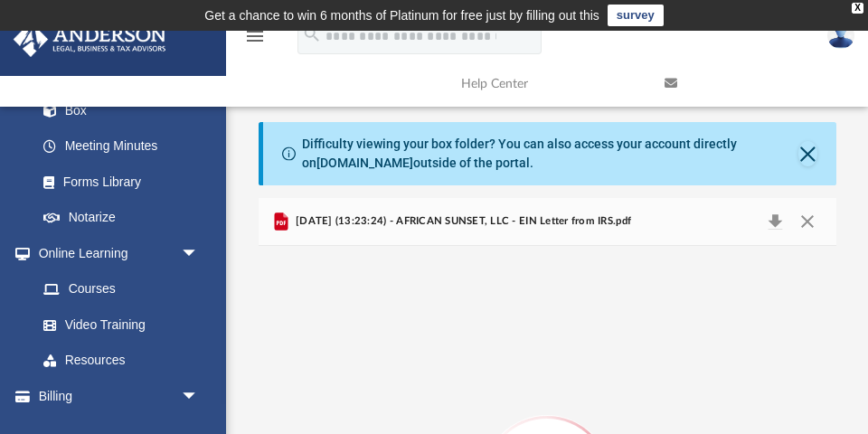
scroll to position [197, 0]
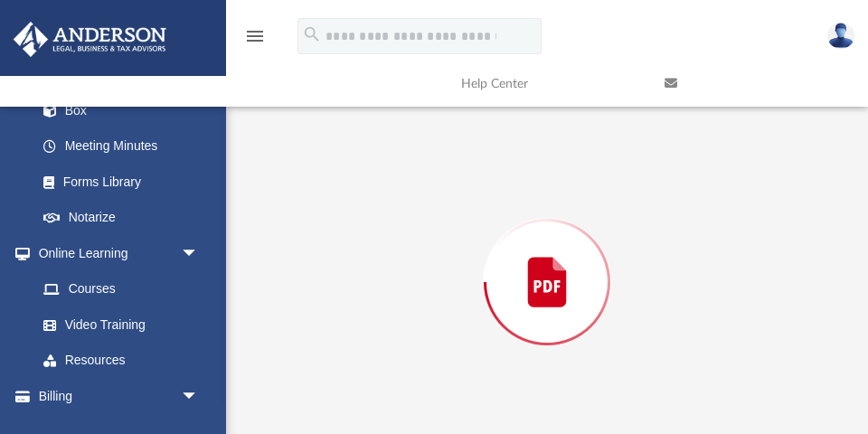
click at [427, 408] on div "Preview" at bounding box center [548, 282] width 578 height 466
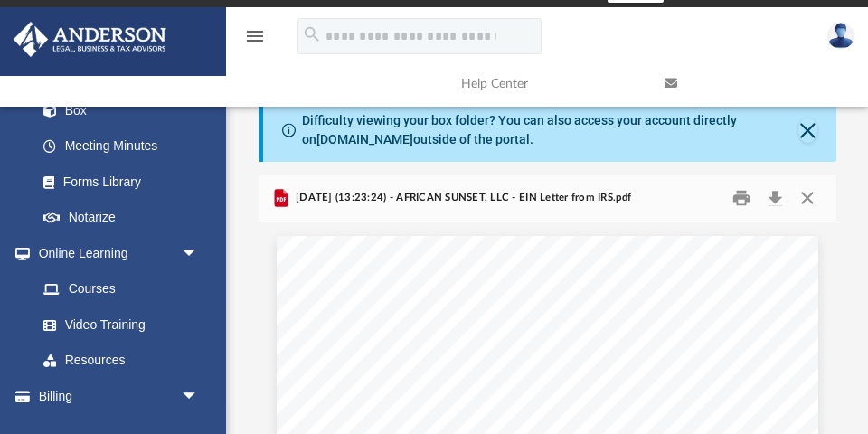
scroll to position [6, 0]
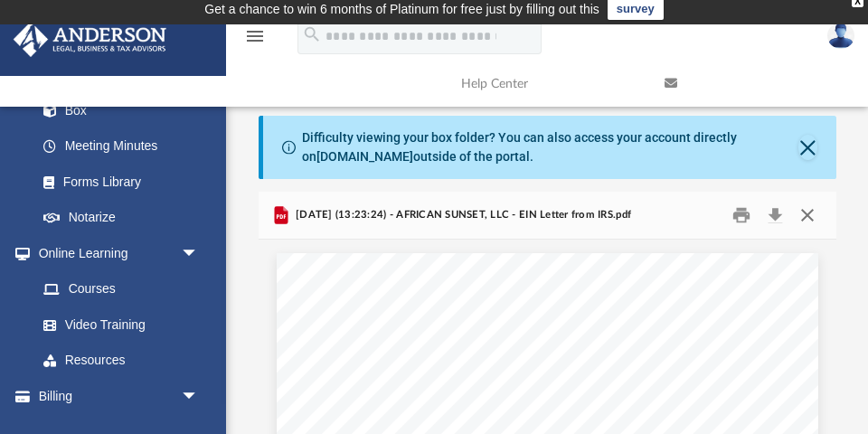
click at [814, 211] on button "Close" at bounding box center [807, 216] width 33 height 28
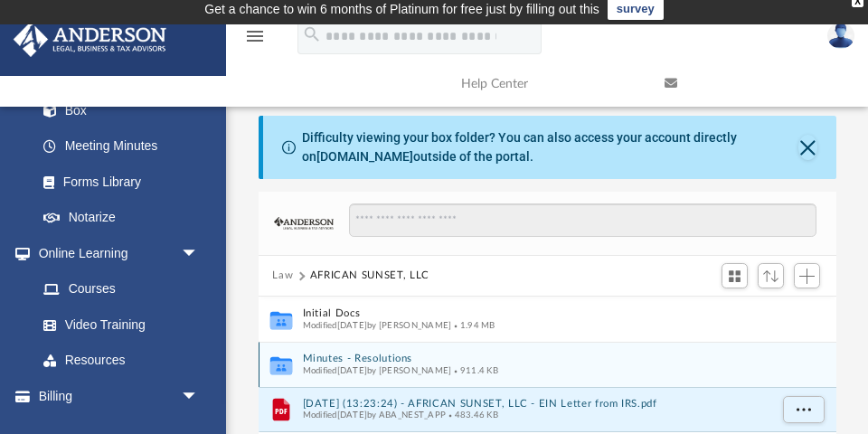
click at [396, 355] on button "Minutes - Resolutions" at bounding box center [535, 359] width 466 height 12
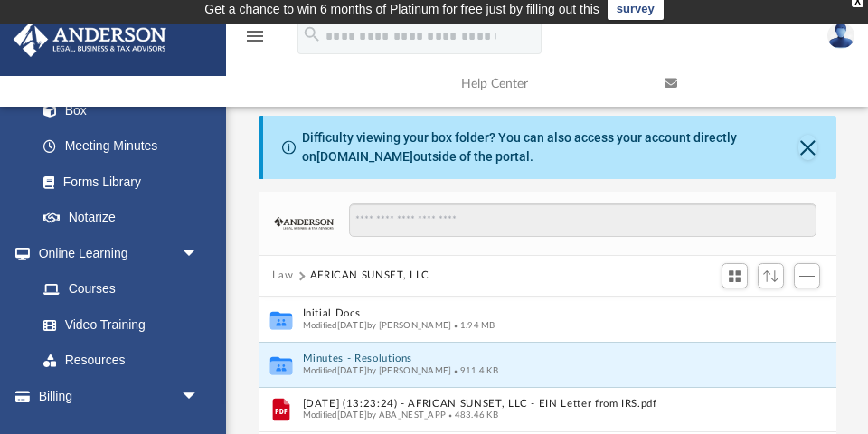
click at [396, 355] on button "Minutes - Resolutions" at bounding box center [535, 359] width 466 height 12
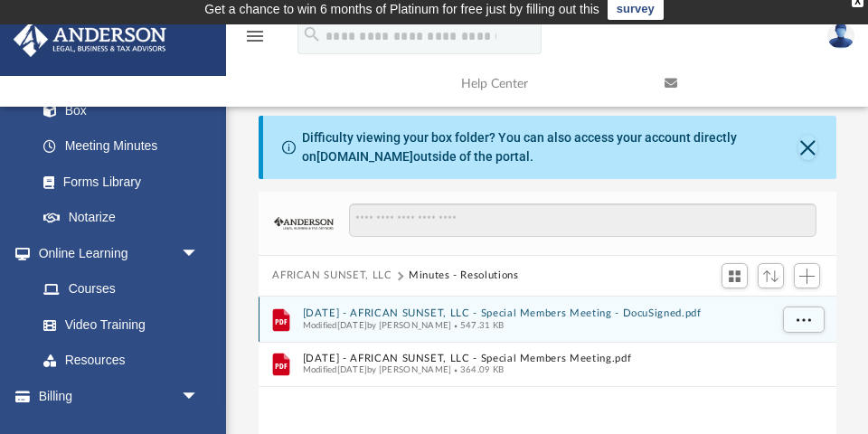
click at [432, 307] on button "2025.04.29 - AFRICAN SUNSET, LLC - Special Members Meeting - DocuSigned.pdf" at bounding box center [535, 313] width 466 height 12
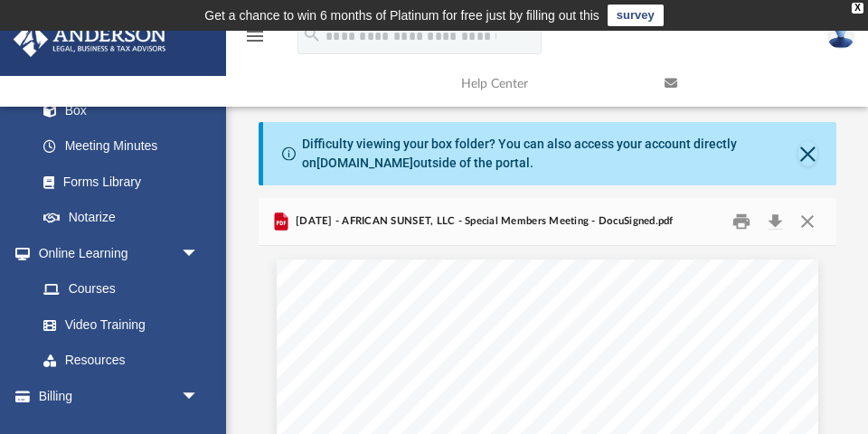
scroll to position [0, 0]
click at [808, 220] on button "Close" at bounding box center [807, 222] width 33 height 28
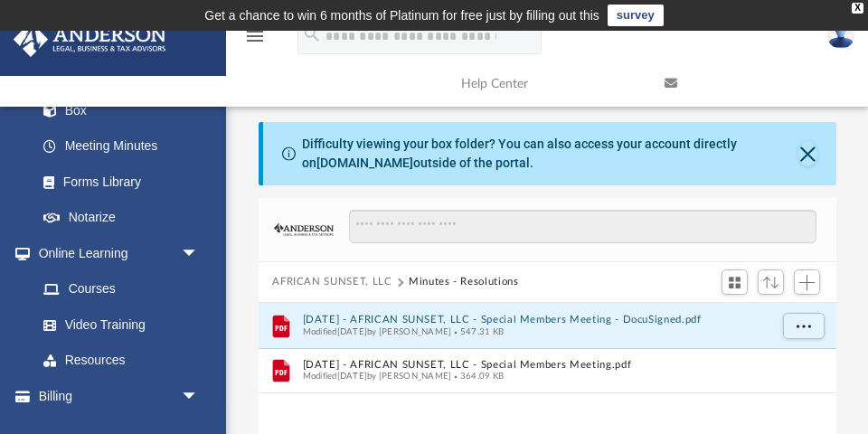
click at [335, 275] on button "AFRICAN SUNSET, LLC" at bounding box center [331, 282] width 119 height 16
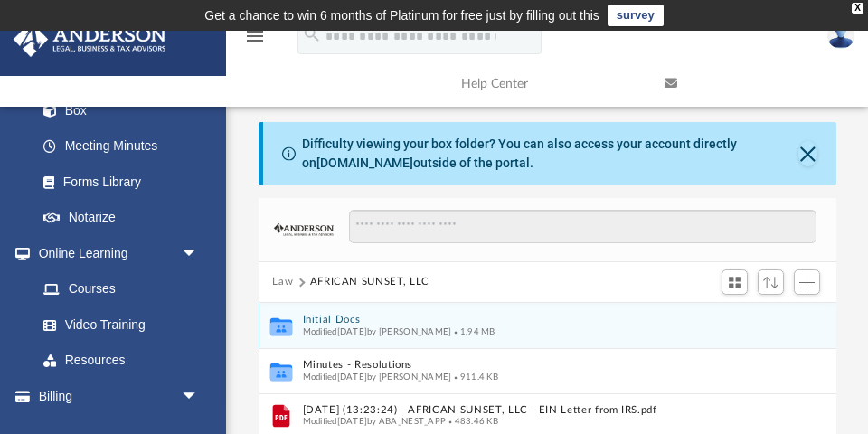
click at [339, 316] on button "Initial Docs" at bounding box center [535, 320] width 466 height 12
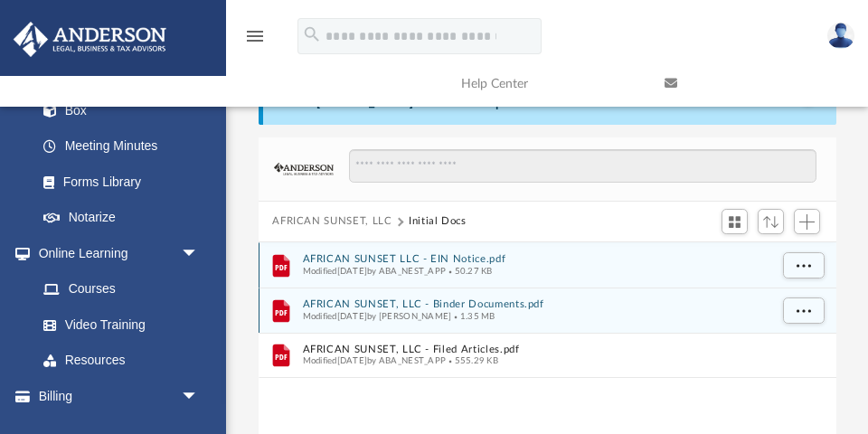
scroll to position [62, 0]
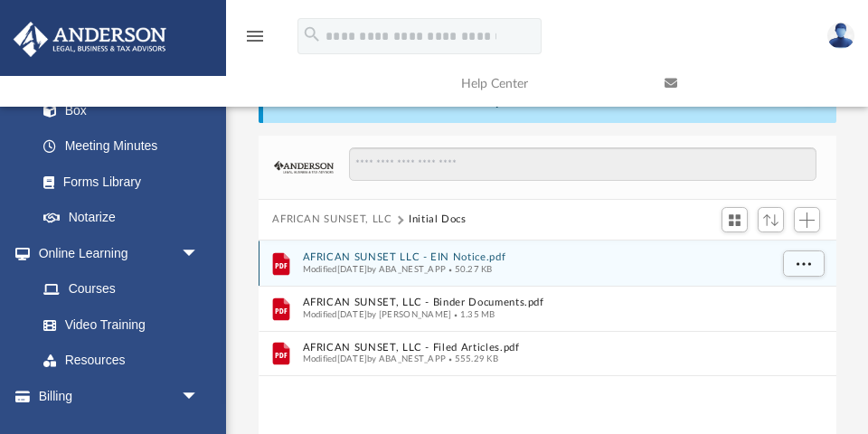
click at [463, 256] on button "AFRICAN SUNSET LLC - EIN Notice.pdf" at bounding box center [535, 257] width 466 height 12
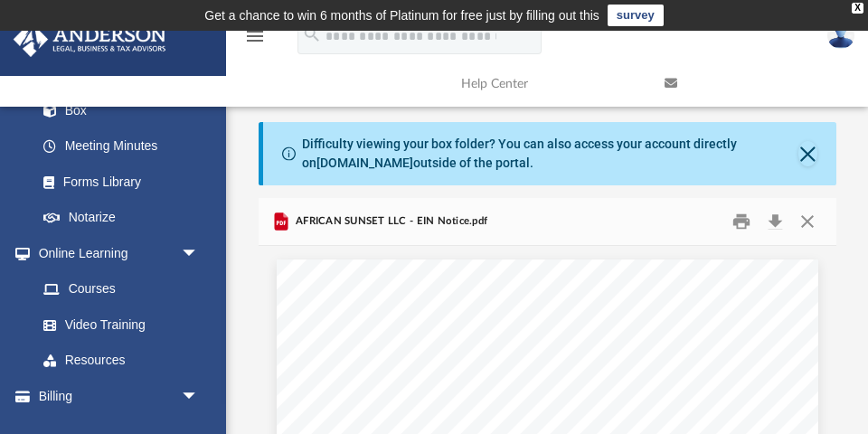
scroll to position [0, 0]
click at [814, 221] on button "Close" at bounding box center [807, 222] width 33 height 28
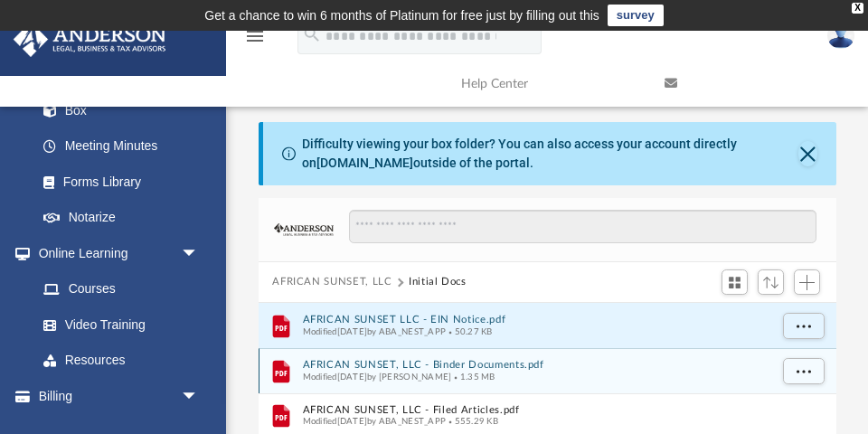
click at [456, 362] on button "AFRICAN SUNSET, LLC - Binder Documents.pdf" at bounding box center [535, 365] width 466 height 12
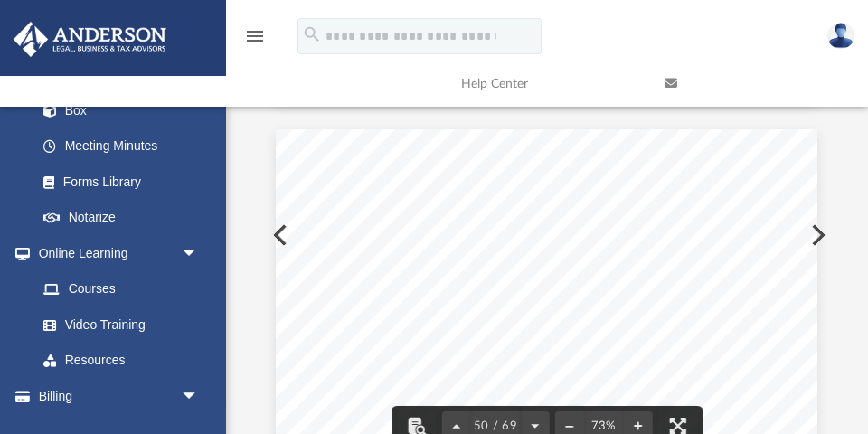
scroll to position [35594, 1]
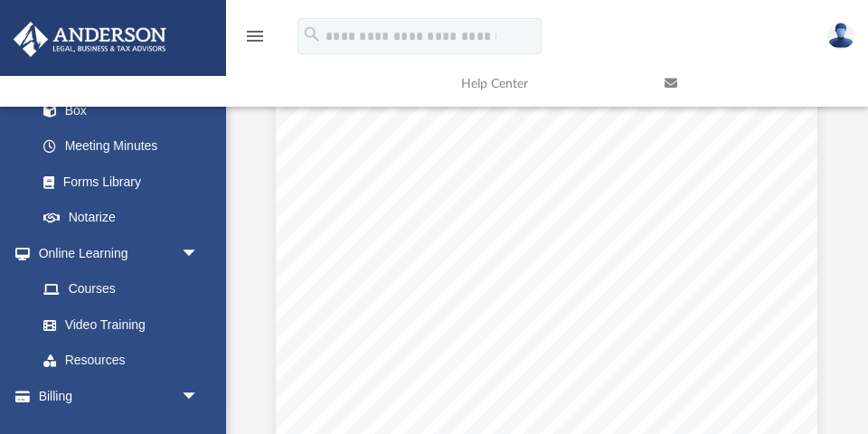
drag, startPoint x: 833, startPoint y: 334, endPoint x: 846, endPoint y: 395, distance: 62.9
click at [846, 395] on body "X Get a chance to win 6 months of Platinum for free just by filling out this su…" at bounding box center [434, 302] width 868 height 1092
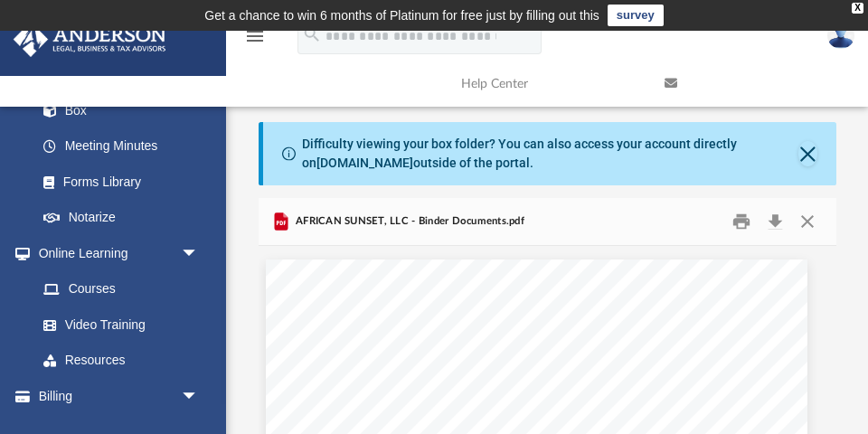
scroll to position [0, 0]
click at [802, 216] on button "Close" at bounding box center [807, 222] width 33 height 28
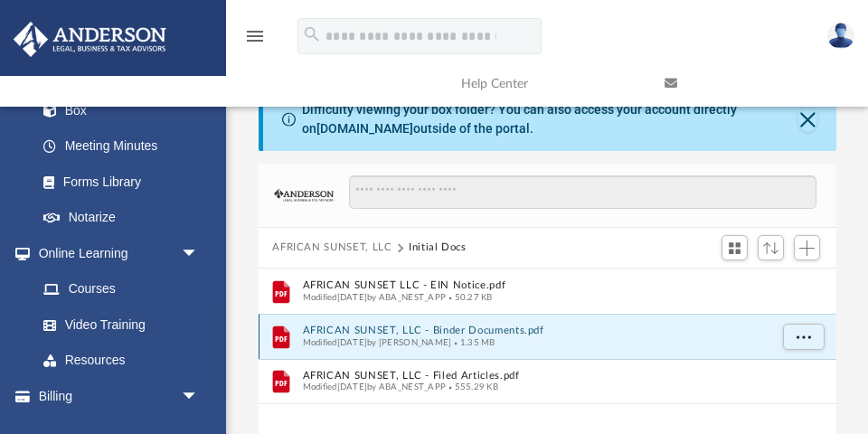
scroll to position [51, 0]
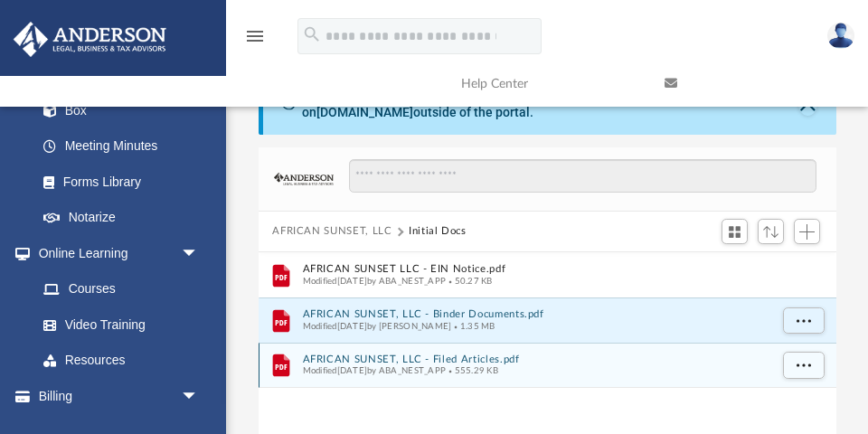
click at [463, 353] on button "AFRICAN SUNSET, LLC - Filed Articles.pdf" at bounding box center [535, 359] width 466 height 12
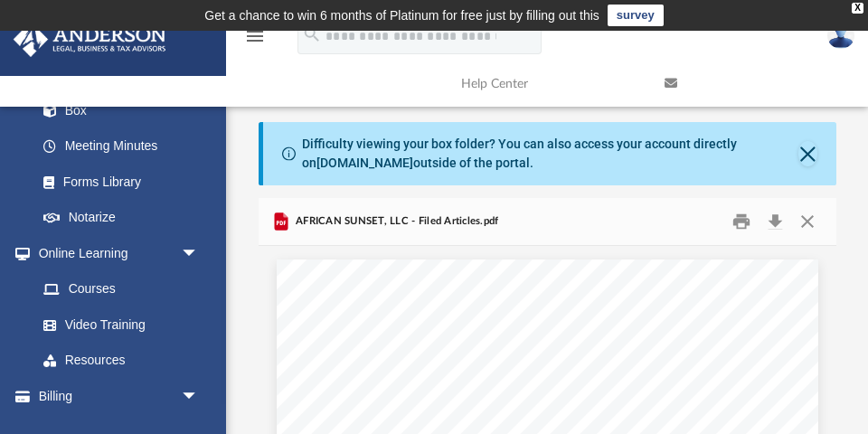
scroll to position [0, 0]
click at [803, 215] on button "Close" at bounding box center [807, 222] width 33 height 28
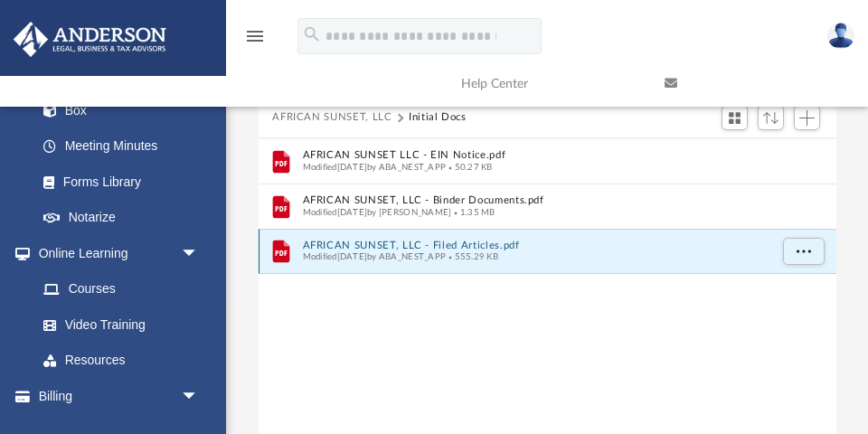
scroll to position [157, 0]
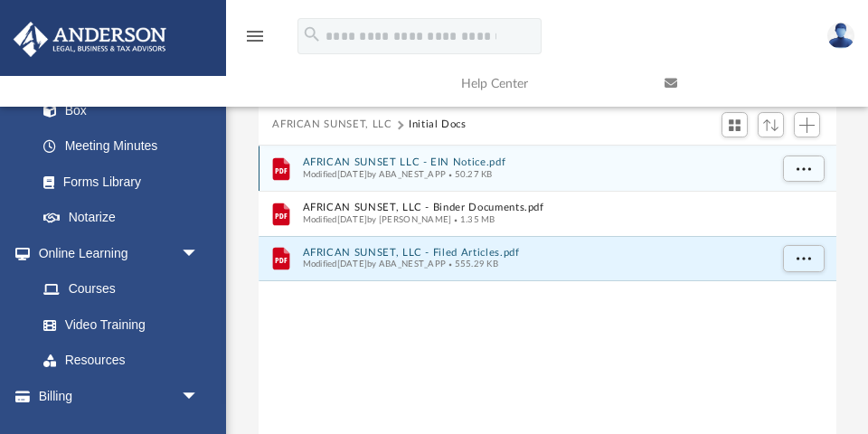
click at [468, 160] on button "AFRICAN SUNSET LLC - EIN Notice.pdf" at bounding box center [535, 162] width 466 height 12
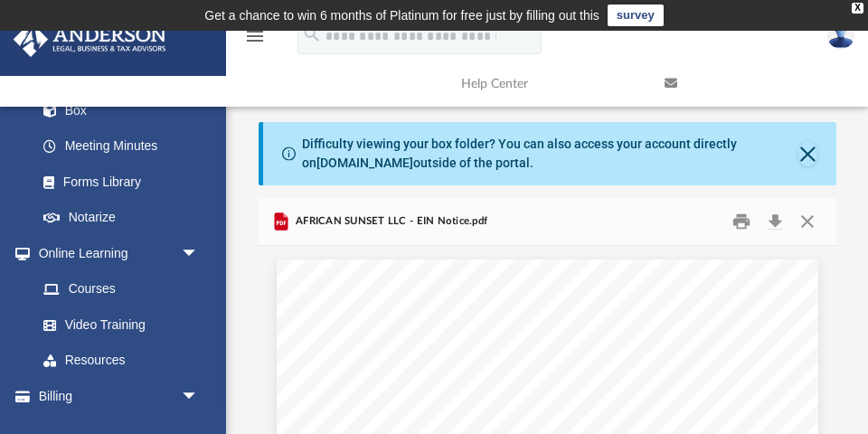
scroll to position [0, 0]
click at [810, 220] on button "Close" at bounding box center [807, 222] width 33 height 28
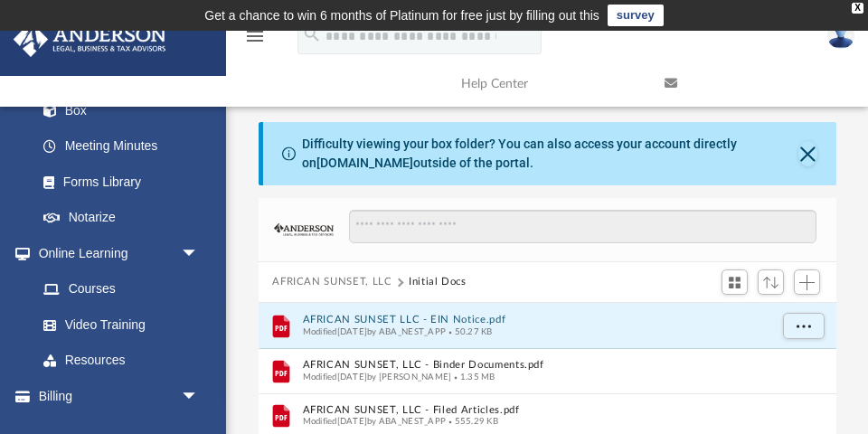
click at [310, 280] on button "AFRICAN SUNSET, LLC" at bounding box center [331, 282] width 119 height 16
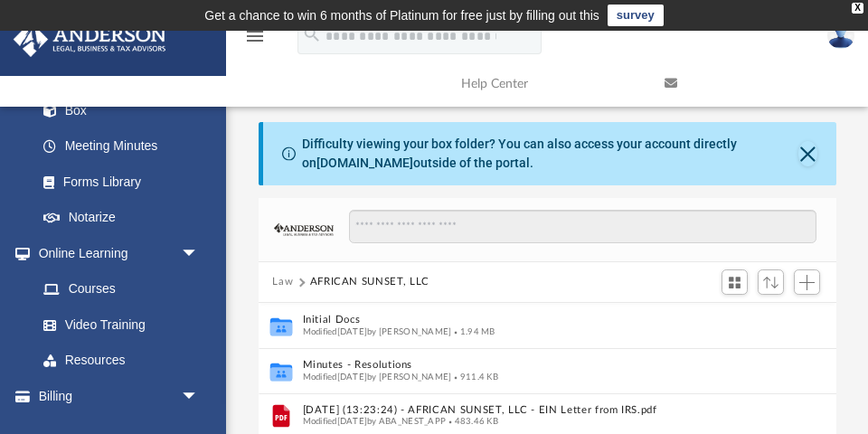
click at [278, 283] on button "Law" at bounding box center [282, 282] width 21 height 16
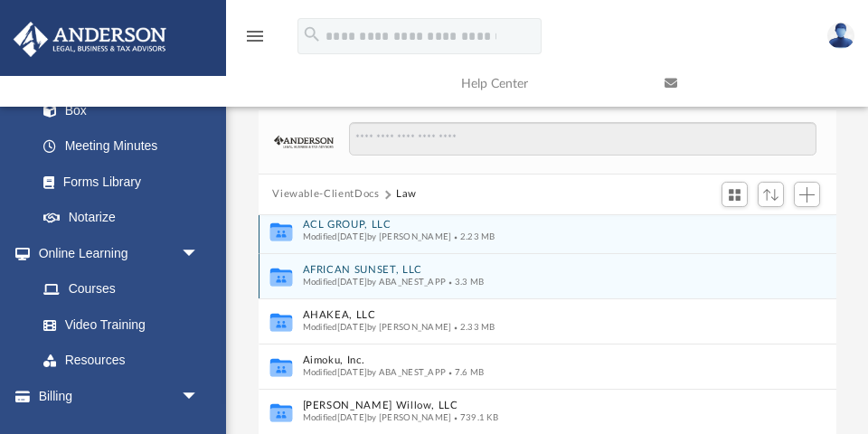
scroll to position [14, 0]
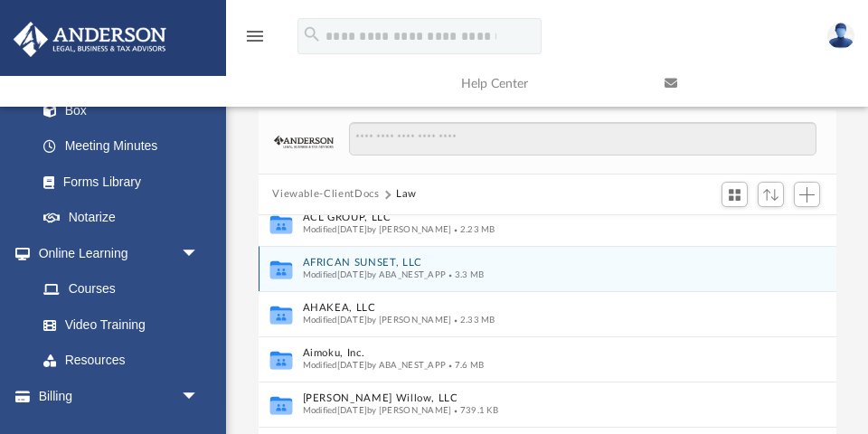
click at [380, 254] on div "Collaborated Folder AFRICAN SUNSET, LLC Modified Wed Jul 9 2025 by ABA_NEST_APP…" at bounding box center [548, 268] width 578 height 45
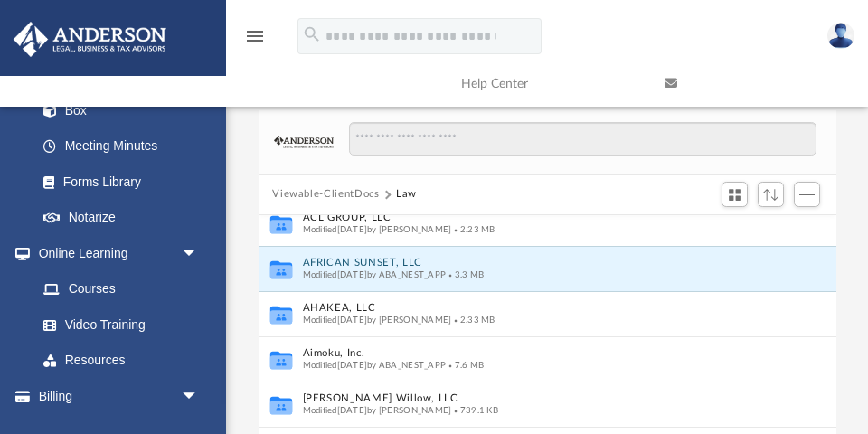
click at [379, 257] on button "AFRICAN SUNSET, LLC" at bounding box center [535, 263] width 466 height 12
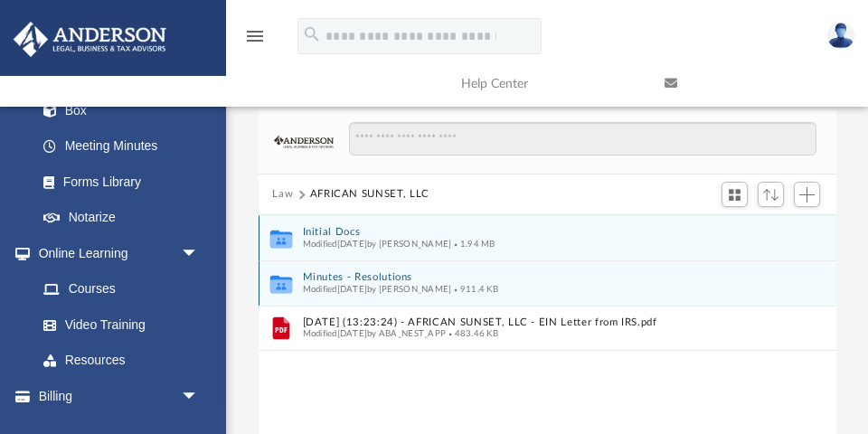
scroll to position [0, 0]
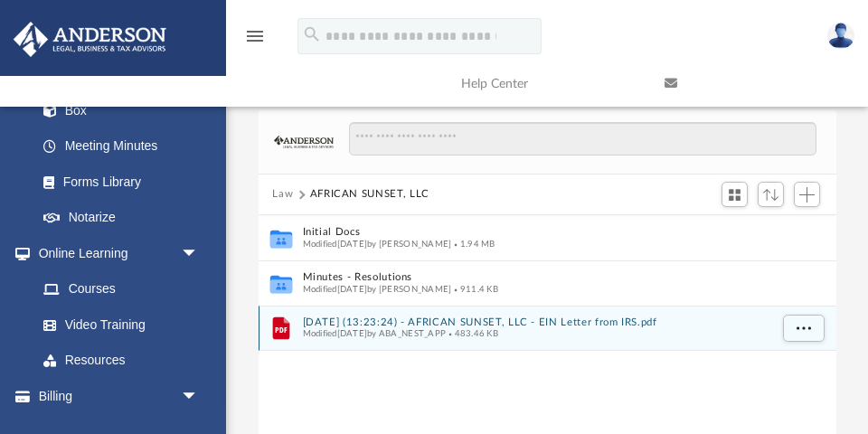
click at [468, 319] on button "2025.07.09 (13:23:24) - AFRICAN SUNSET, LLC - EIN Letter from IRS.pdf" at bounding box center [535, 322] width 466 height 12
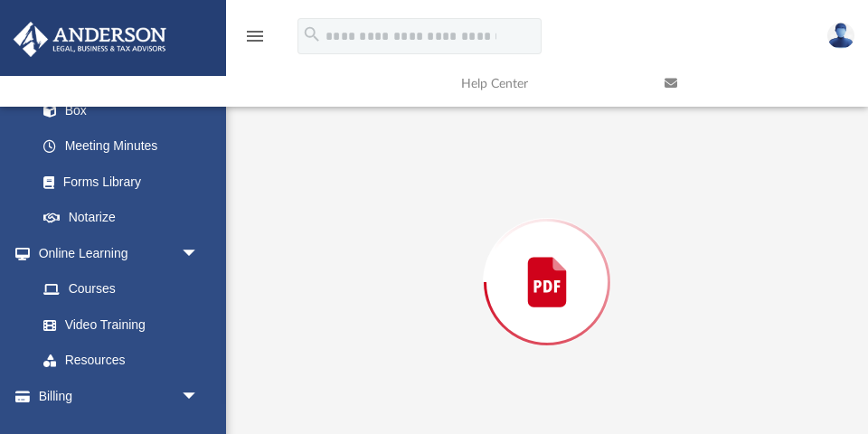
click at [468, 319] on div "Preview" at bounding box center [548, 282] width 578 height 466
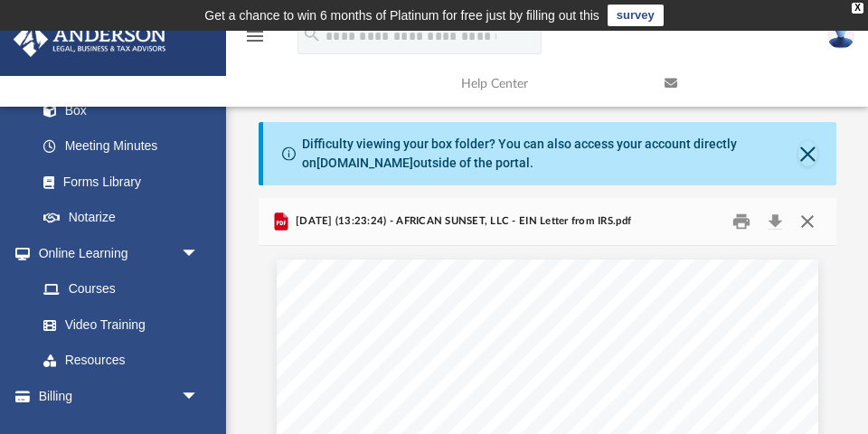
click at [805, 219] on button "Close" at bounding box center [807, 222] width 33 height 28
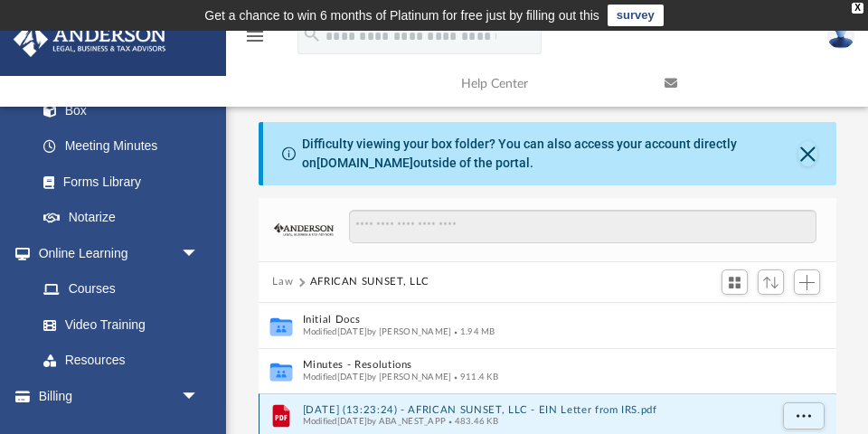
scroll to position [4, 0]
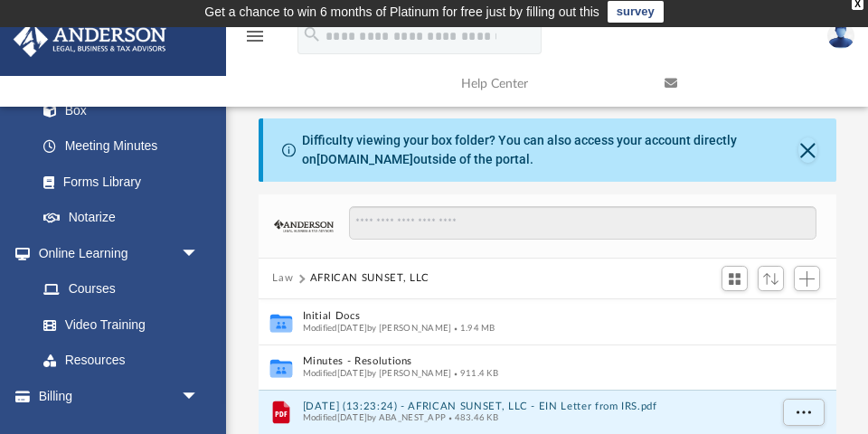
click at [282, 273] on button "Law" at bounding box center [282, 278] width 21 height 16
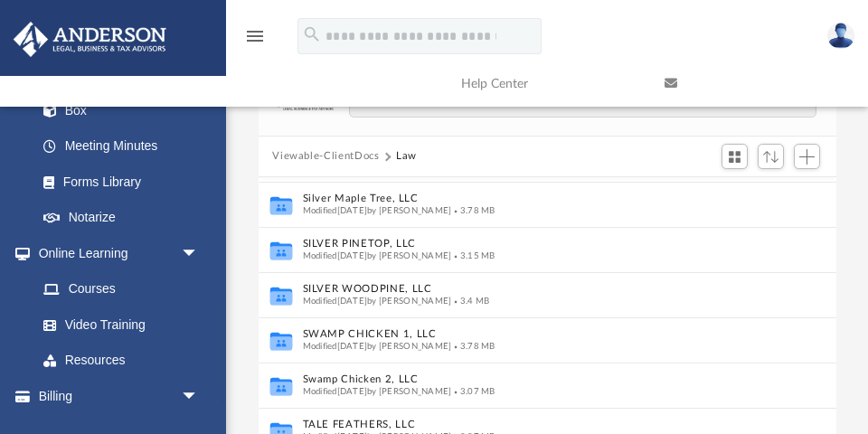
scroll to position [132, 0]
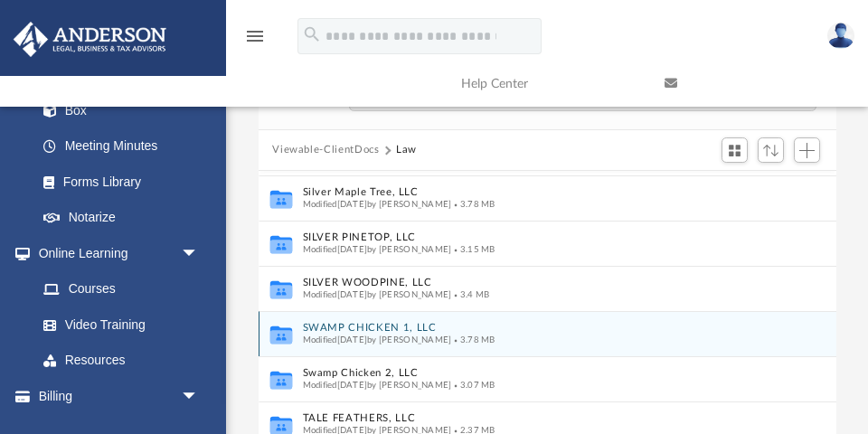
click at [367, 329] on button "SWAMP CHICKEN 1, LLC" at bounding box center [535, 328] width 466 height 12
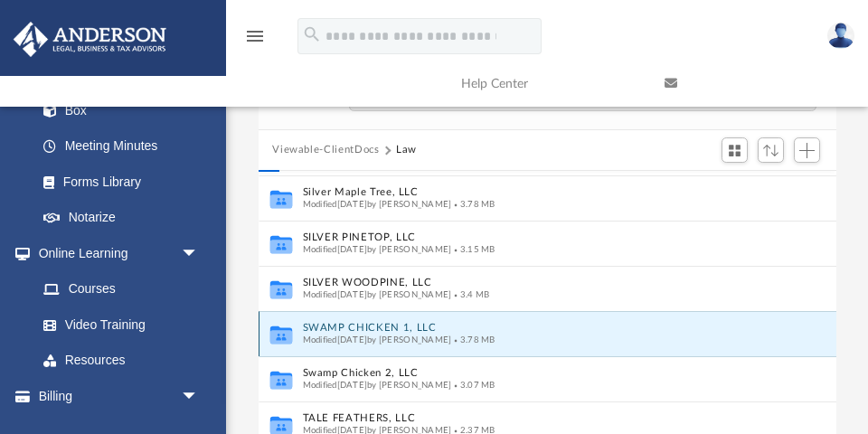
scroll to position [0, 0]
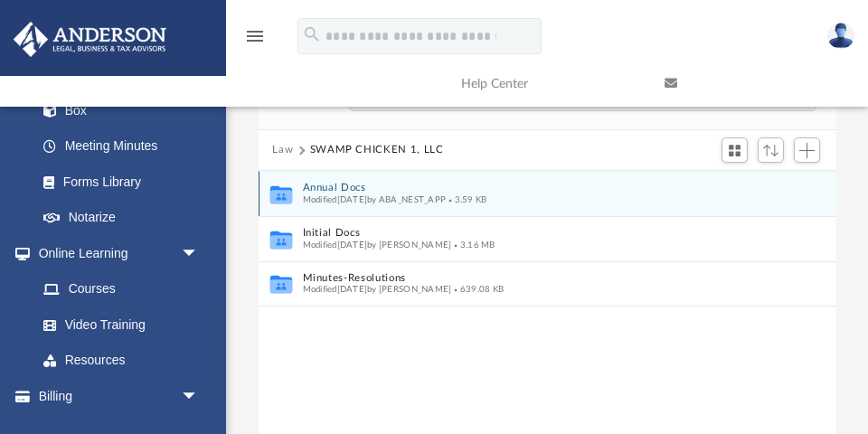
click at [341, 187] on button "Annual Docs" at bounding box center [535, 188] width 466 height 12
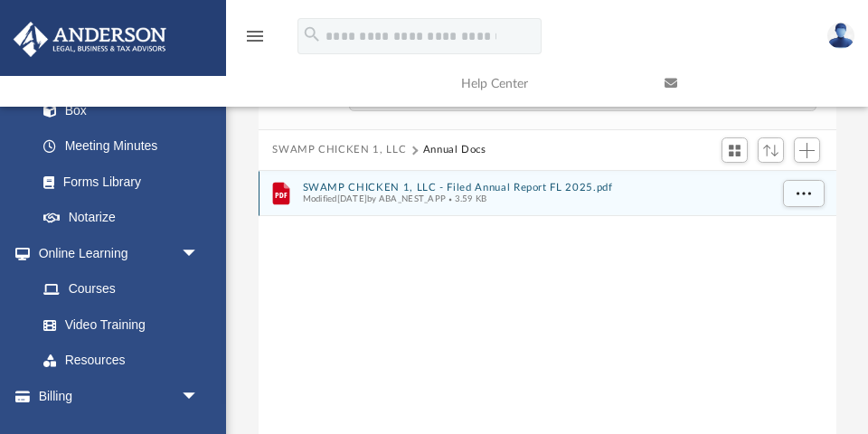
click at [376, 179] on div "File SWAMP CHICKEN 1, LLC - Filed Annual Report FL 2025.pdf Modified Fri Apr 11…" at bounding box center [548, 193] width 578 height 45
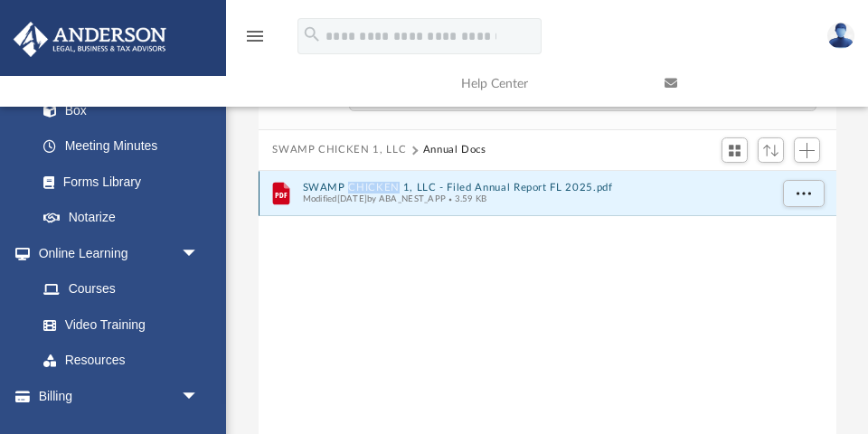
click at [376, 179] on div "File SWAMP CHICKEN 1, LLC - Filed Annual Report FL 2025.pdf Modified Fri Apr 11…" at bounding box center [548, 193] width 578 height 45
click at [481, 183] on button "SWAMP CHICKEN 1, LLC - Filed Annual Report FL 2025.pdf" at bounding box center [535, 188] width 466 height 12
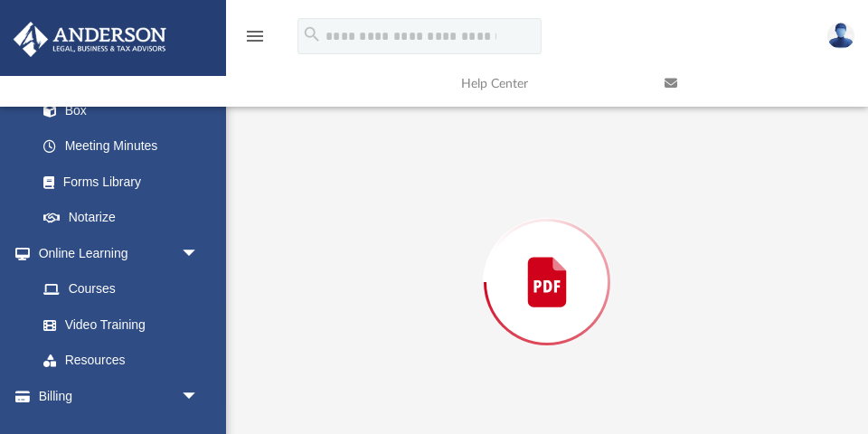
click at [481, 183] on div "Preview" at bounding box center [548, 282] width 578 height 466
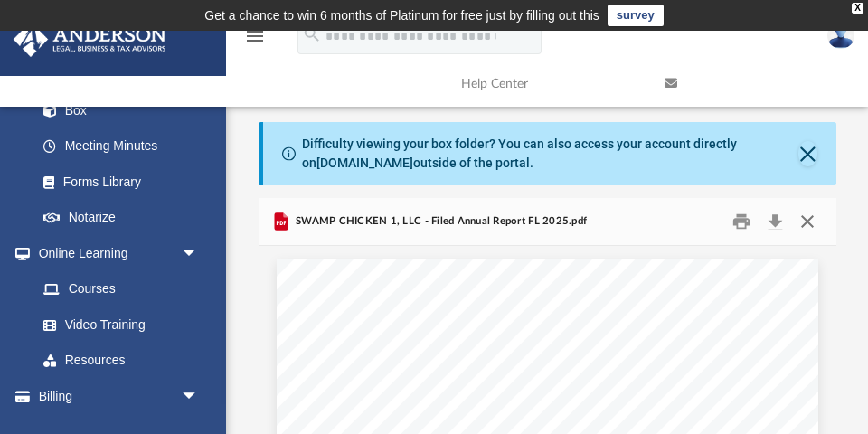
click at [809, 221] on button "Close" at bounding box center [807, 222] width 33 height 28
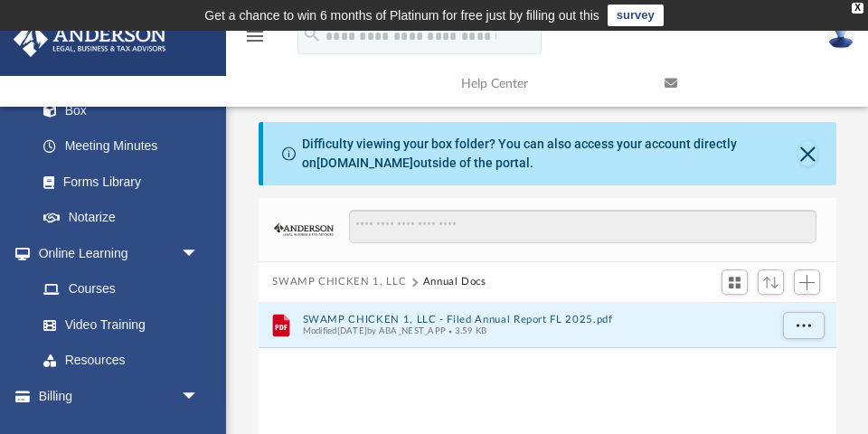
click at [316, 281] on button "SWAMP CHICKEN 1, LLC" at bounding box center [339, 282] width 134 height 16
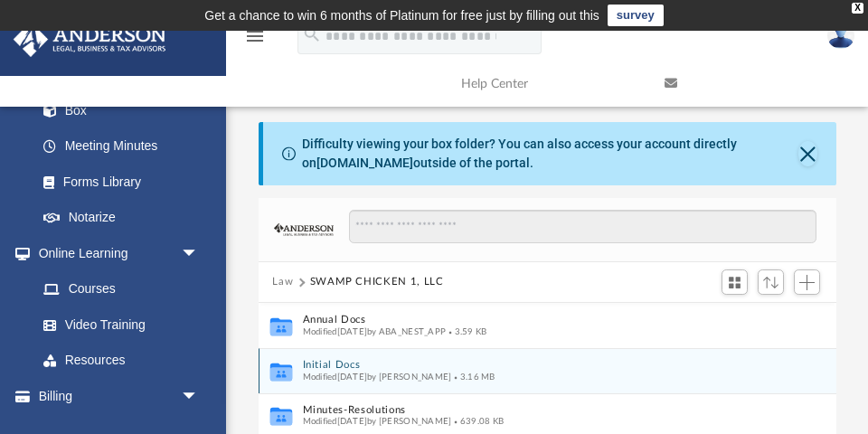
click at [340, 362] on button "Initial Docs" at bounding box center [535, 365] width 466 height 12
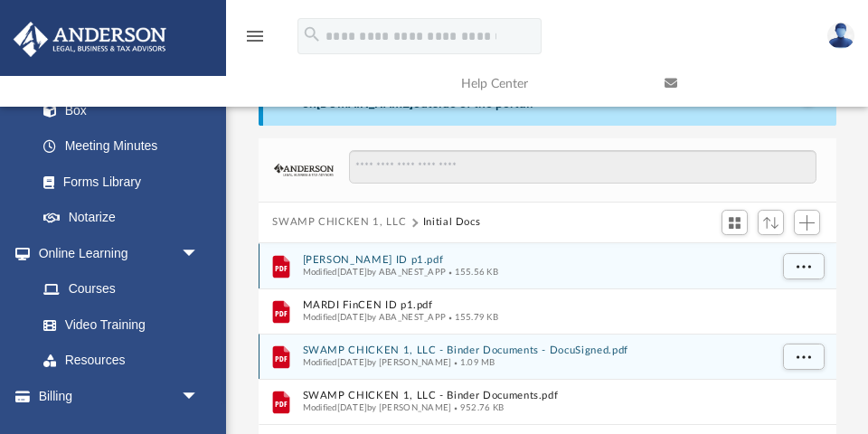
scroll to position [65, 0]
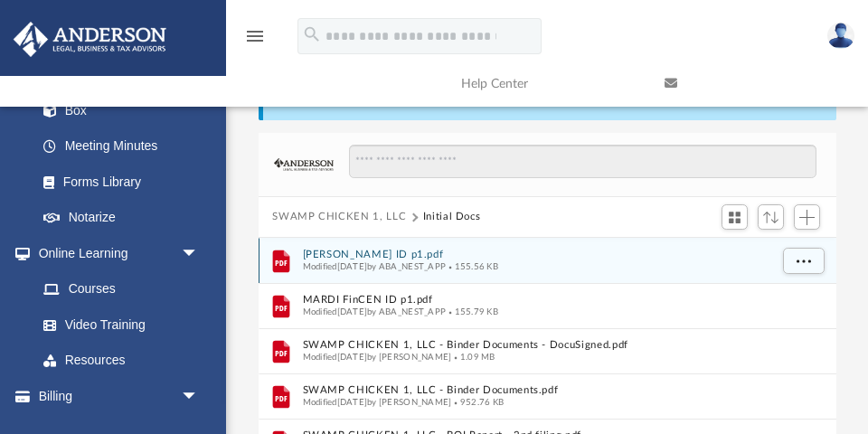
click at [365, 249] on button "ARNE FinCEN ID p1.pdf" at bounding box center [535, 255] width 466 height 12
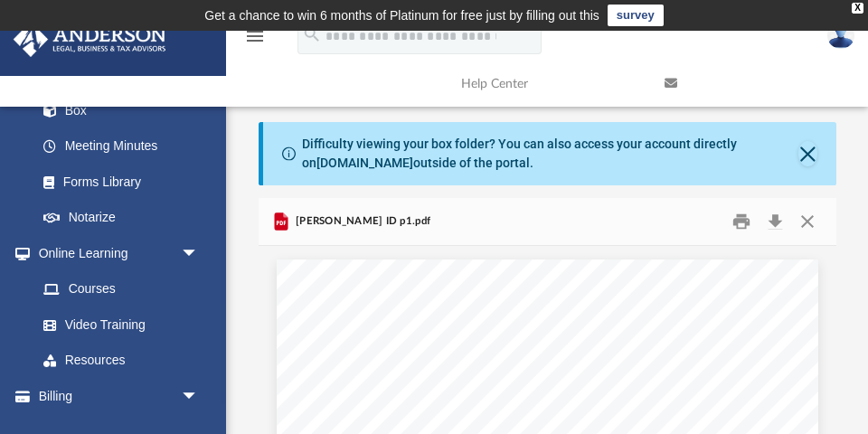
scroll to position [0, 0]
click at [812, 220] on button "Close" at bounding box center [807, 222] width 33 height 28
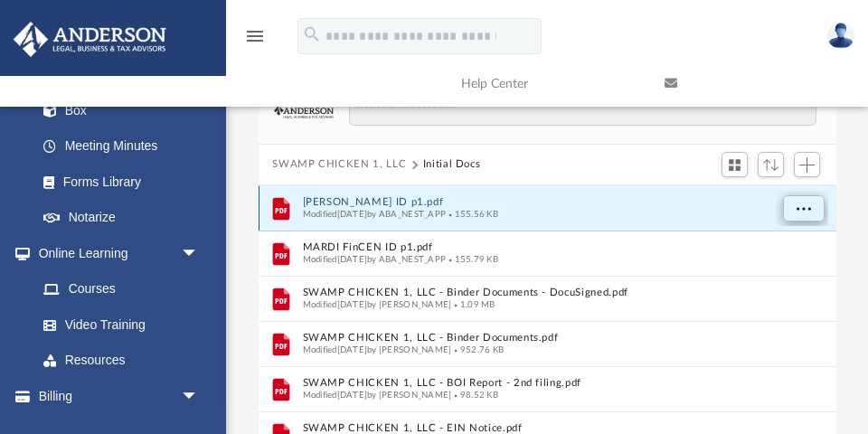
scroll to position [119, 0]
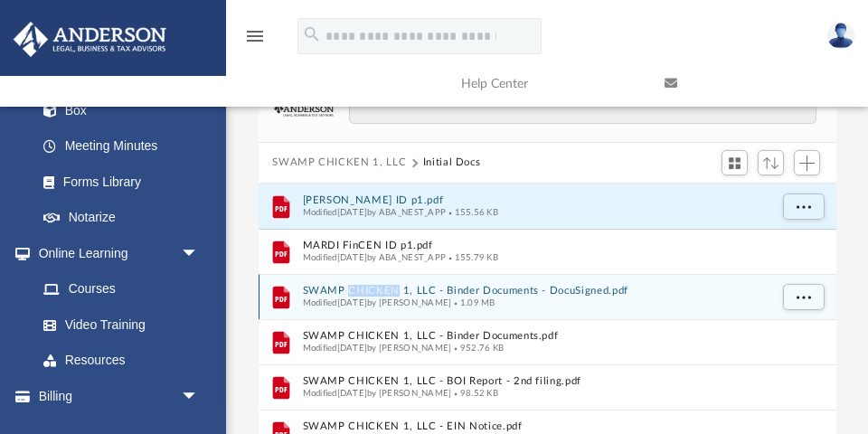
click at [428, 285] on button "SWAMP CHICKEN 1, LLC - Binder Documents - DocuSigned.pdf" at bounding box center [535, 291] width 466 height 12
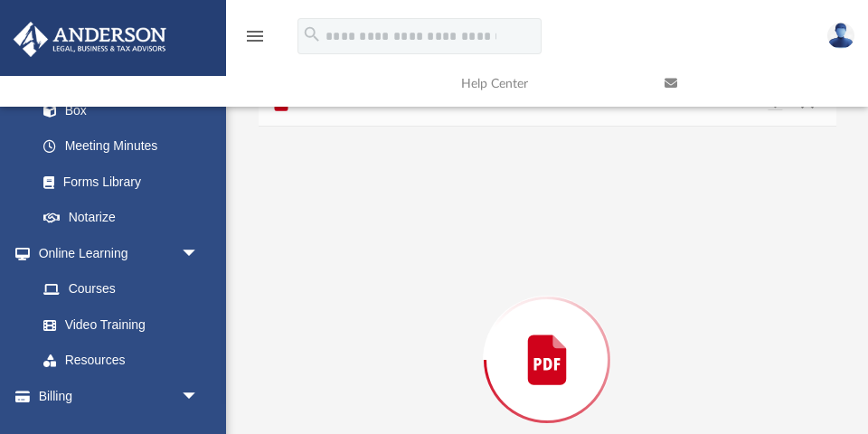
scroll to position [197, 0]
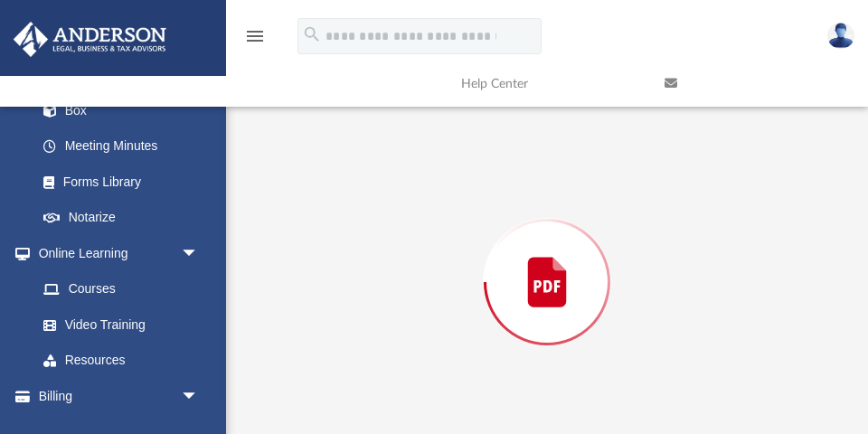
click at [428, 285] on div "Preview" at bounding box center [548, 282] width 578 height 466
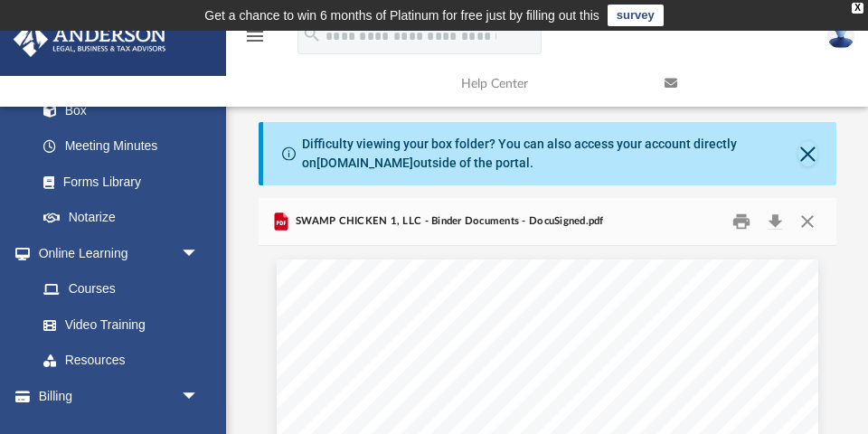
scroll to position [1, 0]
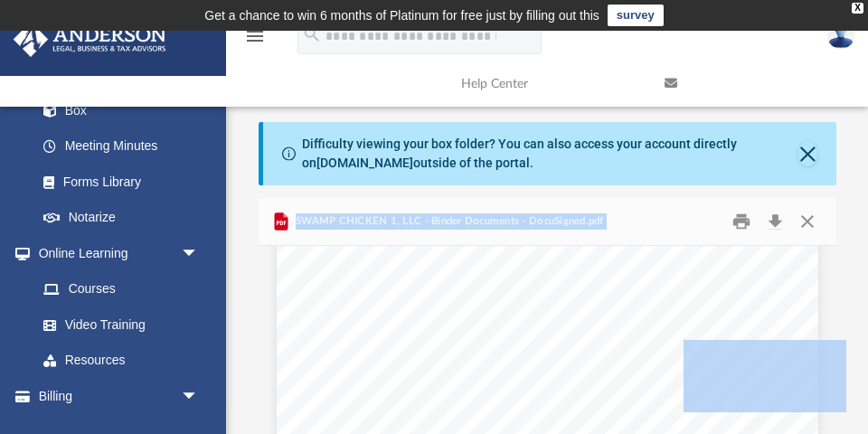
scroll to position [4807, 0]
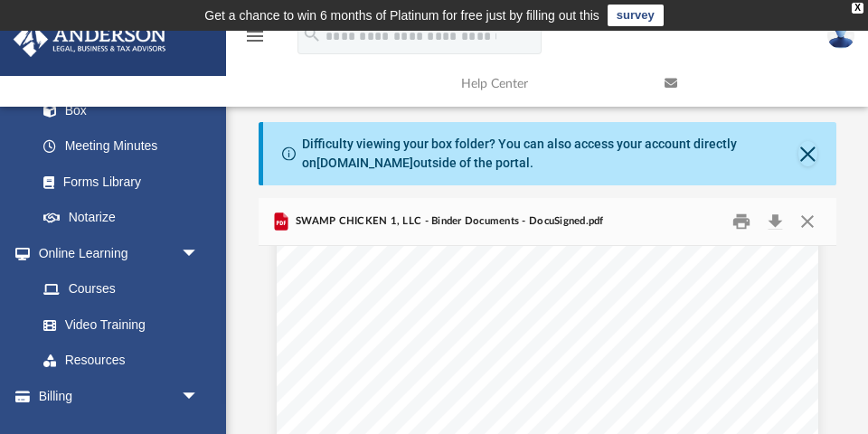
click at [579, 306] on div "Articles of Organization This section contains your articles forming your entit…" at bounding box center [547, 169] width 541 height 701
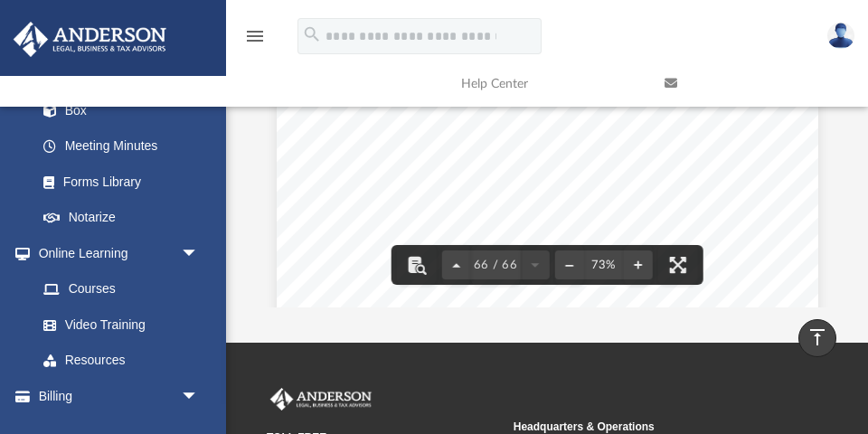
scroll to position [47131, 0]
click at [594, 144] on div "State/Tax Filings SS - 4 Form and EIN Letter This section holds a copy of IRS F…" at bounding box center [547, 255] width 541 height 701
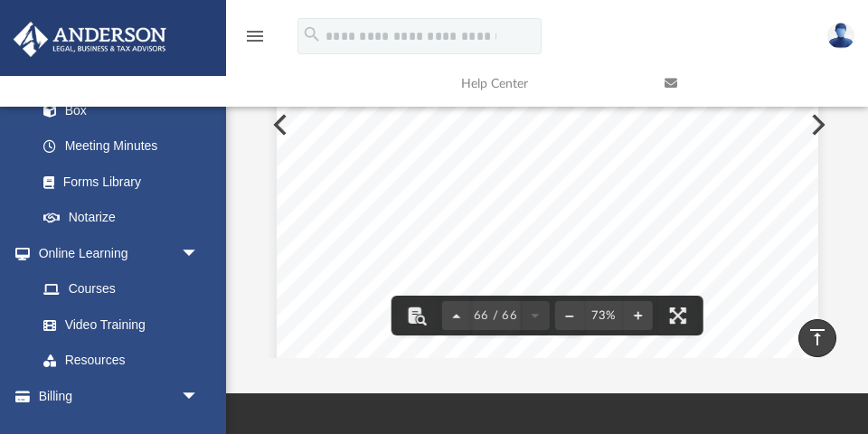
scroll to position [343, 0]
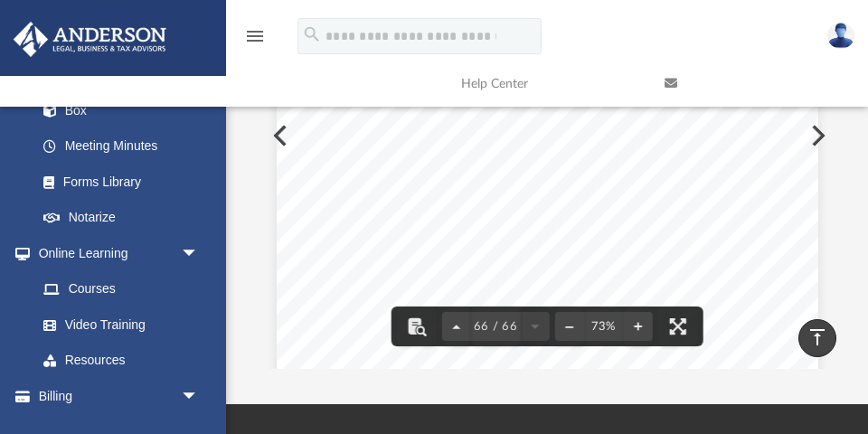
click at [594, 219] on div "State/Tax Filings SS - 4 Form and EIN Letter This section holds a copy of IRS F…" at bounding box center [547, 277] width 541 height 701
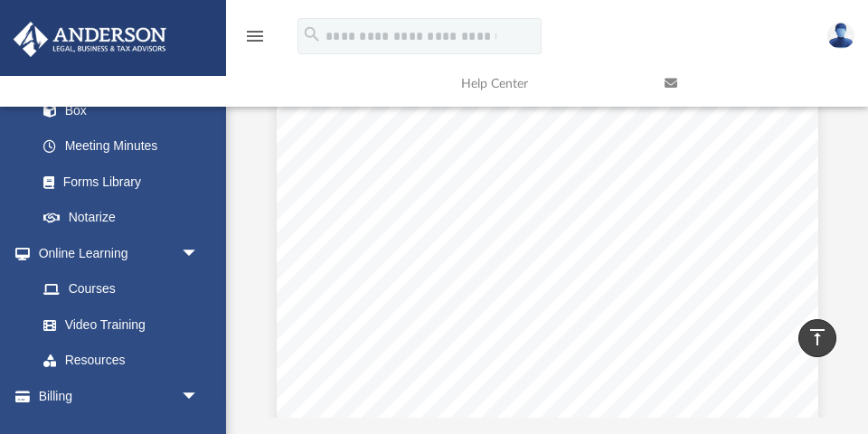
scroll to position [0, 0]
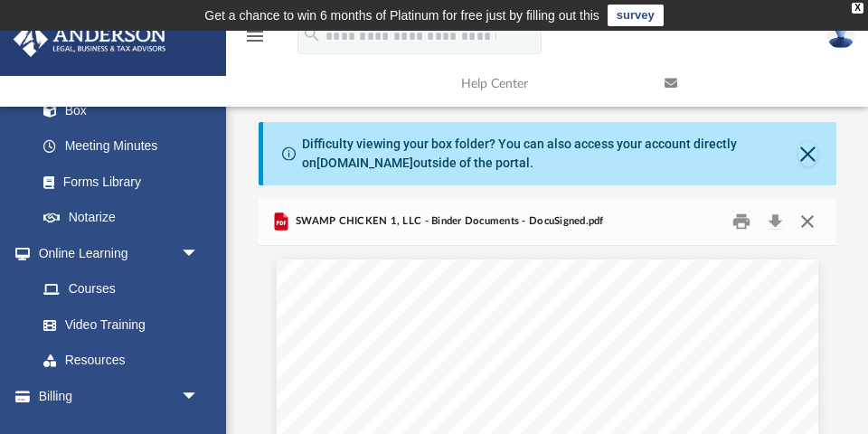
click at [810, 219] on button "Close" at bounding box center [807, 222] width 33 height 28
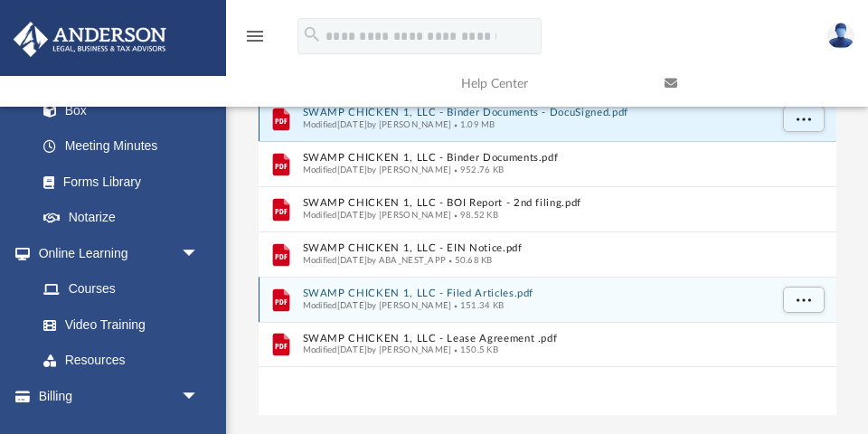
scroll to position [301, 0]
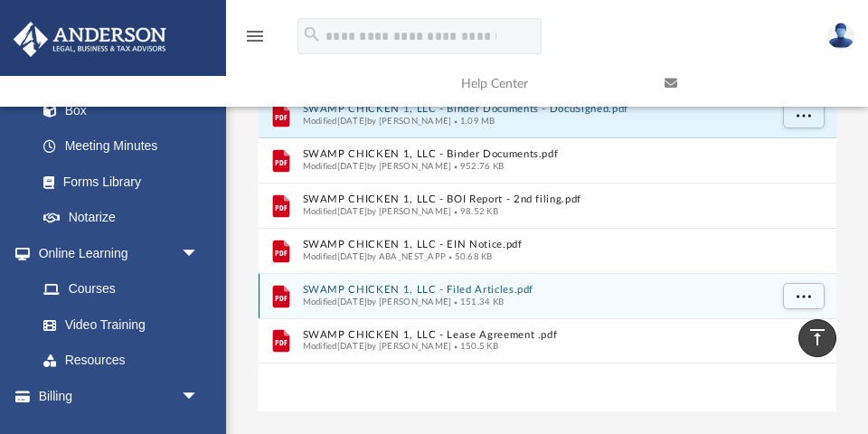
click at [485, 287] on button "SWAMP CHICKEN 1, LLC - Filed Articles.pdf" at bounding box center [535, 290] width 466 height 12
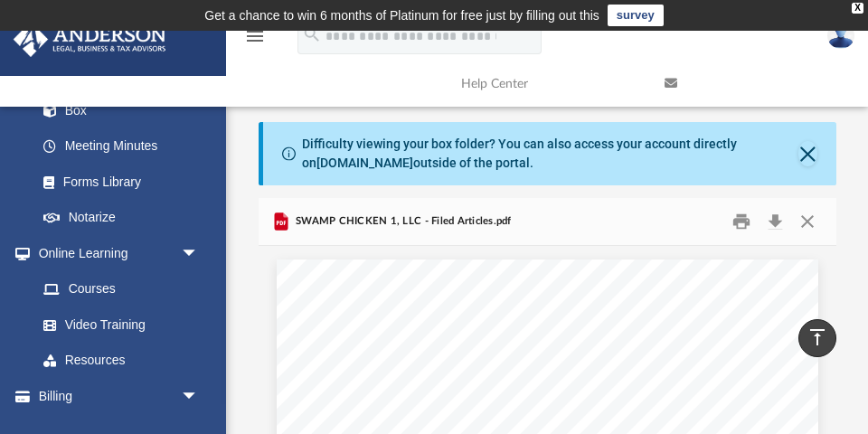
scroll to position [0, 0]
click at [805, 218] on button "Close" at bounding box center [807, 222] width 33 height 28
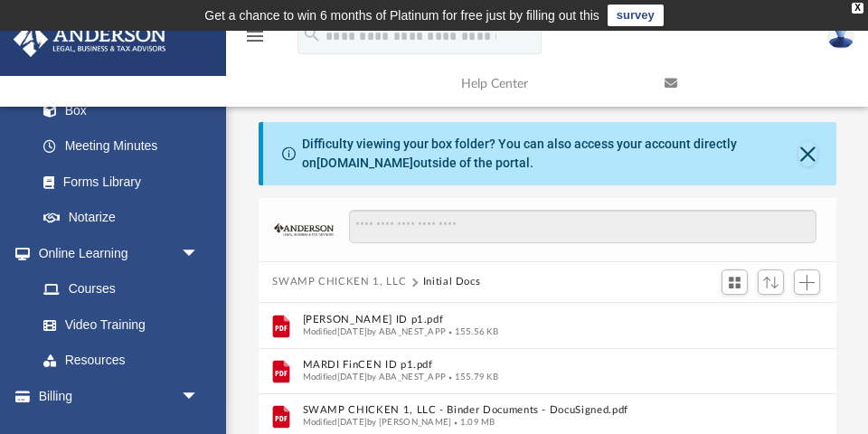
click at [306, 277] on button "SWAMP CHICKEN 1, LLC" at bounding box center [339, 282] width 134 height 16
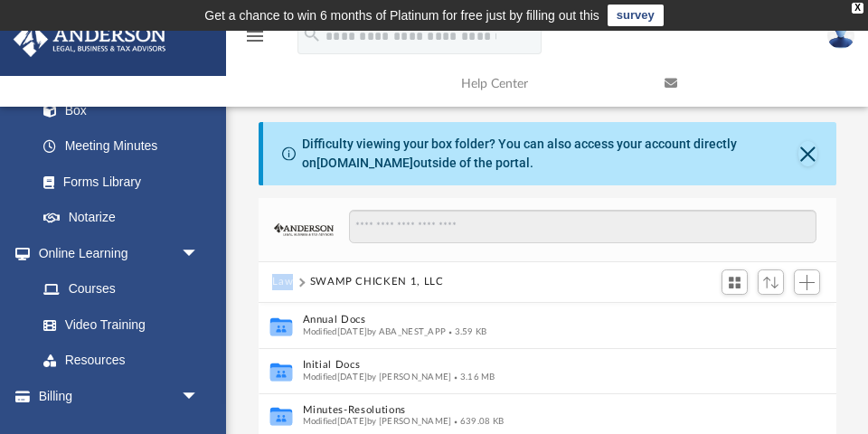
click at [283, 277] on button "Law" at bounding box center [282, 282] width 21 height 16
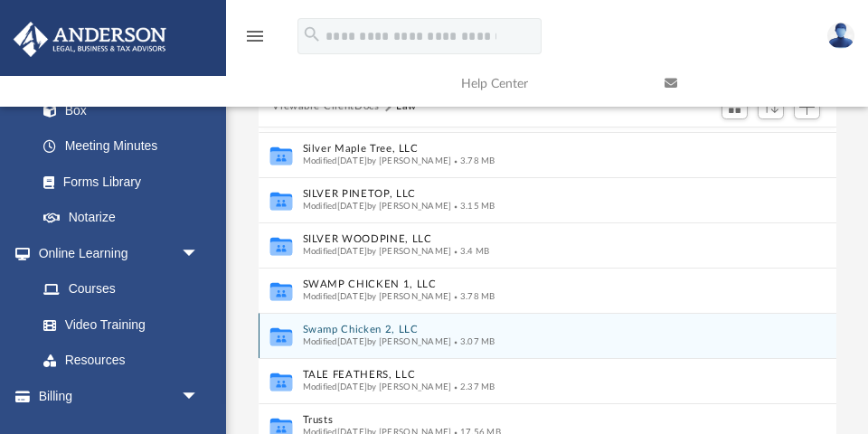
scroll to position [493, 0]
click at [365, 325] on button "Swamp Chicken 2, LLC" at bounding box center [535, 330] width 466 height 12
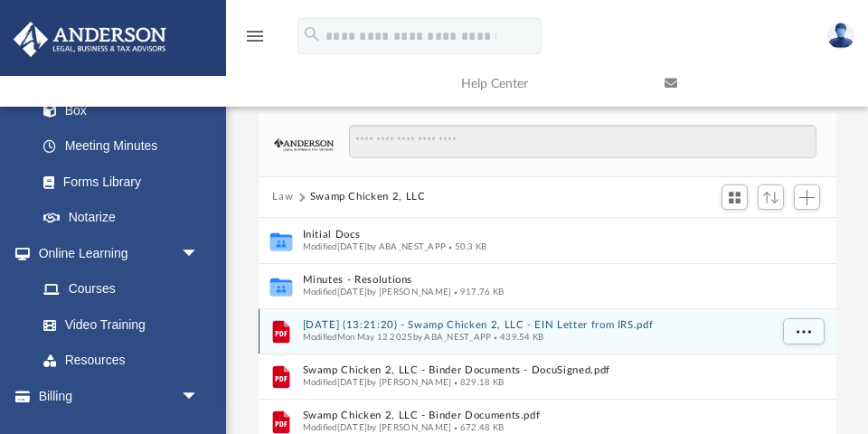
scroll to position [83, 0]
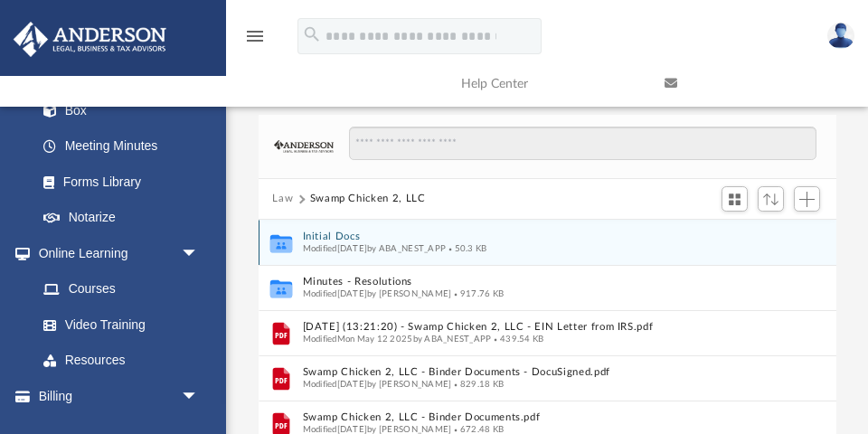
click at [335, 231] on button "Initial Docs" at bounding box center [535, 236] width 466 height 12
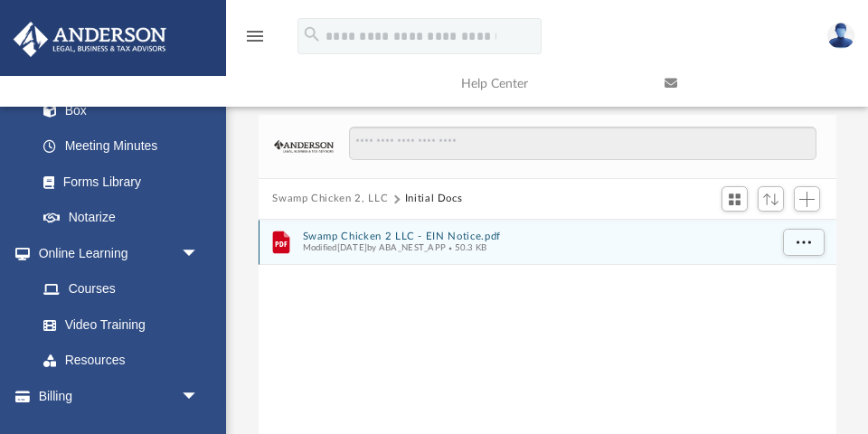
click at [396, 231] on button "Swamp Chicken 2 LLC - EIN Notice.pdf" at bounding box center [535, 236] width 466 height 12
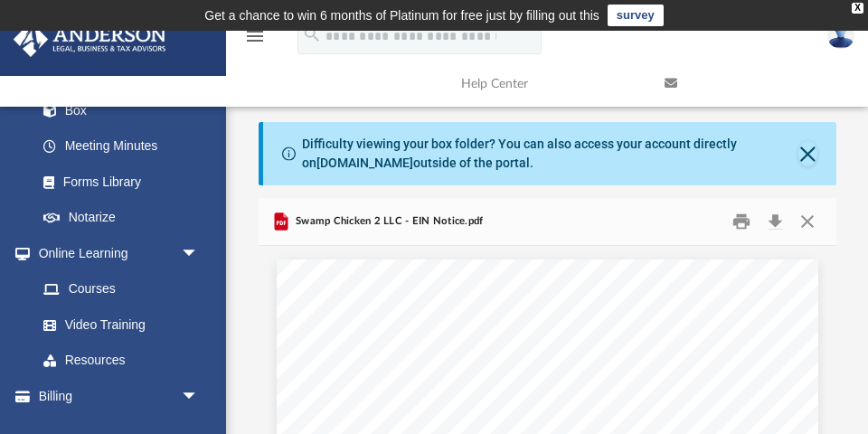
scroll to position [0, 0]
click at [804, 220] on button "Close" at bounding box center [807, 222] width 33 height 28
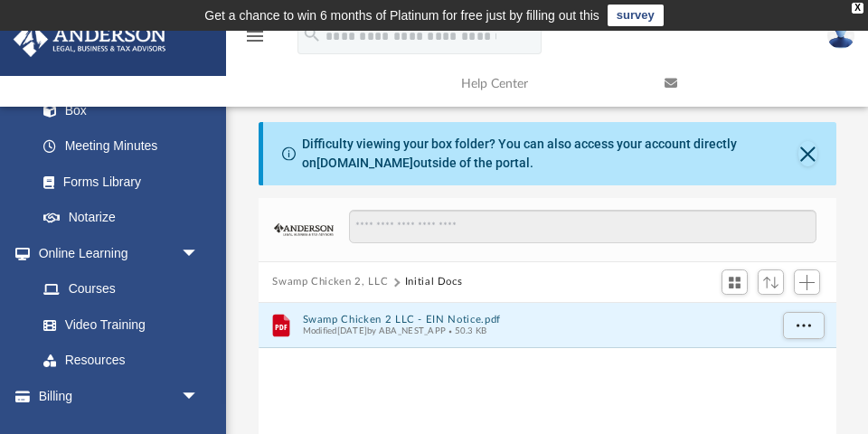
click at [322, 280] on button "Swamp Chicken 2, LLC" at bounding box center [330, 282] width 116 height 16
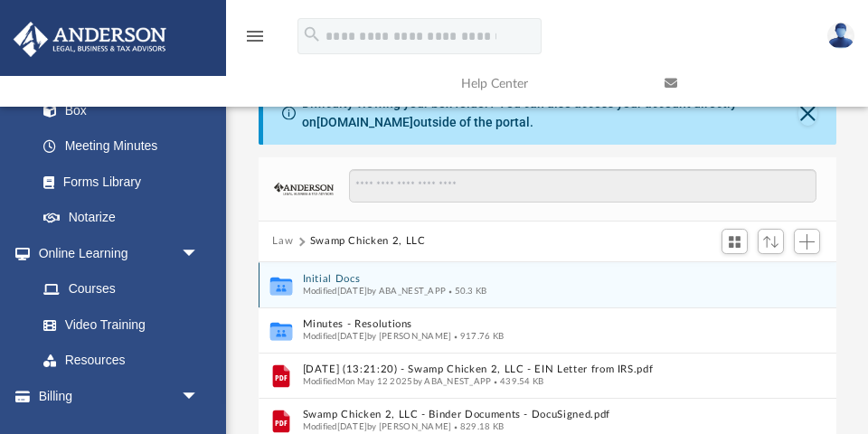
scroll to position [58, 0]
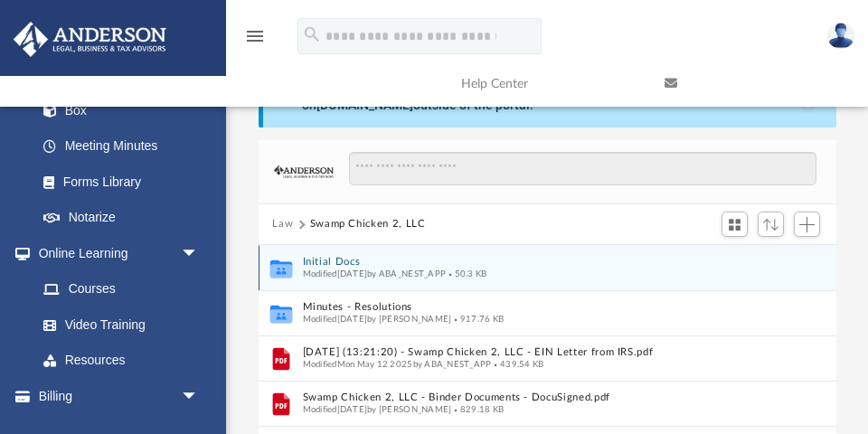
click at [337, 256] on button "Initial Docs" at bounding box center [535, 262] width 466 height 12
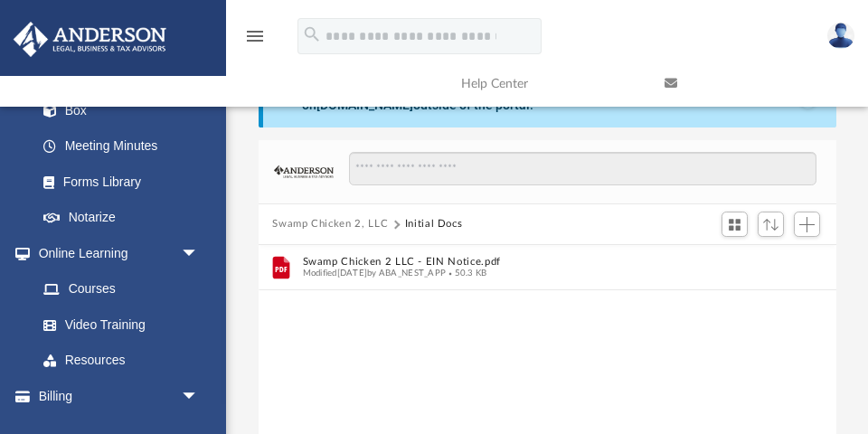
click at [340, 222] on button "Swamp Chicken 2, LLC" at bounding box center [330, 224] width 116 height 16
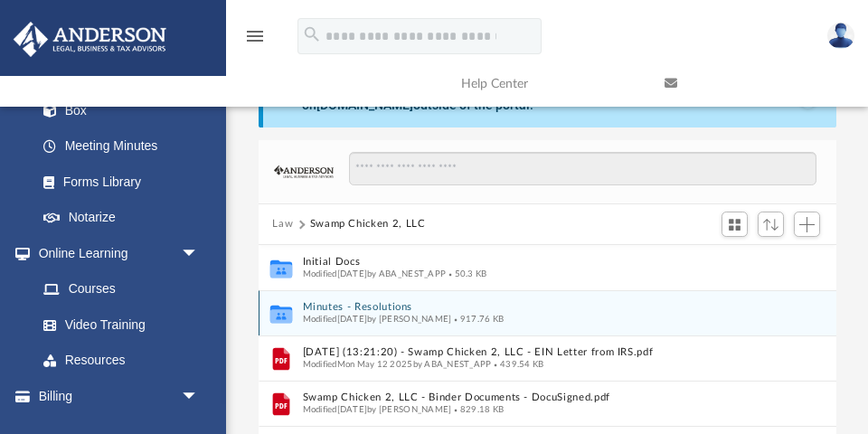
click at [381, 305] on button "Minutes - Resolutions" at bounding box center [535, 307] width 466 height 12
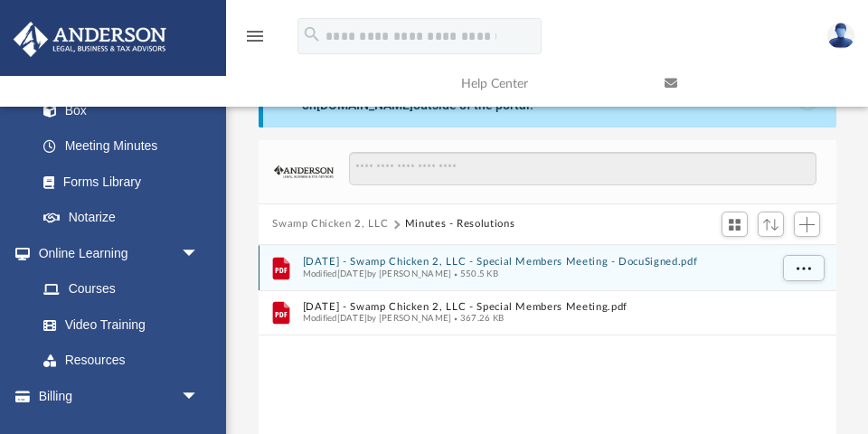
click at [456, 259] on button "2025.04.29 - Swamp Chicken 2, LLC - Special Members Meeting - DocuSigned.pdf" at bounding box center [535, 262] width 466 height 12
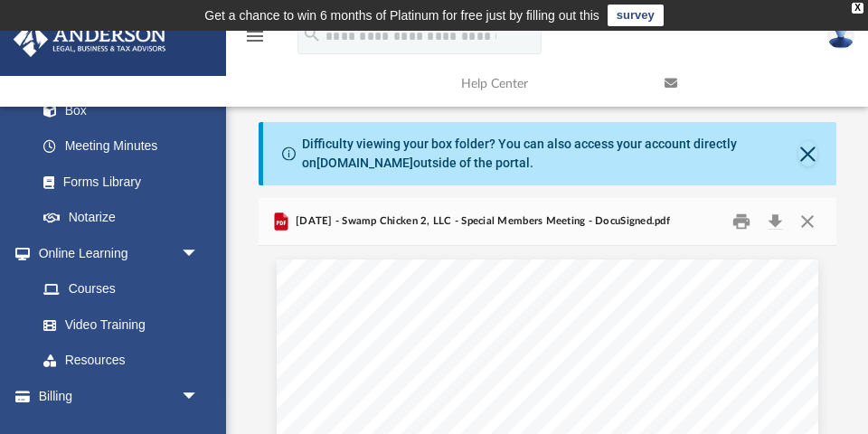
scroll to position [0, 0]
click at [807, 215] on button "Close" at bounding box center [807, 222] width 33 height 28
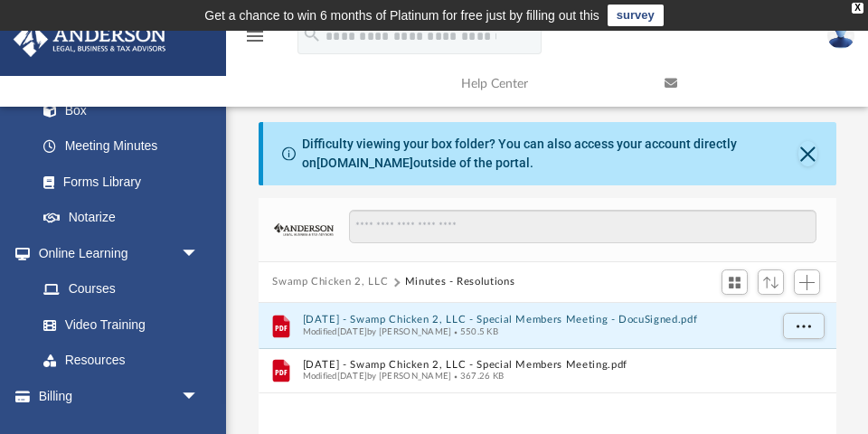
click at [345, 279] on button "Swamp Chicken 2, LLC" at bounding box center [330, 282] width 116 height 16
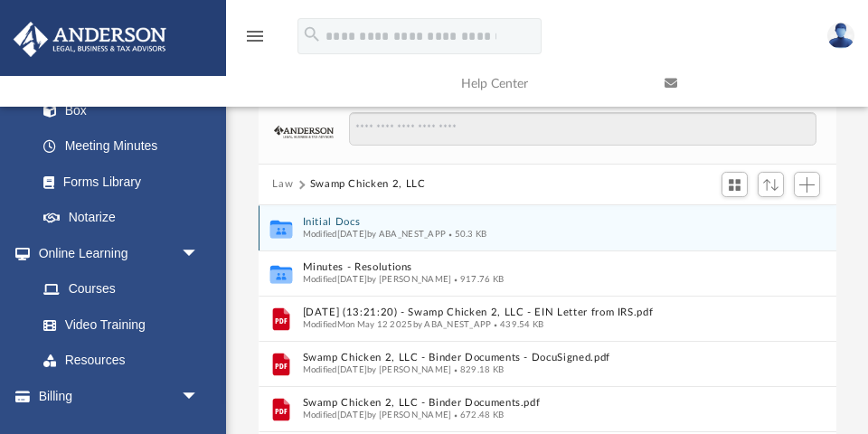
scroll to position [104, 0]
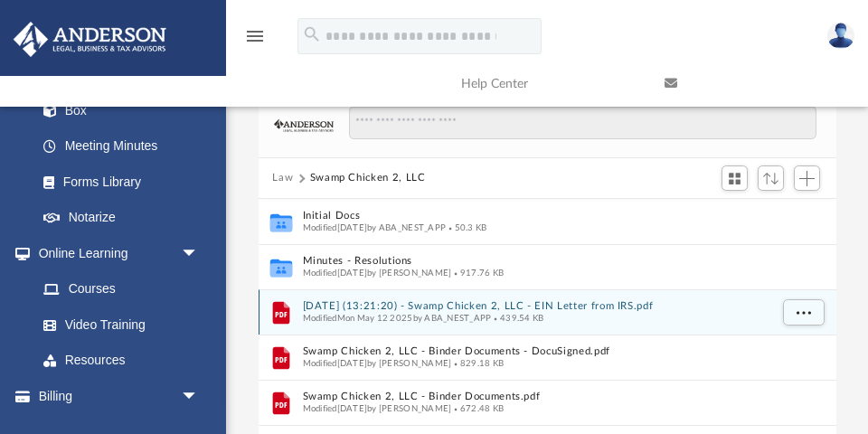
click at [476, 301] on button "2025.05.12 (13:21:20) - Swamp Chicken 2, LLC - EIN Letter from IRS.pdf" at bounding box center [535, 306] width 466 height 12
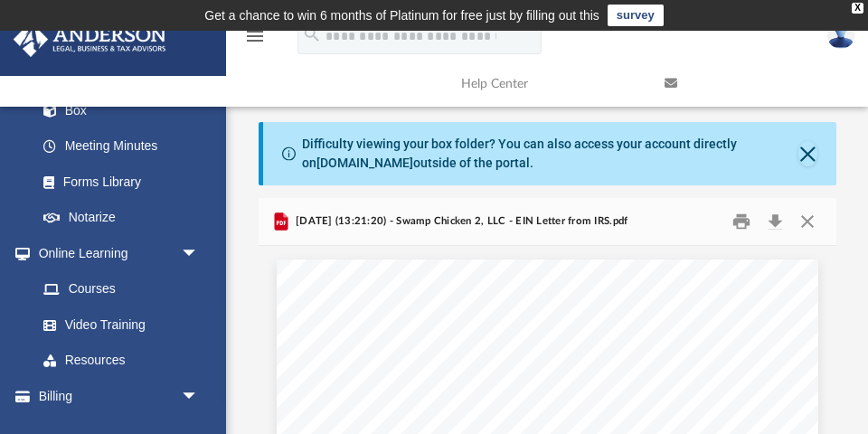
scroll to position [0, 0]
click at [812, 221] on button "Close" at bounding box center [807, 222] width 33 height 28
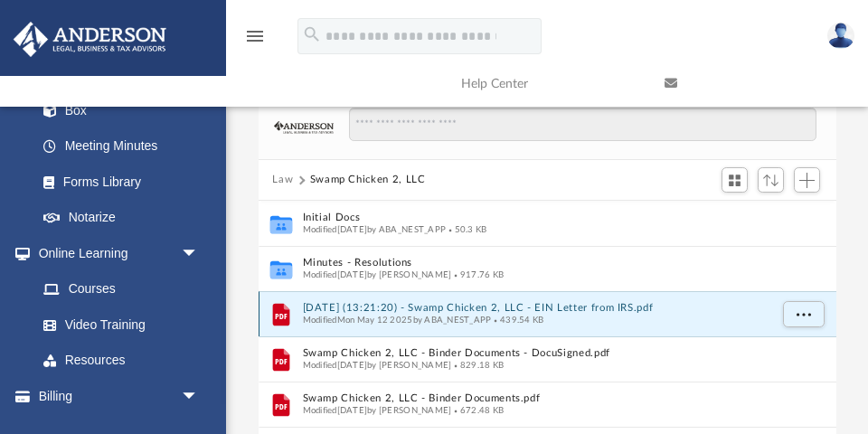
scroll to position [103, 0]
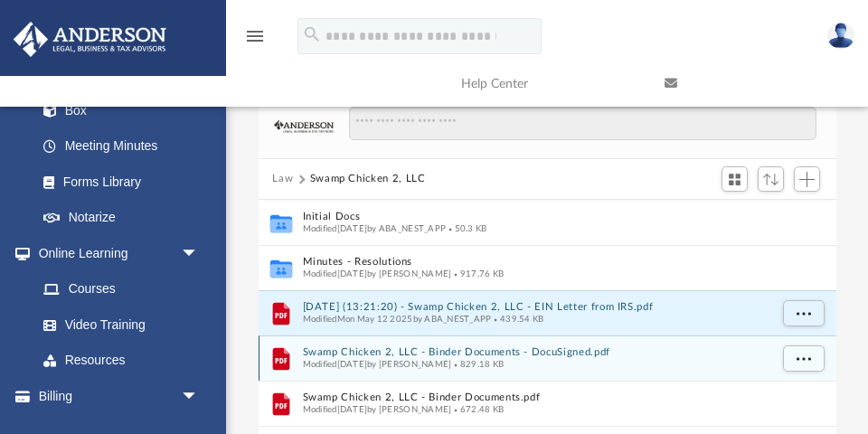
click at [448, 348] on button "Swamp Chicken 2, LLC - Binder Documents - DocuSigned.pdf" at bounding box center [535, 352] width 466 height 12
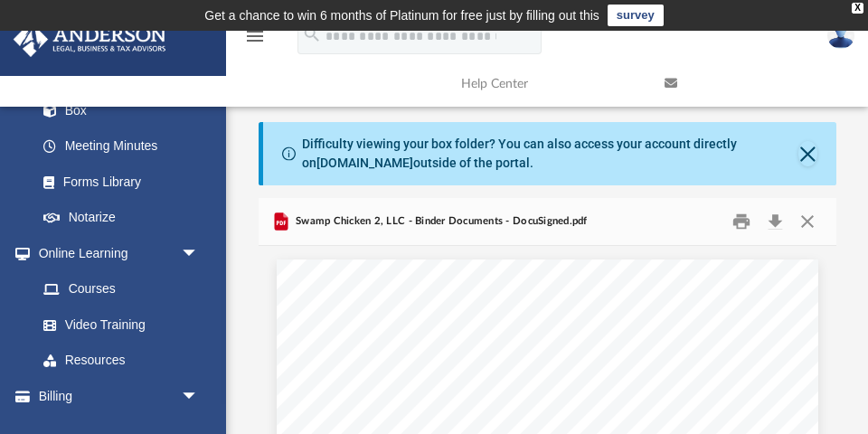
scroll to position [0, 0]
click at [809, 219] on button "Close" at bounding box center [807, 222] width 33 height 28
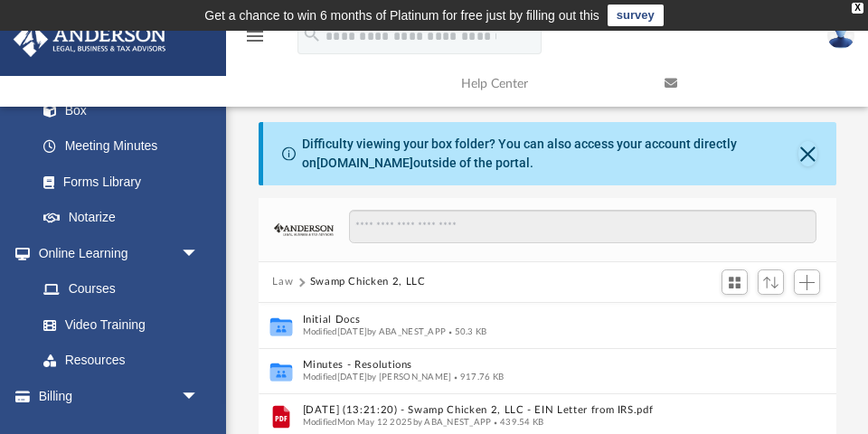
scroll to position [242, 0]
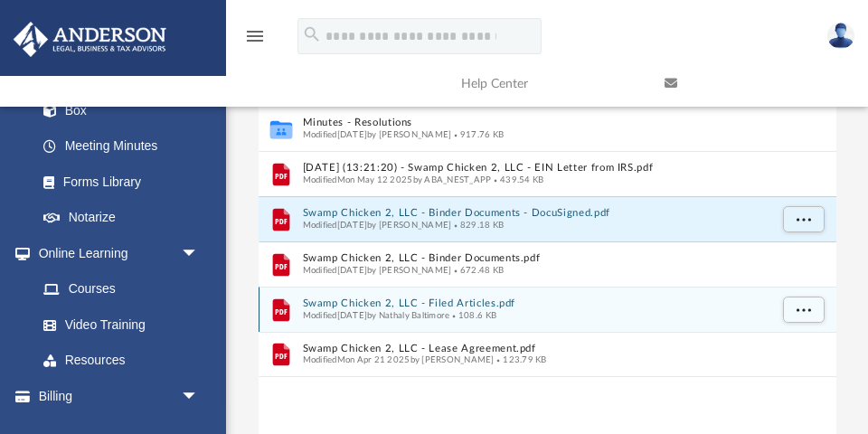
click at [485, 302] on button "Swamp Chicken 2, LLC - Filed Articles.pdf" at bounding box center [535, 303] width 466 height 12
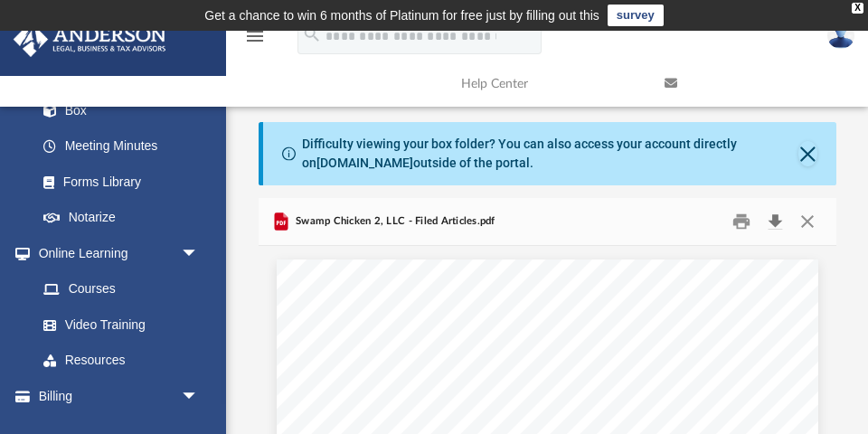
scroll to position [0, 0]
click at [806, 221] on button "Close" at bounding box center [807, 222] width 33 height 28
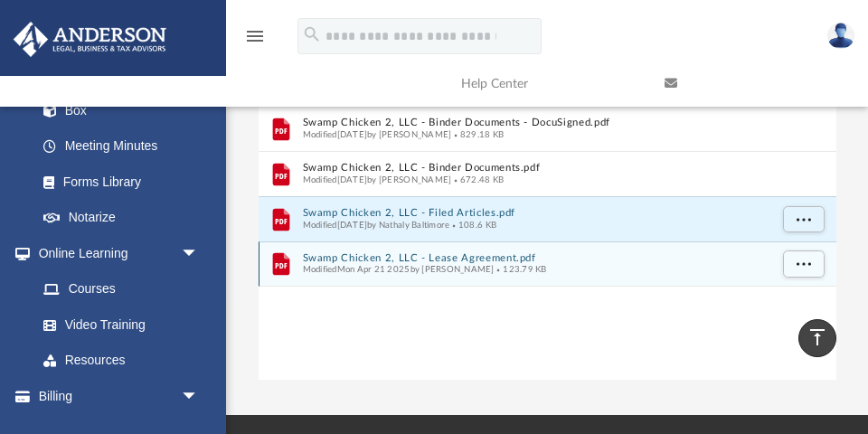
click at [473, 257] on button "Swamp Chicken 2, LLC - Lease Agreement.pdf" at bounding box center [535, 258] width 466 height 12
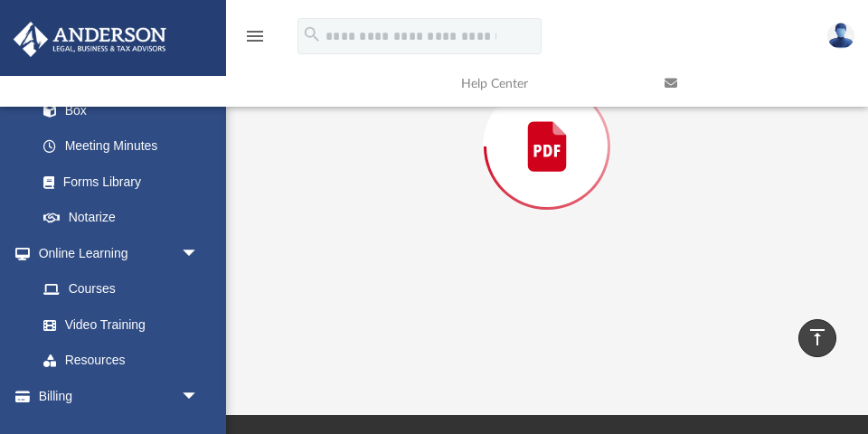
scroll to position [197, 0]
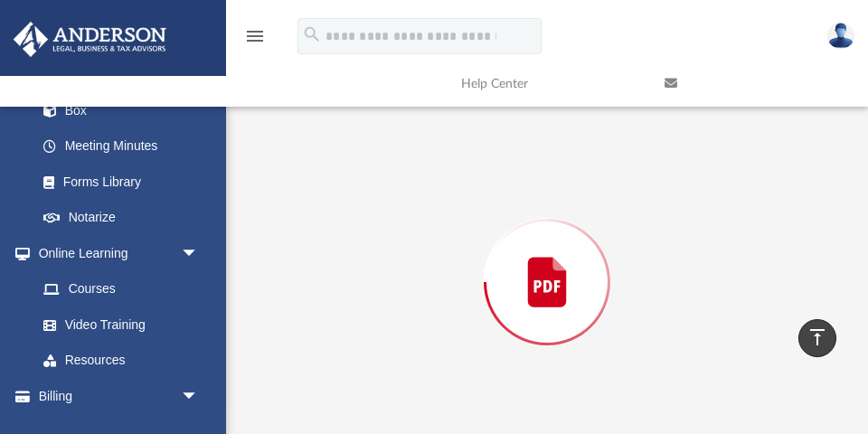
click at [473, 257] on div "Preview" at bounding box center [548, 282] width 578 height 466
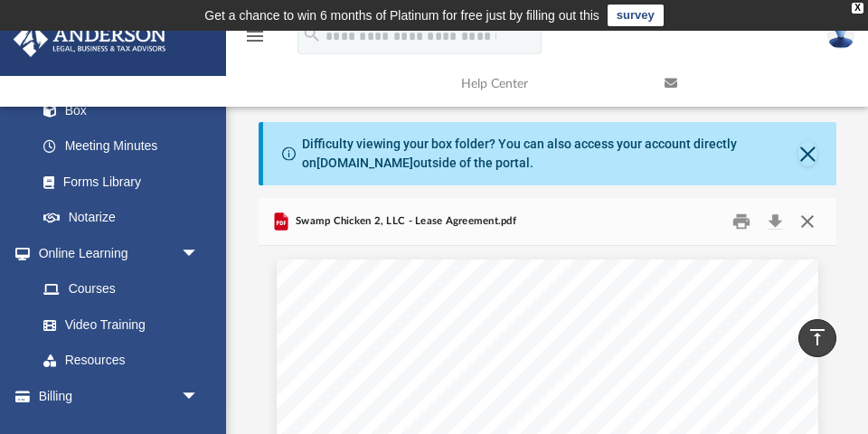
scroll to position [0, 0]
click at [807, 219] on button "Close" at bounding box center [807, 222] width 33 height 28
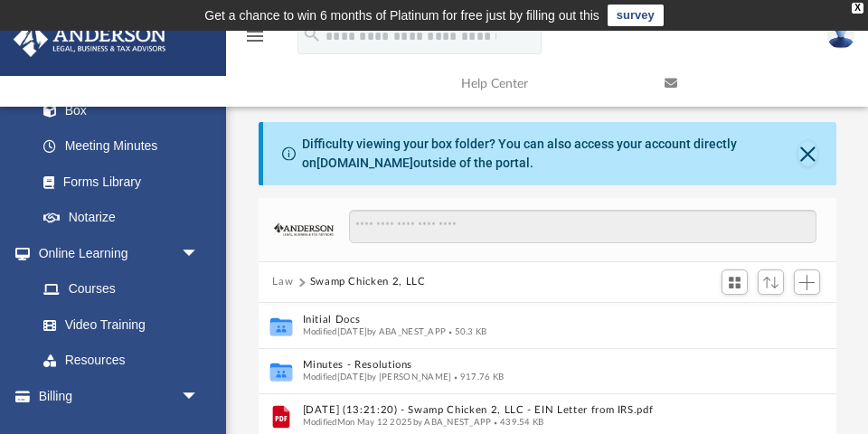
click at [325, 281] on button "Swamp Chicken 2, LLC" at bounding box center [368, 282] width 116 height 16
click at [286, 277] on button "Law" at bounding box center [282, 282] width 21 height 16
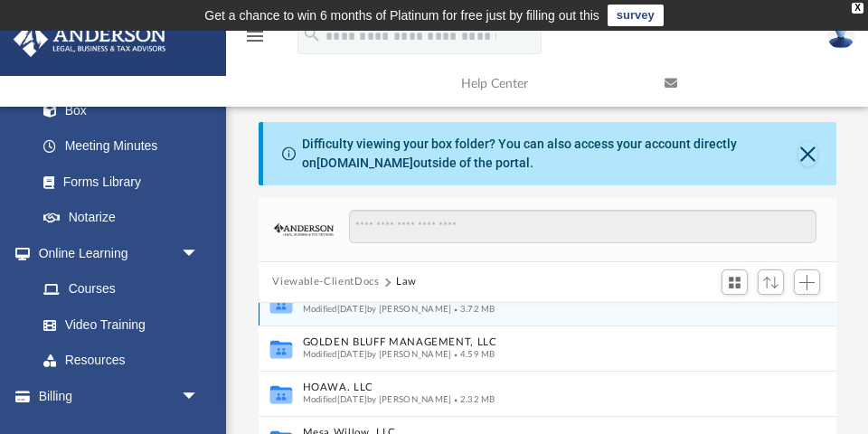
scroll to position [342, 0]
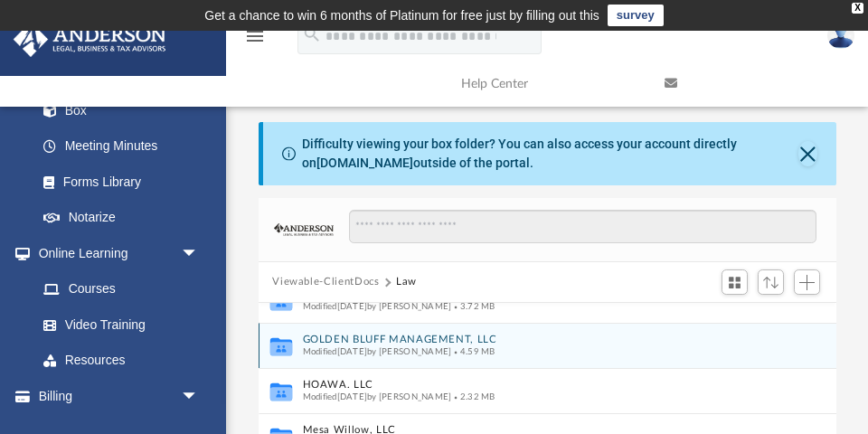
click at [393, 336] on button "GOLDEN BLUFF MANAGEMENT, LLC" at bounding box center [535, 340] width 466 height 12
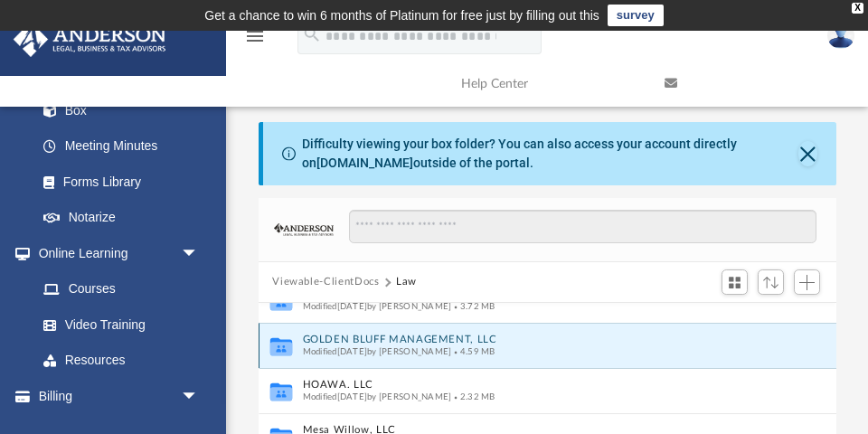
click at [393, 336] on button "GOLDEN BLUFF MANAGEMENT, LLC" at bounding box center [535, 340] width 466 height 12
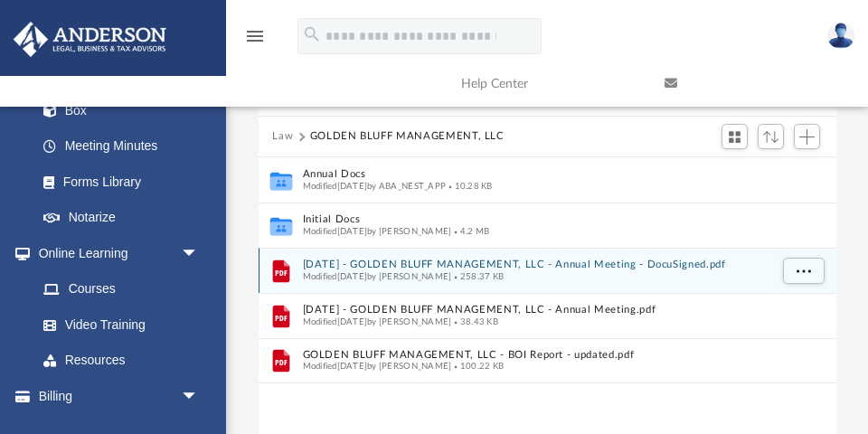
scroll to position [145, 0]
click at [440, 266] on button "2024.12.15 - GOLDEN BLUFF MANAGEMENT, LLC - Annual Meeting - DocuSigned.pdf" at bounding box center [535, 265] width 466 height 12
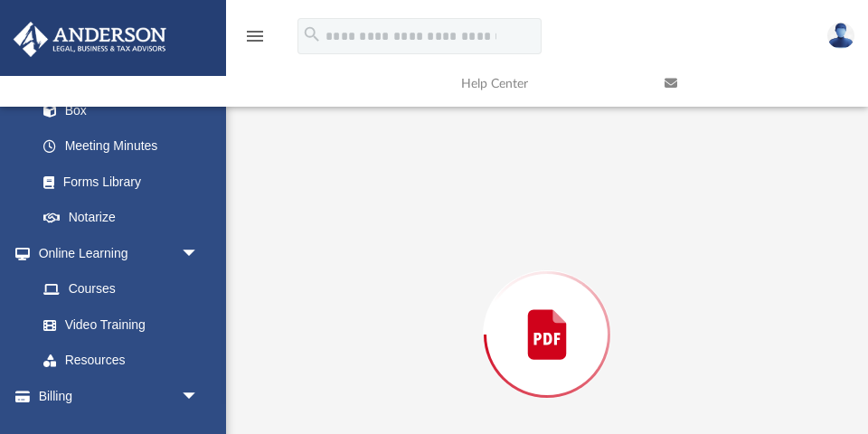
click at [440, 266] on div "Preview" at bounding box center [548, 334] width 578 height 466
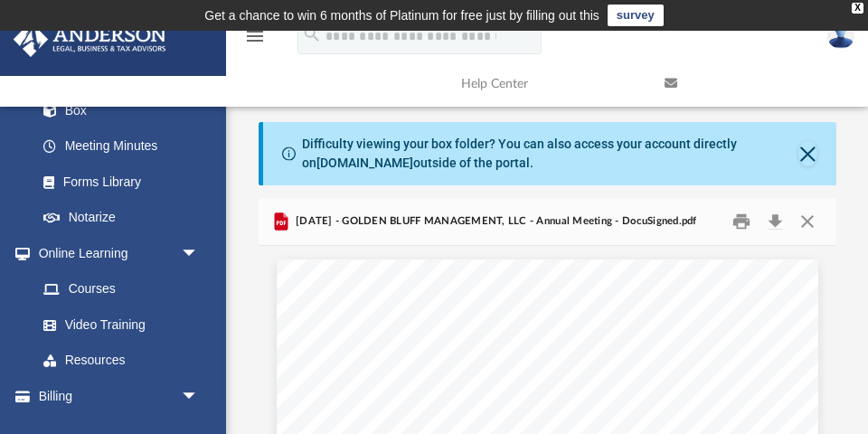
scroll to position [0, 0]
click at [813, 221] on button "Close" at bounding box center [807, 222] width 33 height 28
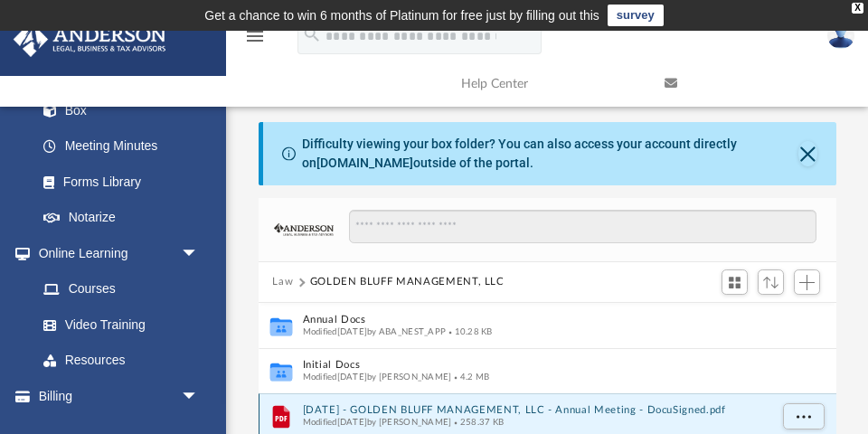
scroll to position [4, 0]
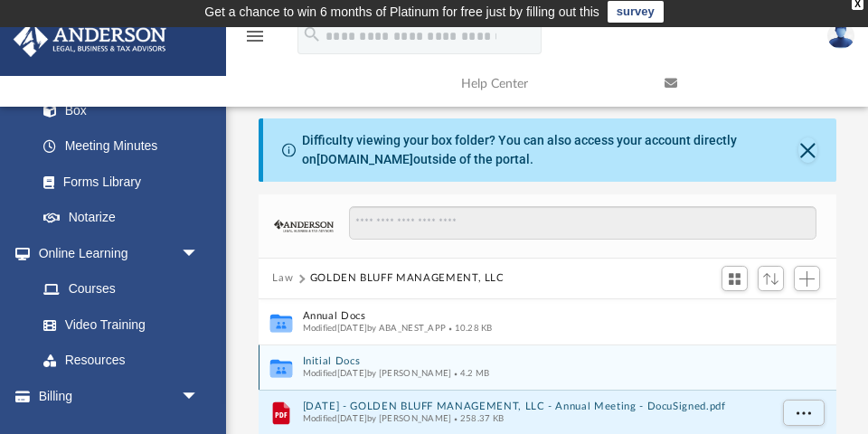
click at [338, 355] on button "Initial Docs" at bounding box center [535, 361] width 466 height 12
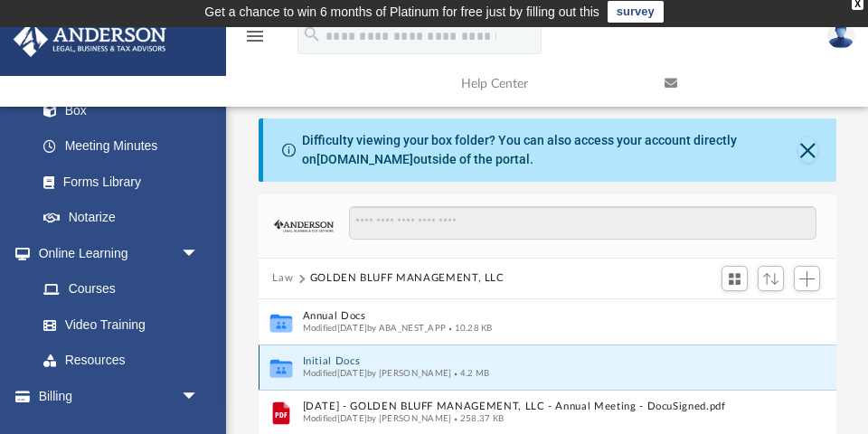
click at [338, 355] on button "Initial Docs" at bounding box center [535, 361] width 466 height 12
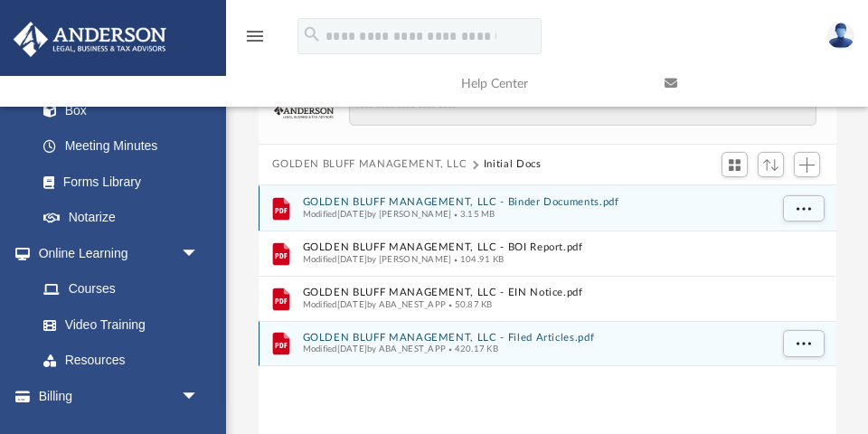
scroll to position [117, 0]
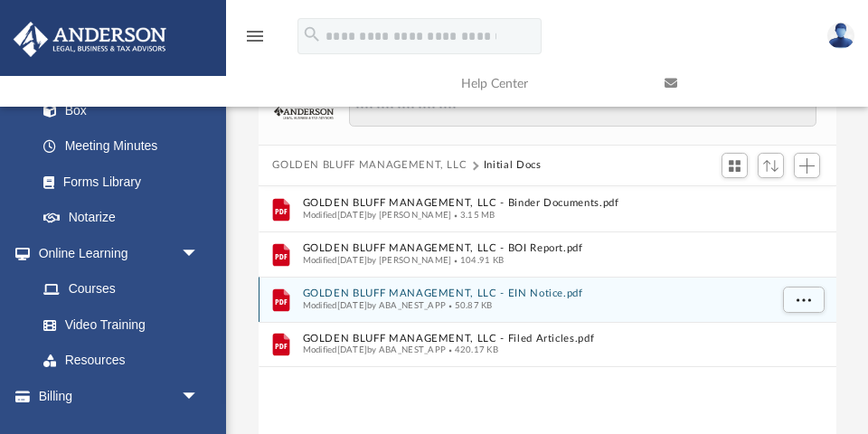
click at [436, 293] on button "GOLDEN BLUFF MANAGEMENT, LLC - EIN Notice.pdf" at bounding box center [535, 293] width 466 height 12
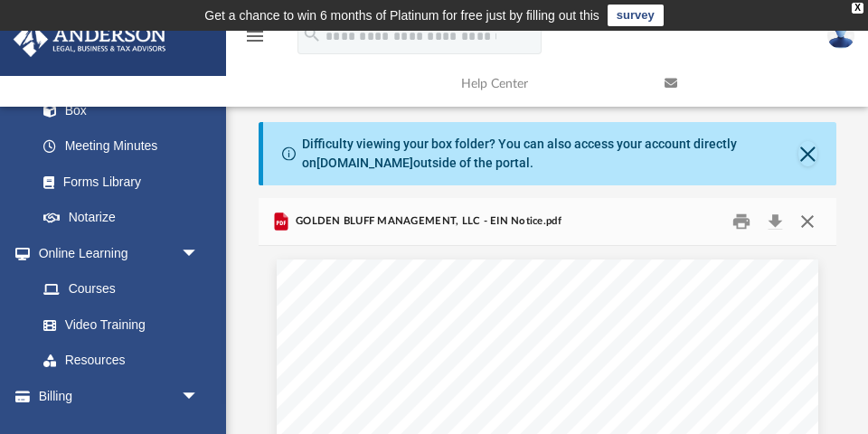
scroll to position [0, 0]
click at [807, 217] on button "Close" at bounding box center [807, 222] width 33 height 28
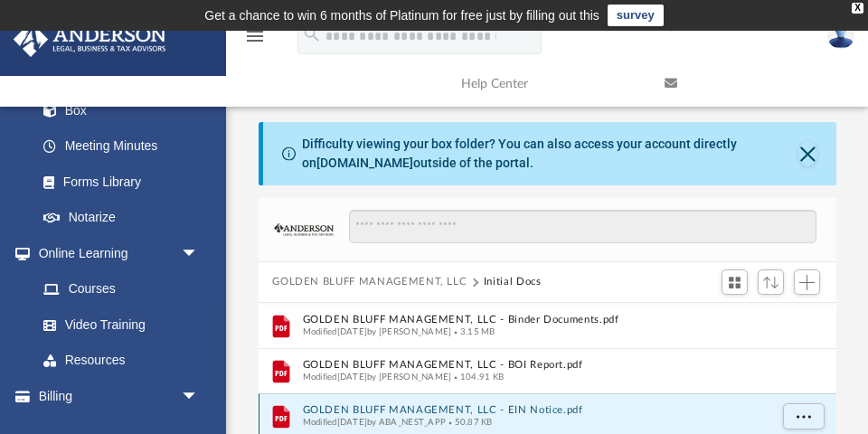
scroll to position [4, 0]
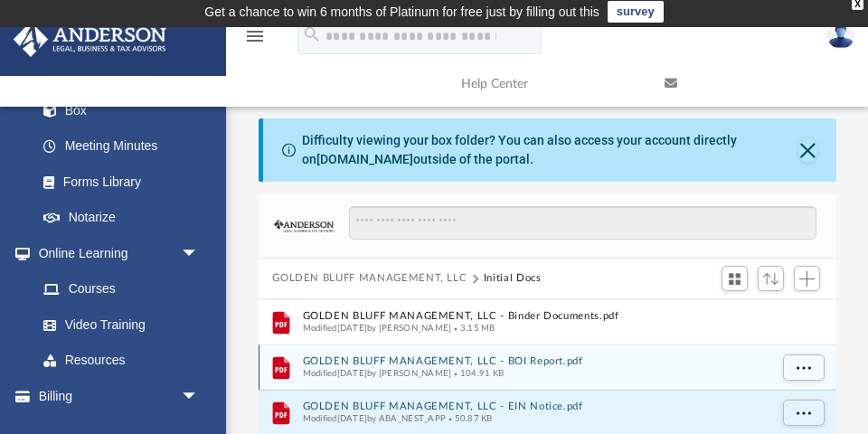
click at [429, 355] on button "GOLDEN BLUFF MANAGEMENT, LLC - BOI Report.pdf" at bounding box center [535, 361] width 466 height 12
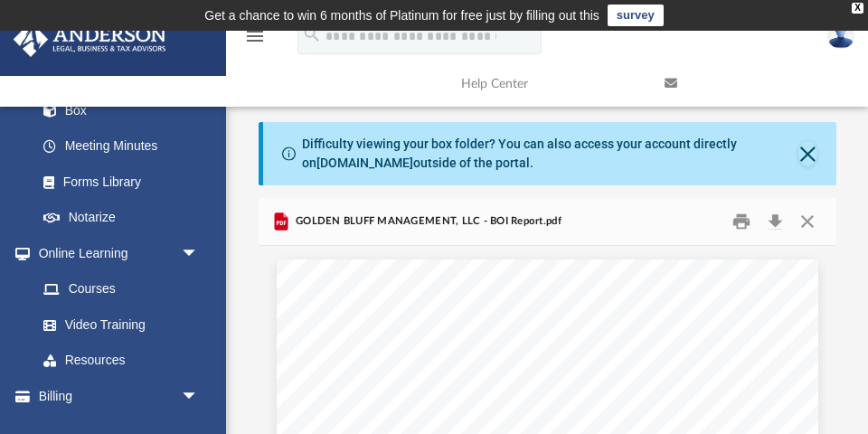
scroll to position [0, 0]
click at [806, 219] on button "Close" at bounding box center [807, 222] width 33 height 28
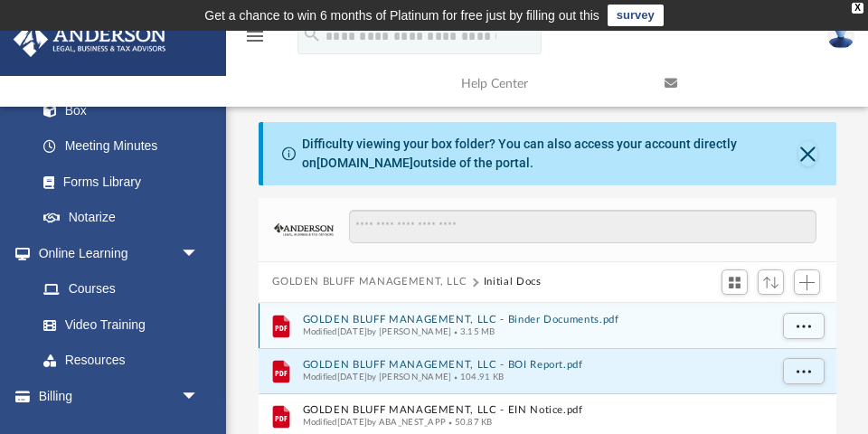
click at [412, 315] on button "GOLDEN BLUFF MANAGEMENT, LLC - Binder Documents.pdf" at bounding box center [535, 320] width 466 height 12
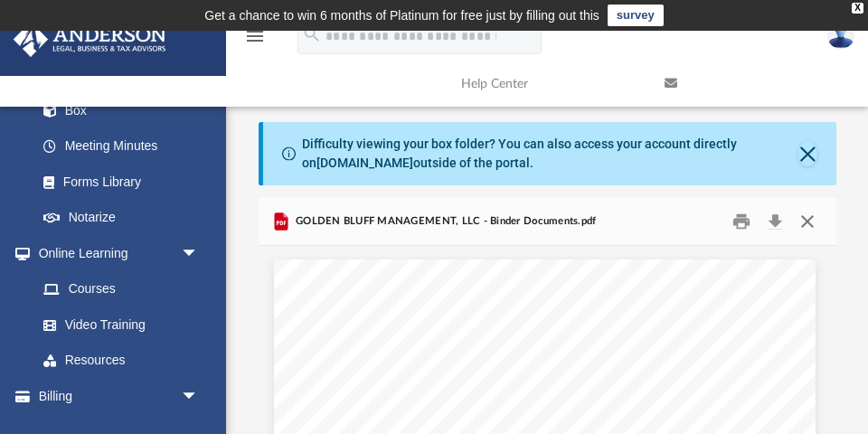
click at [810, 222] on button "Close" at bounding box center [807, 222] width 33 height 28
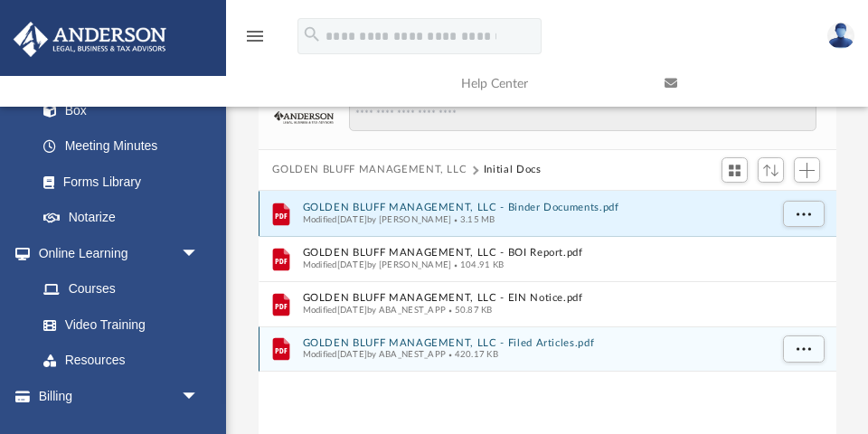
scroll to position [112, 0]
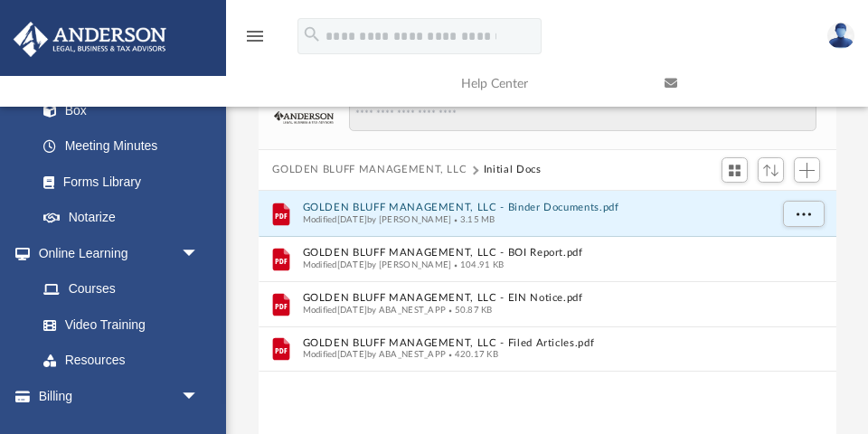
click at [365, 165] on button "GOLDEN BLUFF MANAGEMENT, LLC" at bounding box center [369, 170] width 194 height 16
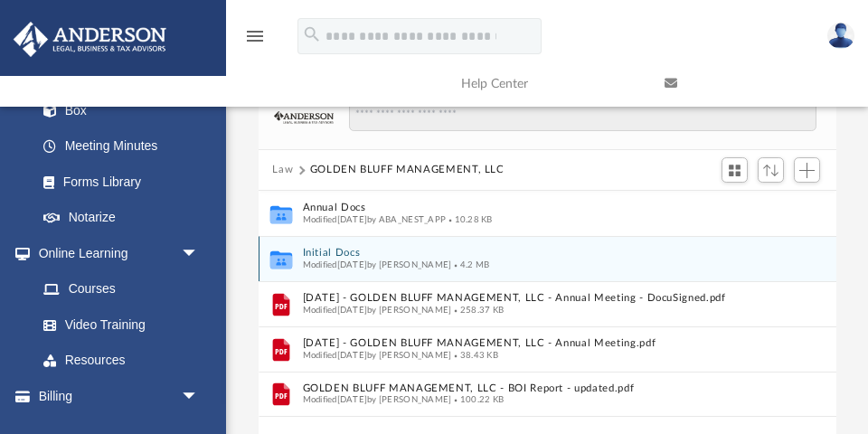
click at [338, 254] on button "Initial Docs" at bounding box center [535, 253] width 466 height 12
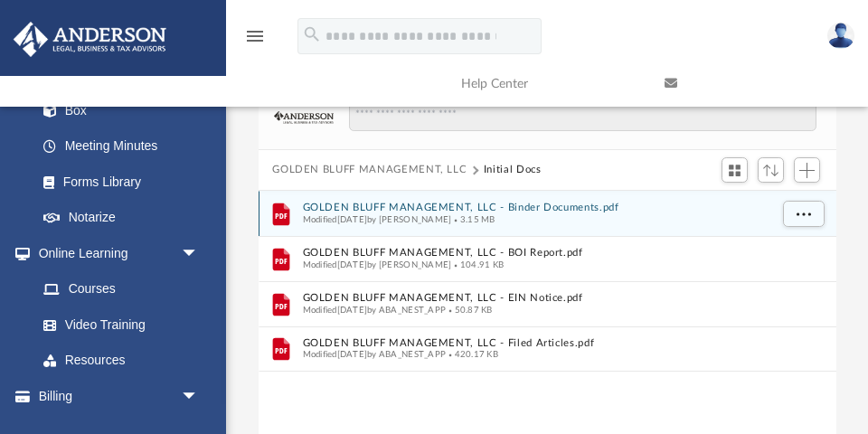
click at [456, 202] on button "GOLDEN BLUFF MANAGEMENT, LLC - Binder Documents.pdf" at bounding box center [535, 208] width 466 height 12
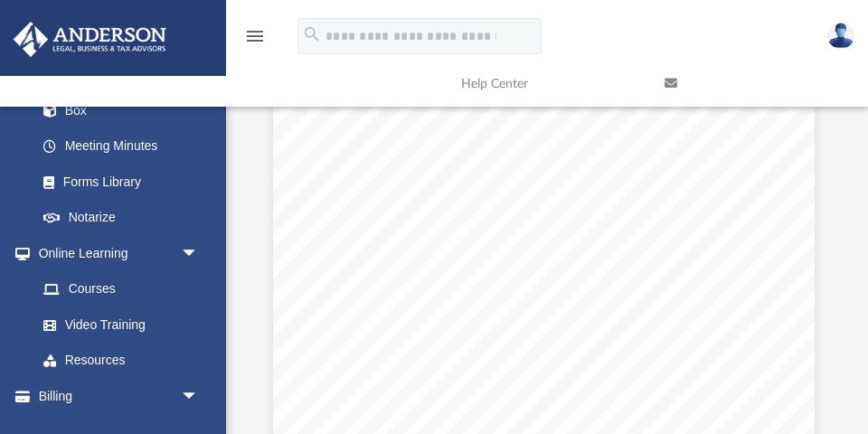
scroll to position [29128, 4]
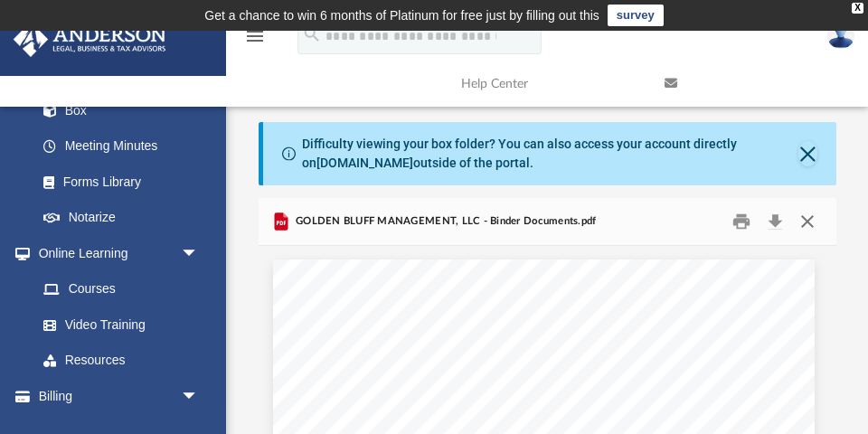
click at [810, 219] on button "Close" at bounding box center [807, 222] width 33 height 28
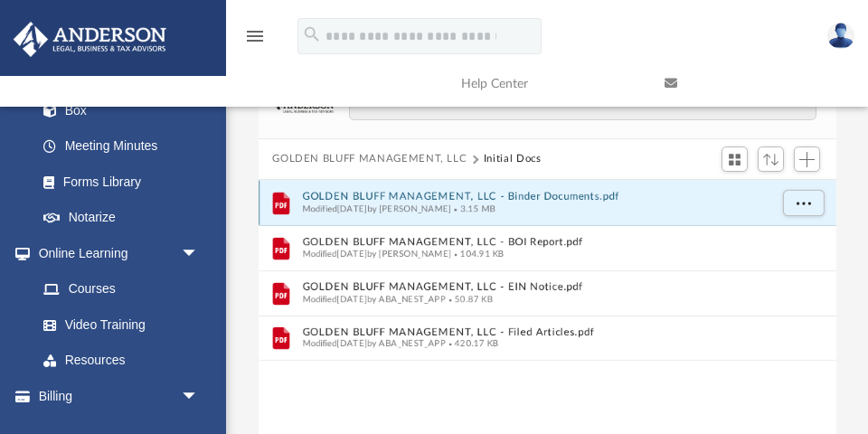
scroll to position [128, 0]
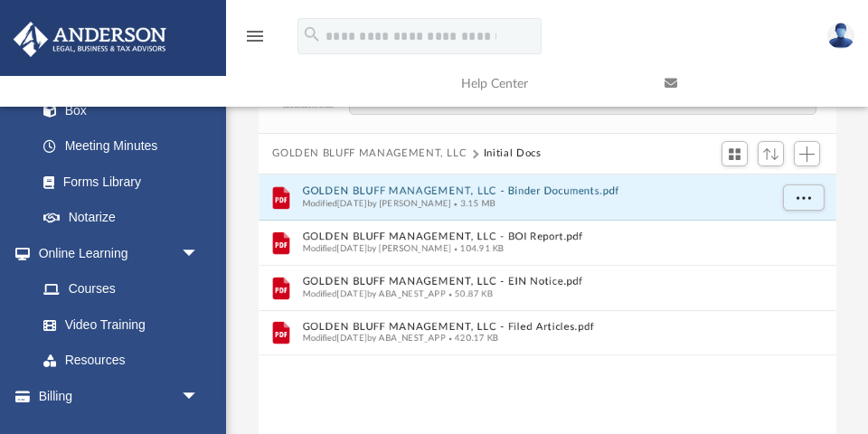
click at [378, 152] on button "GOLDEN BLUFF MANAGEMENT, LLC" at bounding box center [369, 154] width 194 height 16
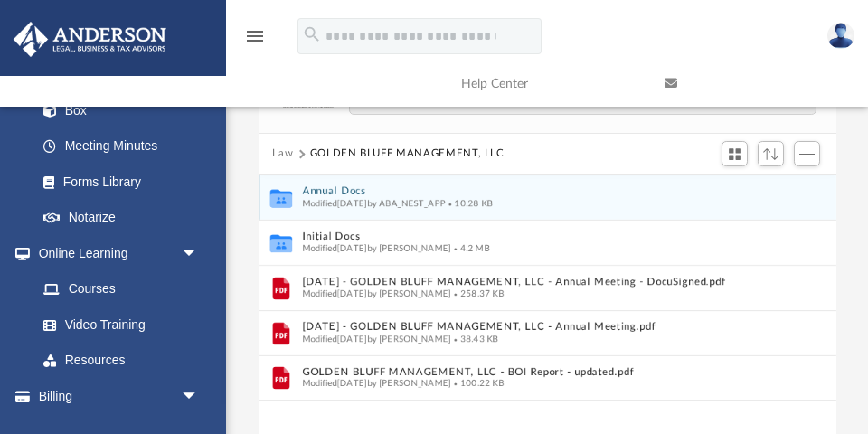
click at [375, 189] on button "Annual Docs" at bounding box center [535, 191] width 466 height 12
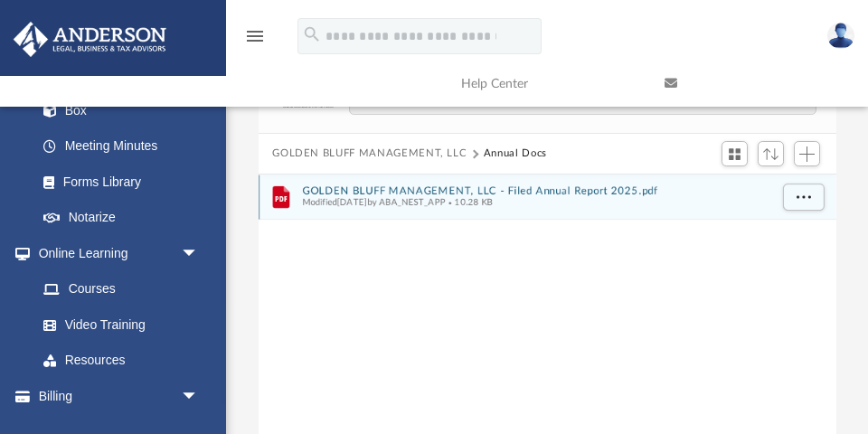
click at [379, 186] on button "GOLDEN BLUFF MANAGEMENT, LLC - Filed Annual Report 2025.pdf" at bounding box center [535, 191] width 466 height 12
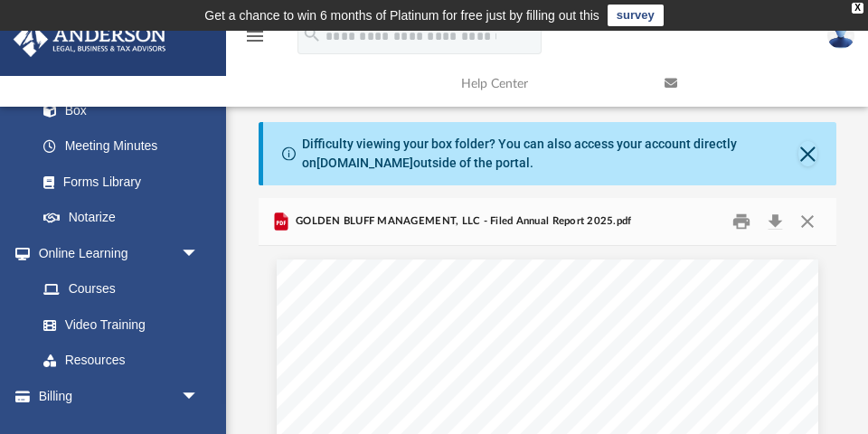
scroll to position [0, 0]
click at [813, 217] on button "Close" at bounding box center [807, 222] width 33 height 28
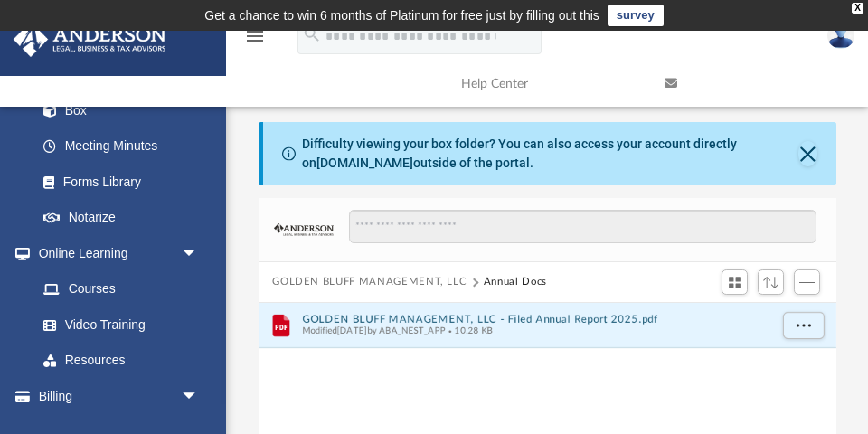
click at [320, 280] on button "GOLDEN BLUFF MANAGEMENT, LLC" at bounding box center [369, 282] width 194 height 16
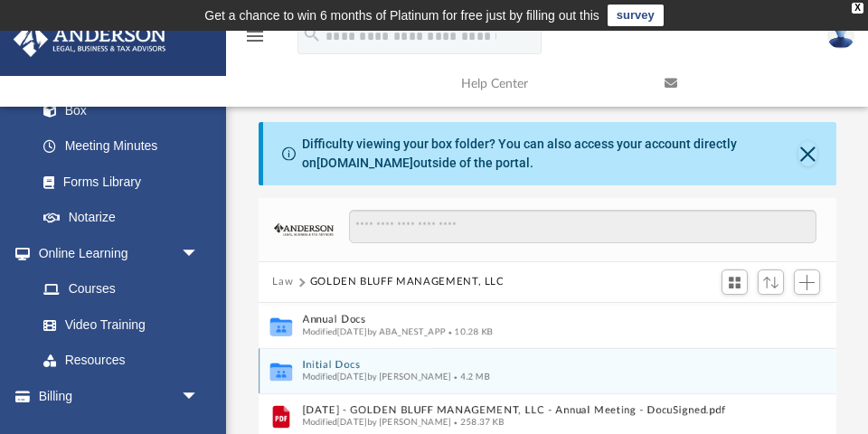
click at [333, 362] on button "Initial Docs" at bounding box center [535, 365] width 466 height 12
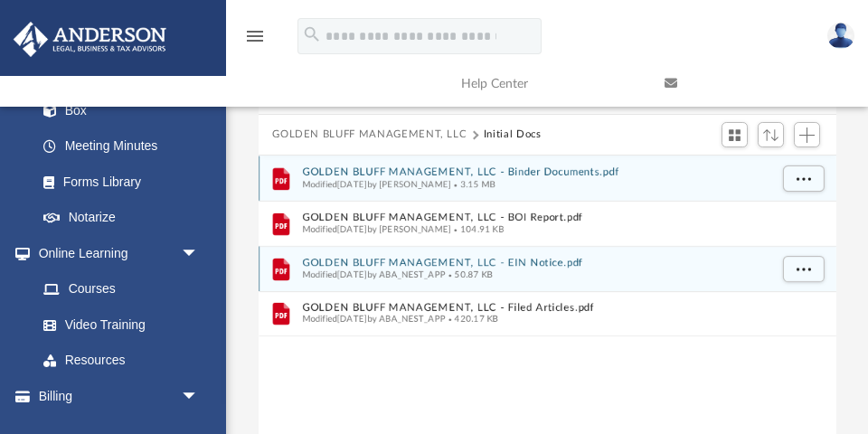
scroll to position [147, 0]
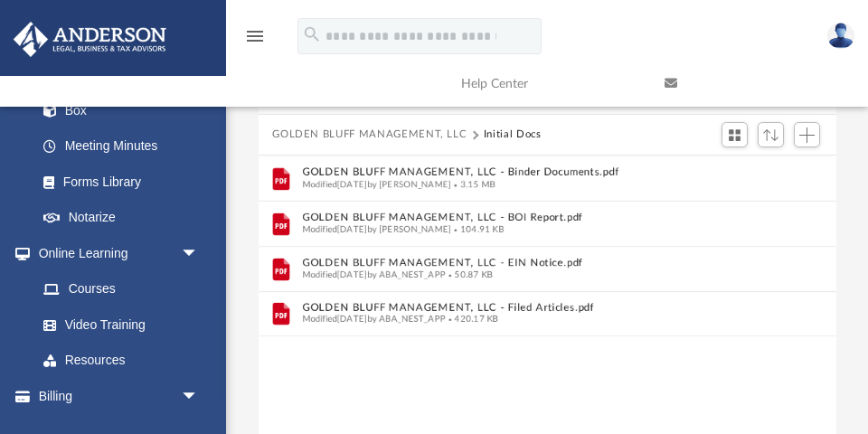
click at [392, 127] on button "GOLDEN BLUFF MANAGEMENT, LLC" at bounding box center [369, 135] width 194 height 16
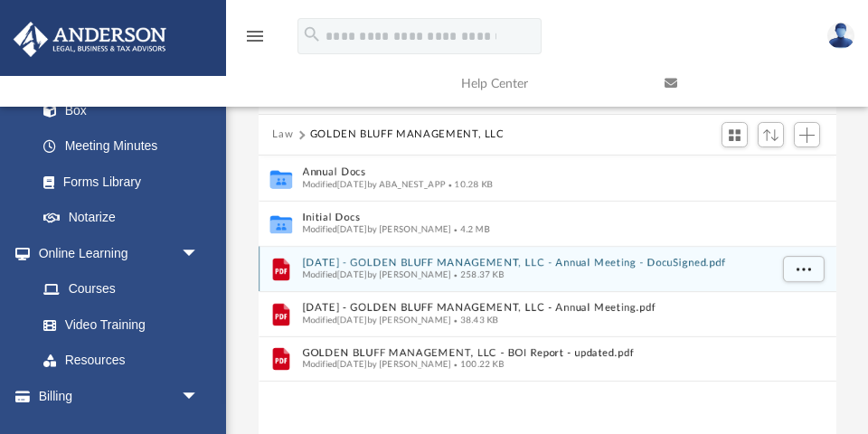
click at [419, 261] on button "[DATE] - GOLDEN BLUFF MANAGEMENT, LLC - Annual Meeting - DocuSigned.pdf" at bounding box center [535, 263] width 466 height 12
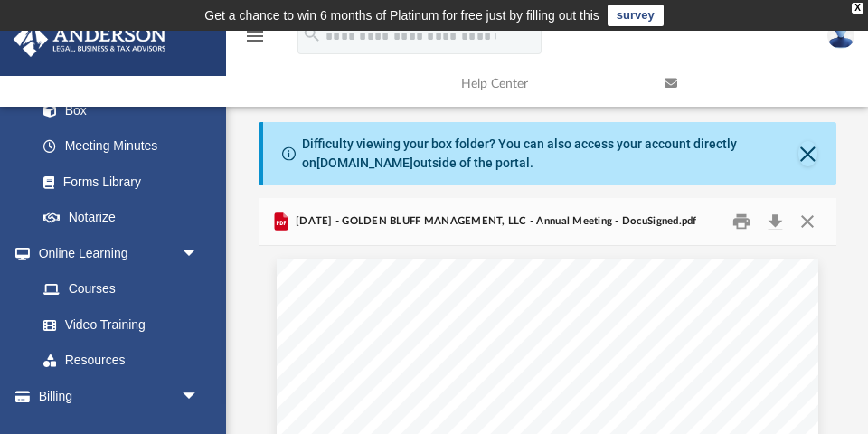
scroll to position [0, 0]
click at [806, 221] on button "Close" at bounding box center [807, 222] width 33 height 28
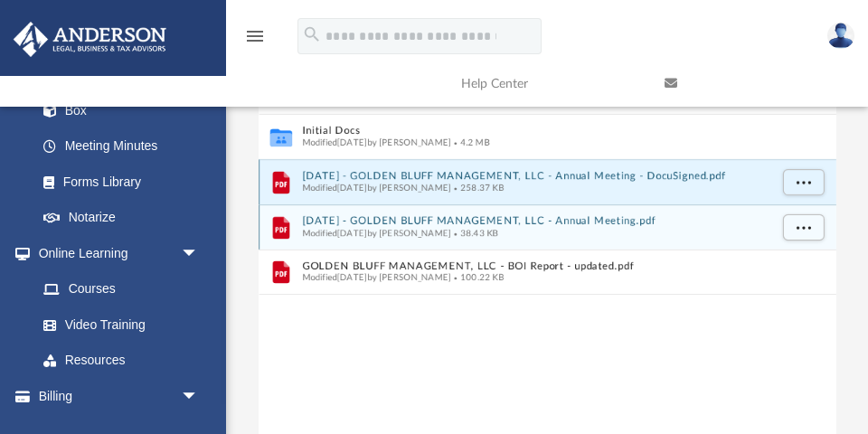
scroll to position [235, 0]
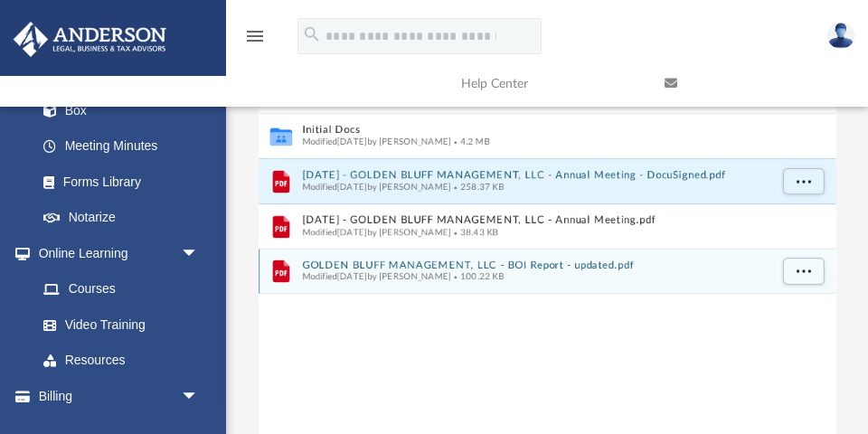
click at [479, 260] on button "GOLDEN BLUFF MANAGEMENT, LLC - BOI Report - updated.pdf" at bounding box center [535, 265] width 466 height 12
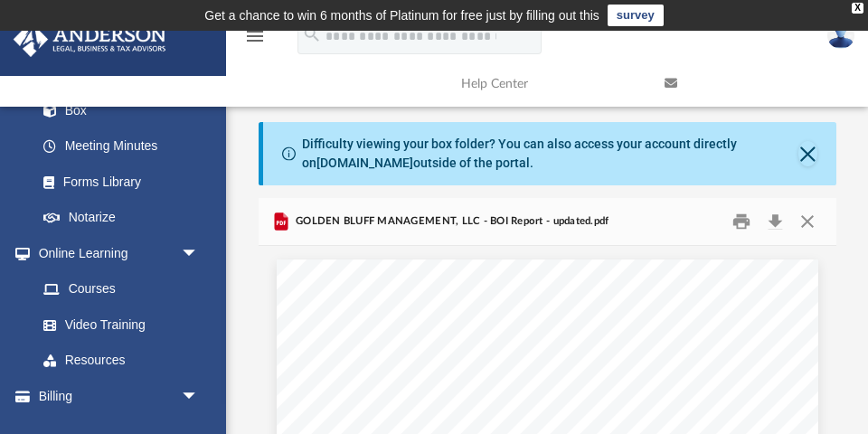
scroll to position [0, 0]
click at [803, 226] on button "Close" at bounding box center [807, 222] width 33 height 28
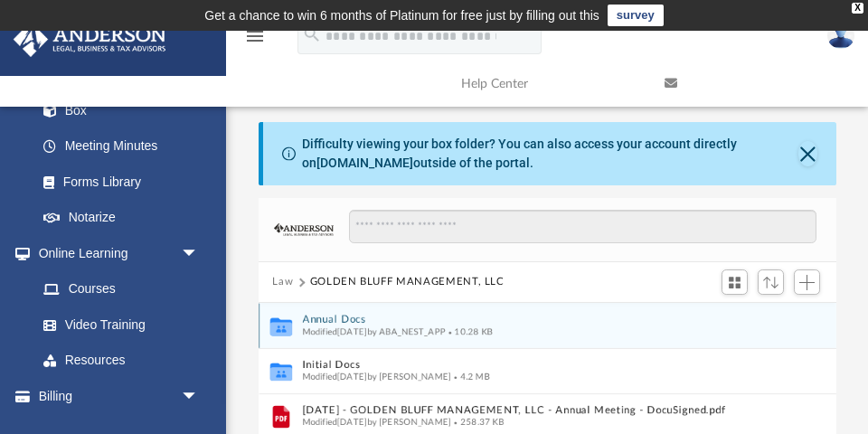
click at [341, 315] on button "Annual Docs" at bounding box center [535, 320] width 466 height 12
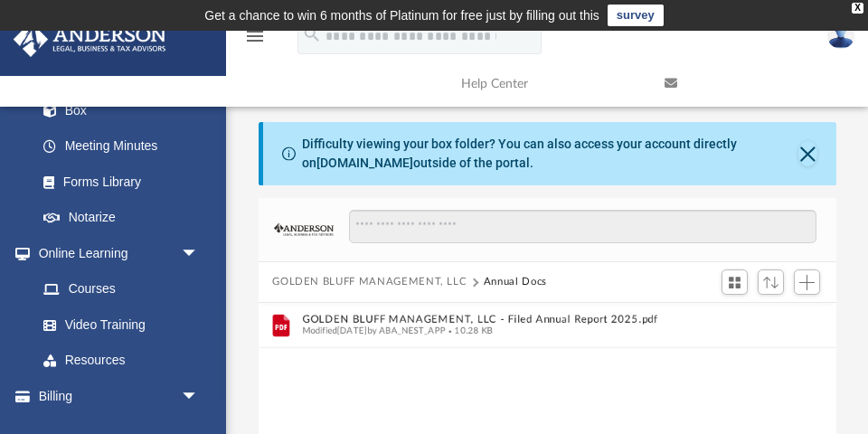
click at [307, 275] on button "GOLDEN BLUFF MANAGEMENT, LLC" at bounding box center [369, 282] width 194 height 16
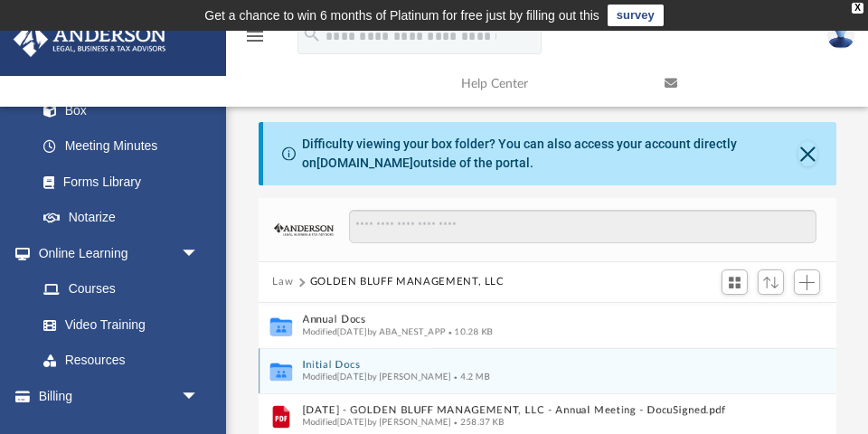
click at [325, 359] on button "Initial Docs" at bounding box center [535, 365] width 466 height 12
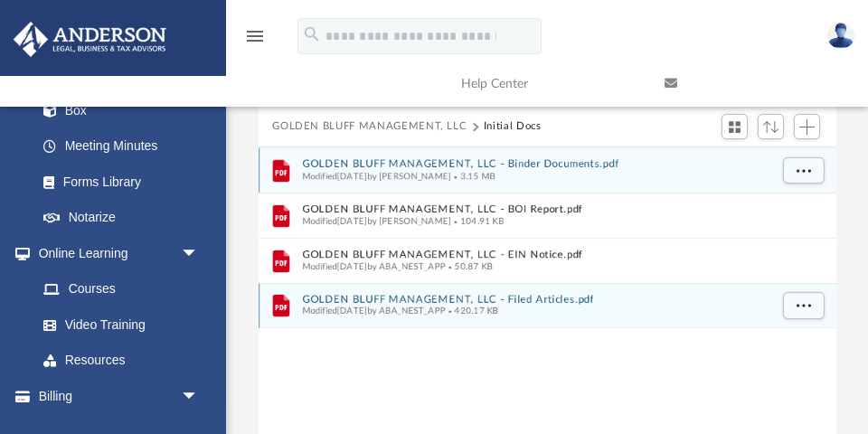
scroll to position [156, 0]
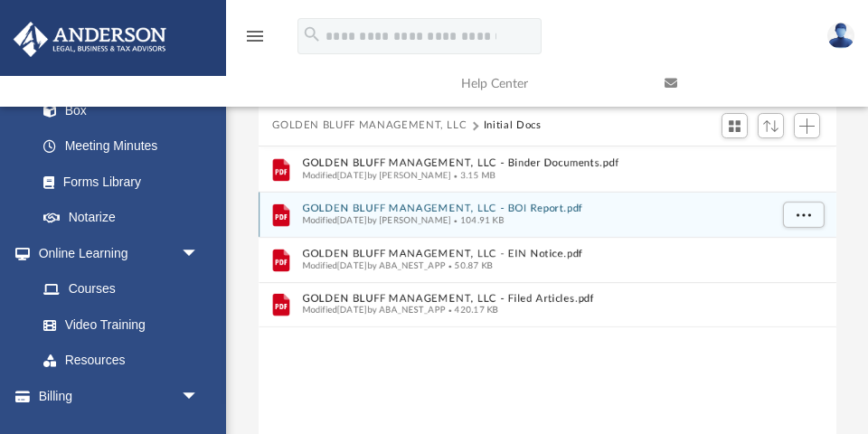
click at [381, 207] on button "GOLDEN BLUFF MANAGEMENT, LLC - BOI Report.pdf" at bounding box center [535, 208] width 466 height 12
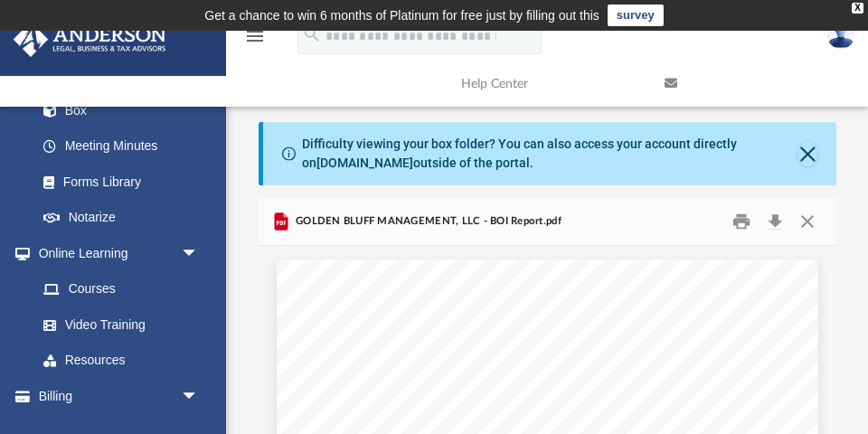
scroll to position [0, 0]
click at [806, 217] on button "Close" at bounding box center [807, 222] width 33 height 28
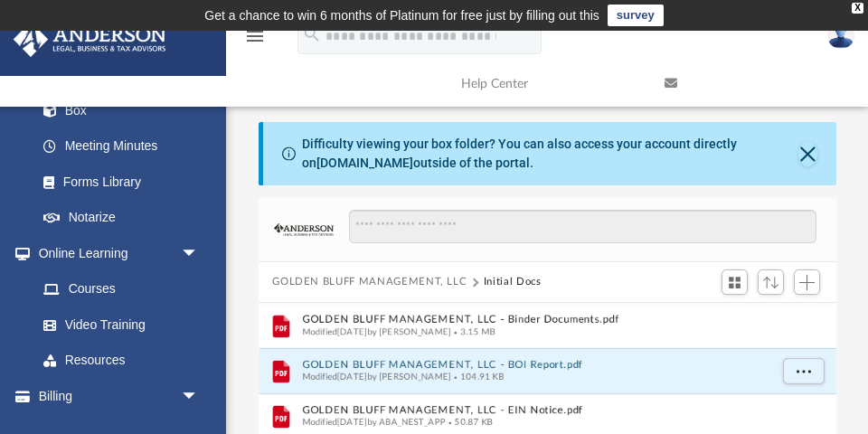
click at [325, 276] on button "GOLDEN BLUFF MANAGEMENT, LLC" at bounding box center [369, 282] width 194 height 16
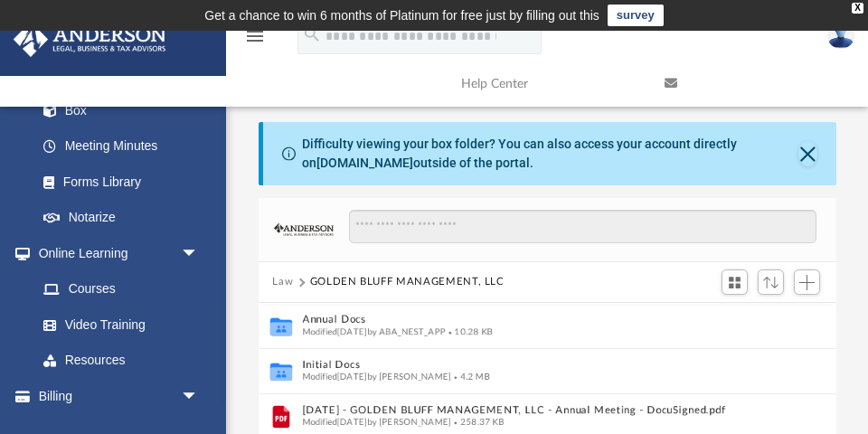
click at [280, 280] on button "Law" at bounding box center [282, 282] width 21 height 16
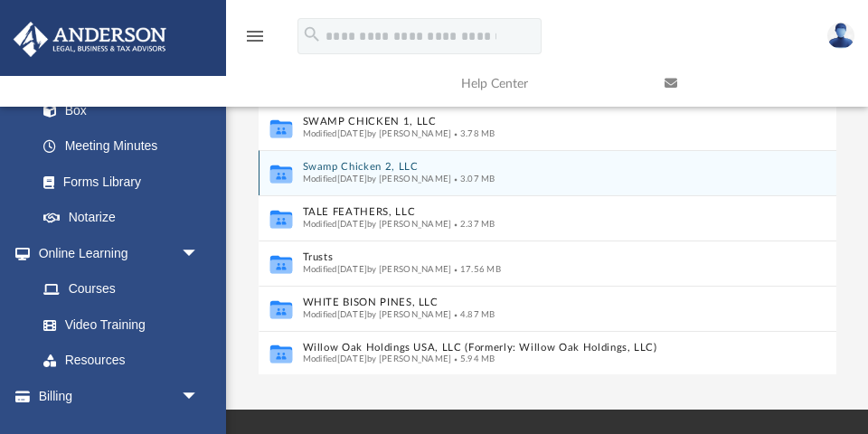
scroll to position [352, 0]
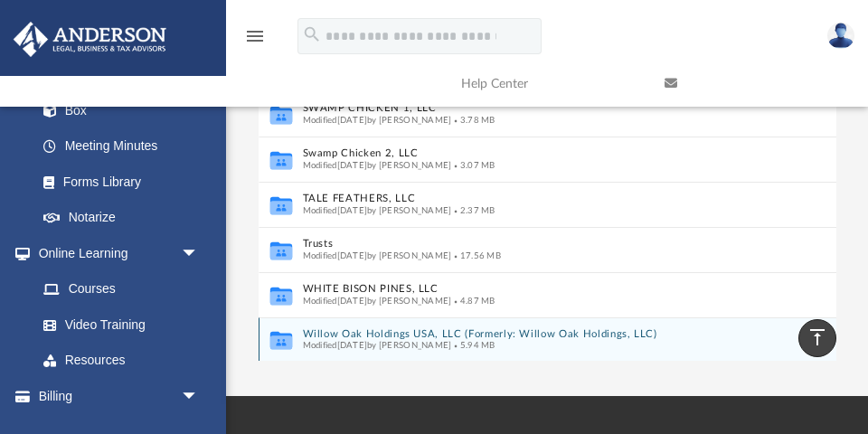
click at [443, 334] on button "Willow Oak Holdings USA, LLC (Formerly: Willow Oak Holdings, LLC)" at bounding box center [535, 334] width 466 height 12
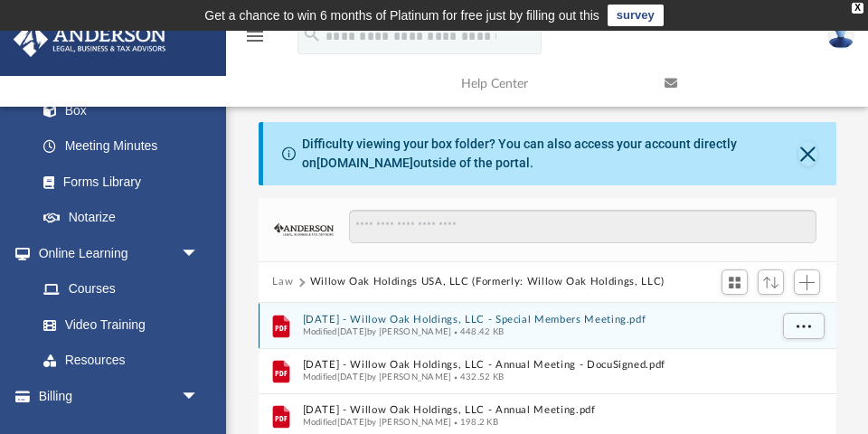
scroll to position [0, 0]
click at [522, 316] on button "2024.10.22 - Willow Oak Holdings, LLC - Special Members Meeting.pdf" at bounding box center [535, 320] width 466 height 12
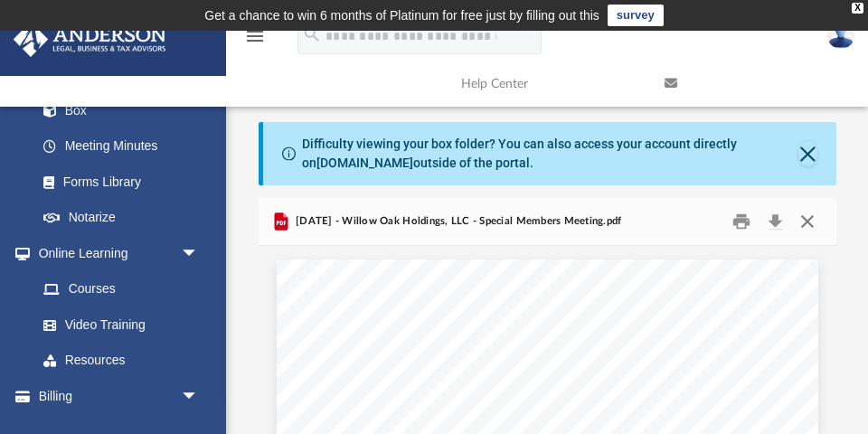
click at [808, 221] on button "Close" at bounding box center [807, 222] width 33 height 28
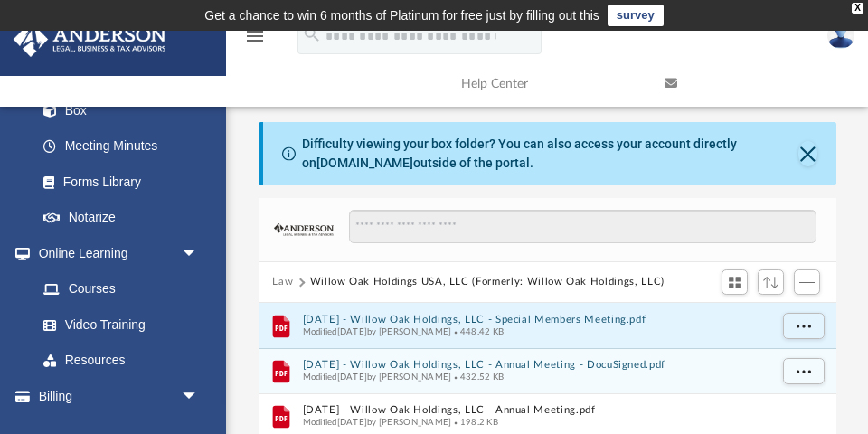
click at [510, 362] on button "2024.12.15 - Willow Oak Holdings, LLC - Annual Meeting - DocuSigned.pdf" at bounding box center [535, 365] width 466 height 12
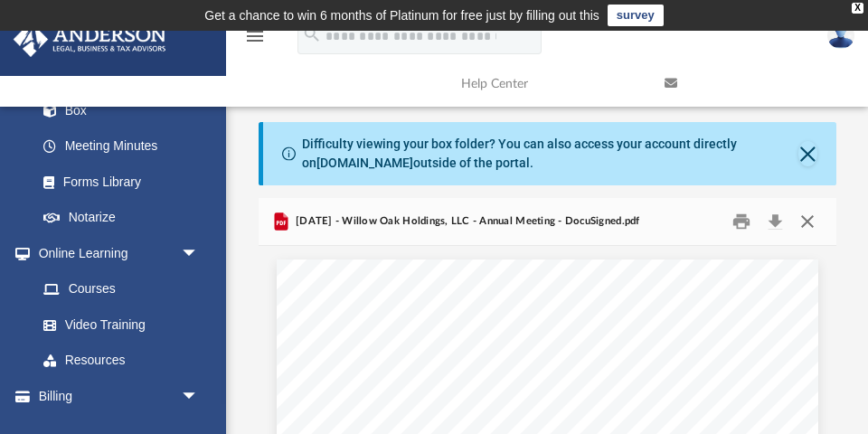
click at [812, 217] on button "Close" at bounding box center [807, 222] width 33 height 28
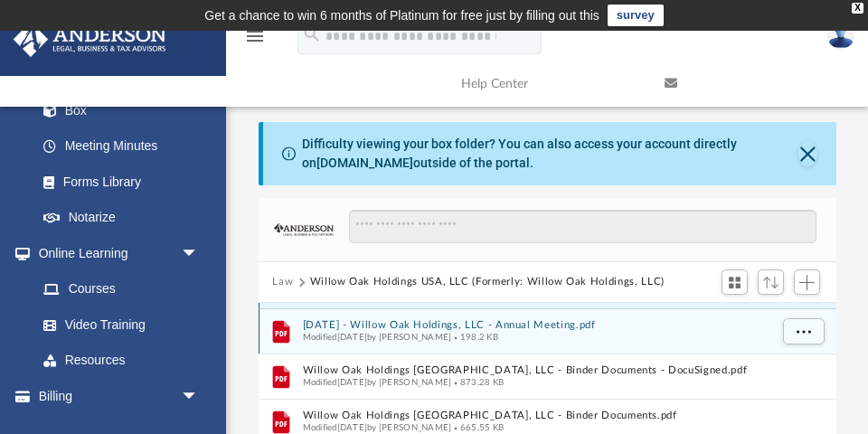
scroll to position [94, 0]
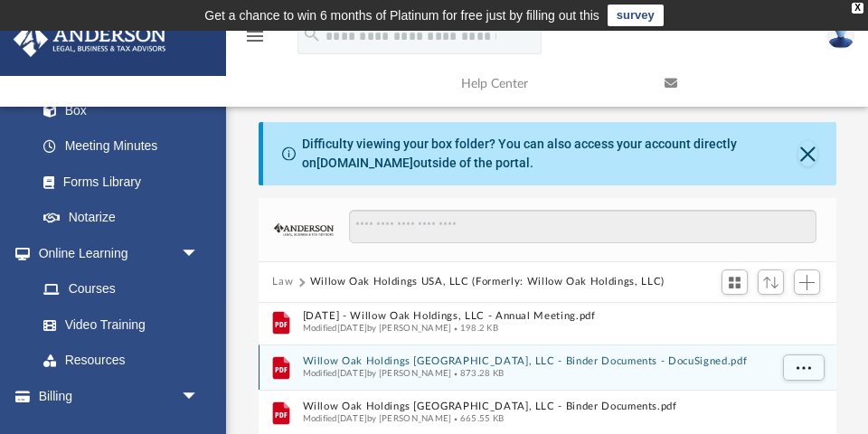
click at [462, 362] on button "Willow Oak Holdings USA, LLC - Binder Documents - DocuSigned.pdf" at bounding box center [535, 361] width 466 height 12
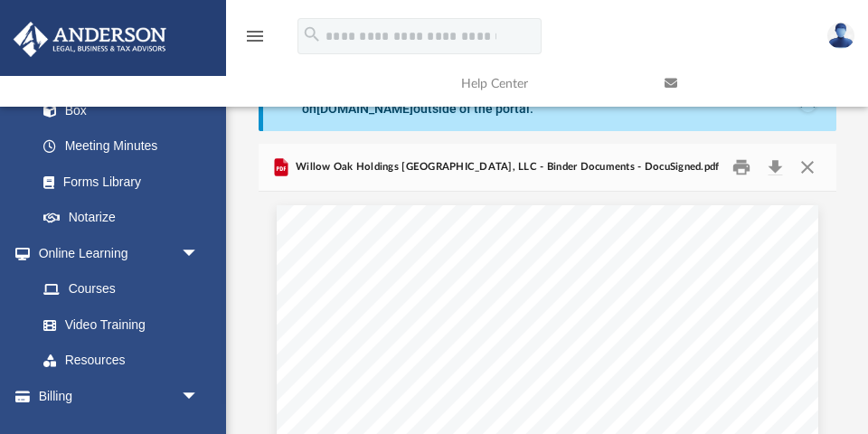
scroll to position [0, 0]
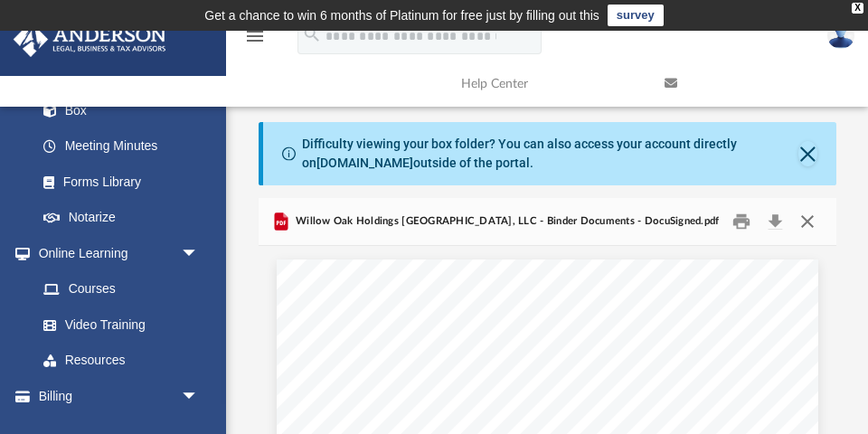
click at [808, 221] on button "Close" at bounding box center [807, 222] width 33 height 28
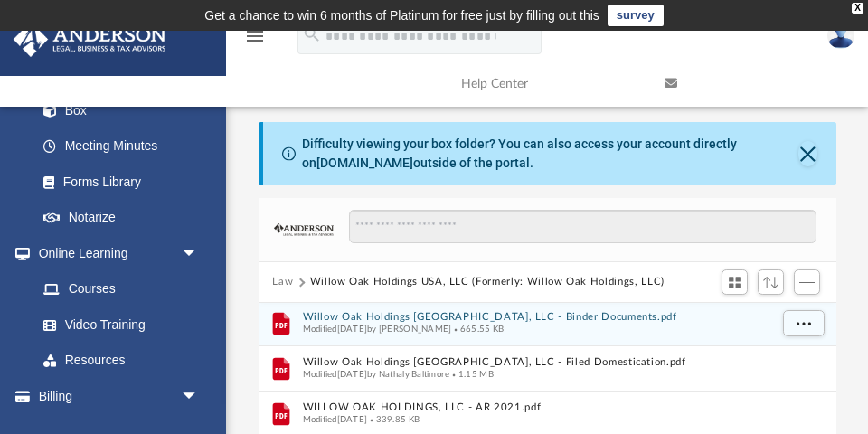
scroll to position [185, 0]
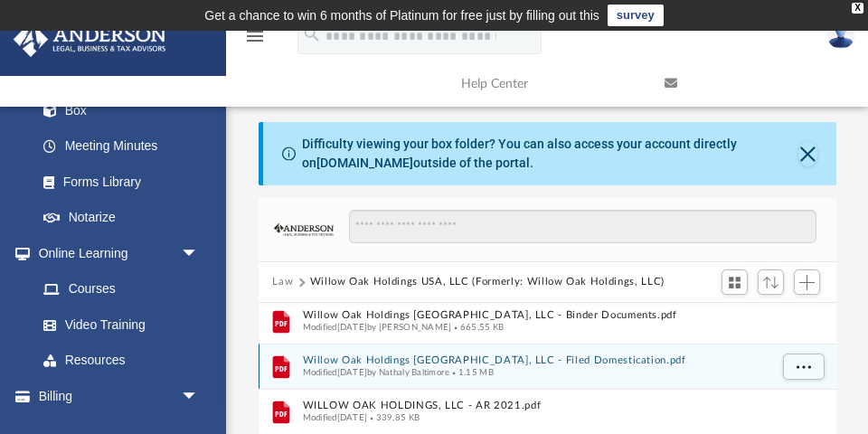
click at [446, 362] on button "Willow Oak Holdings USA, LLC - Filed Domestication.pdf" at bounding box center [535, 360] width 466 height 12
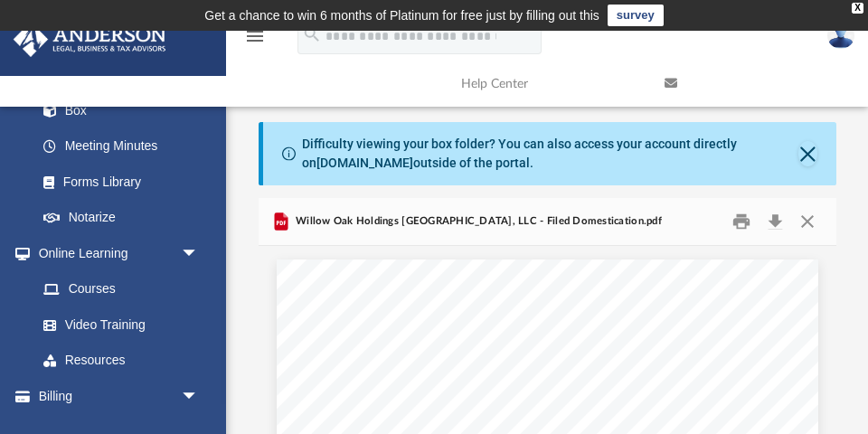
scroll to position [0, 0]
click at [814, 217] on button "Close" at bounding box center [807, 222] width 33 height 28
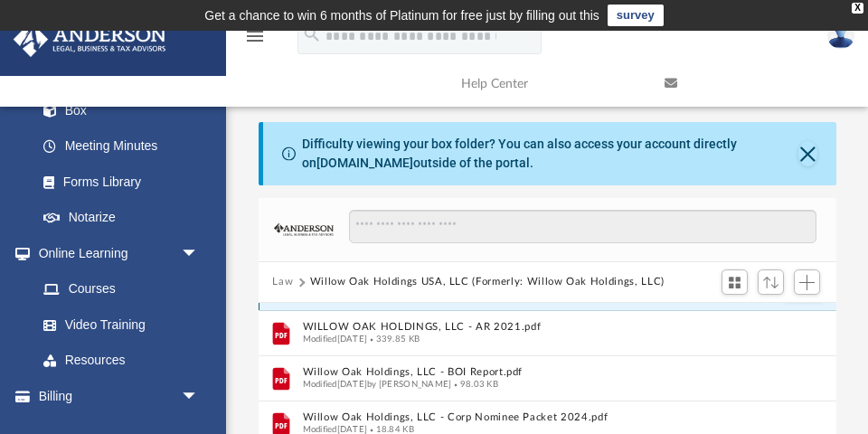
scroll to position [265, 0]
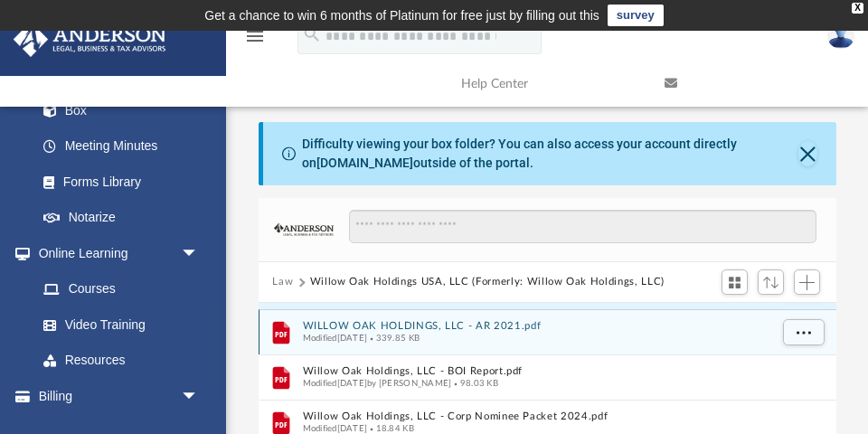
click at [410, 324] on button "WILLOW OAK HOLDINGS, LLC - AR 2021.pdf" at bounding box center [535, 326] width 466 height 12
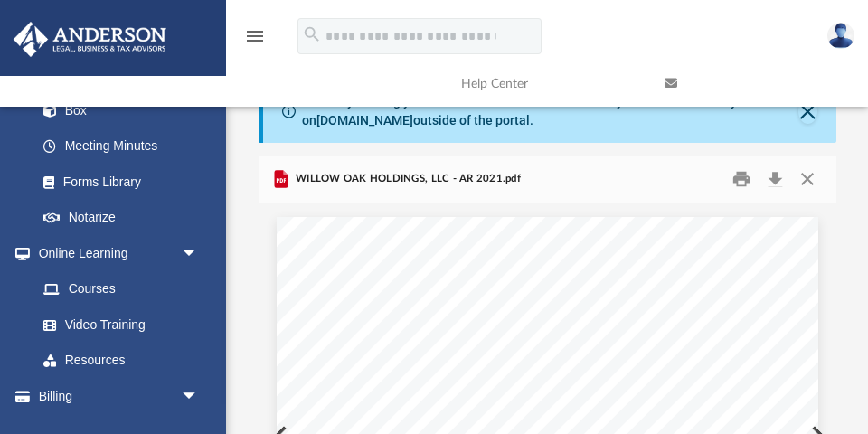
scroll to position [33, 0]
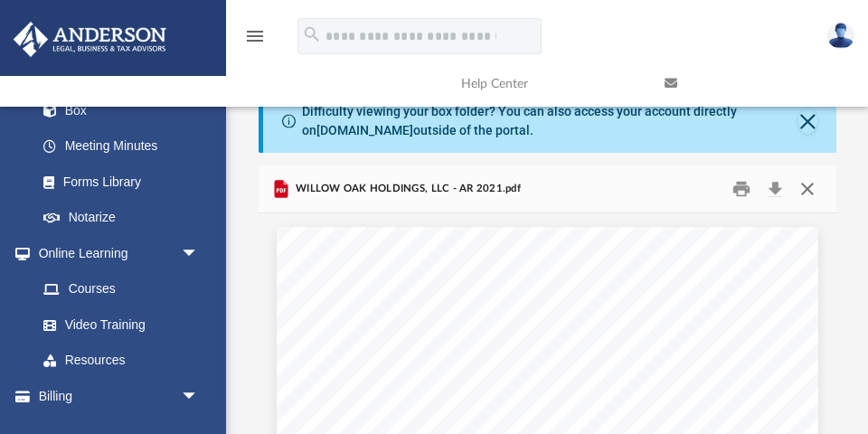
click at [812, 185] on button "Close" at bounding box center [807, 189] width 33 height 28
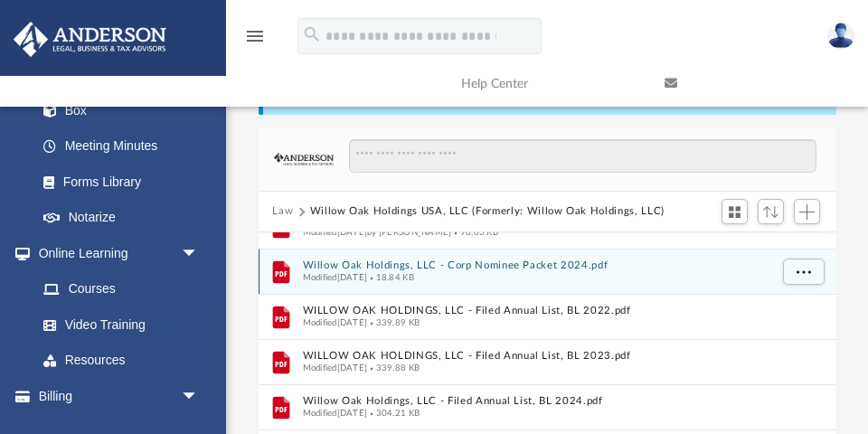
scroll to position [352, 0]
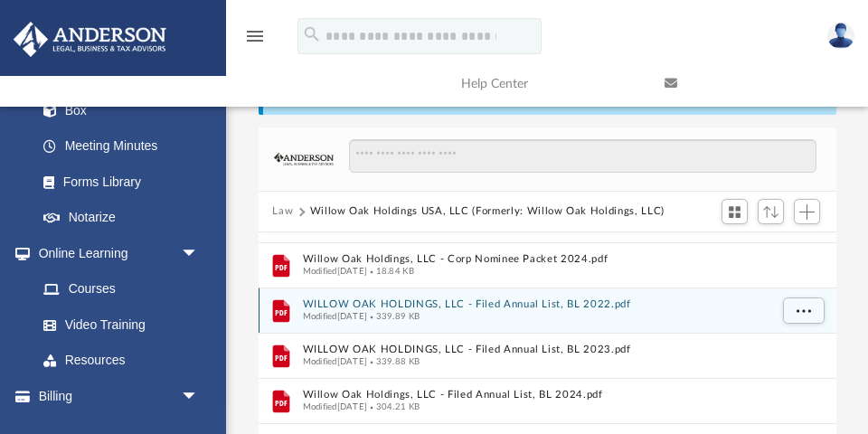
click at [418, 302] on button "WILLOW OAK HOLDINGS, LLC - Filed Annual List, BL 2022.pdf" at bounding box center [535, 304] width 466 height 12
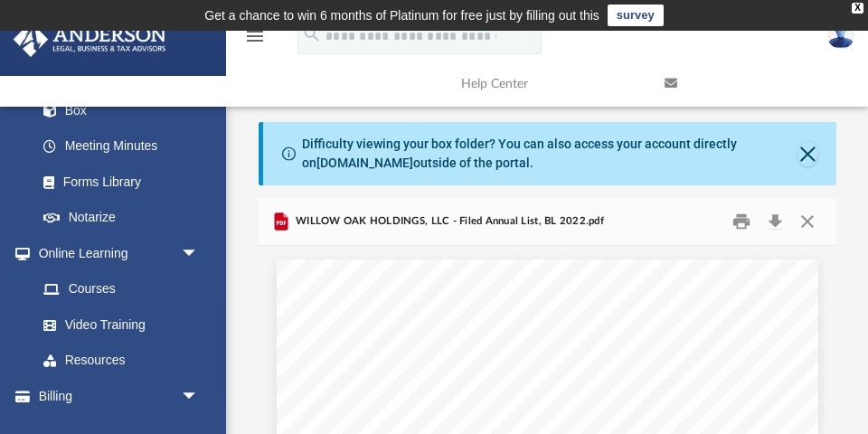
scroll to position [0, 0]
click at [810, 213] on button "Close" at bounding box center [807, 222] width 33 height 28
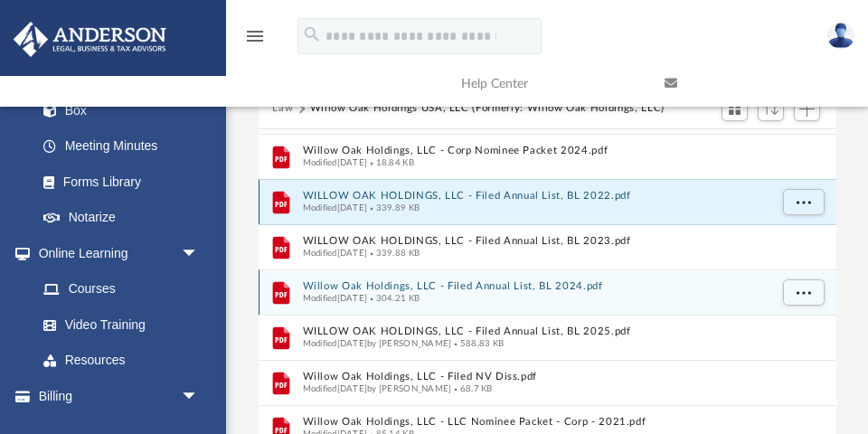
scroll to position [174, 0]
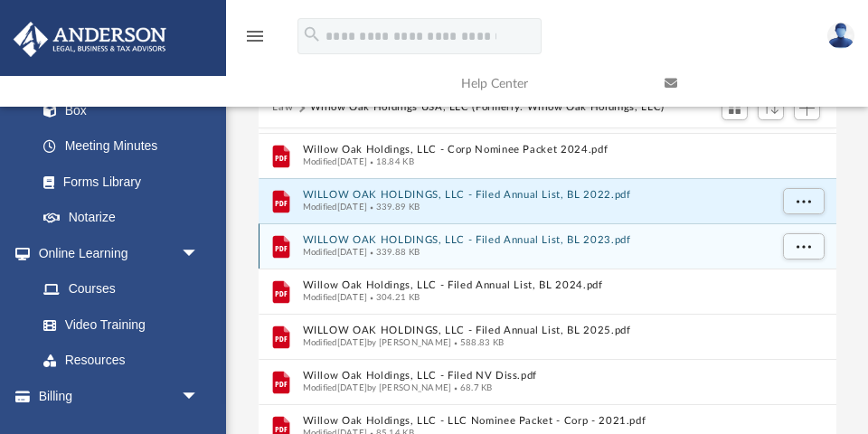
click at [494, 238] on button "WILLOW OAK HOLDINGS, LLC - Filed Annual List, BL 2023.pdf" at bounding box center [535, 240] width 466 height 12
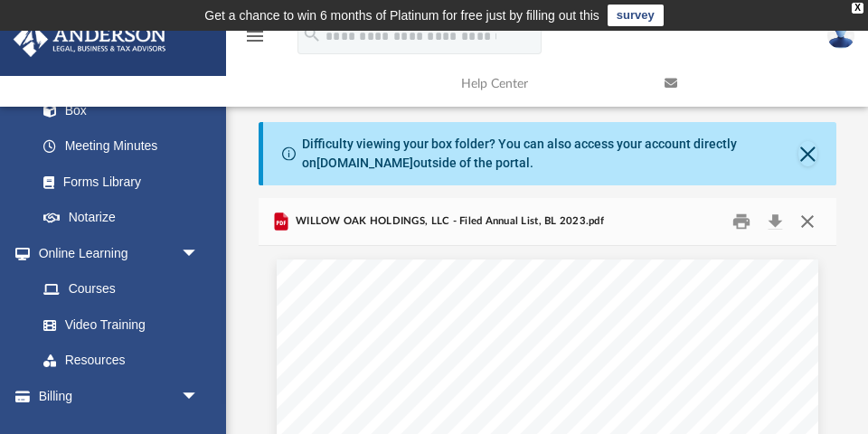
scroll to position [0, 0]
click at [811, 216] on button "Close" at bounding box center [807, 222] width 33 height 28
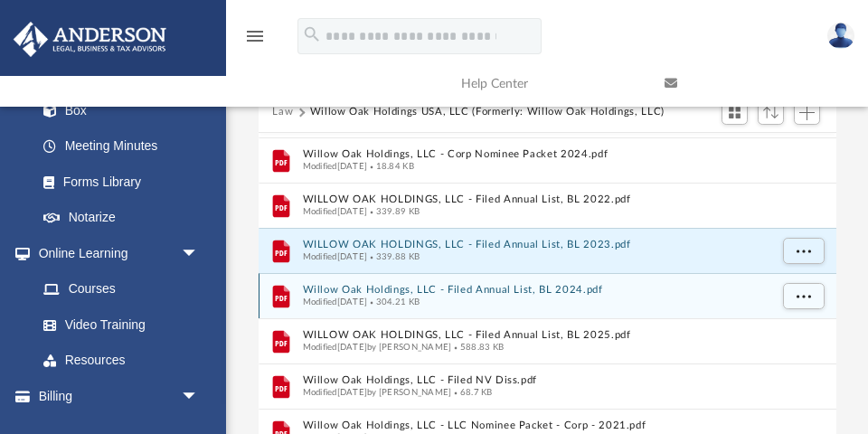
click at [460, 284] on button "Willow Oak Holdings, LLC - Filed Annual List, BL 2024.pdf" at bounding box center [535, 290] width 466 height 12
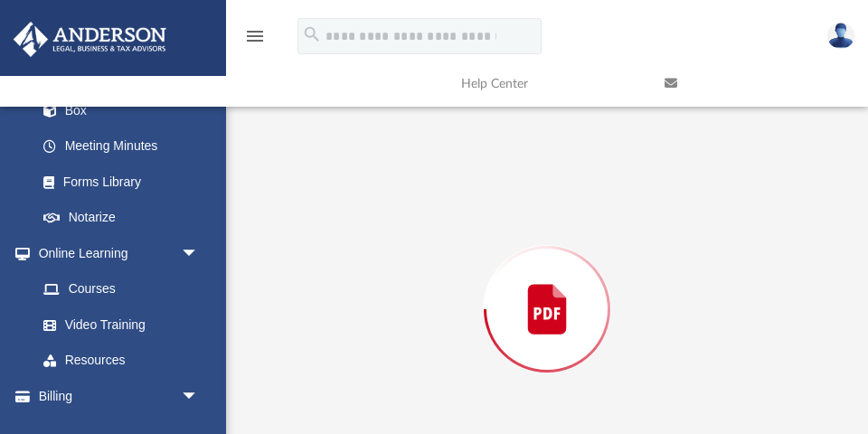
click at [460, 284] on div "Preview" at bounding box center [548, 309] width 578 height 466
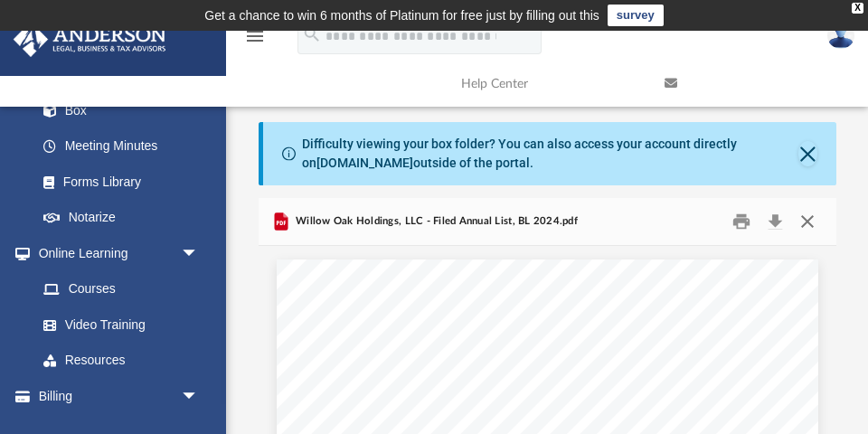
click at [809, 222] on button "Close" at bounding box center [807, 222] width 33 height 28
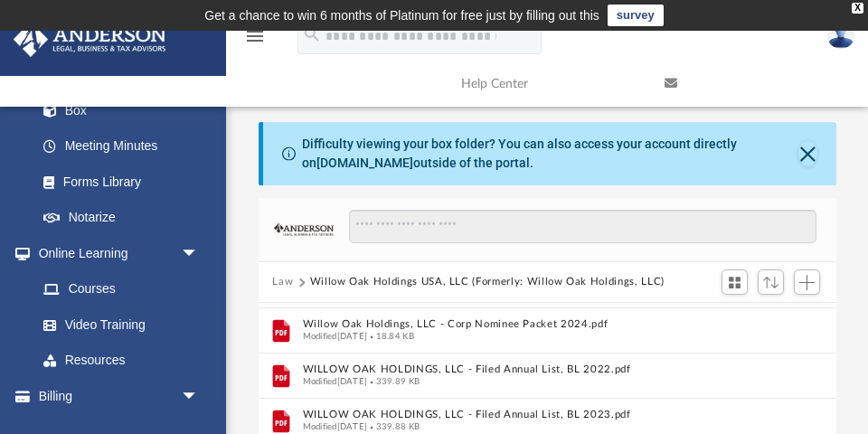
scroll to position [248, 0]
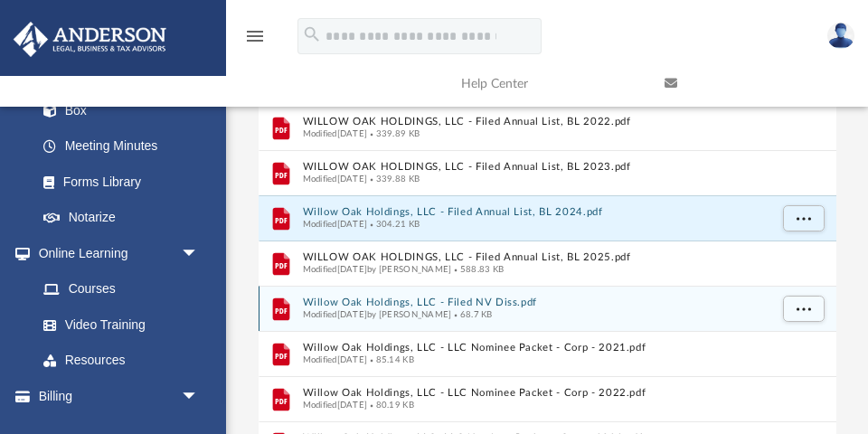
click at [477, 297] on button "Willow Oak Holdings, LLC - Filed NV Diss.pdf" at bounding box center [535, 302] width 466 height 12
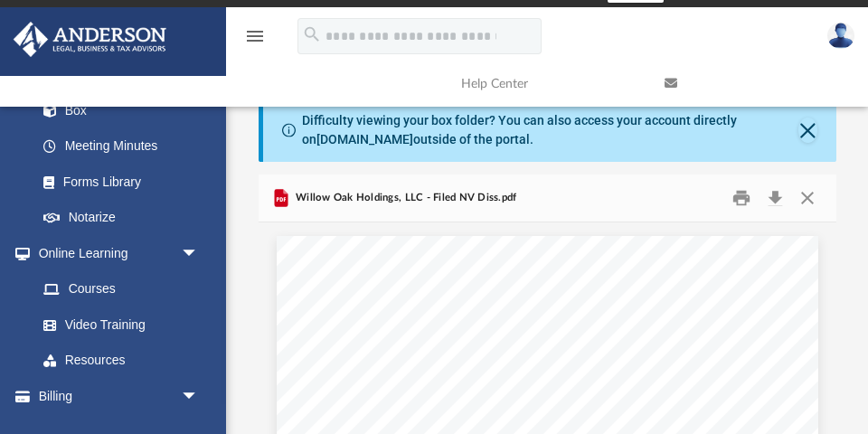
scroll to position [0, 0]
click at [809, 195] on button "Close" at bounding box center [807, 198] width 33 height 28
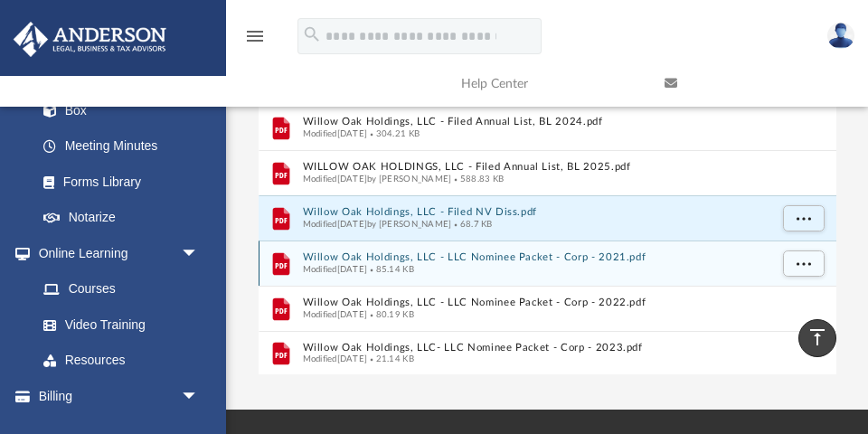
click at [485, 257] on button "Willow Oak Holdings, LLC - LLC Nominee Packet - Corp - 2021.pdf" at bounding box center [535, 257] width 466 height 12
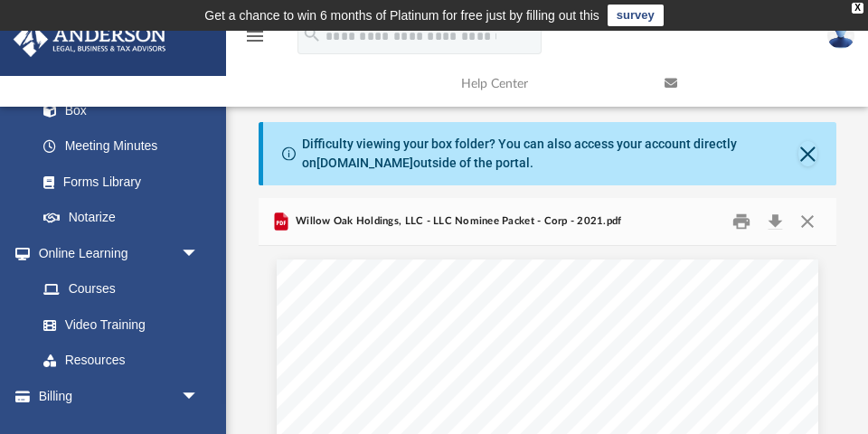
scroll to position [0, 0]
click at [804, 217] on button "Close" at bounding box center [807, 222] width 33 height 28
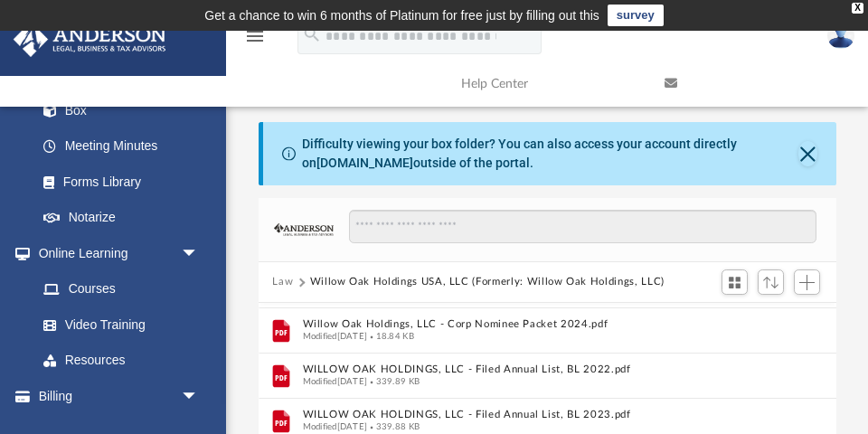
scroll to position [383, 0]
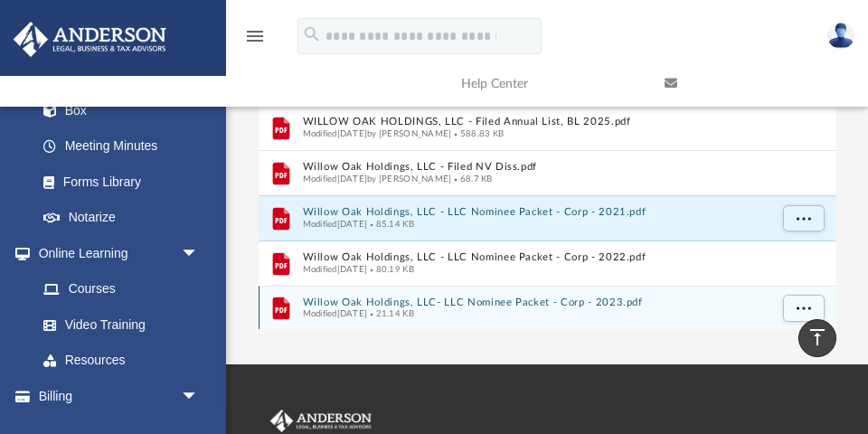
click at [421, 300] on button "Willow Oak Holdings, LLC- LLC Nominee Packet - Corp - 2023.pdf" at bounding box center [535, 302] width 466 height 12
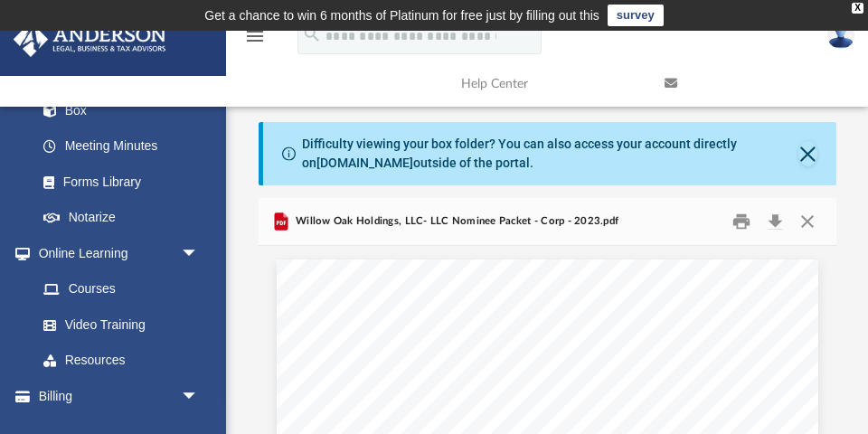
scroll to position [0, 0]
click at [806, 222] on button "Close" at bounding box center [807, 222] width 33 height 28
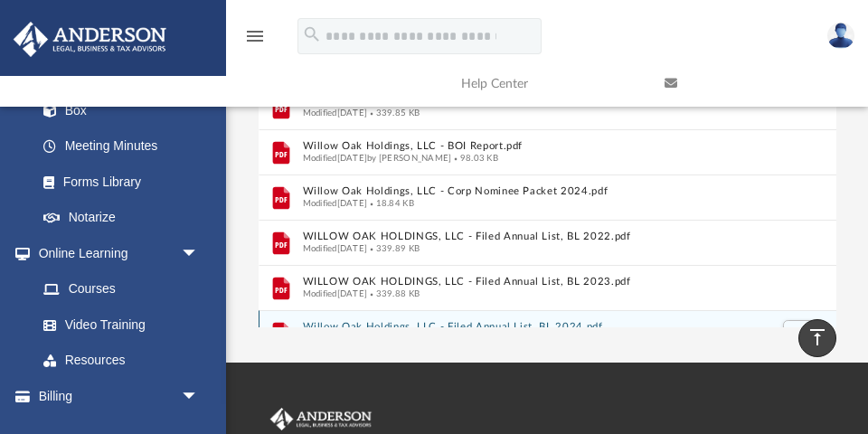
scroll to position [95, 0]
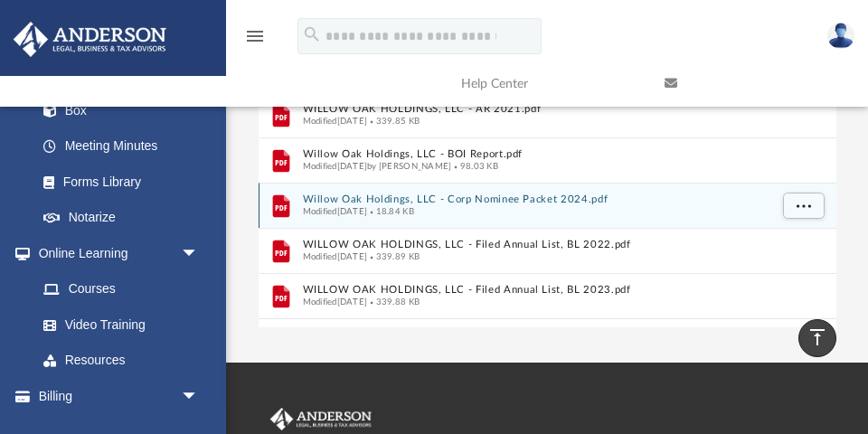
click at [536, 199] on button "Willow Oak Holdings, LLC - Corp Nominee Packet 2024.pdf" at bounding box center [535, 199] width 466 height 12
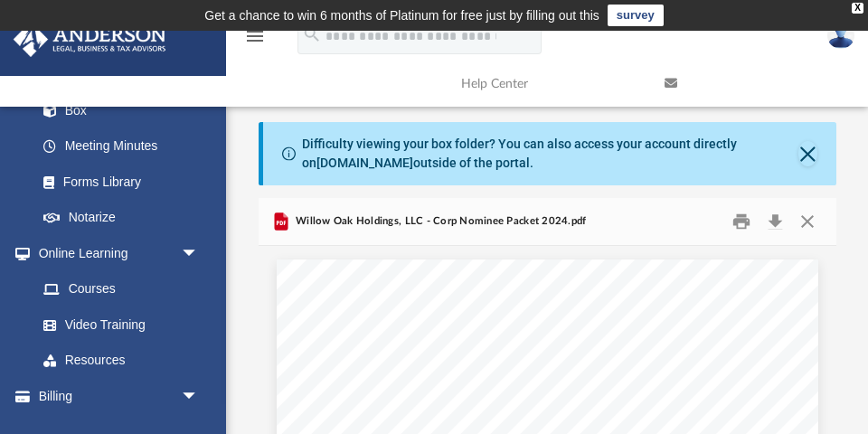
scroll to position [0, 0]
click at [807, 218] on button "Close" at bounding box center [807, 222] width 33 height 28
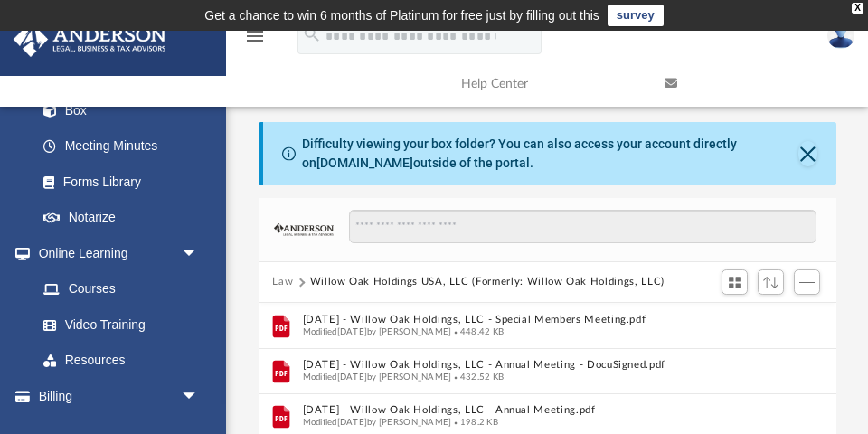
click at [282, 279] on button "Law" at bounding box center [282, 282] width 21 height 16
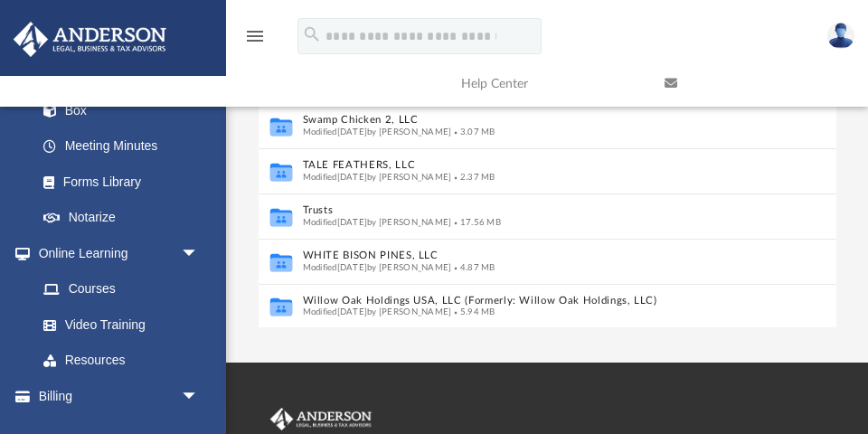
scroll to position [392, 0]
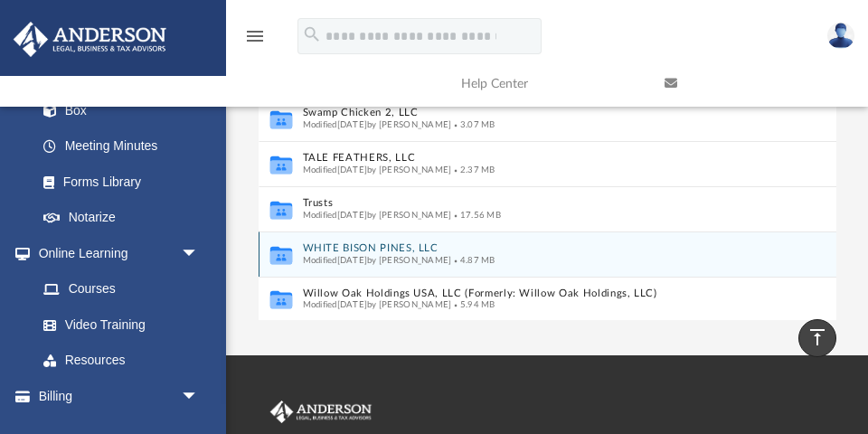
click at [409, 244] on button "WHITE BISON PINES, LLC" at bounding box center [535, 248] width 466 height 12
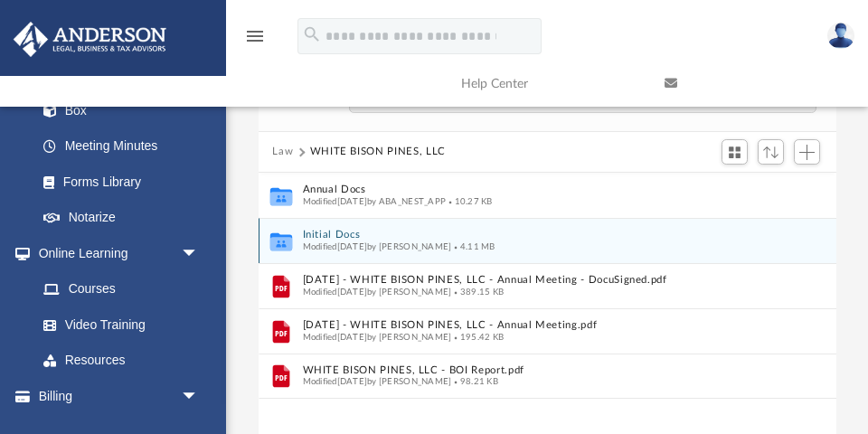
scroll to position [142, 0]
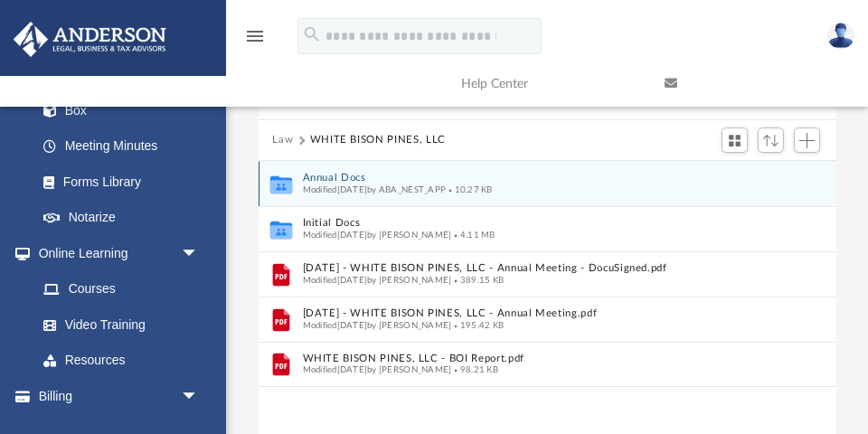
click at [333, 174] on button "Annual Docs" at bounding box center [535, 178] width 466 height 12
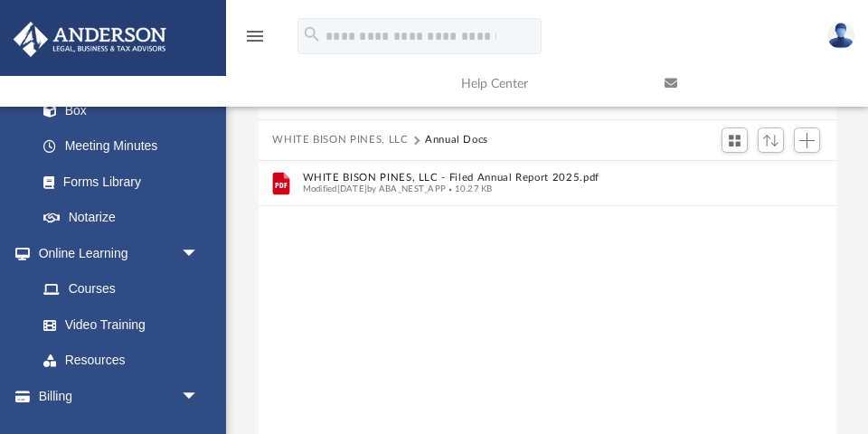
click at [353, 140] on button "WHITE BISON PINES, LLC" at bounding box center [340, 140] width 136 height 16
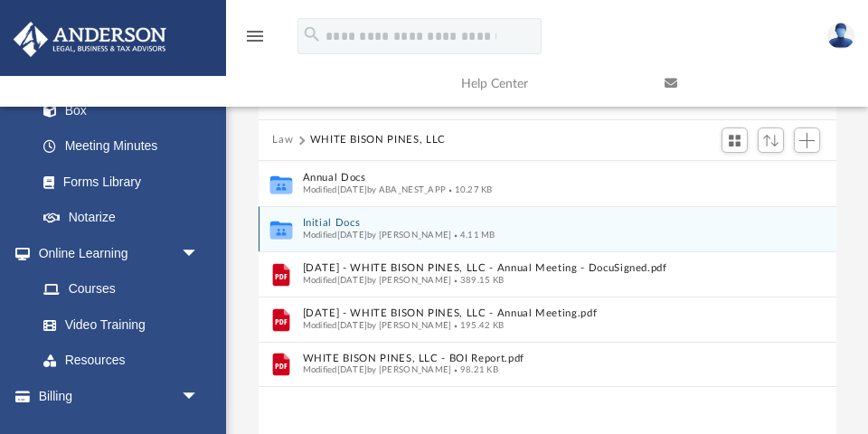
click at [338, 219] on button "Initial Docs" at bounding box center [535, 223] width 466 height 12
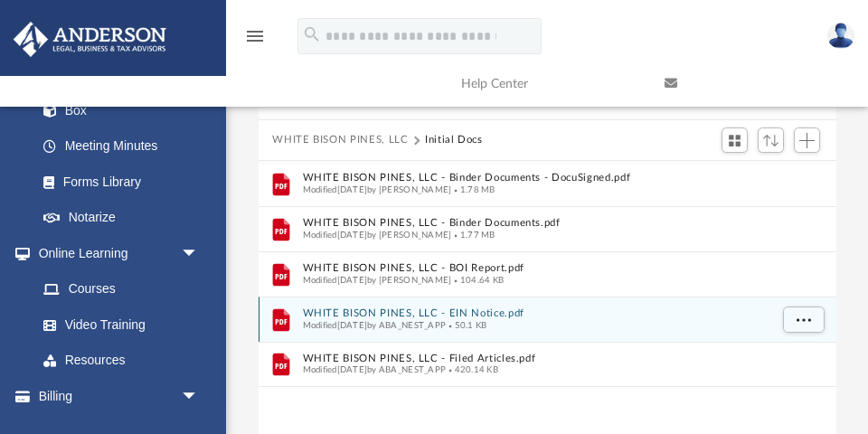
click at [465, 309] on button "WHITE BISON PINES, LLC - EIN Notice.pdf" at bounding box center [535, 313] width 466 height 12
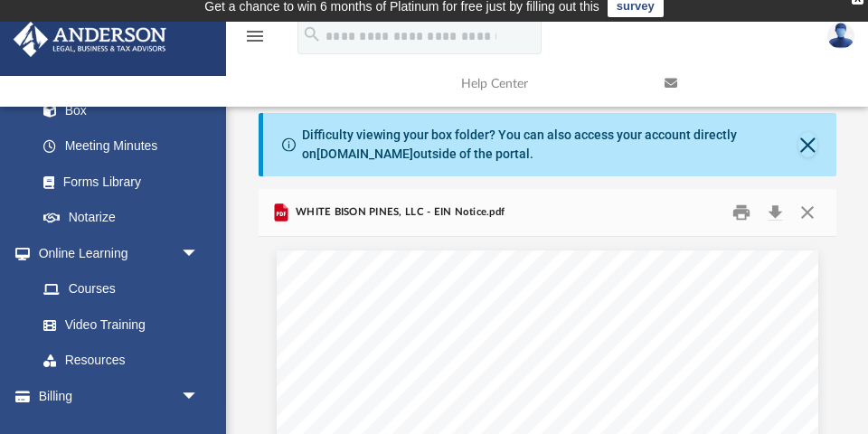
scroll to position [0, 0]
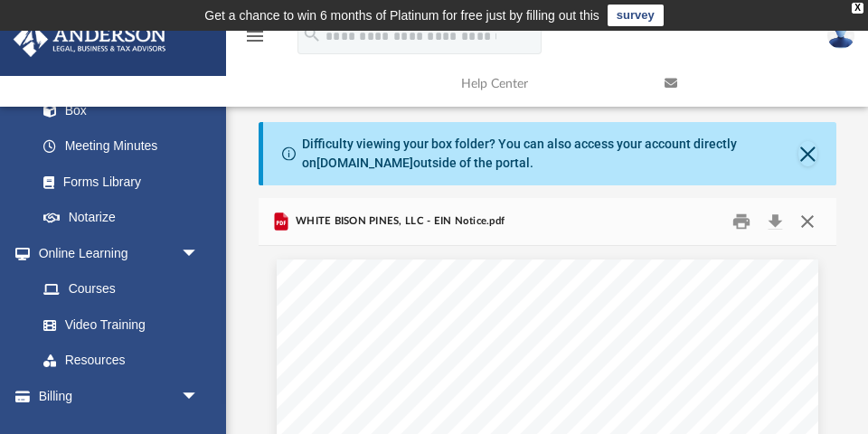
click at [800, 220] on button "Close" at bounding box center [807, 222] width 33 height 28
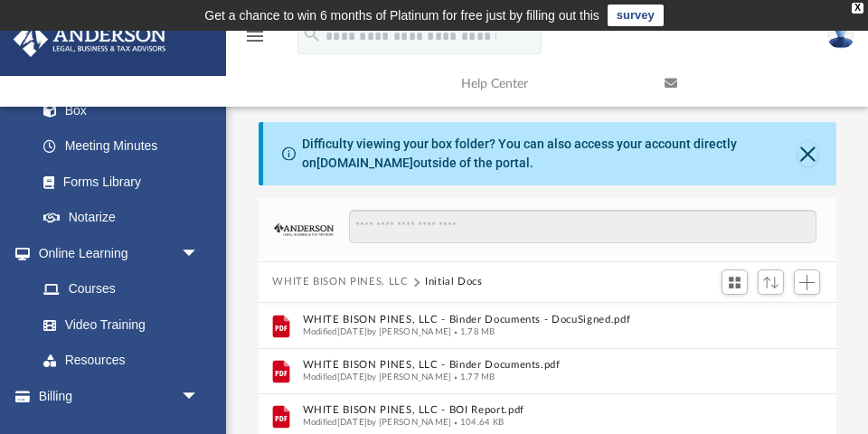
scroll to position [242, 0]
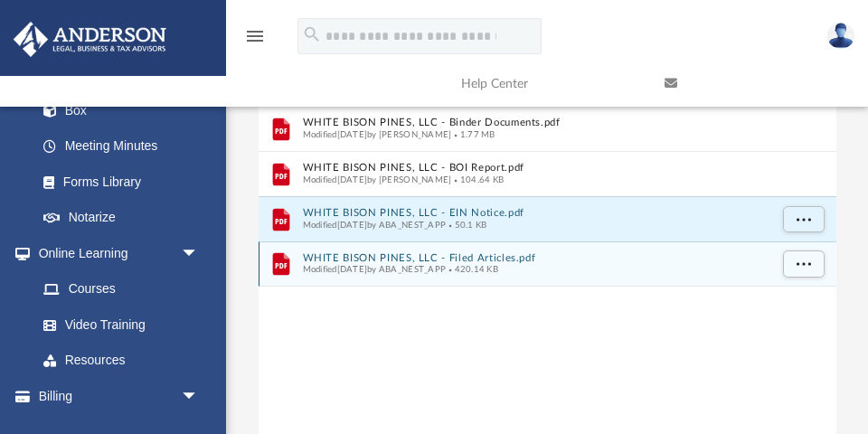
click at [466, 252] on button "WHITE BISON PINES, LLC - Filed Articles.pdf" at bounding box center [535, 258] width 466 height 12
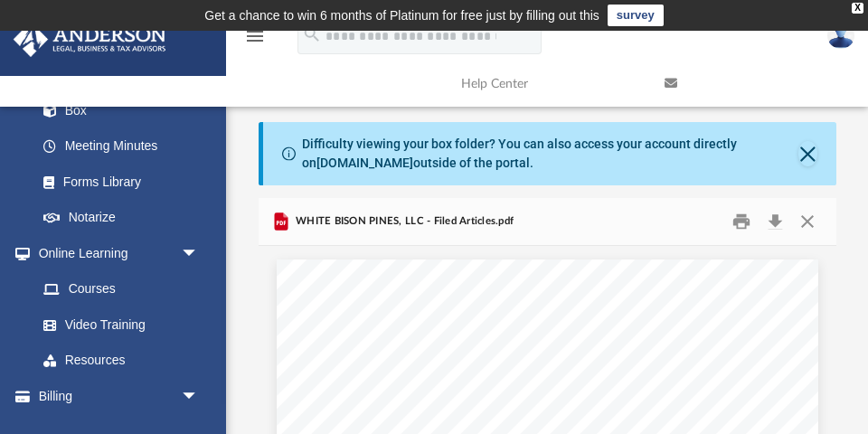
scroll to position [0, 0]
click at [808, 220] on button "Close" at bounding box center [807, 222] width 33 height 28
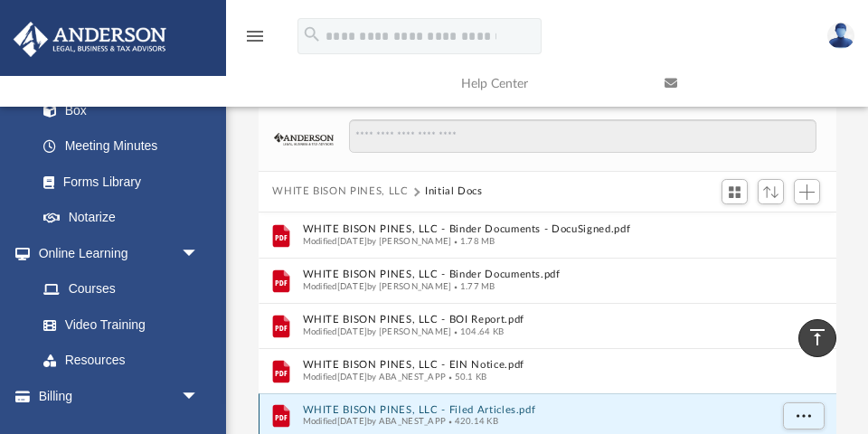
scroll to position [91, 0]
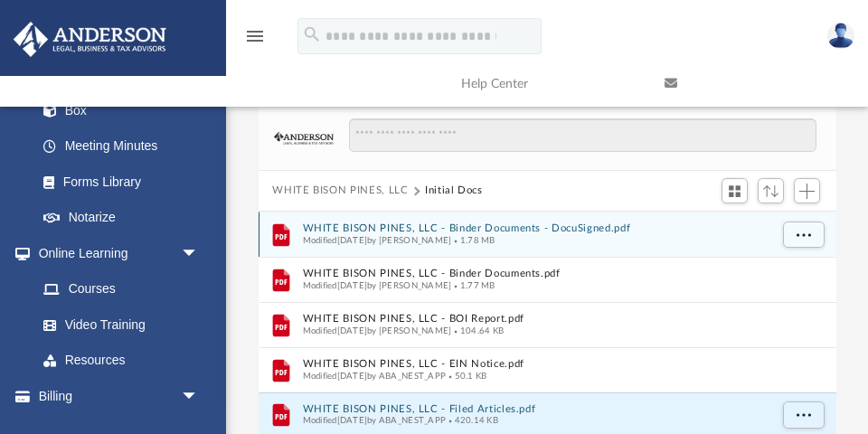
click at [451, 235] on span "Modified Thu Jan 18 2024 by Morgan Winkler" at bounding box center [376, 239] width 149 height 9
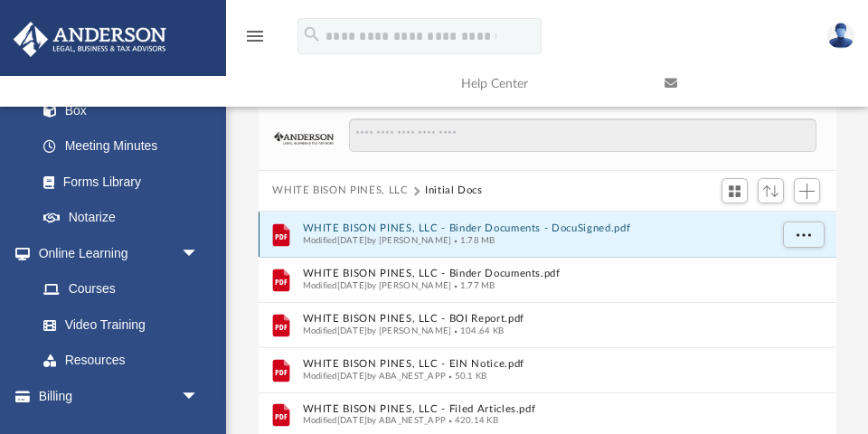
click at [490, 224] on button "WHITE BISON PINES, LLC - Binder Documents - DocuSigned.pdf" at bounding box center [535, 228] width 466 height 12
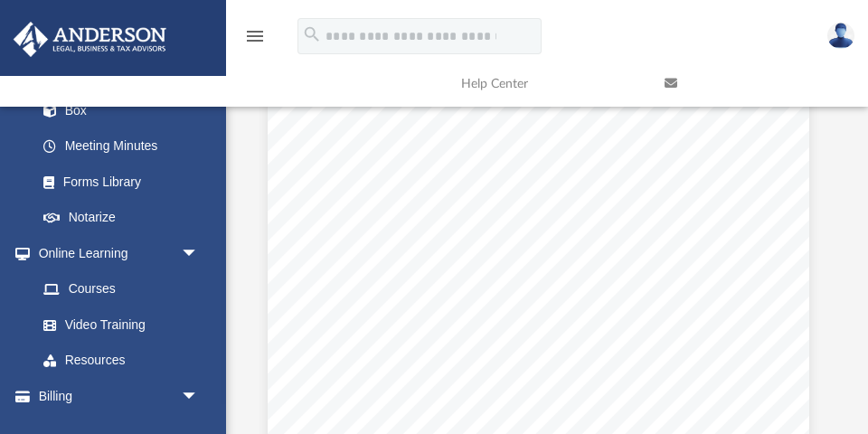
scroll to position [0, 0]
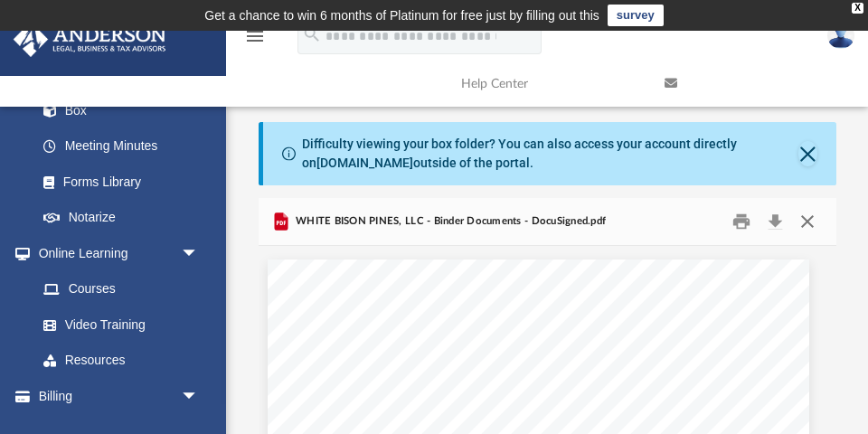
click at [812, 217] on button "Close" at bounding box center [807, 222] width 33 height 28
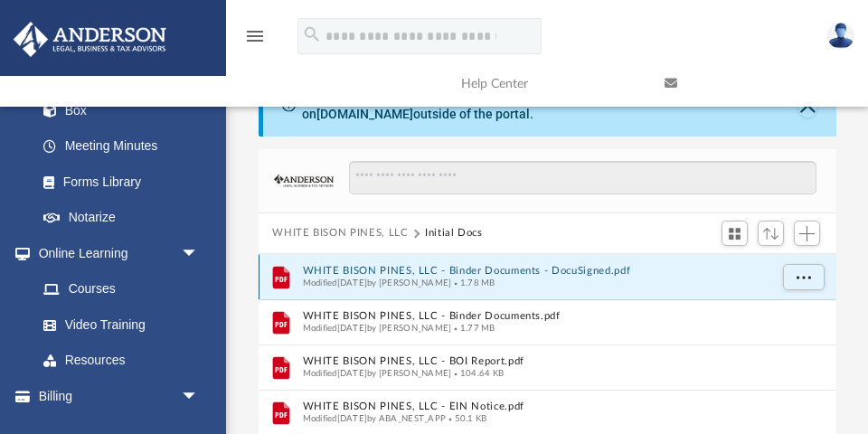
scroll to position [51, 0]
click at [353, 227] on button "WHITE BISON PINES, LLC" at bounding box center [340, 231] width 136 height 16
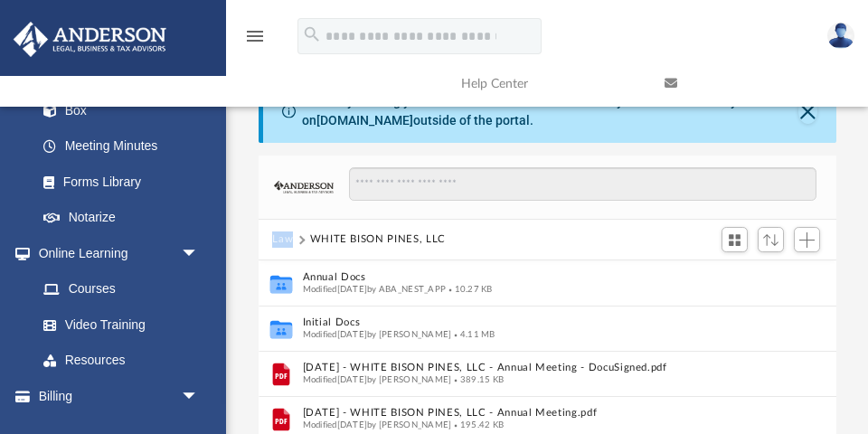
scroll to position [42, 0]
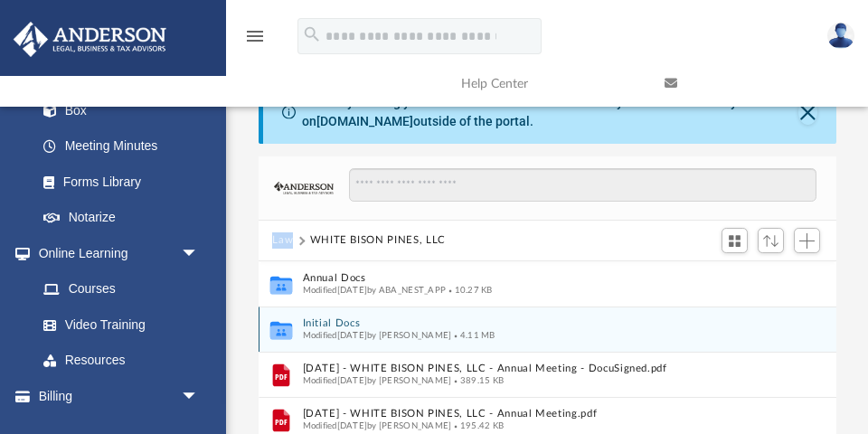
click at [337, 318] on button "Initial Docs" at bounding box center [535, 323] width 466 height 12
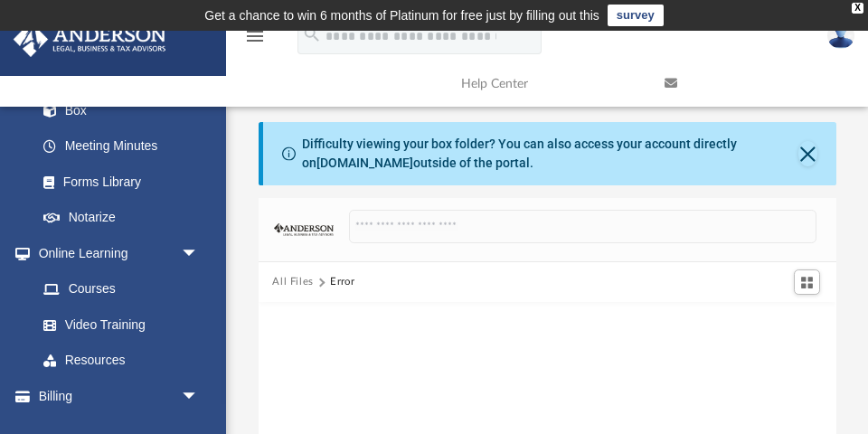
scroll to position [0, 0]
click at [808, 152] on button "Close" at bounding box center [807, 153] width 19 height 25
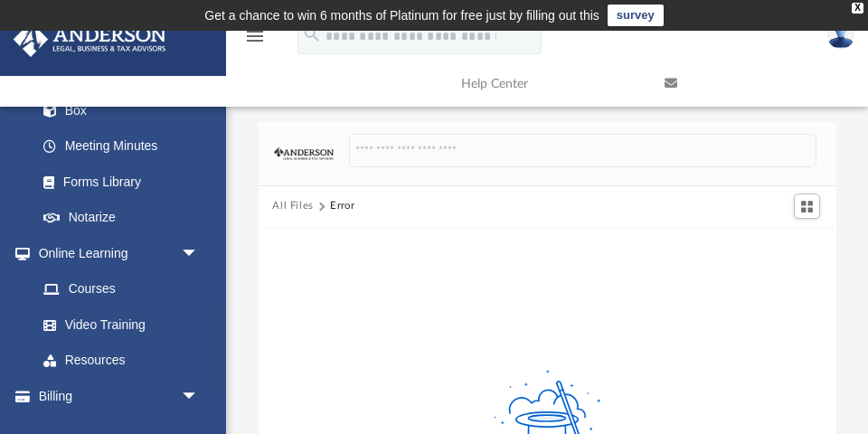
click at [294, 200] on button "All Files" at bounding box center [293, 206] width 42 height 16
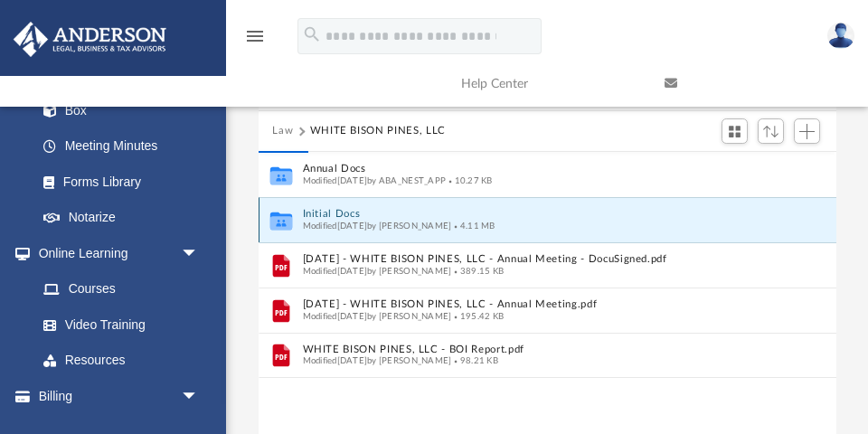
scroll to position [81, 0]
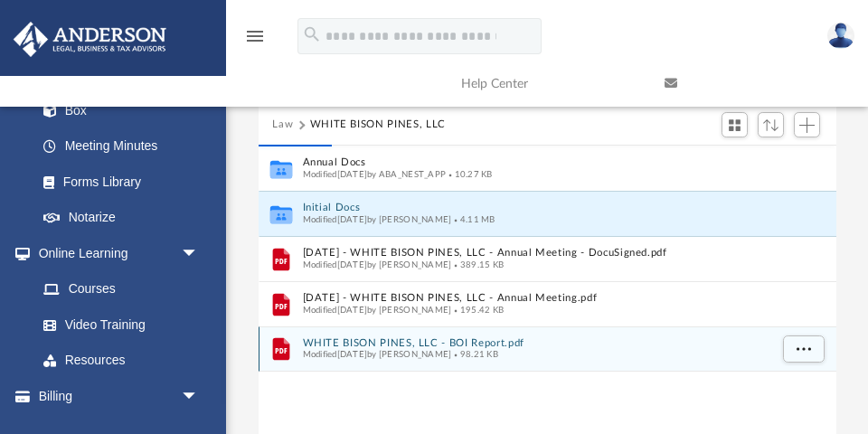
click at [432, 342] on button "WHITE BISON PINES, LLC - BOI Report.pdf" at bounding box center [535, 343] width 466 height 12
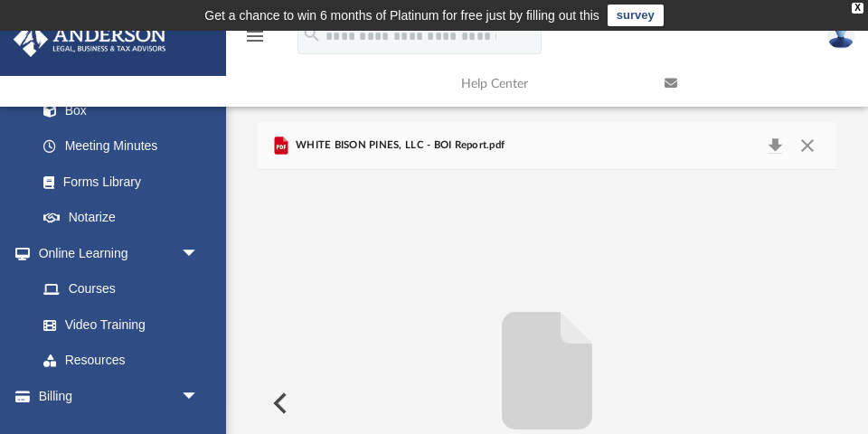
scroll to position [0, 0]
click at [808, 139] on button "Close" at bounding box center [807, 145] width 33 height 25
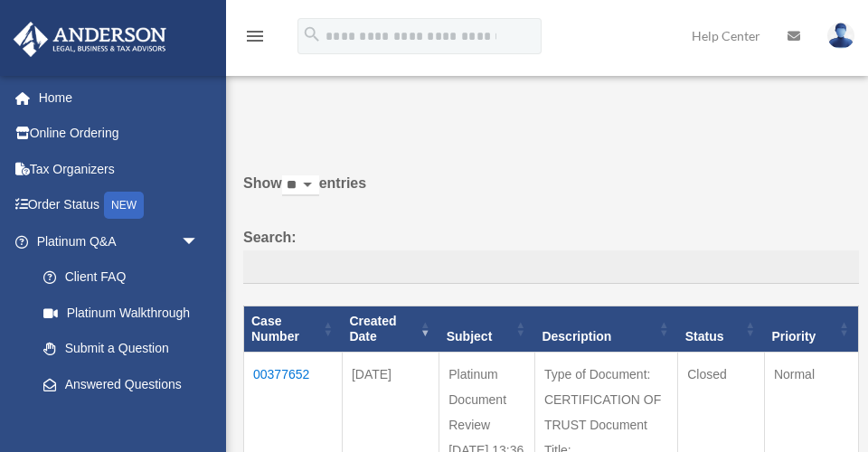
scroll to position [777, 0]
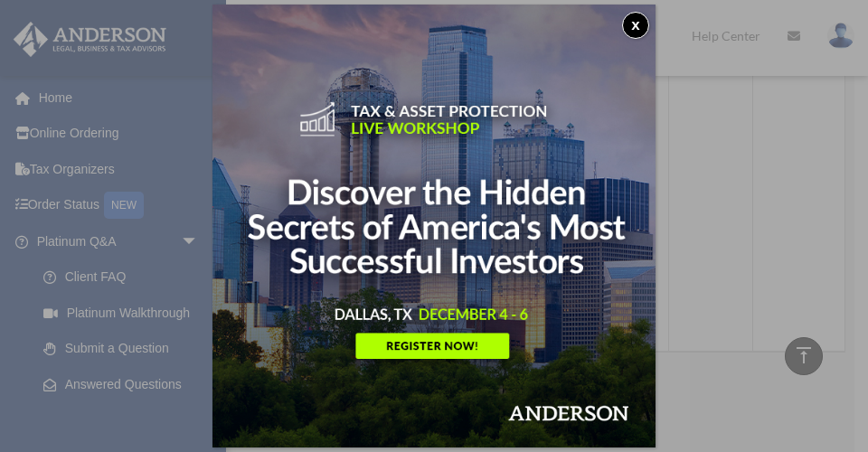
click at [642, 31] on button "x" at bounding box center [635, 25] width 27 height 27
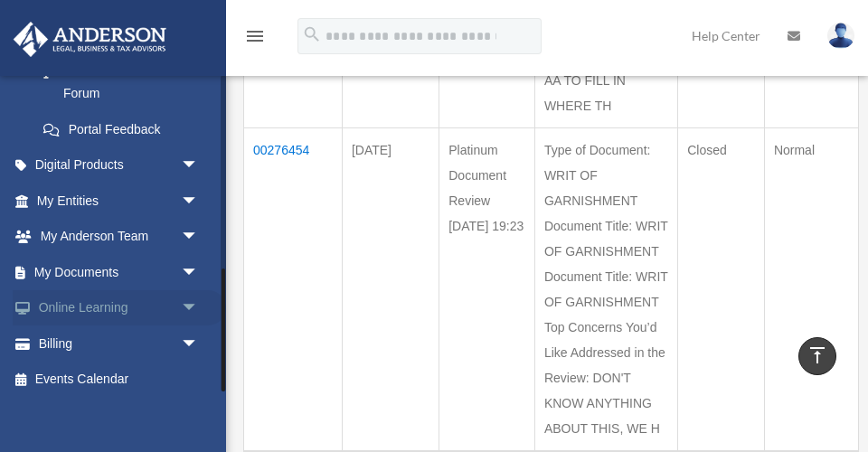
scroll to position [499, 0]
click at [193, 263] on span "arrow_drop_down" at bounding box center [199, 273] width 36 height 37
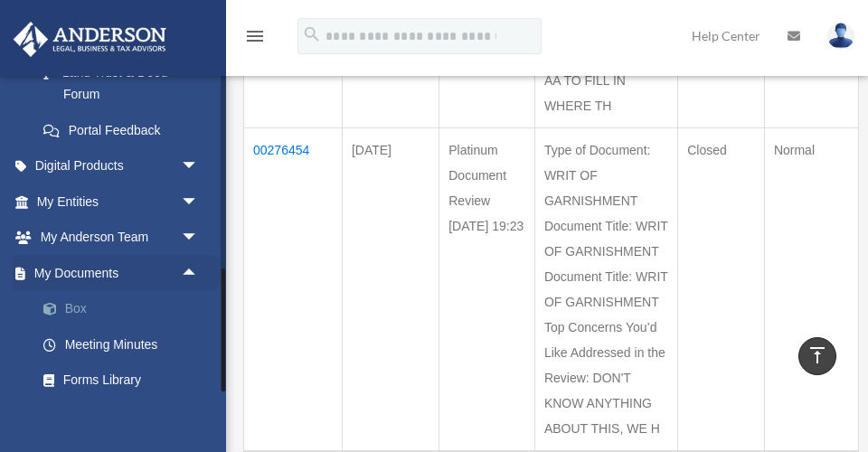
click at [86, 299] on link "Box" at bounding box center [125, 309] width 201 height 36
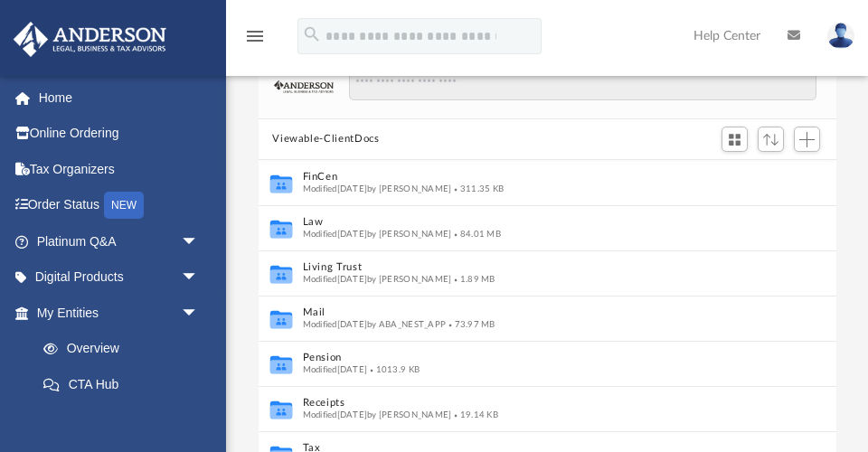
scroll to position [145, 0]
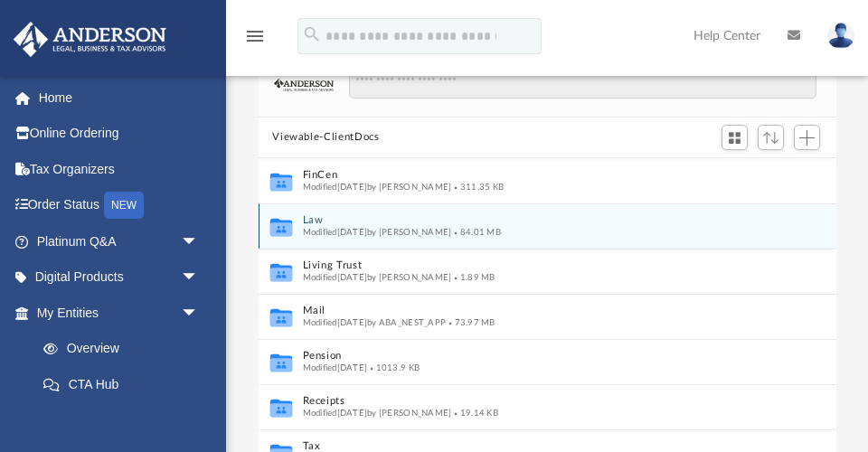
click at [315, 220] on button "Law" at bounding box center [535, 220] width 466 height 12
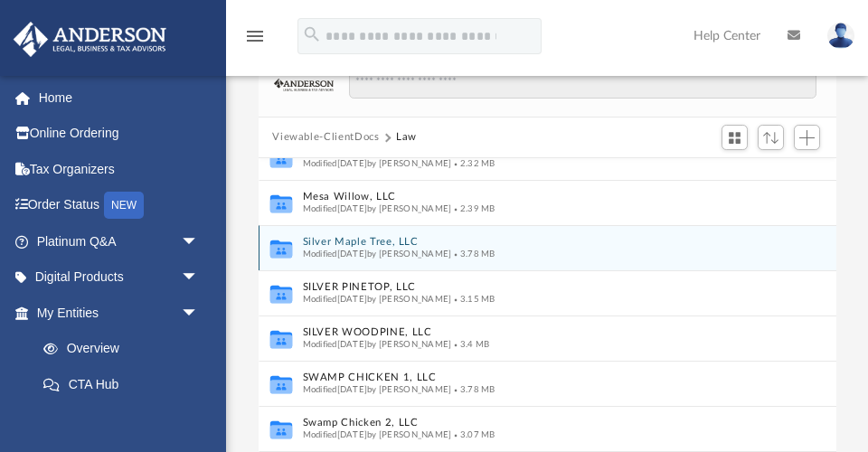
scroll to position [433, 0]
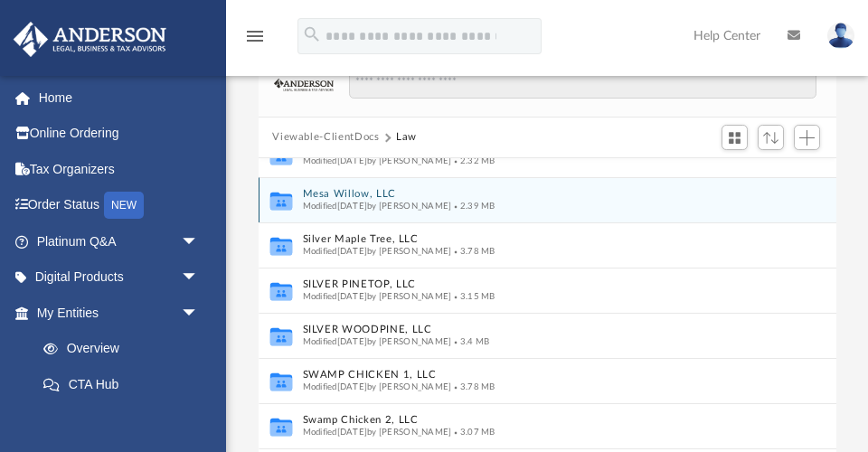
click at [351, 191] on button "Mesa Willow, LLC" at bounding box center [535, 194] width 466 height 12
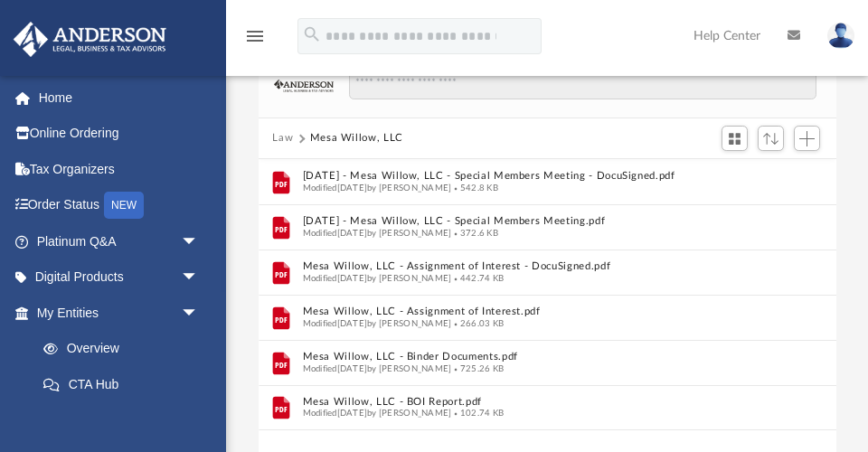
scroll to position [145, 0]
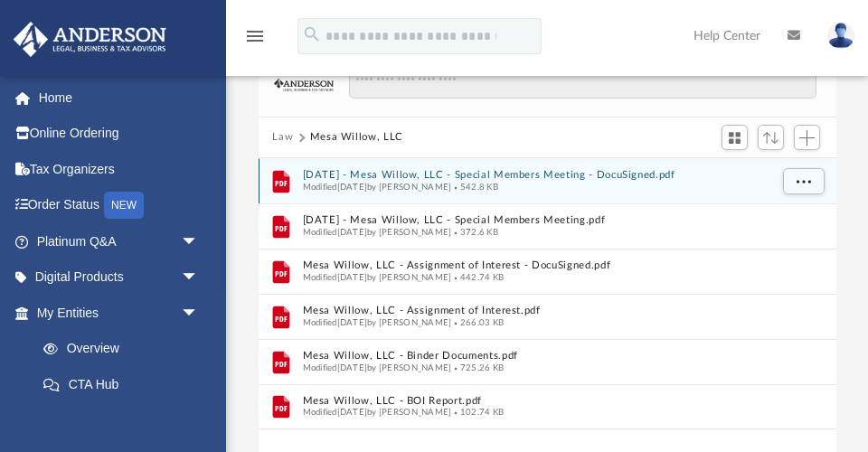
click at [622, 169] on button "[DATE] - Mesa Willow, LLC - Special Members Meeting - DocuSigned.pdf" at bounding box center [535, 175] width 466 height 12
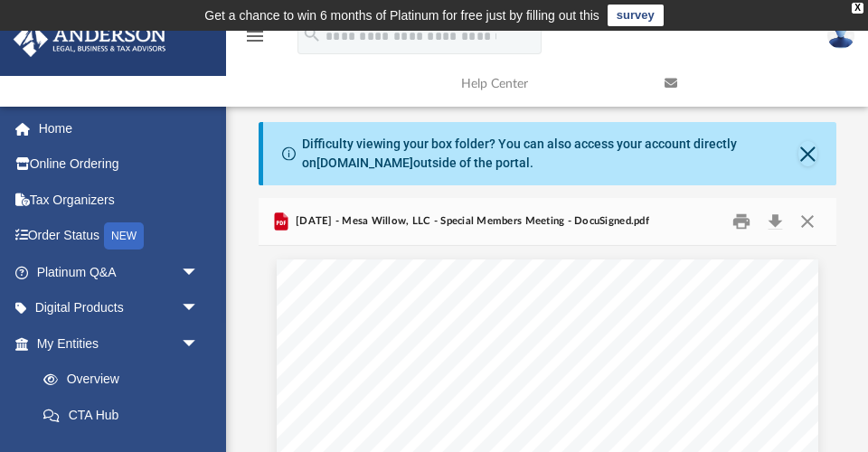
scroll to position [0, 0]
click at [804, 217] on button "Close" at bounding box center [807, 222] width 33 height 28
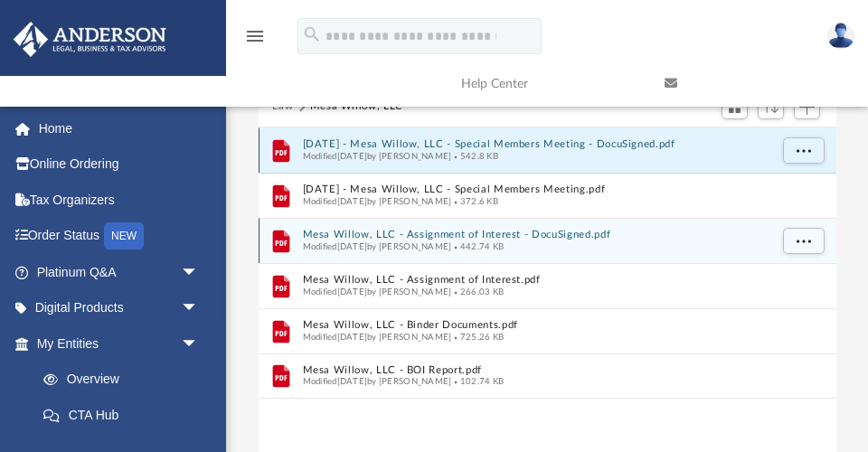
scroll to position [177, 0]
click at [485, 232] on button "Mesa Willow, LLC - Assignment of Interest - DocuSigned.pdf" at bounding box center [535, 233] width 466 height 12
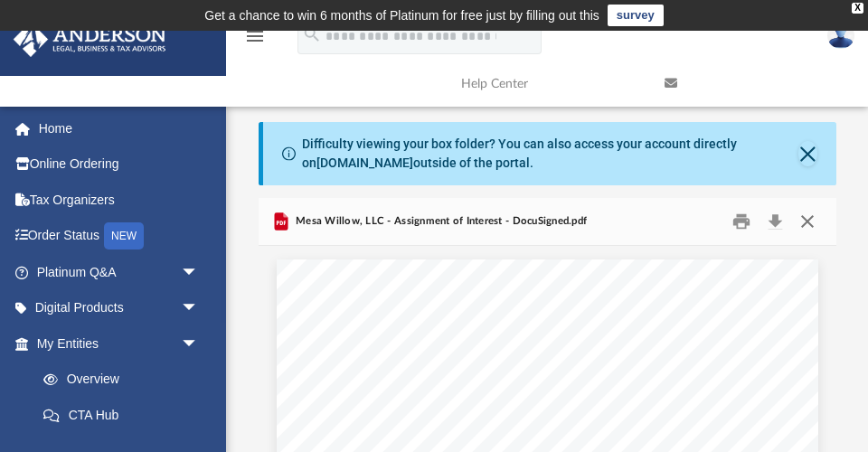
scroll to position [0, 0]
click at [804, 221] on button "Close" at bounding box center [807, 222] width 33 height 28
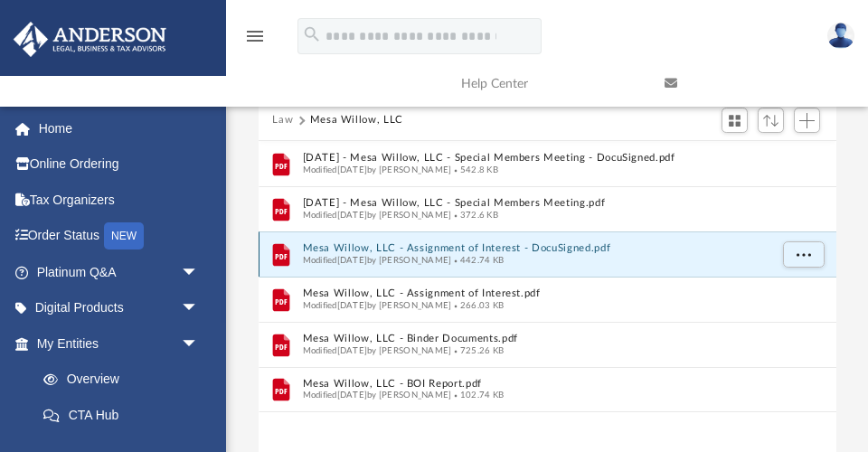
scroll to position [164, 0]
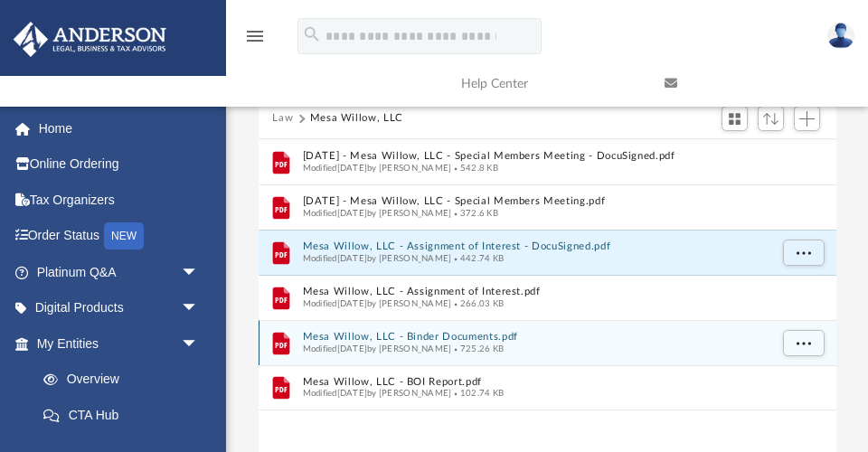
click at [352, 335] on button "Mesa Willow, LLC - Binder Documents.pdf" at bounding box center [535, 337] width 466 height 12
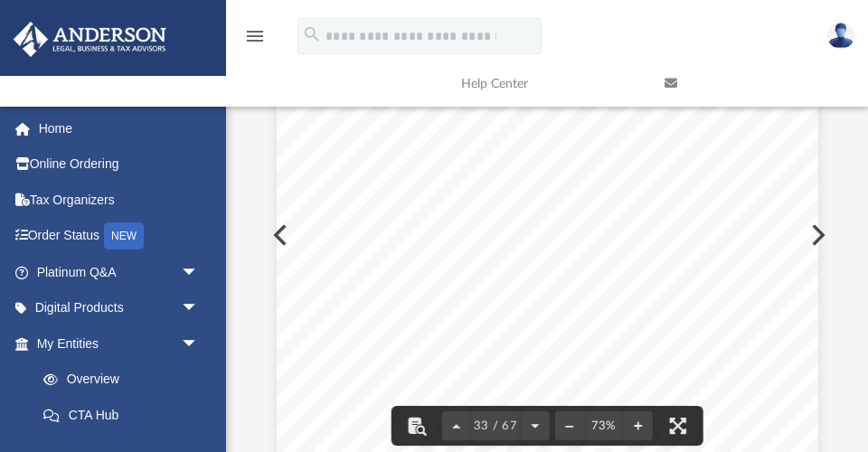
scroll to position [23079, 0]
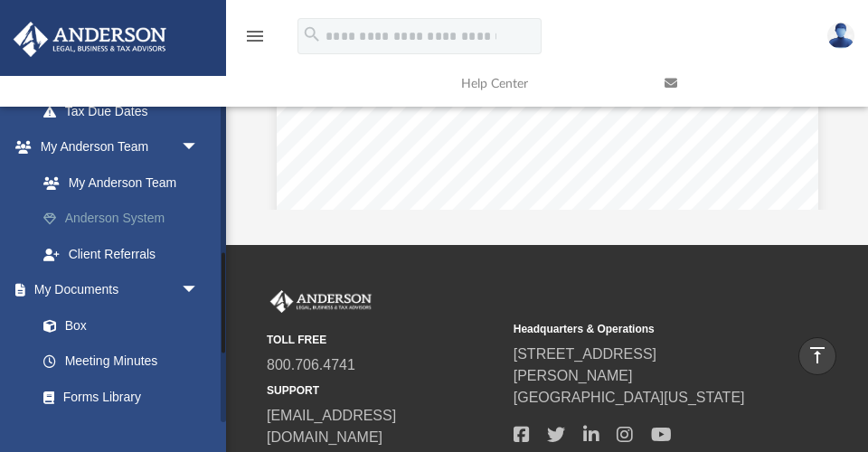
scroll to position [481, 0]
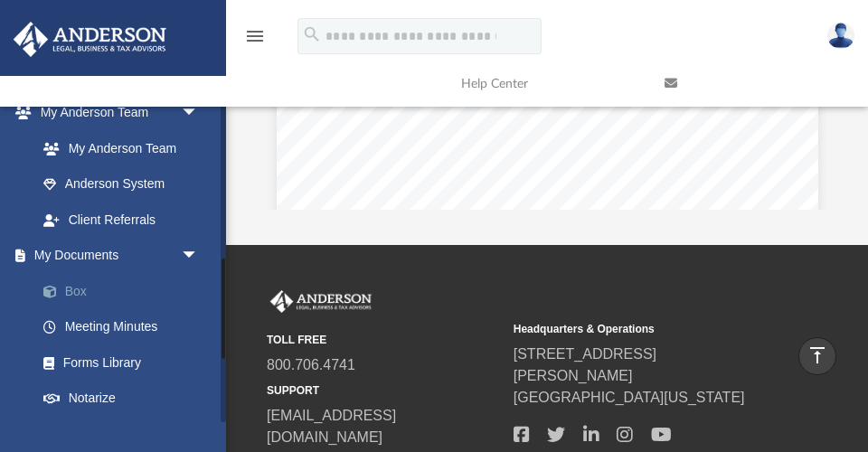
click at [80, 280] on link "Box" at bounding box center [125, 291] width 201 height 36
click at [80, 279] on link "Box" at bounding box center [125, 291] width 201 height 36
click at [78, 278] on link "Box" at bounding box center [125, 291] width 201 height 36
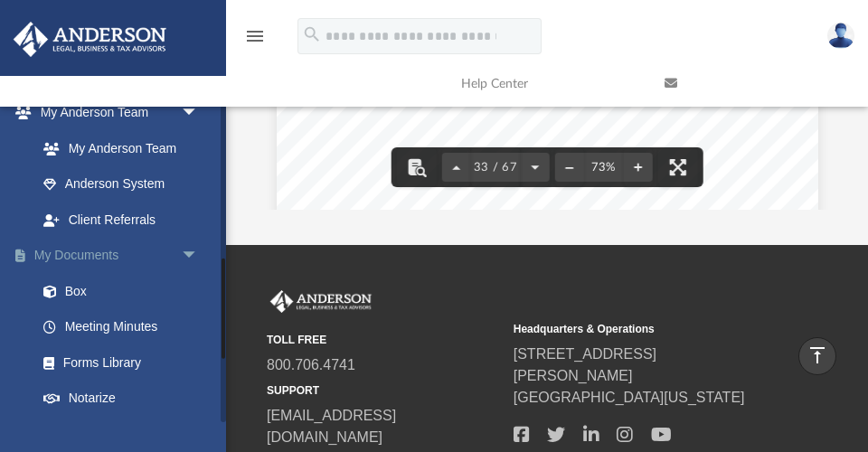
click at [186, 243] on span "arrow_drop_down" at bounding box center [199, 256] width 36 height 37
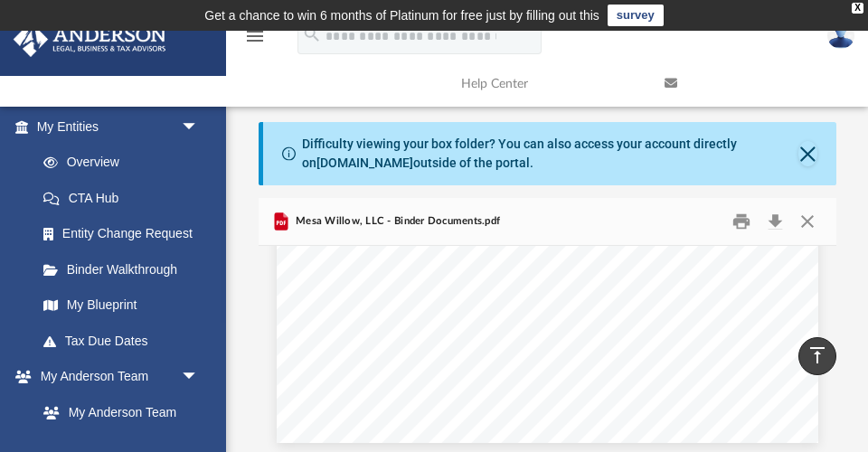
scroll to position [0, 0]
click at [812, 219] on button "Close" at bounding box center [807, 222] width 33 height 28
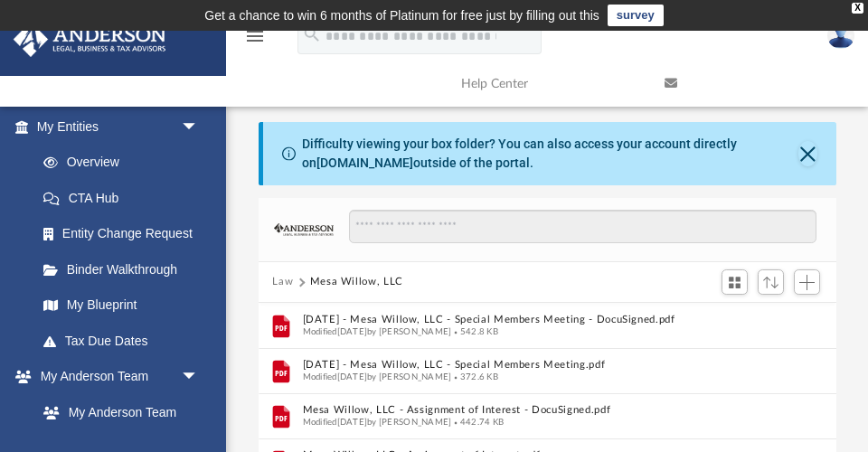
click at [280, 280] on button "Law" at bounding box center [282, 282] width 21 height 16
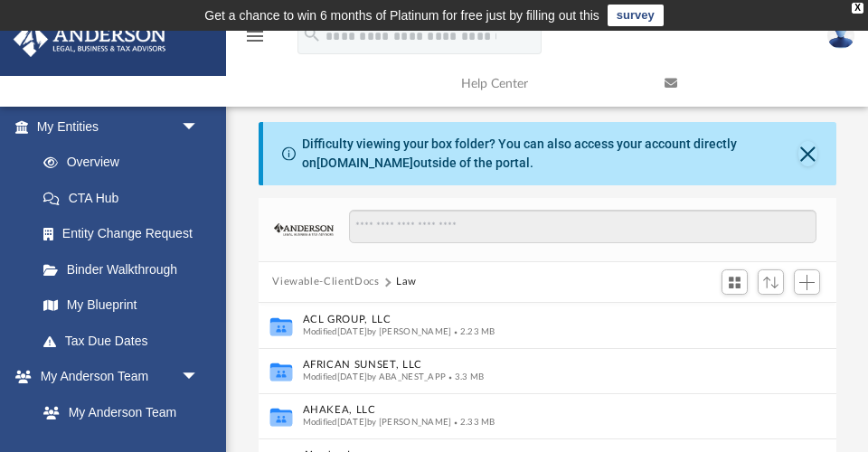
click at [406, 278] on button "Law" at bounding box center [406, 282] width 21 height 16
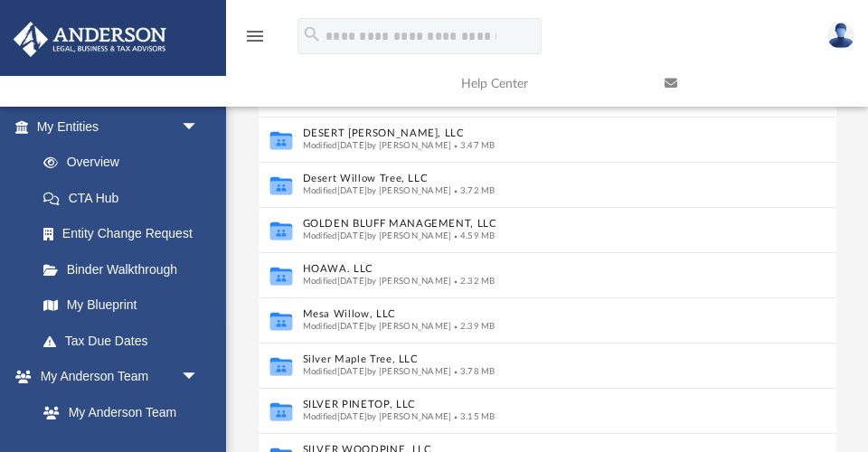
scroll to position [214, 0]
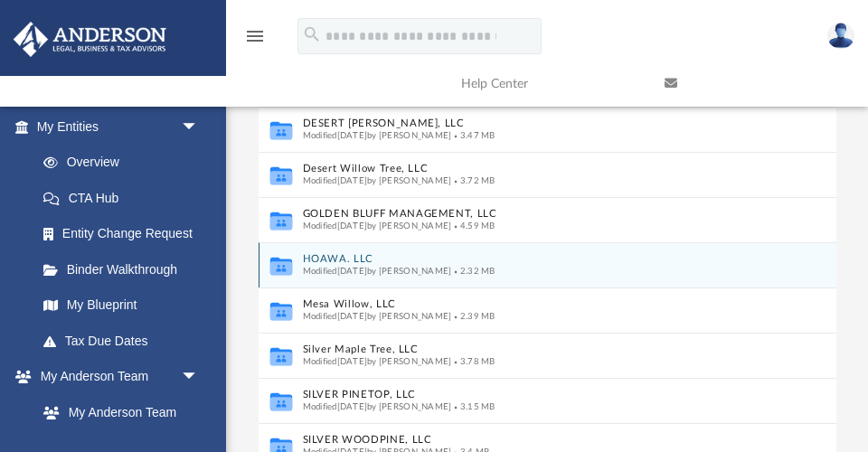
click at [342, 256] on button "HOAWA. LLC" at bounding box center [535, 259] width 466 height 12
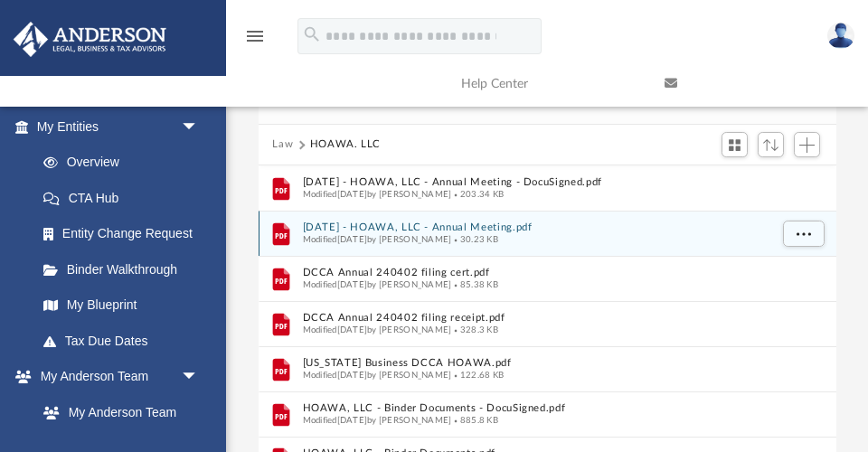
scroll to position [134, 0]
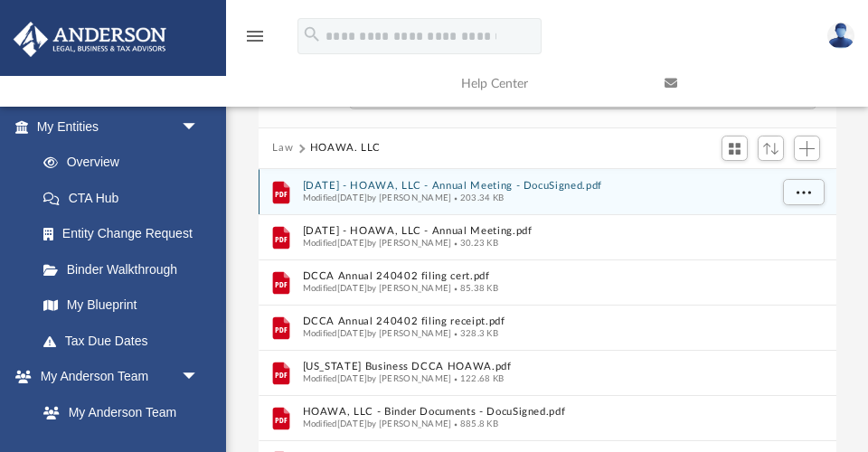
click at [515, 182] on button "[DATE] - HOAWA, LLC - Annual Meeting - DocuSigned.pdf" at bounding box center [535, 186] width 466 height 12
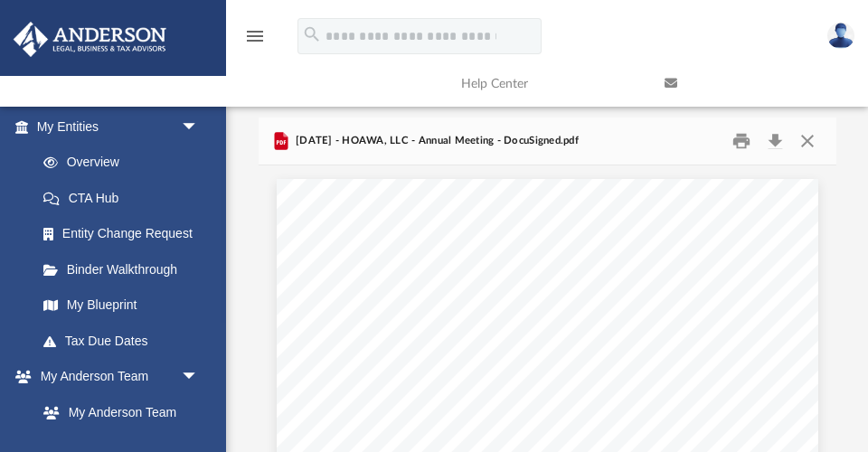
scroll to position [99, 0]
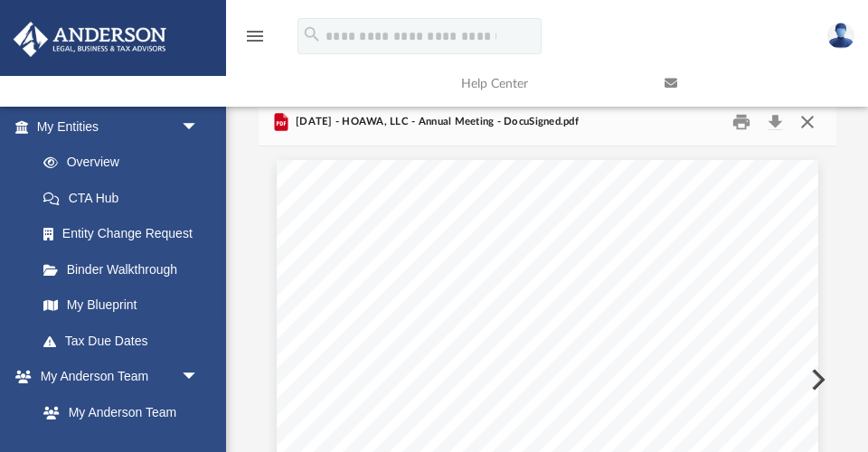
click at [806, 127] on button "Close" at bounding box center [807, 122] width 33 height 28
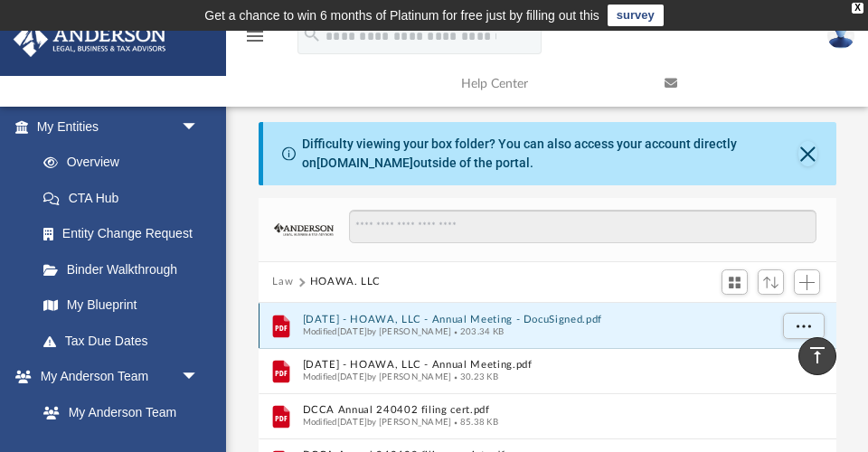
scroll to position [0, 0]
click at [278, 275] on button "Law" at bounding box center [282, 282] width 21 height 16
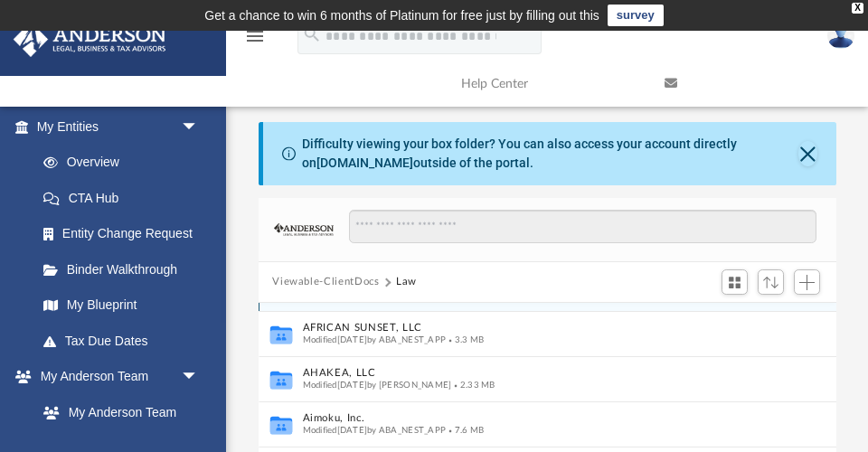
scroll to position [24, 0]
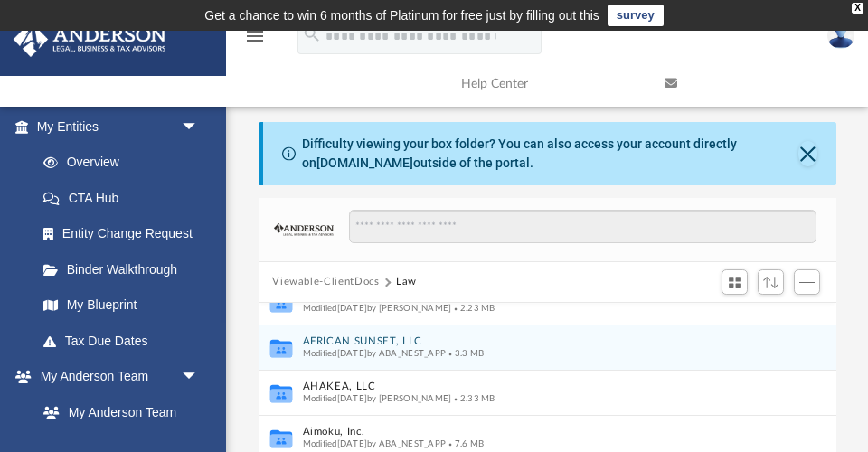
click at [364, 342] on button "AFRICAN SUNSET, LLC" at bounding box center [535, 341] width 466 height 12
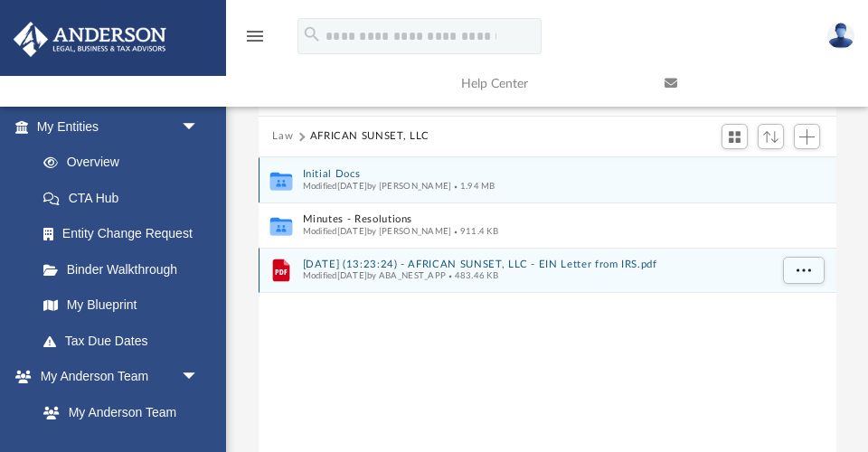
scroll to position [146, 0]
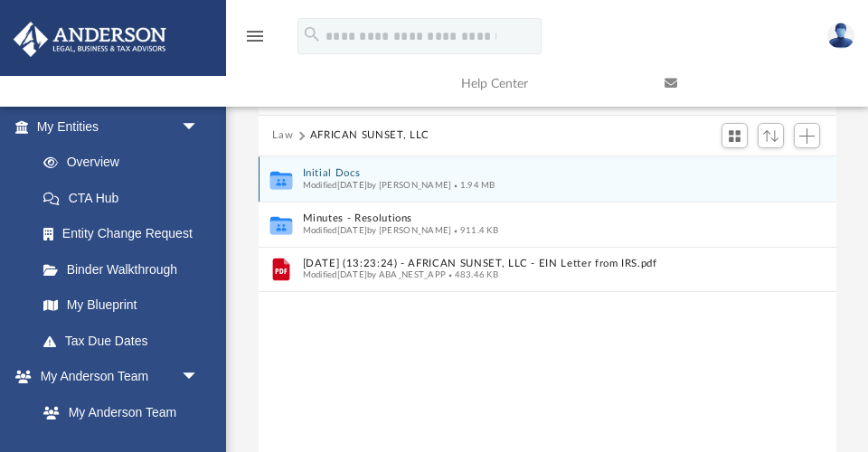
click at [342, 170] on button "Initial Docs" at bounding box center [535, 173] width 466 height 12
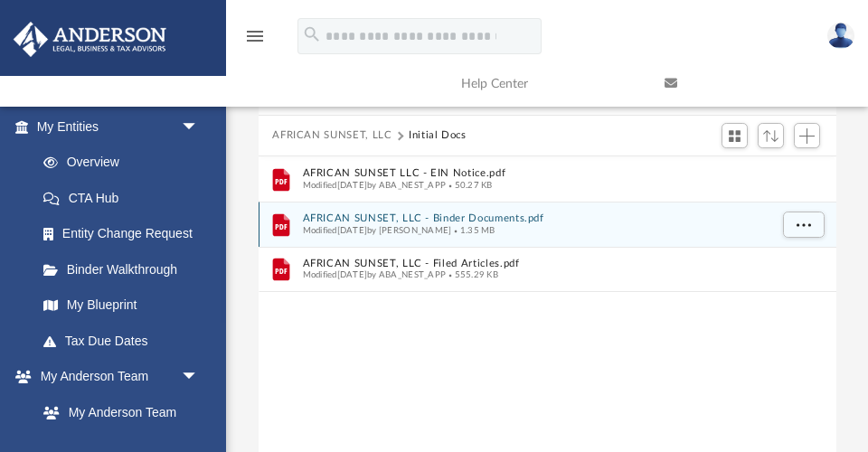
click at [475, 217] on button "AFRICAN SUNSET, LLC - Binder Documents.pdf" at bounding box center [535, 218] width 466 height 12
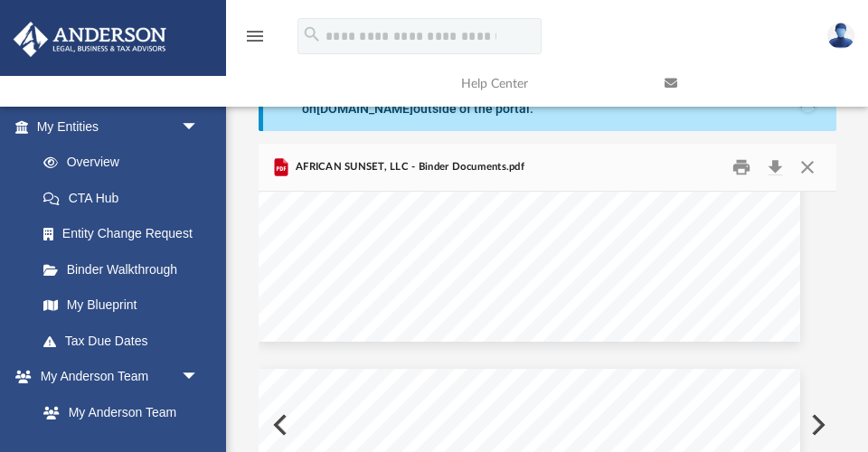
scroll to position [46340, 18]
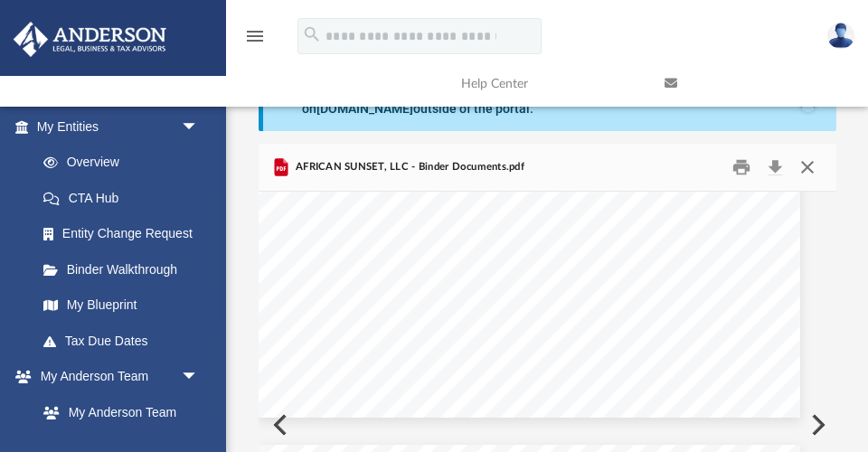
click at [806, 163] on button "Close" at bounding box center [807, 168] width 33 height 28
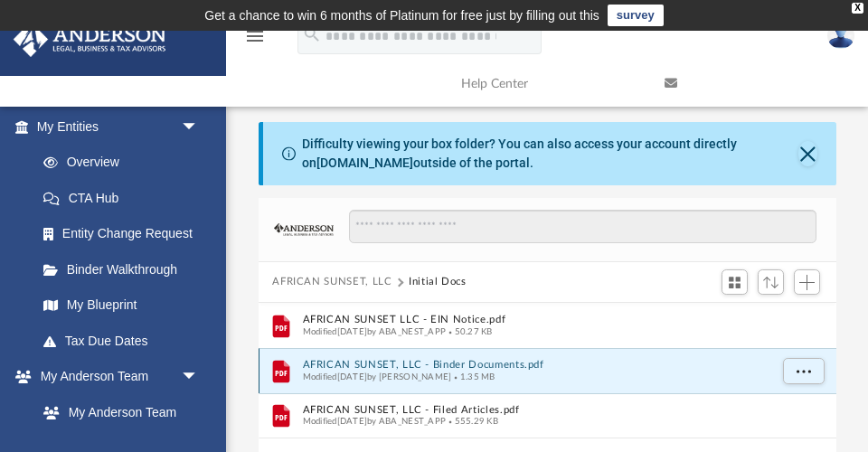
scroll to position [0, 0]
click at [351, 278] on button "AFRICAN SUNSET, LLC" at bounding box center [331, 282] width 119 height 16
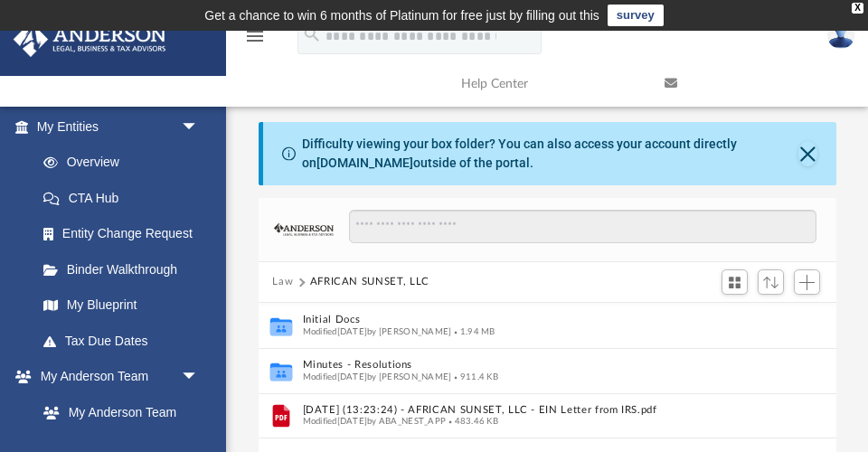
click at [287, 278] on button "Law" at bounding box center [282, 282] width 21 height 16
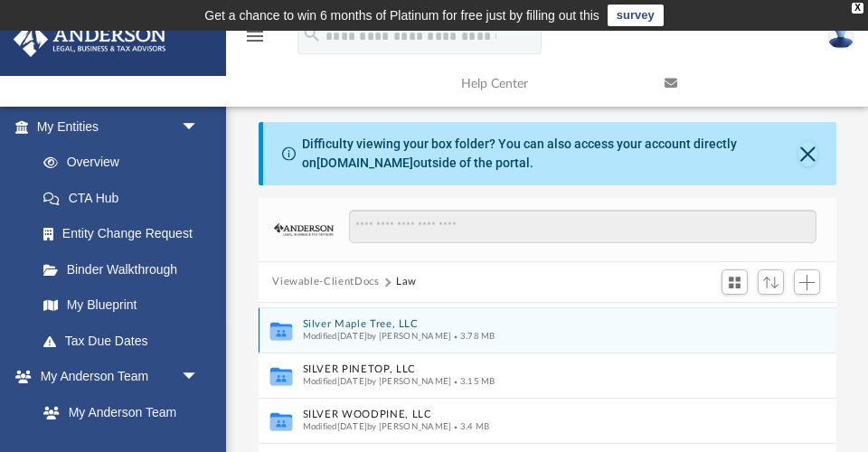
scroll to position [493, 0]
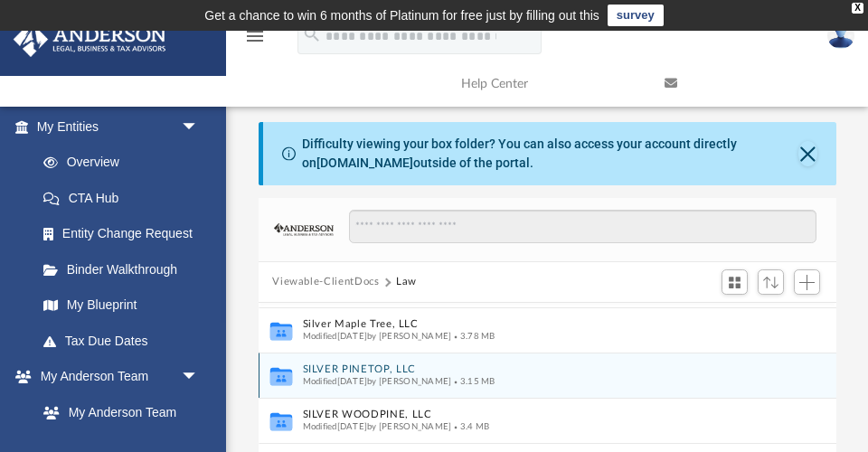
click at [358, 363] on button "SILVER PINETOP, LLC" at bounding box center [535, 369] width 466 height 12
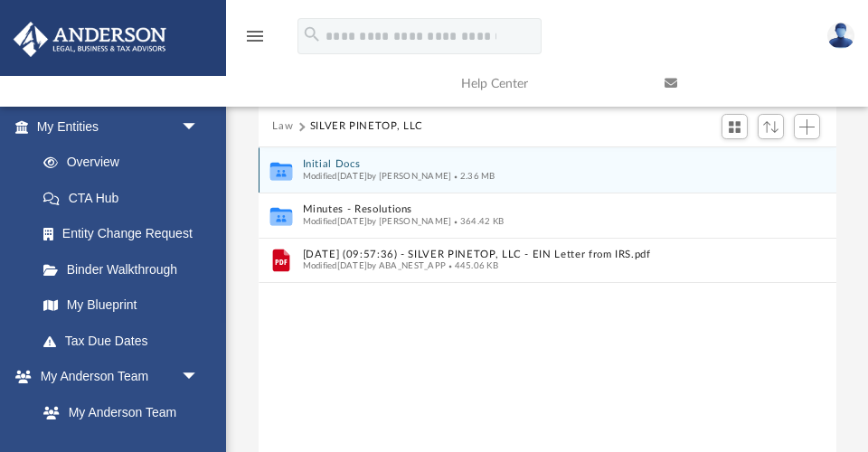
scroll to position [156, 0]
click at [334, 157] on button "Initial Docs" at bounding box center [535, 163] width 466 height 12
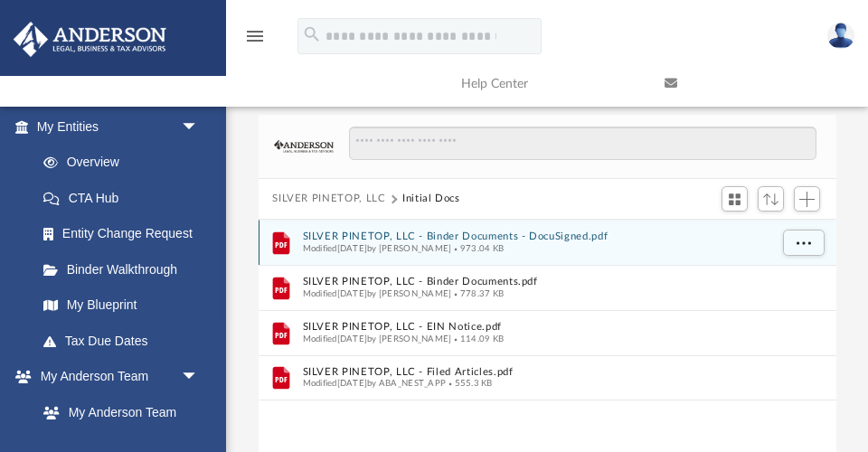
scroll to position [71, 0]
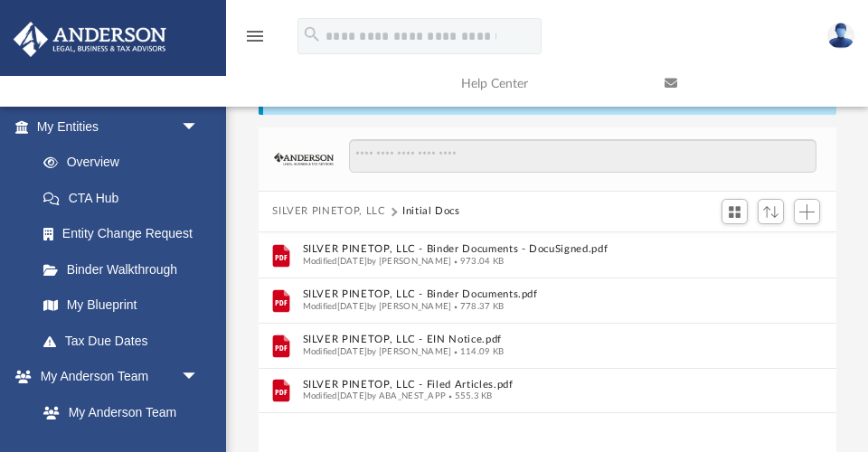
click at [333, 209] on button "SILVER PINETOP, LLC" at bounding box center [328, 211] width 113 height 16
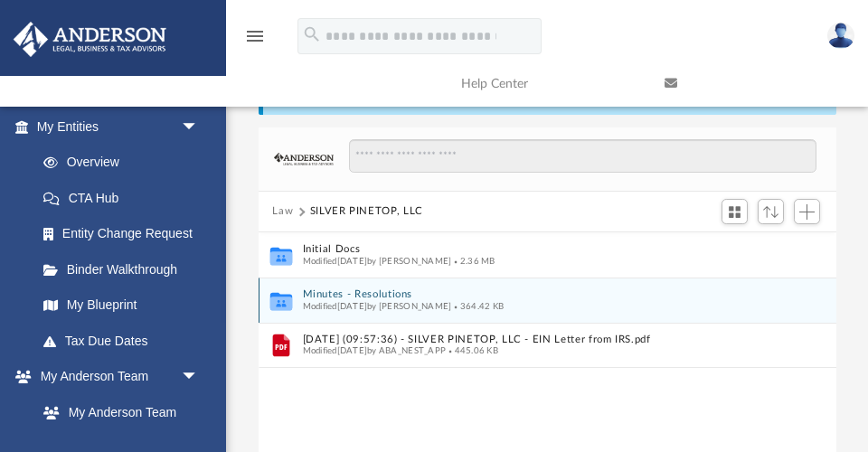
click at [372, 293] on button "Minutes - Resolutions" at bounding box center [535, 294] width 466 height 12
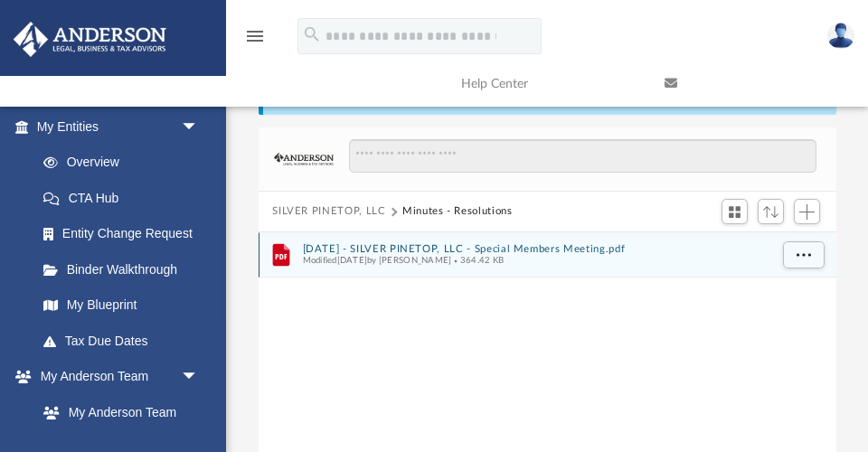
click at [587, 243] on button "2025.04.29 - SILVER PINETOP, LLC - Special Members Meeting.pdf" at bounding box center [535, 249] width 466 height 12
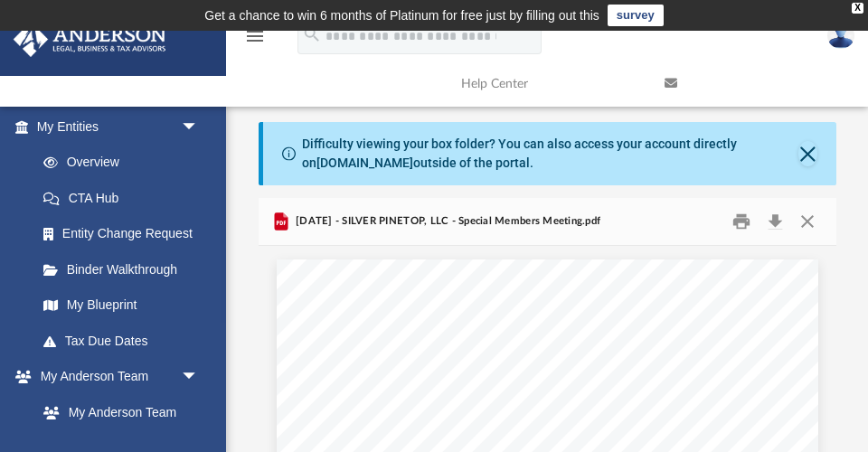
scroll to position [0, 0]
click at [808, 221] on button "Close" at bounding box center [807, 222] width 33 height 28
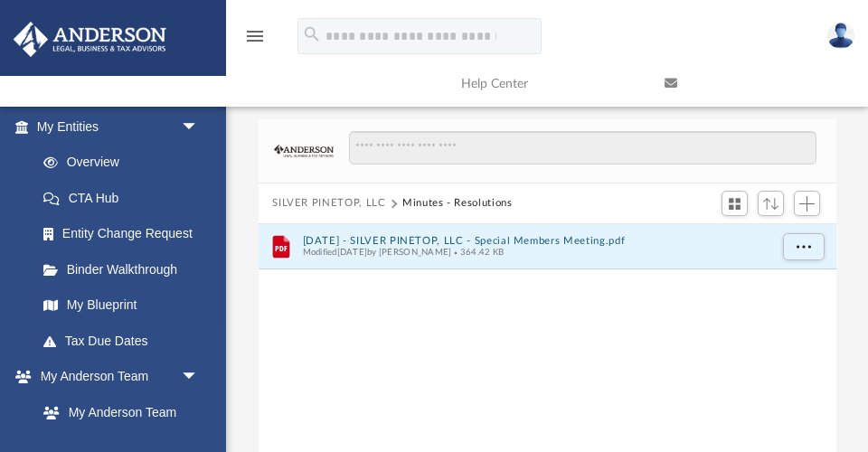
scroll to position [81, 0]
click at [568, 335] on div "File 2025.04.29 - SILVER PINETOP, LLC - Special Members Meeting.pdf Modified Fr…" at bounding box center [548, 426] width 578 height 411
click at [327, 197] on button "SILVER PINETOP, LLC" at bounding box center [328, 201] width 113 height 16
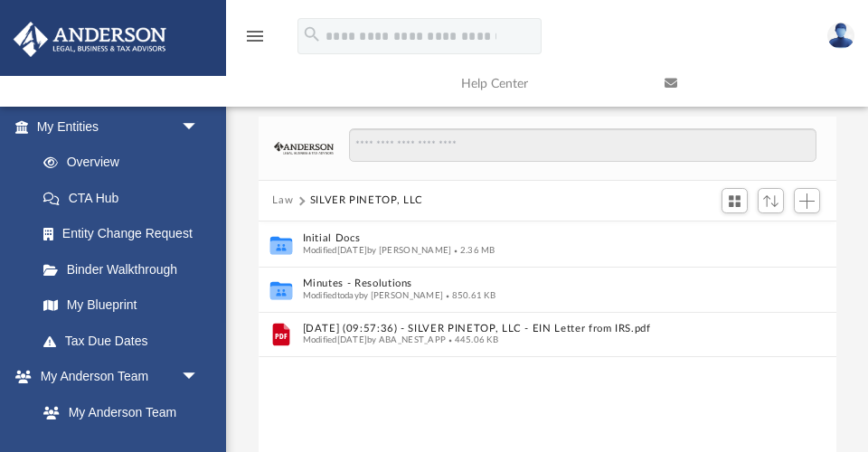
click at [278, 201] on button "Law" at bounding box center [282, 201] width 21 height 16
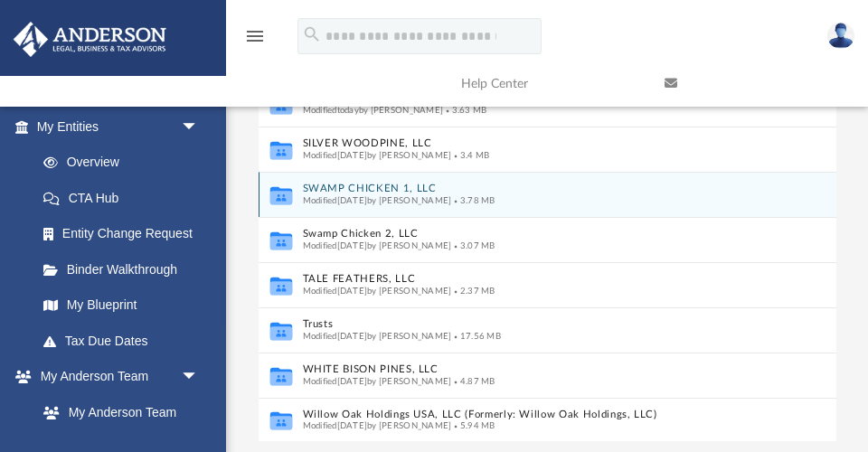
scroll to position [275, 0]
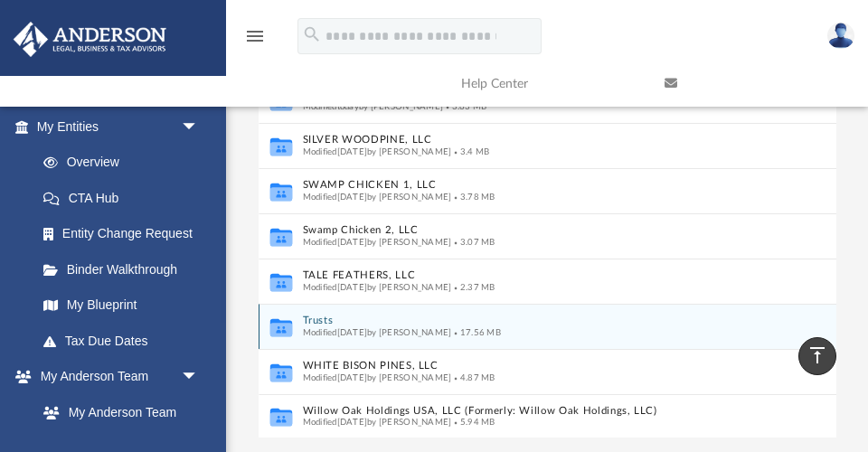
click at [323, 317] on button "Trusts" at bounding box center [535, 321] width 466 height 12
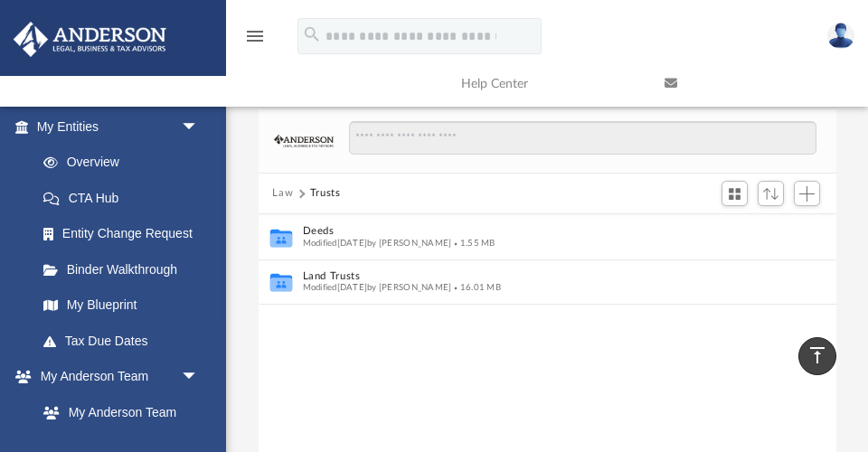
scroll to position [88, 0]
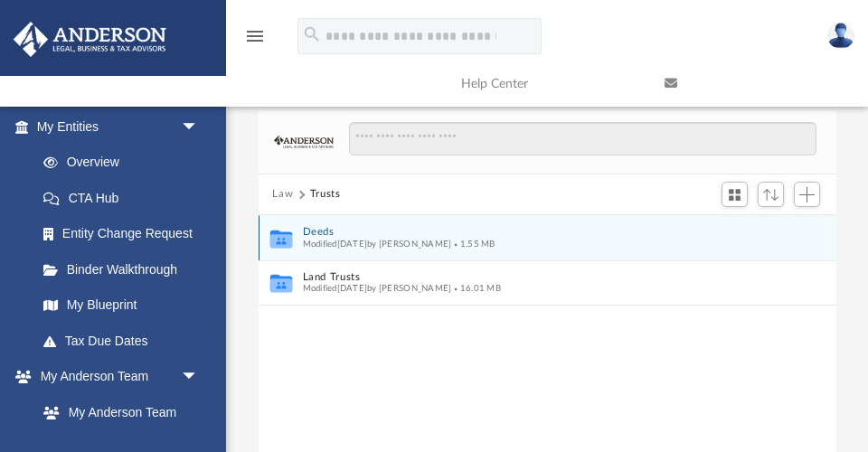
click at [321, 229] on button "Deeds" at bounding box center [535, 232] width 466 height 12
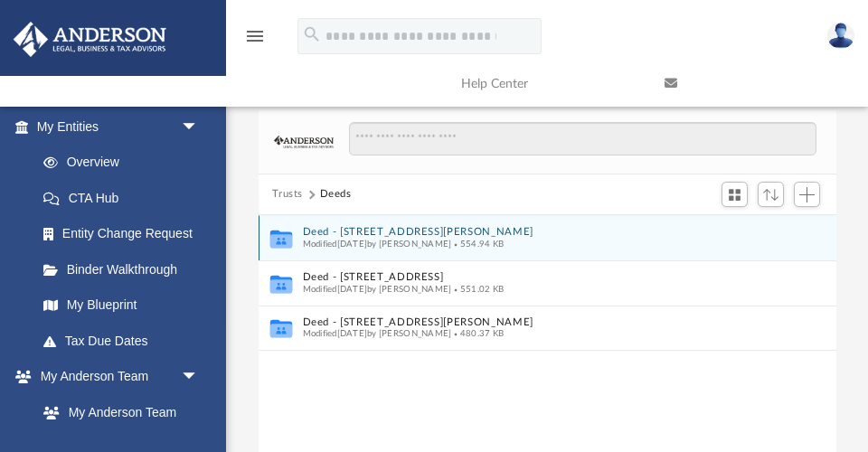
click at [395, 228] on button "Deed - [STREET_ADDRESS][PERSON_NAME]" at bounding box center [535, 232] width 466 height 12
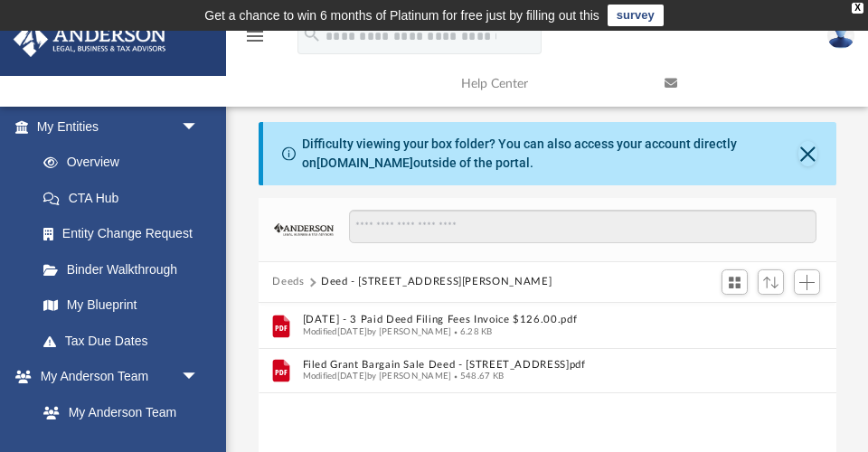
scroll to position [0, 0]
click at [278, 276] on button "Deeds" at bounding box center [288, 282] width 32 height 16
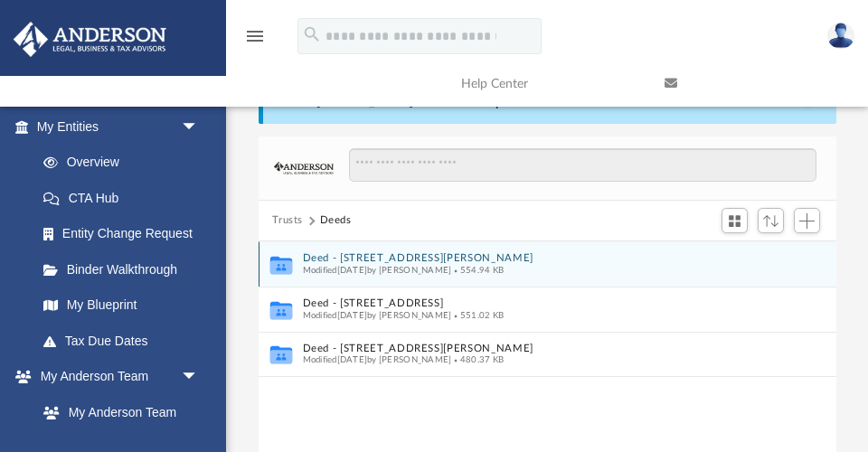
scroll to position [63, 0]
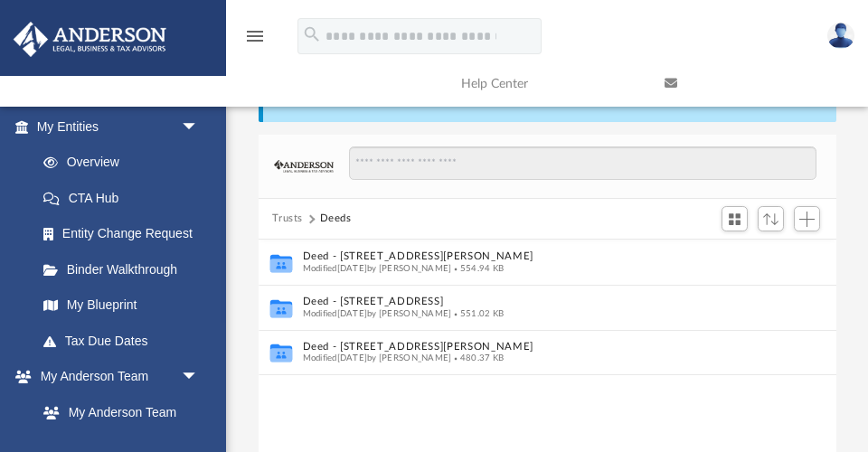
click at [295, 212] on button "Trusts" at bounding box center [287, 219] width 31 height 16
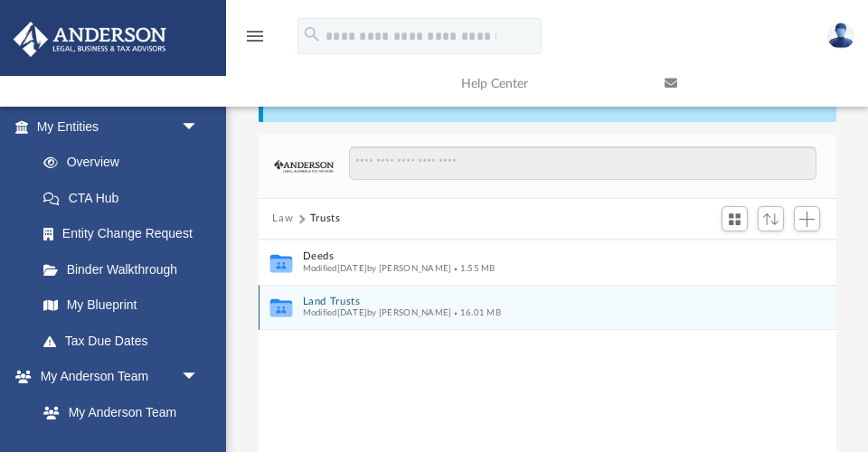
click at [346, 301] on button "Land Trusts" at bounding box center [535, 302] width 466 height 12
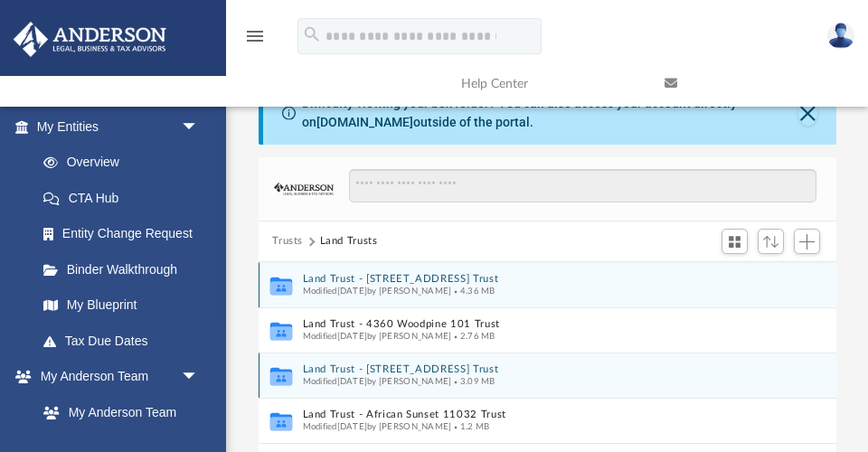
scroll to position [23, 0]
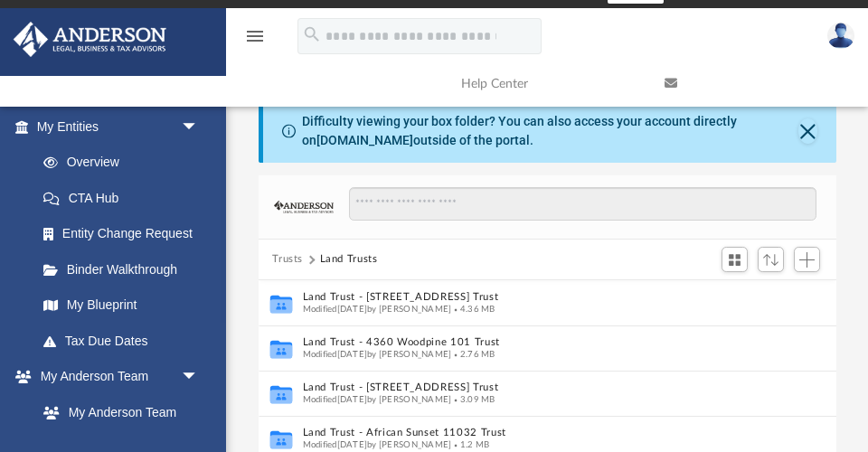
click at [286, 251] on button "Trusts" at bounding box center [287, 259] width 31 height 16
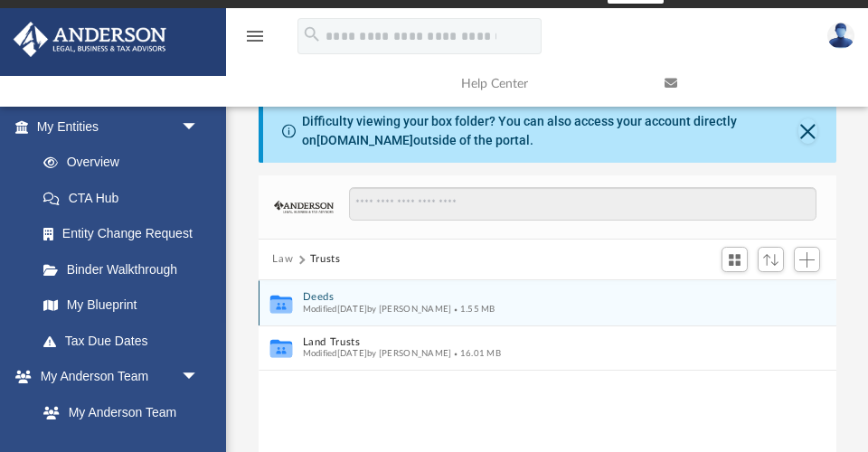
click at [321, 304] on span "Modified Mon Apr 1 2024 by Cassie Yurk" at bounding box center [376, 308] width 149 height 9
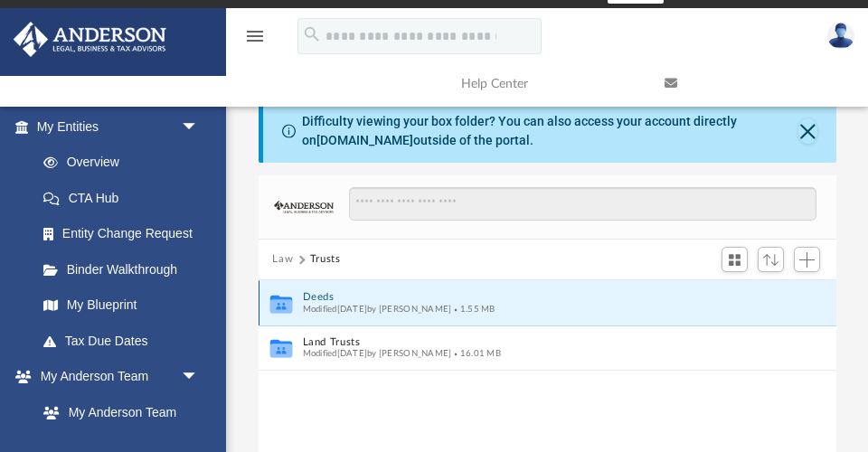
click at [329, 294] on button "Deeds" at bounding box center [535, 297] width 466 height 12
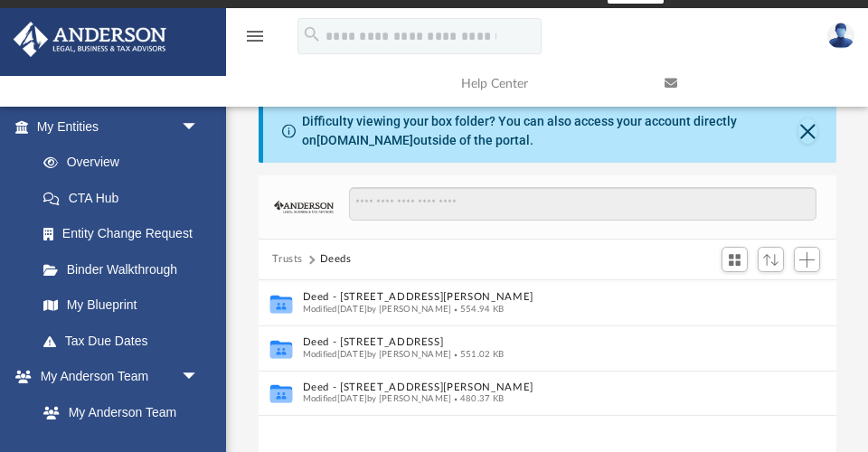
click at [283, 252] on button "Trusts" at bounding box center [287, 259] width 31 height 16
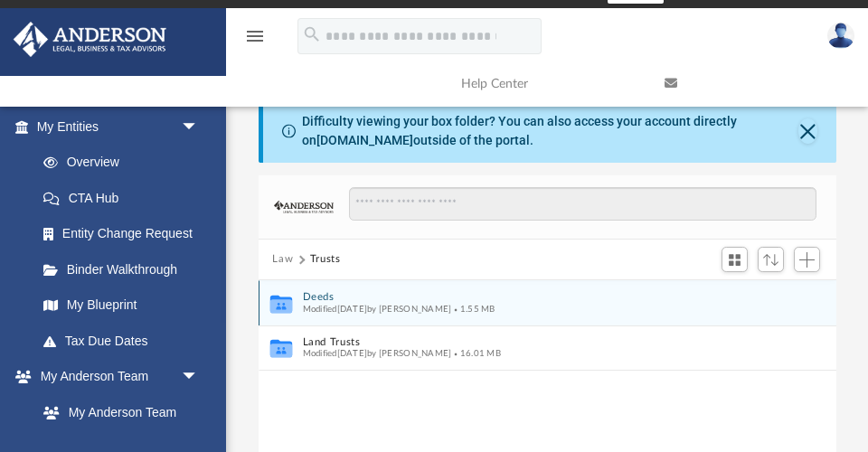
click at [340, 292] on button "Deeds" at bounding box center [535, 297] width 466 height 12
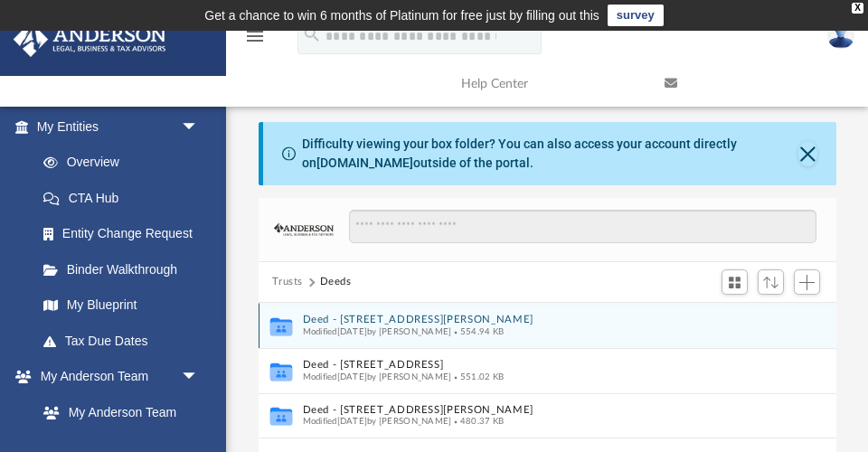
scroll to position [0, 0]
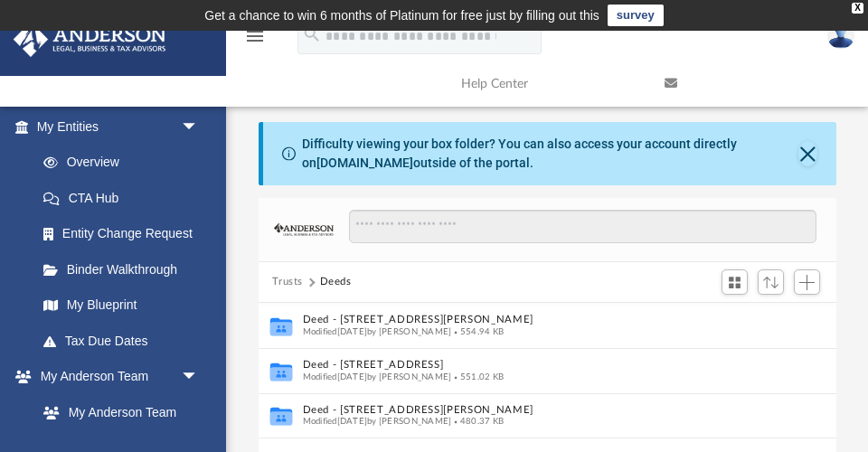
click at [286, 276] on button "Trusts" at bounding box center [287, 282] width 31 height 16
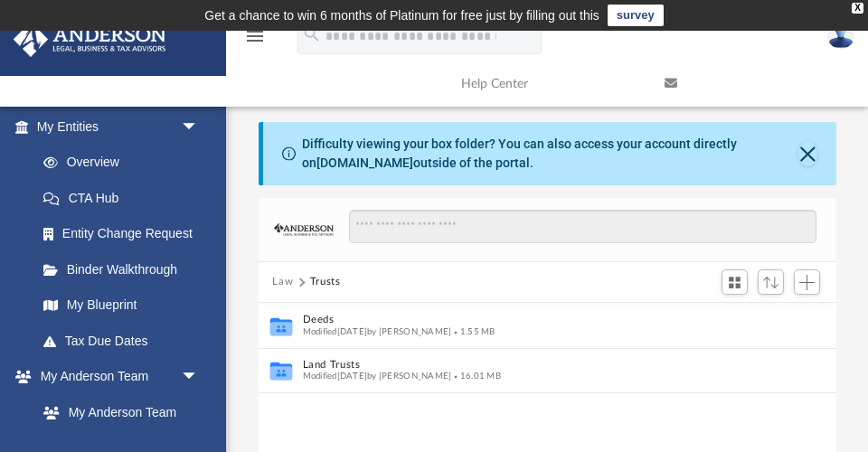
click at [287, 278] on button "Law" at bounding box center [282, 282] width 21 height 16
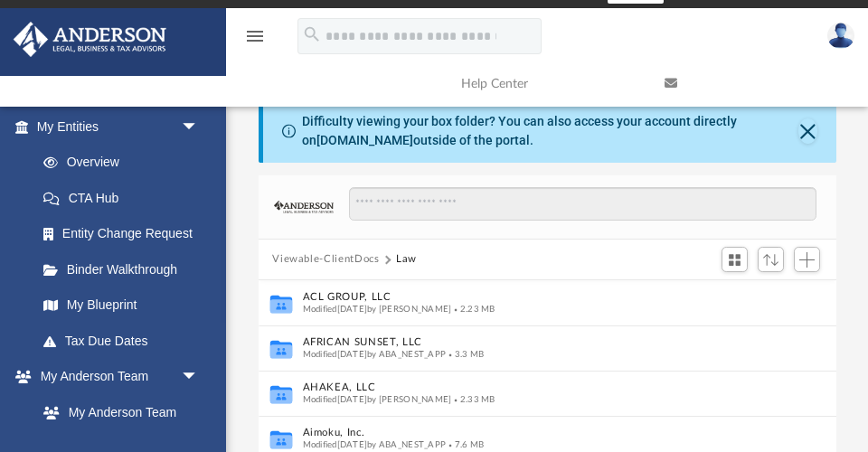
scroll to position [11, 0]
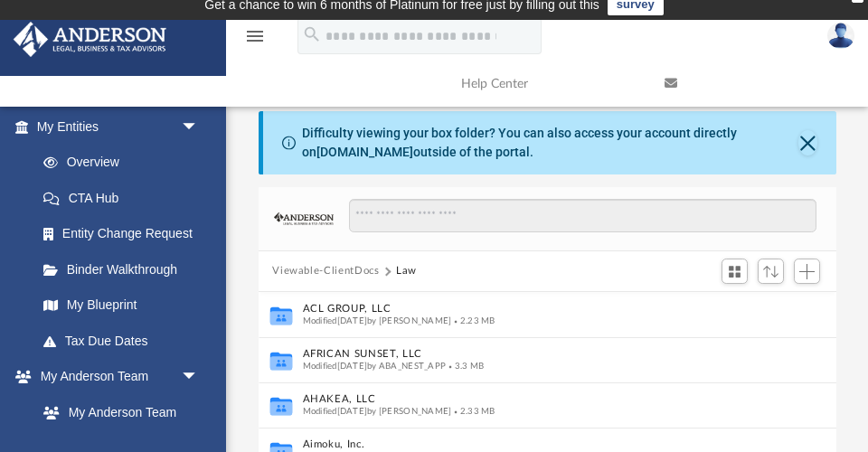
click at [315, 269] on button "Viewable-ClientDocs" at bounding box center [325, 271] width 107 height 16
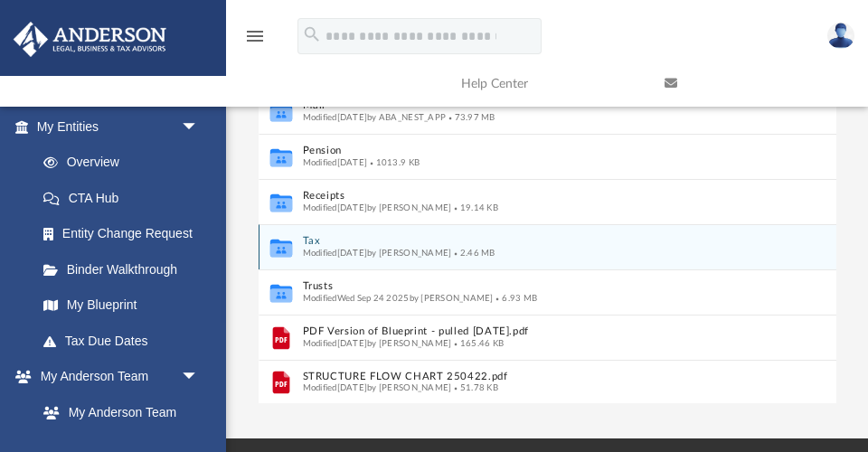
scroll to position [329, 0]
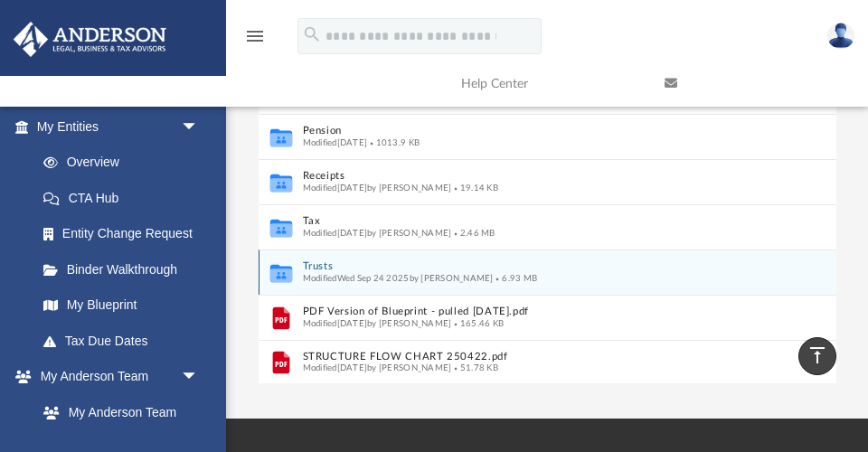
click at [324, 263] on button "Trusts" at bounding box center [535, 266] width 466 height 12
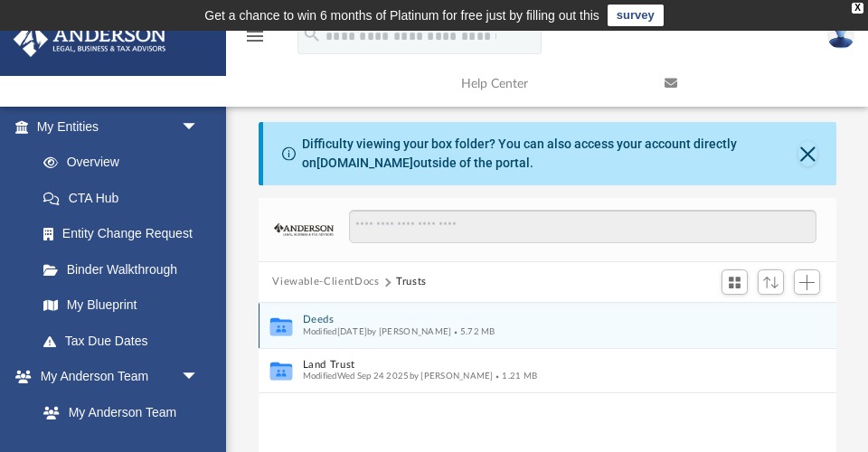
scroll to position [0, 0]
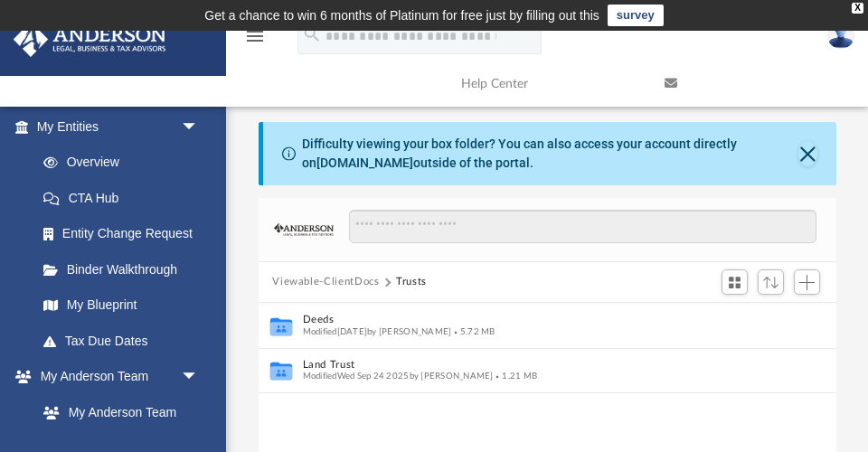
click at [306, 279] on button "Viewable-ClientDocs" at bounding box center [325, 282] width 107 height 16
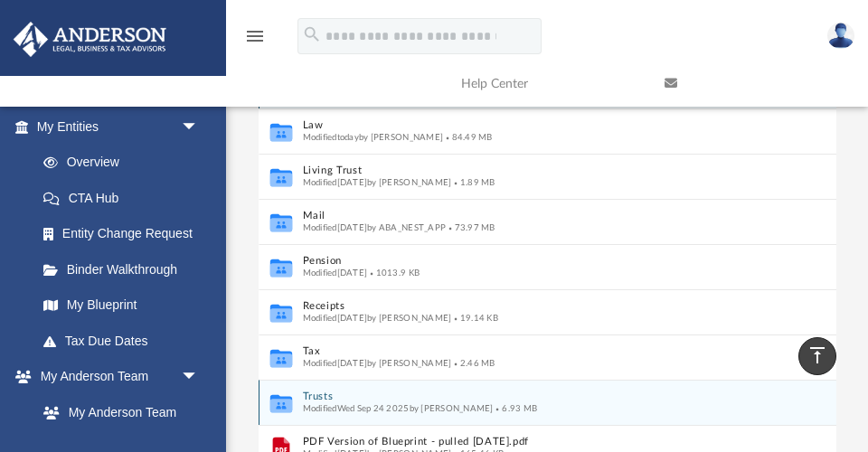
scroll to position [239, 0]
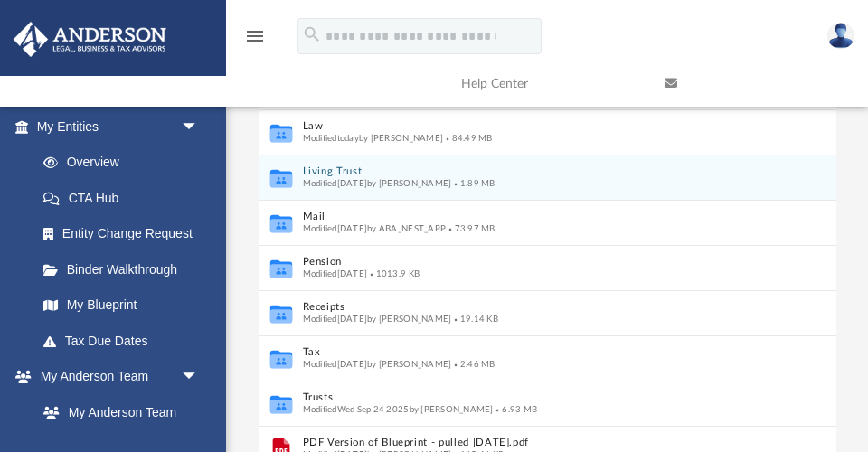
click at [340, 171] on button "Living Trust" at bounding box center [535, 171] width 466 height 12
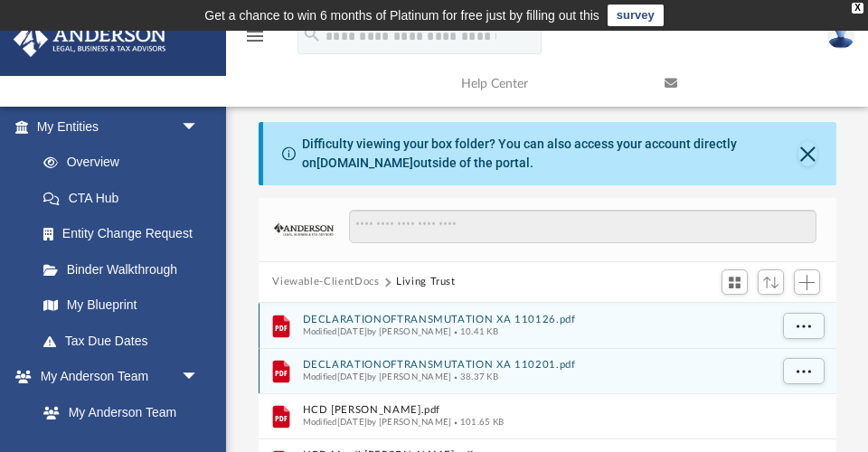
scroll to position [0, 0]
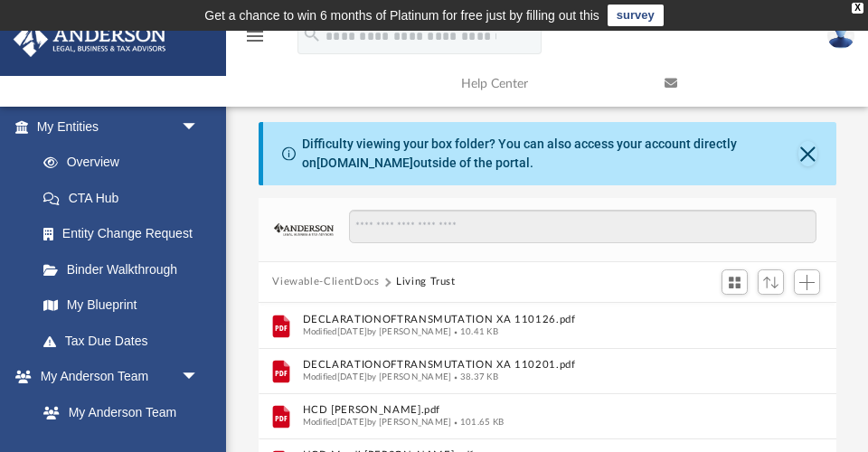
click at [329, 277] on button "Viewable-ClientDocs" at bounding box center [325, 282] width 107 height 16
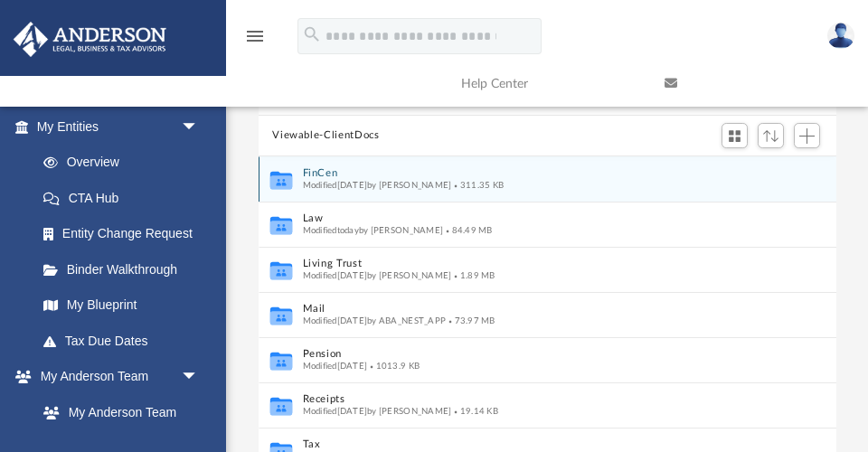
scroll to position [147, 0]
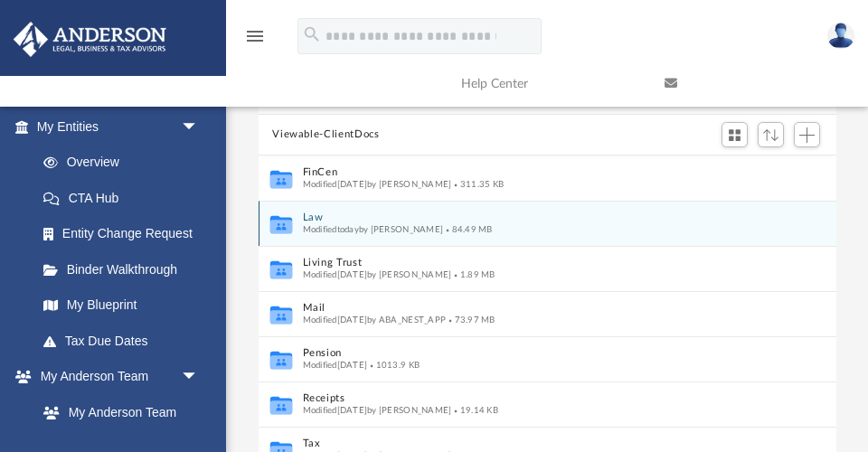
click at [313, 224] on span "Modified today by Mayra Valencia" at bounding box center [372, 228] width 141 height 9
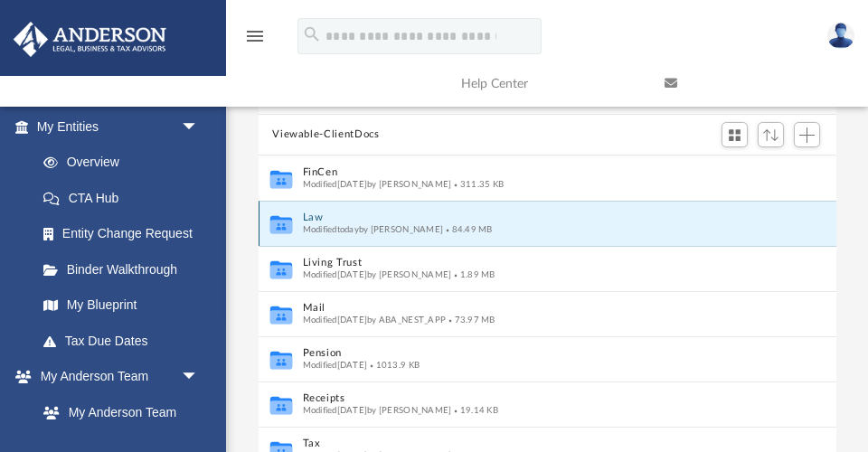
click at [315, 216] on button "Law" at bounding box center [535, 218] width 466 height 12
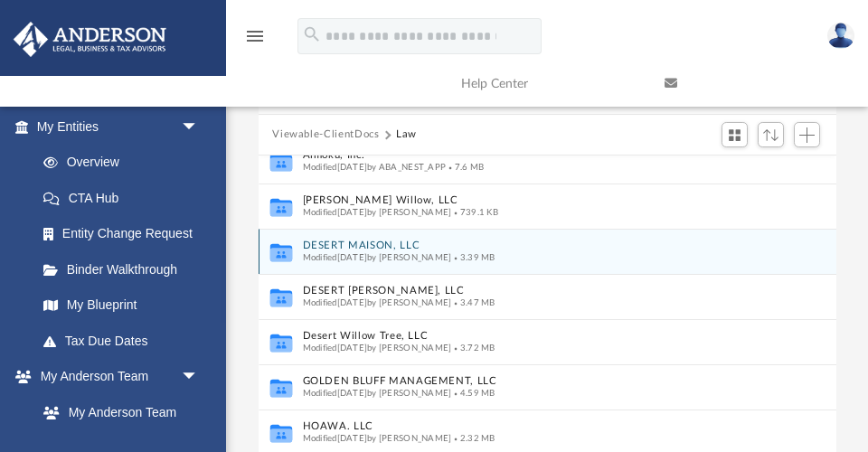
scroll to position [168, 0]
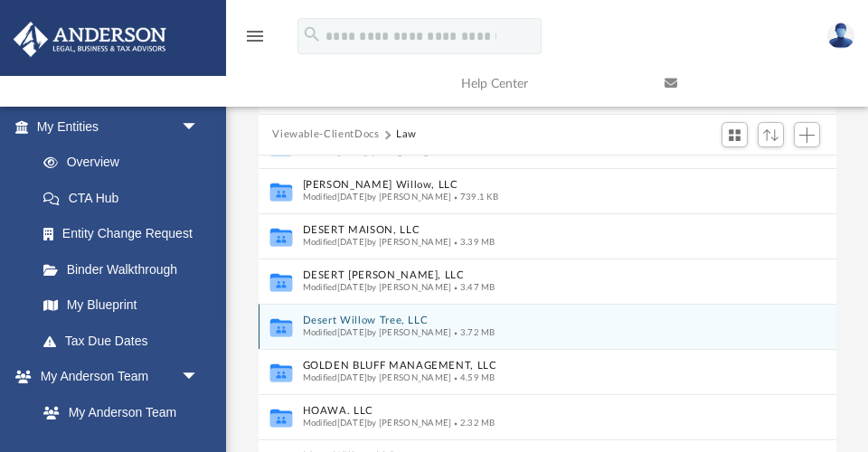
click at [371, 315] on button "Desert Willow Tree, LLC" at bounding box center [535, 321] width 466 height 12
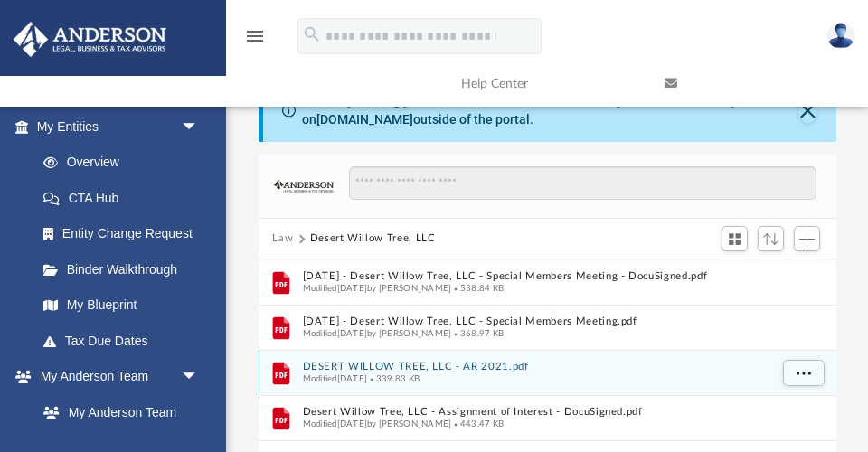
scroll to position [13, 0]
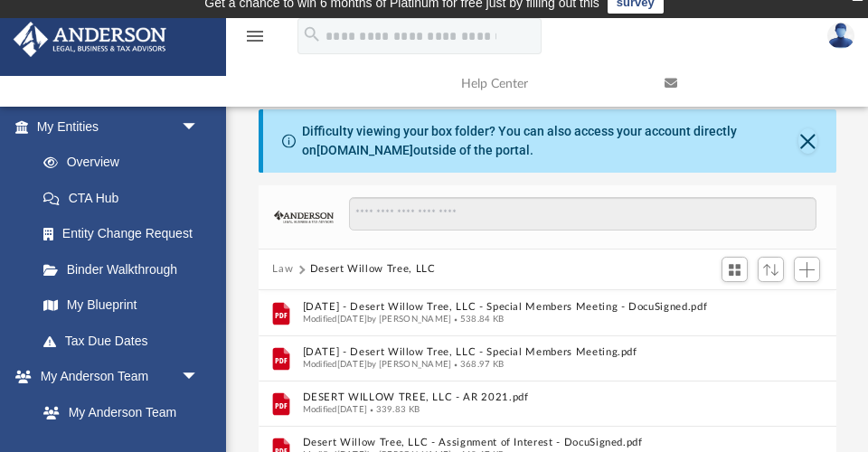
click at [286, 265] on button "Law" at bounding box center [282, 269] width 21 height 16
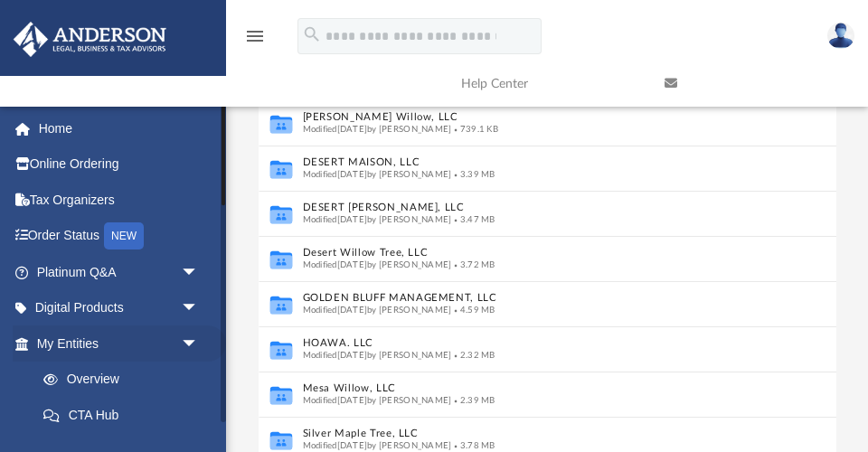
scroll to position [0, 0]
click at [190, 339] on span "arrow_drop_down" at bounding box center [199, 343] width 36 height 37
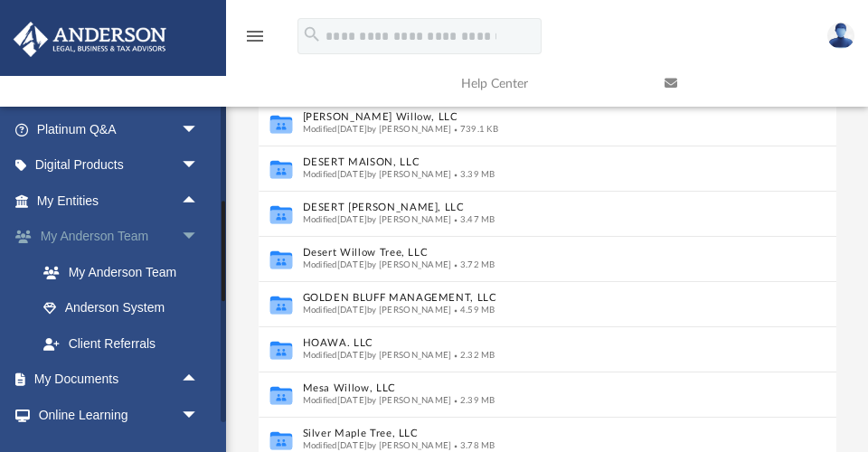
scroll to position [145, 0]
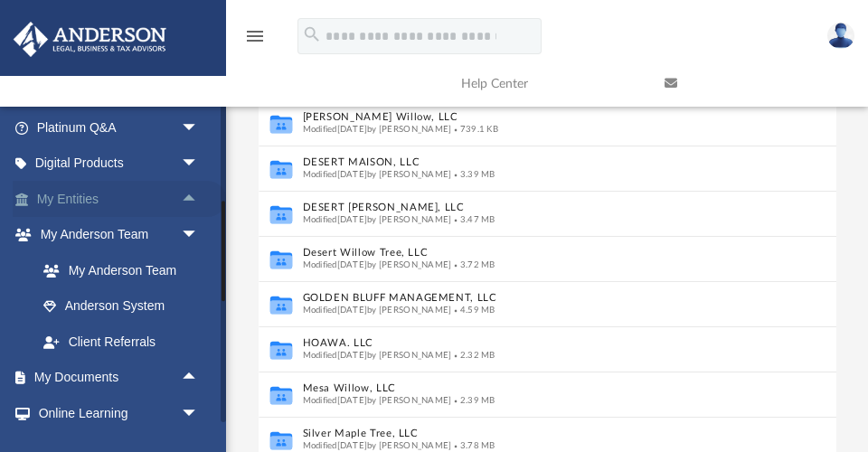
click at [188, 193] on span "arrow_drop_up" at bounding box center [199, 199] width 36 height 37
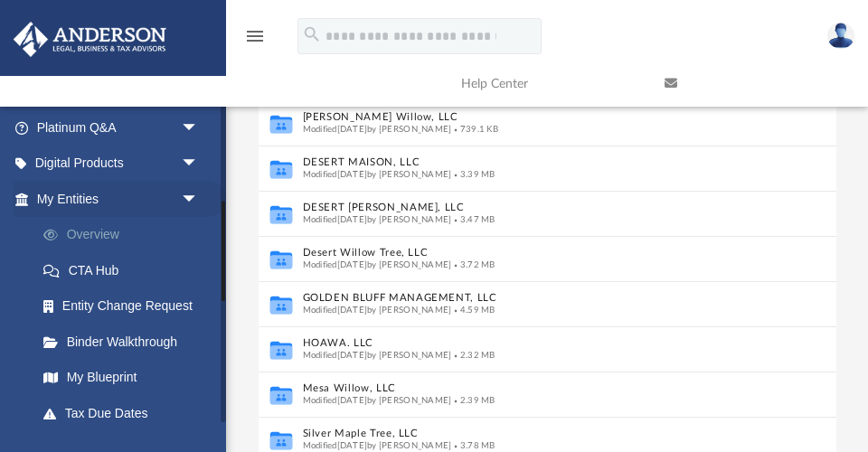
click at [103, 230] on link "Overview" at bounding box center [125, 235] width 201 height 36
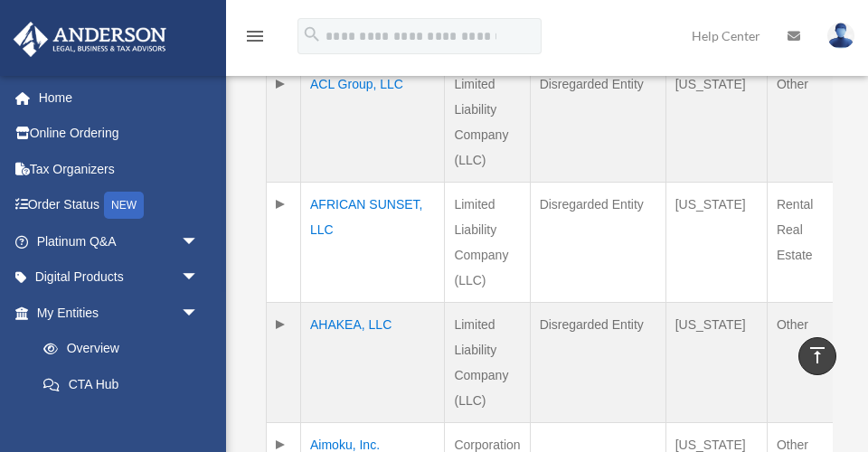
scroll to position [786, 0]
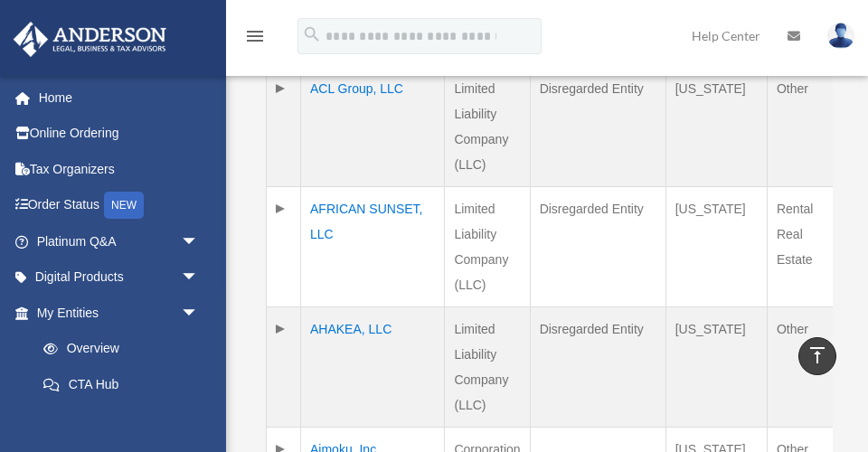
click at [323, 132] on td "ACL Group, LLC" at bounding box center [373, 126] width 144 height 120
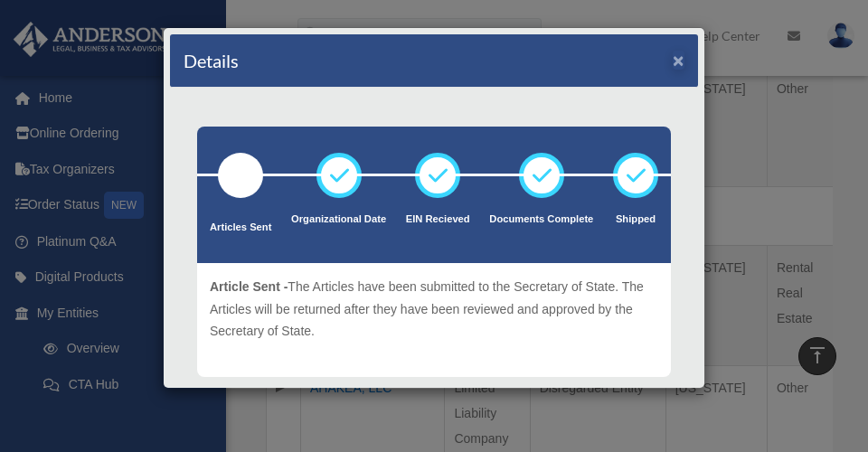
click at [681, 57] on button "×" at bounding box center [679, 60] width 12 height 19
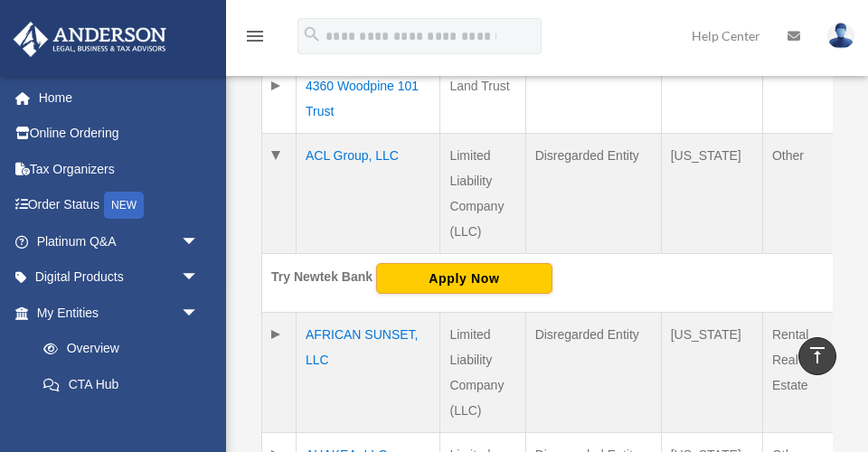
scroll to position [721, 0]
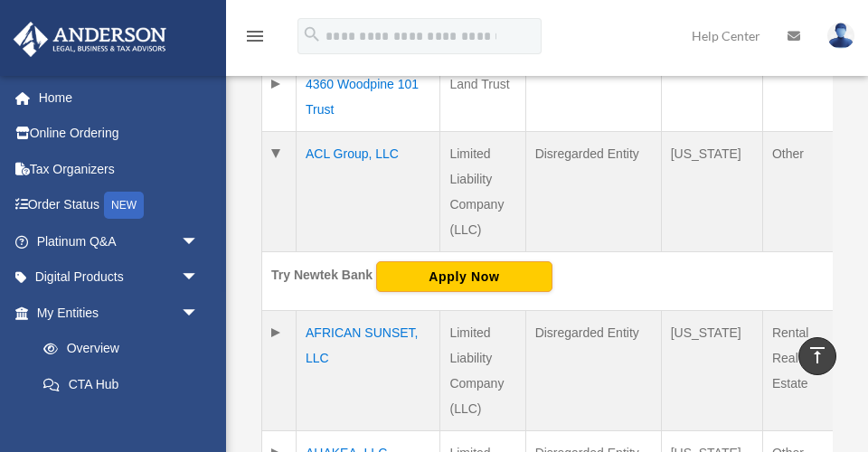
click at [319, 195] on td "ACL Group, LLC" at bounding box center [368, 191] width 144 height 120
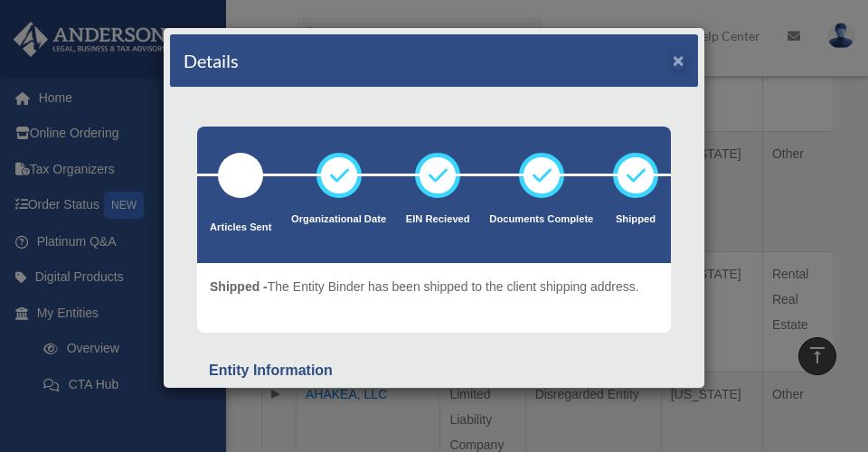
click at [676, 58] on button "×" at bounding box center [679, 60] width 12 height 19
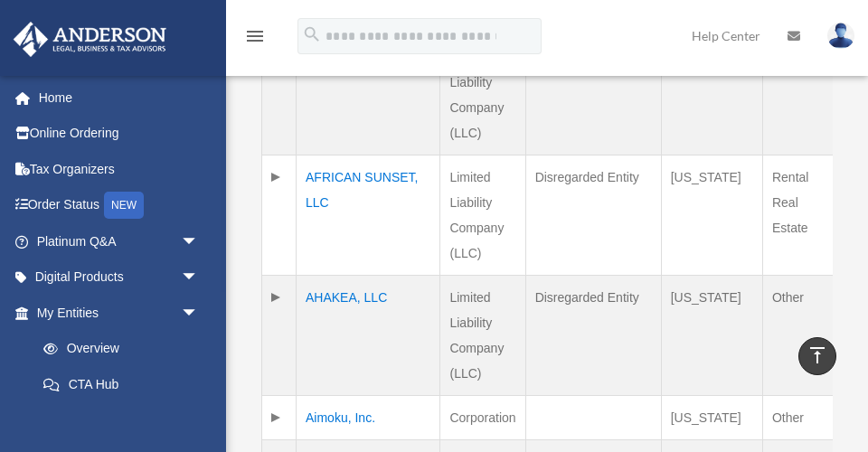
scroll to position [818, 0]
click at [336, 223] on td "AFRICAN SUNSET, LLC" at bounding box center [368, 215] width 144 height 120
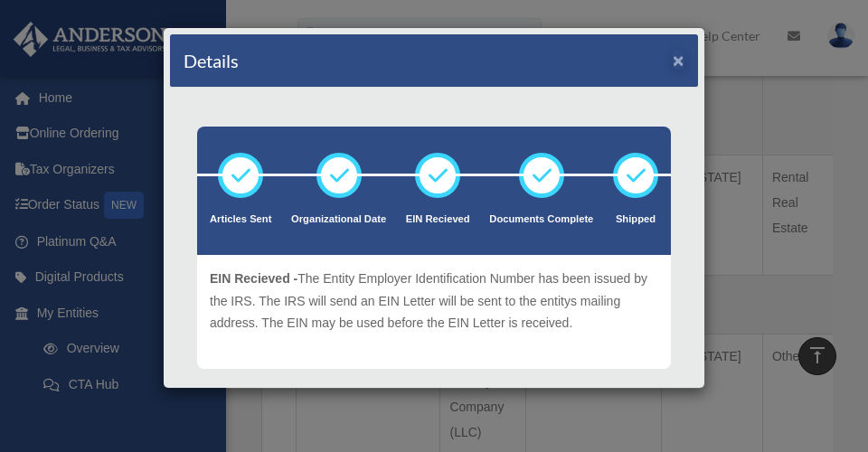
click at [676, 62] on button "×" at bounding box center [679, 60] width 12 height 19
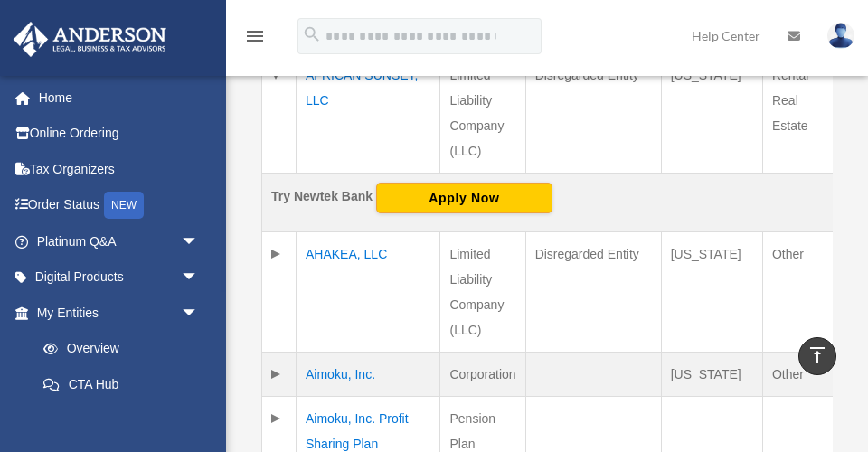
scroll to position [931, 0]
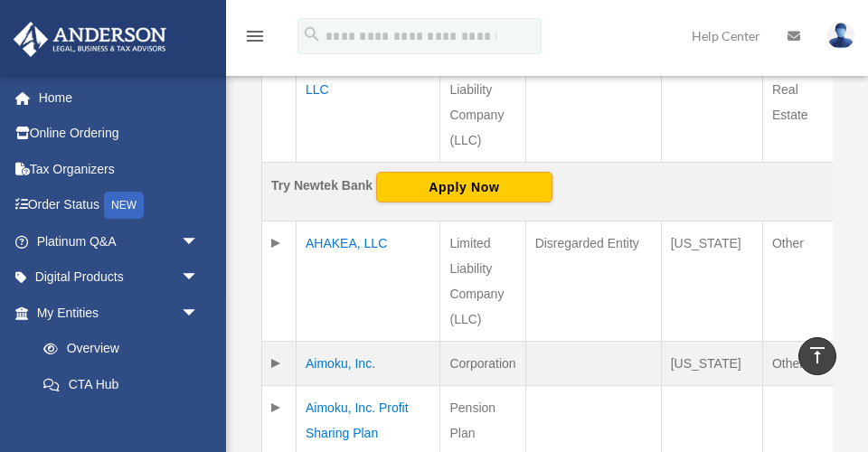
click at [332, 287] on td "AHAKEA, LLC" at bounding box center [368, 281] width 144 height 120
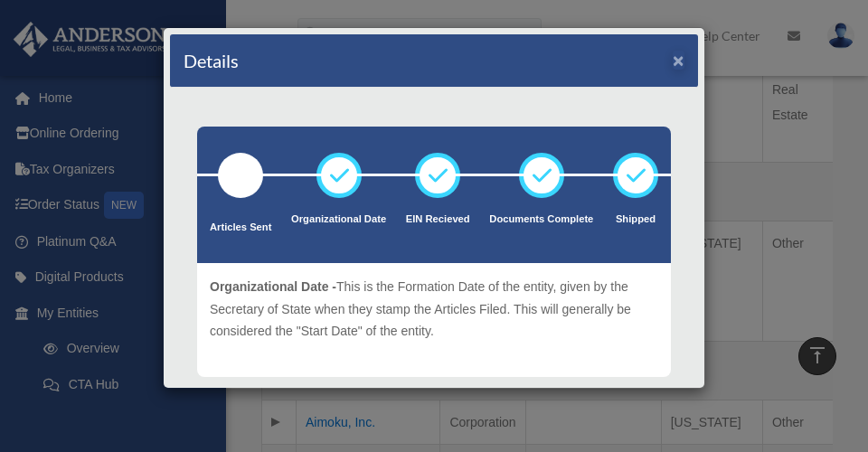
click at [680, 65] on button "×" at bounding box center [679, 60] width 12 height 19
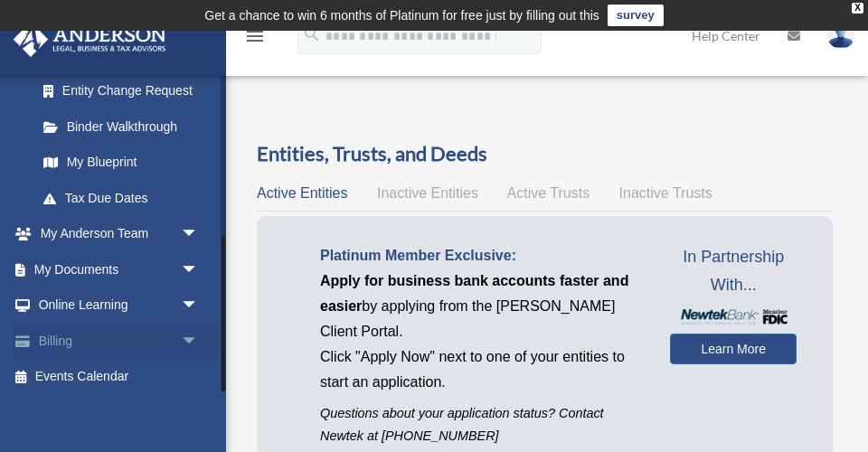
scroll to position [328, 0]
click at [186, 260] on span "arrow_drop_down" at bounding box center [199, 270] width 36 height 37
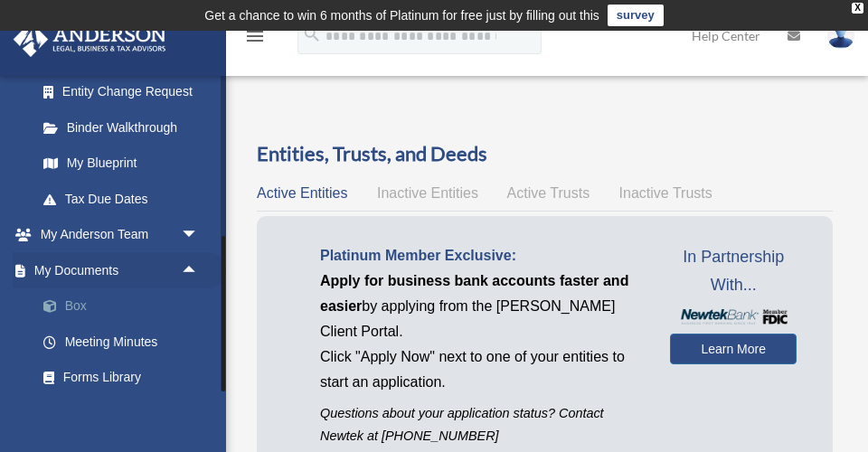
click at [83, 295] on link "Box" at bounding box center [125, 306] width 201 height 36
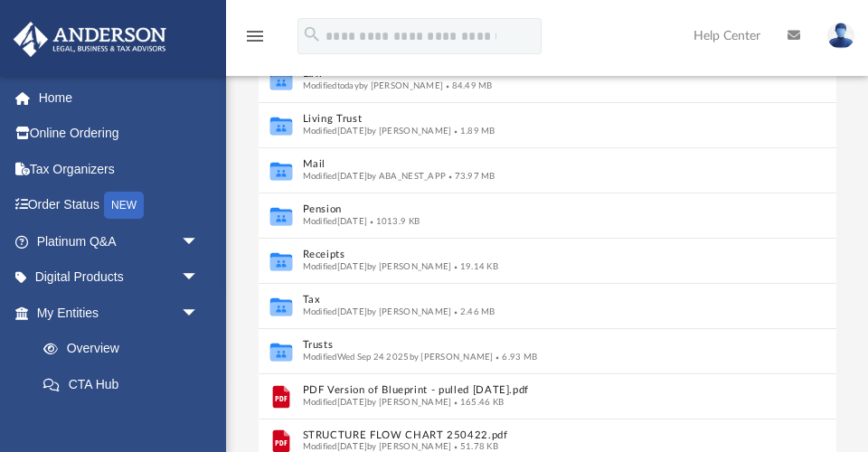
scroll to position [253, 0]
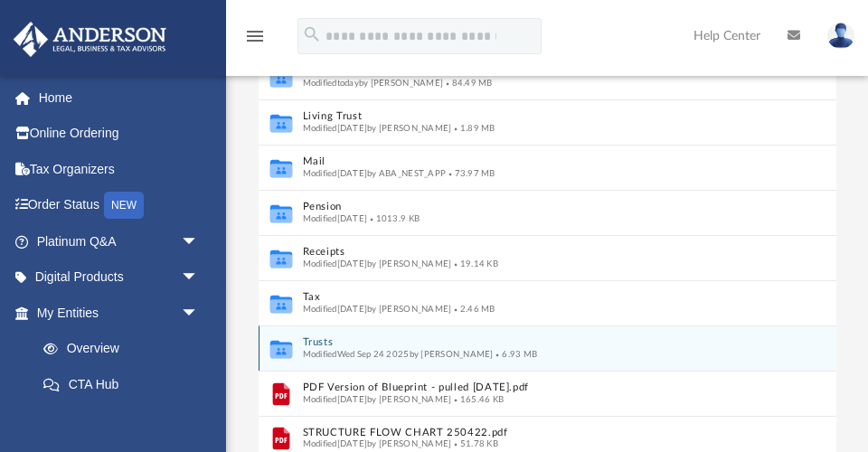
click at [323, 340] on button "Trusts" at bounding box center [535, 342] width 466 height 12
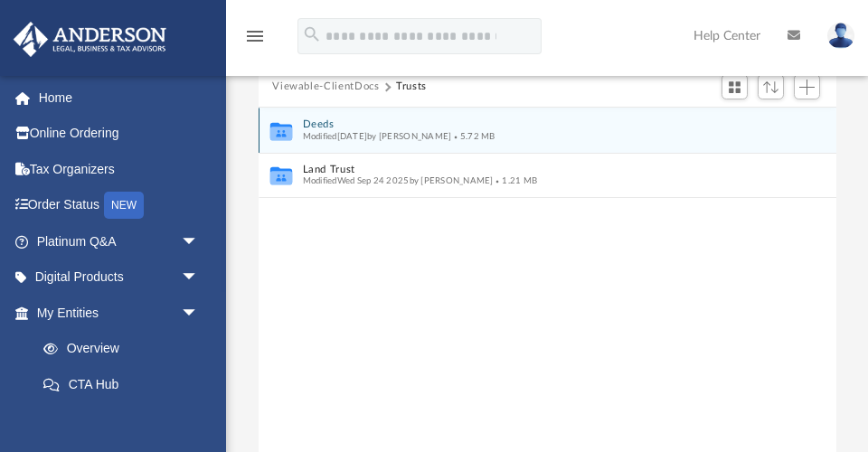
scroll to position [193, 0]
click at [322, 120] on button "Deeds" at bounding box center [535, 126] width 466 height 12
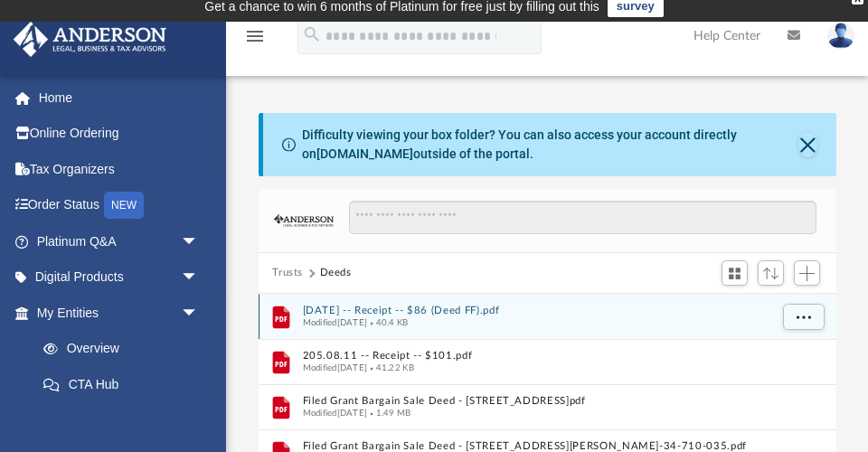
scroll to position [7, 0]
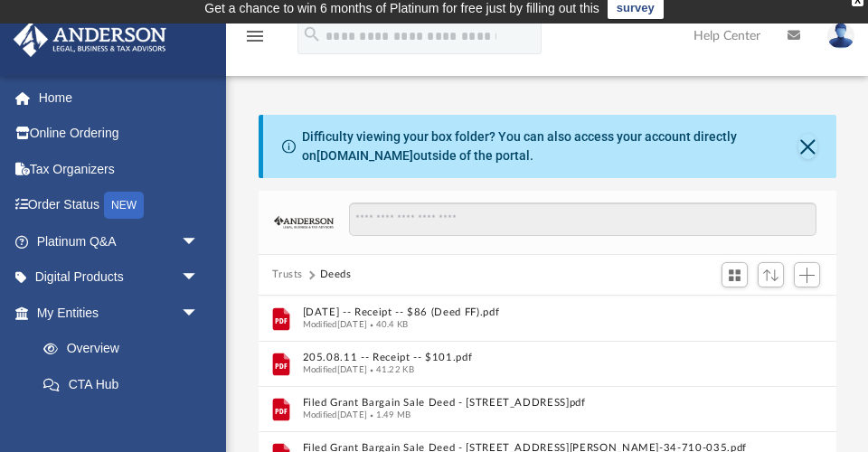
click at [291, 269] on button "Trusts" at bounding box center [287, 275] width 31 height 16
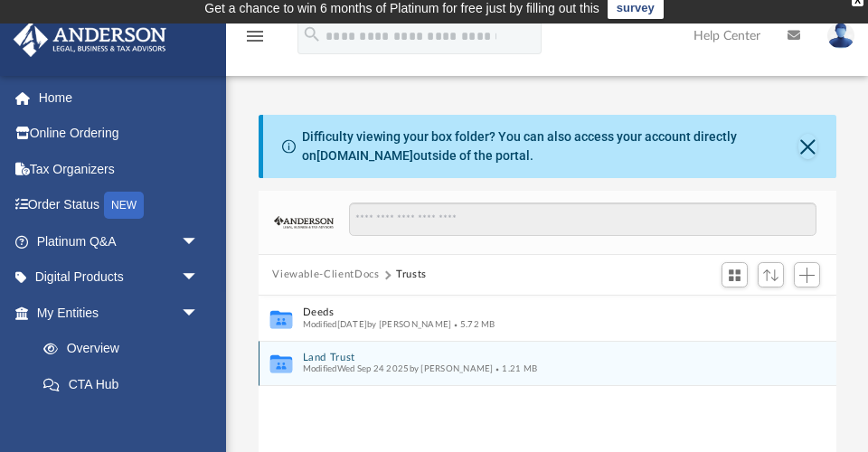
click at [339, 356] on button "Land Trust" at bounding box center [535, 358] width 466 height 12
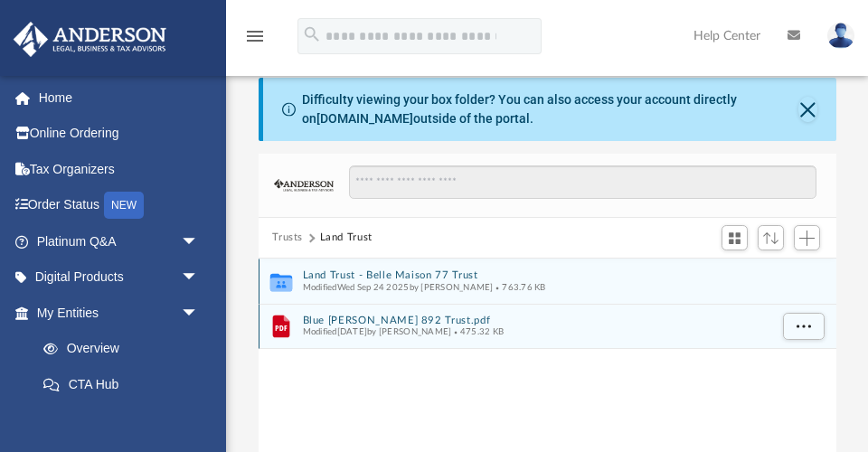
scroll to position [48, 0]
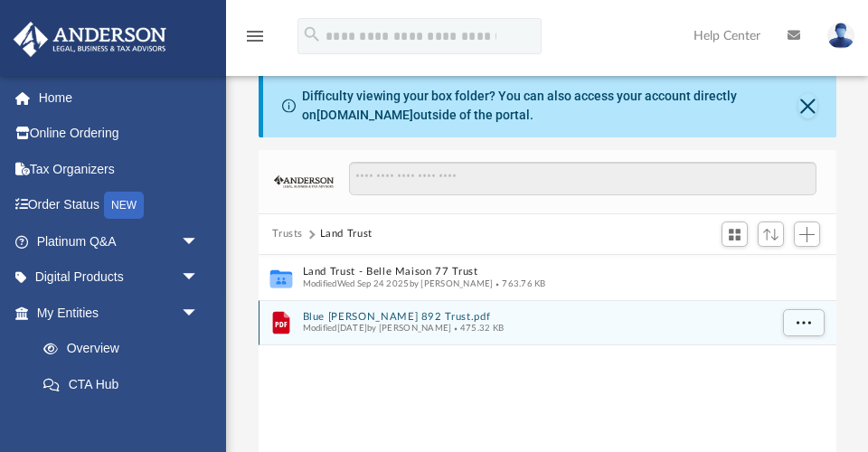
click at [401, 314] on button "Blue [PERSON_NAME] 892 Trust.pdf" at bounding box center [535, 317] width 466 height 12
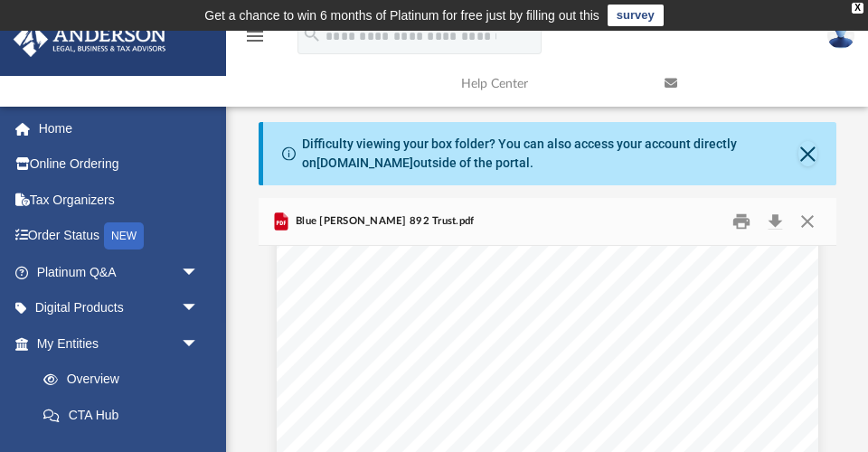
scroll to position [34485, 0]
click at [812, 221] on button "Close" at bounding box center [807, 222] width 33 height 28
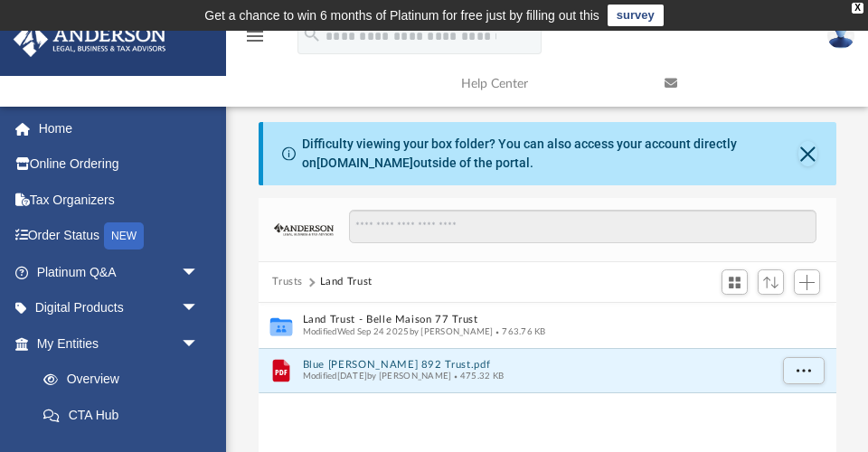
click at [287, 278] on button "Trusts" at bounding box center [287, 282] width 31 height 16
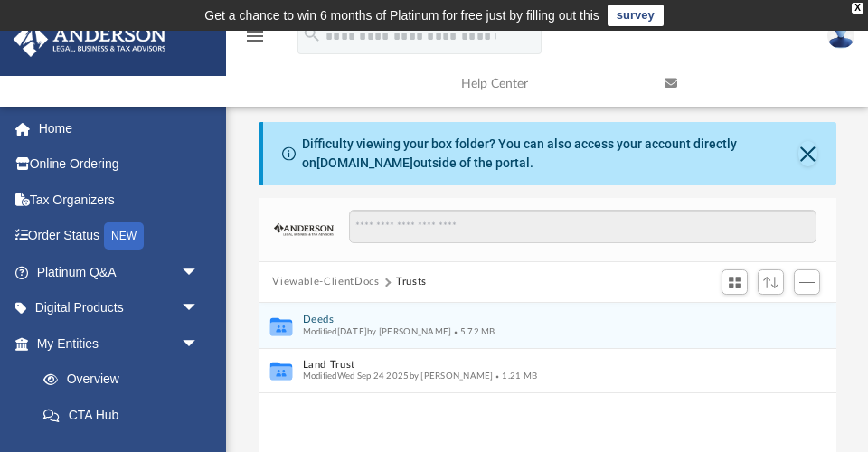
scroll to position [0, 0]
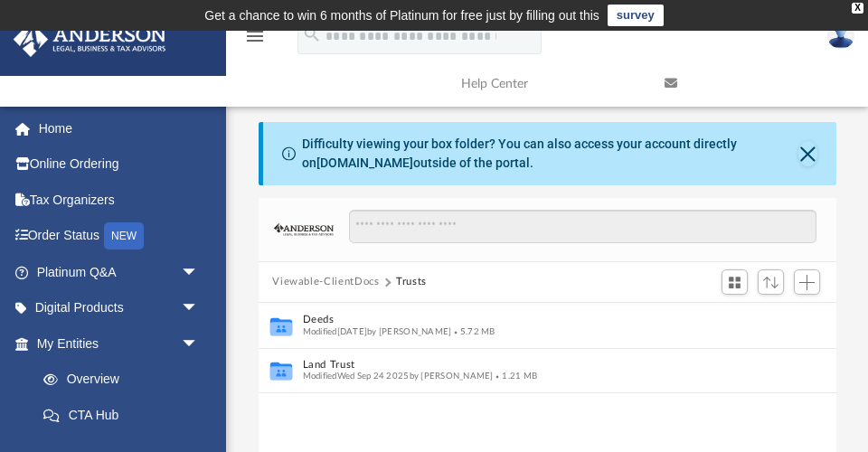
click at [336, 274] on button "Viewable-ClientDocs" at bounding box center [325, 282] width 107 height 16
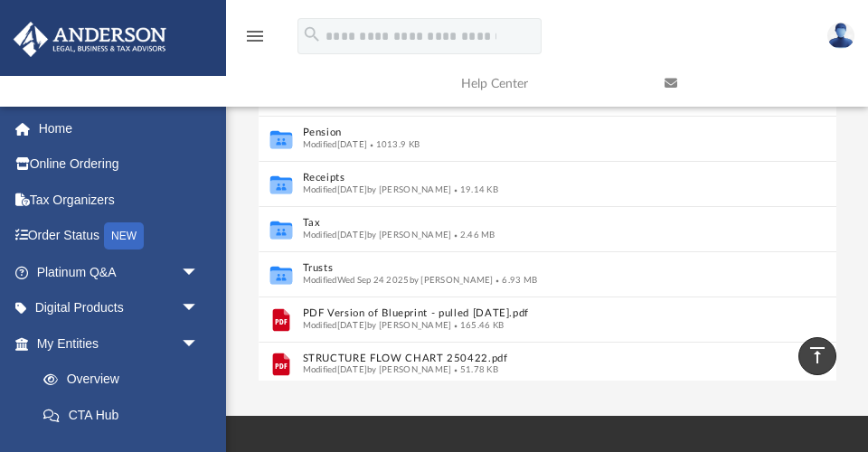
scroll to position [331, 0]
